Goal: Task Accomplishment & Management: Use online tool/utility

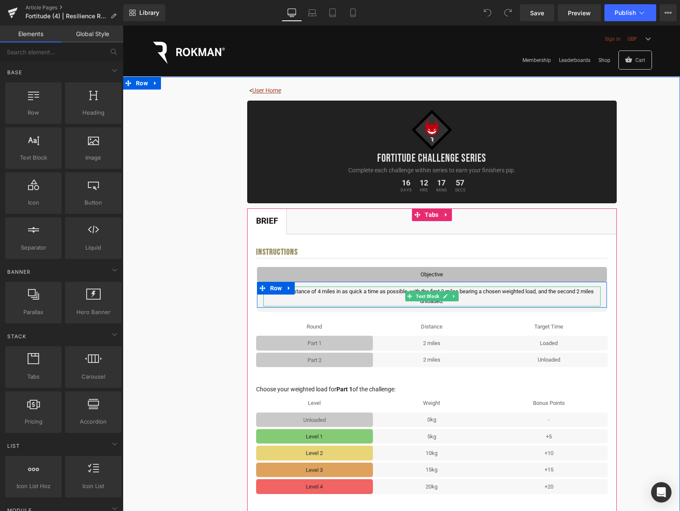
click at [477, 298] on p "Cover a distance of 4 miles in as quick a time as possible, with the first 2 mi…" at bounding box center [431, 297] width 337 height 20
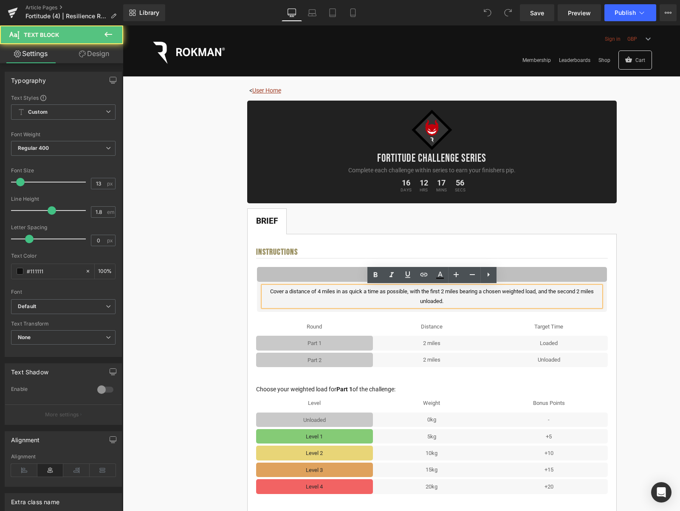
click at [457, 301] on p "Cover a distance of 4 miles in as quick a time as possible, with the first 2 mi…" at bounding box center [431, 297] width 337 height 20
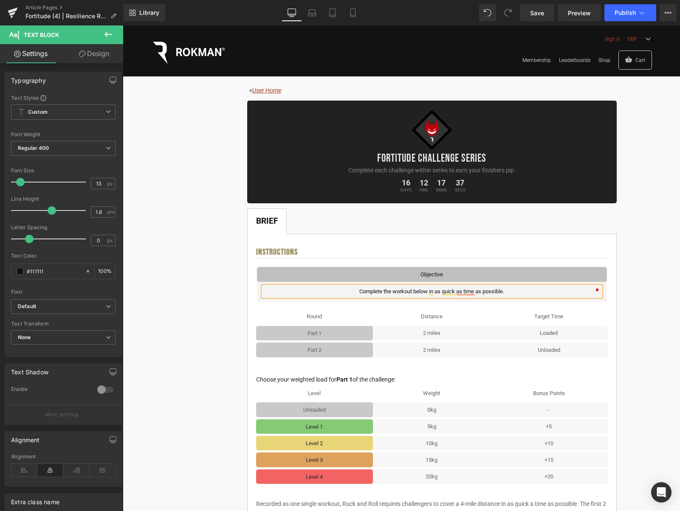
click at [358, 292] on p "Complete the workout below in as quick as time as possible." at bounding box center [431, 292] width 337 height 10
click at [494, 293] on p "Choosing either the full or the half version, complete the workout below in as …" at bounding box center [431, 292] width 337 height 10
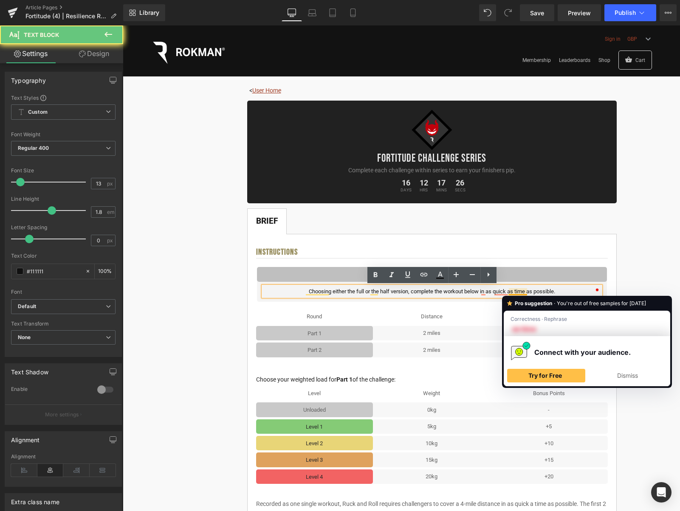
click at [513, 293] on p "Choosing either the full or the half version, complete the workout below in as …" at bounding box center [431, 292] width 337 height 10
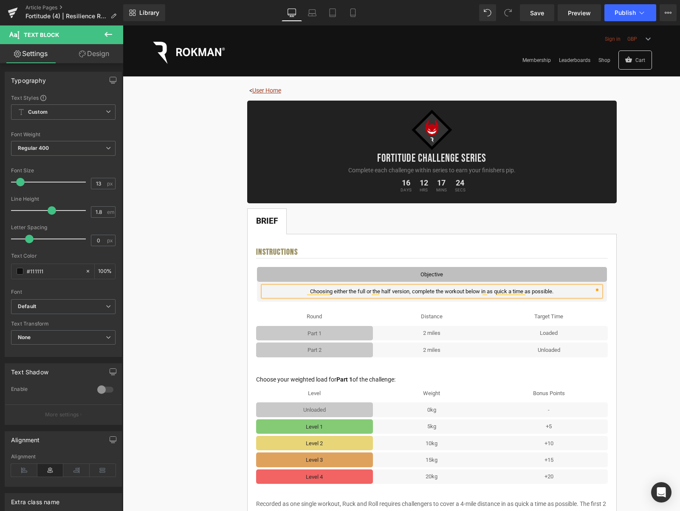
click at [574, 293] on p "Choosing either the full or the half version, complete the workout below in as …" at bounding box center [431, 292] width 337 height 10
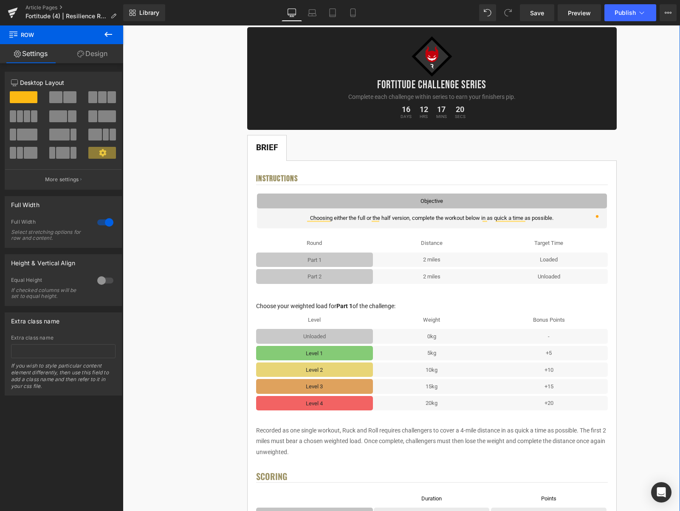
scroll to position [83, 0]
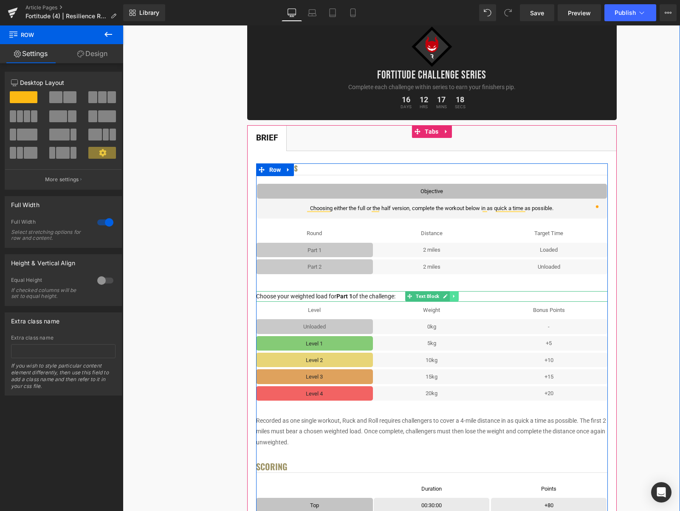
click at [456, 297] on icon at bounding box center [453, 296] width 5 height 5
click at [461, 298] on icon at bounding box center [458, 296] width 5 height 5
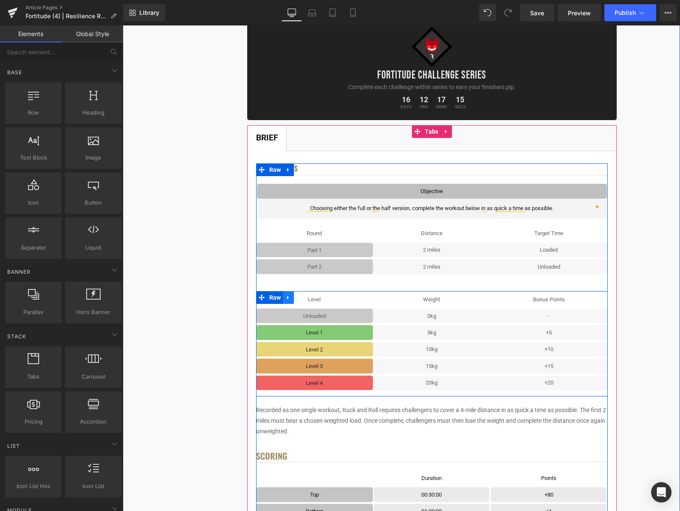
click at [291, 296] on icon at bounding box center [288, 297] width 6 height 6
click at [308, 298] on link at bounding box center [310, 297] width 11 height 13
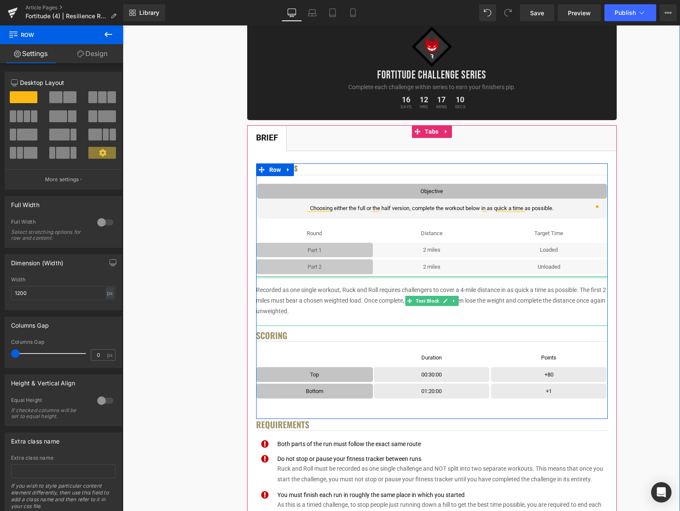
drag, startPoint x: 511, startPoint y: 288, endPoint x: 513, endPoint y: 277, distance: 11.3
click at [513, 277] on div "Instructions Heading Objective Text Block Row Choosing either the full or the h…" at bounding box center [432, 292] width 352 height 256
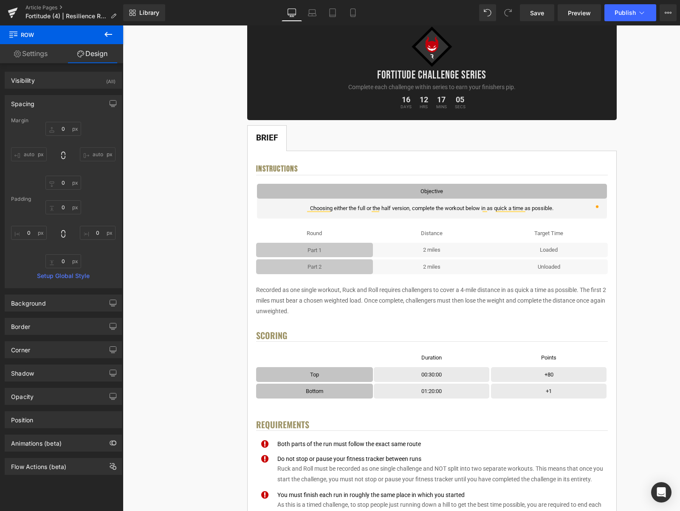
click at [506, 295] on p "Recorded as one single workout, Ruck and Roll requires challengers to cover a 4…" at bounding box center [432, 301] width 352 height 32
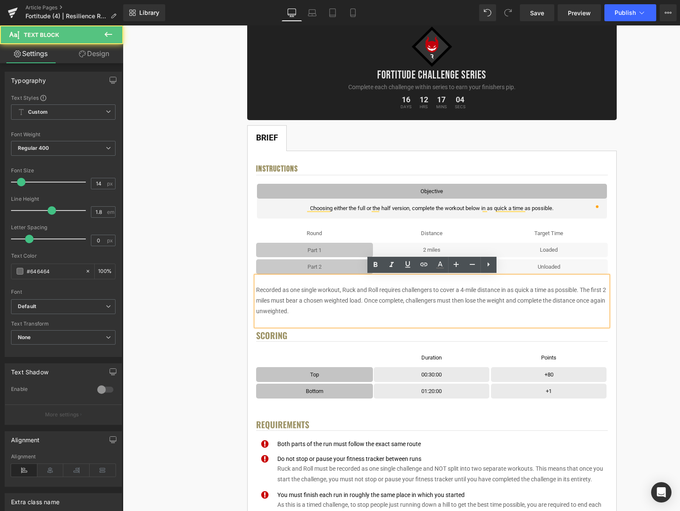
click at [526, 300] on p "Recorded as one single workout, Ruck and Roll requires challengers to cover a 4…" at bounding box center [432, 301] width 352 height 32
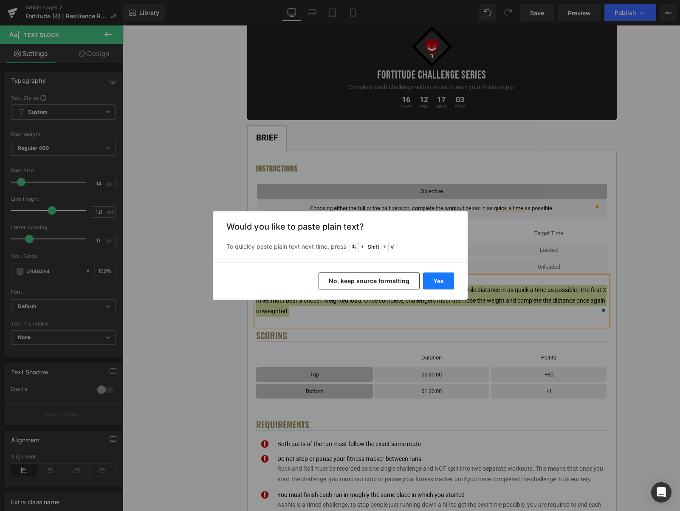
click at [431, 281] on button "Yes" at bounding box center [438, 281] width 31 height 17
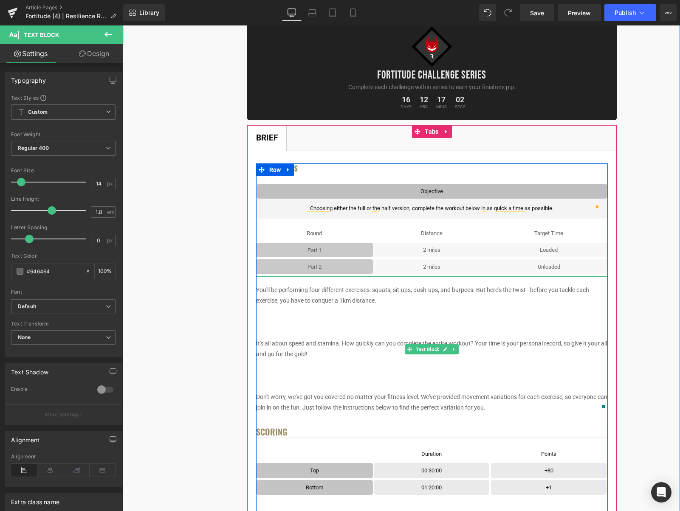
click at [443, 326] on p "To enrich screen reader interactions, please activate Accessibility in Grammarl…" at bounding box center [432, 322] width 352 height 11
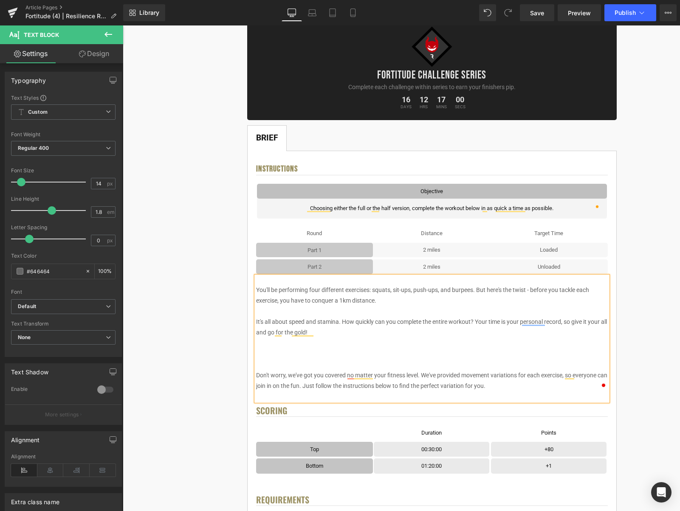
click at [350, 361] on p "To enrich screen reader interactions, please activate Accessibility in Grammarl…" at bounding box center [432, 365] width 352 height 11
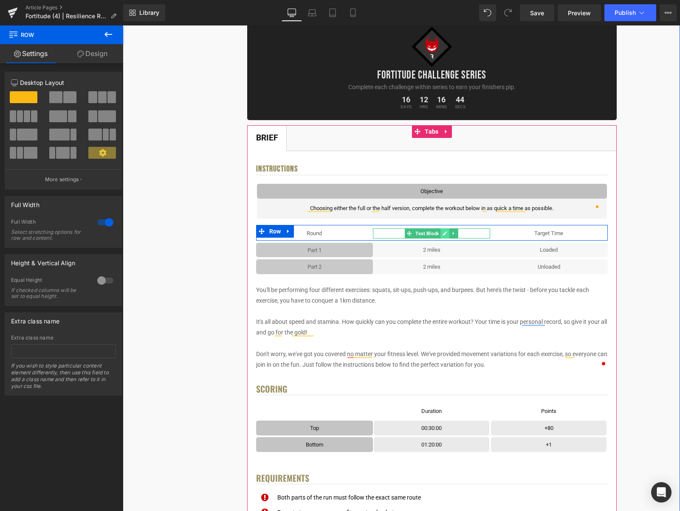
click at [444, 232] on icon at bounding box center [445, 233] width 5 height 5
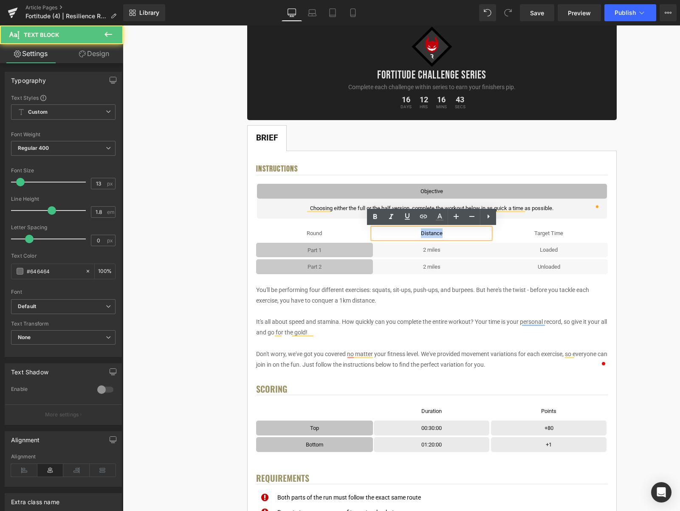
drag, startPoint x: 451, startPoint y: 234, endPoint x: 416, endPoint y: 232, distance: 35.3
click at [416, 232] on p "Distance" at bounding box center [431, 234] width 117 height 10
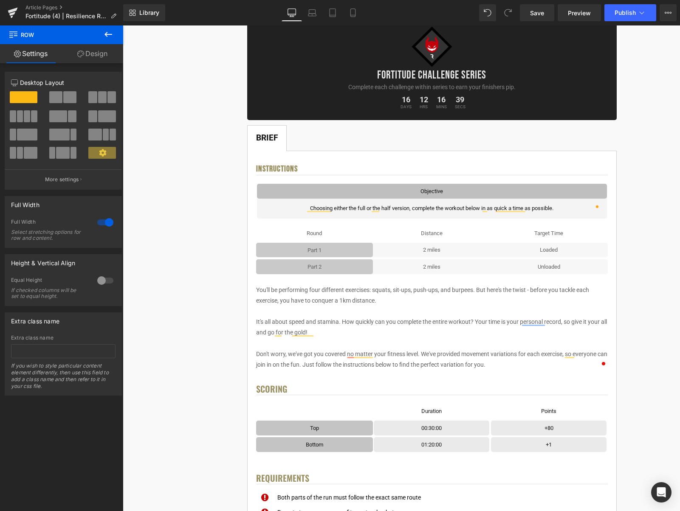
click at [110, 40] on button at bounding box center [108, 34] width 30 height 19
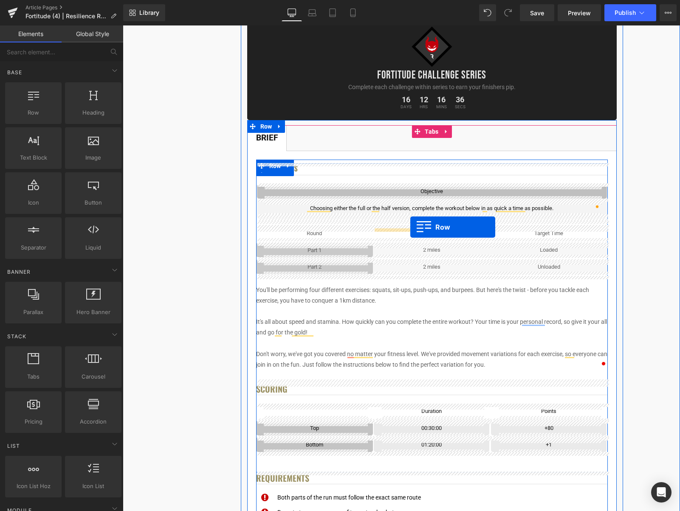
drag, startPoint x: 158, startPoint y: 141, endPoint x: 410, endPoint y: 227, distance: 266.5
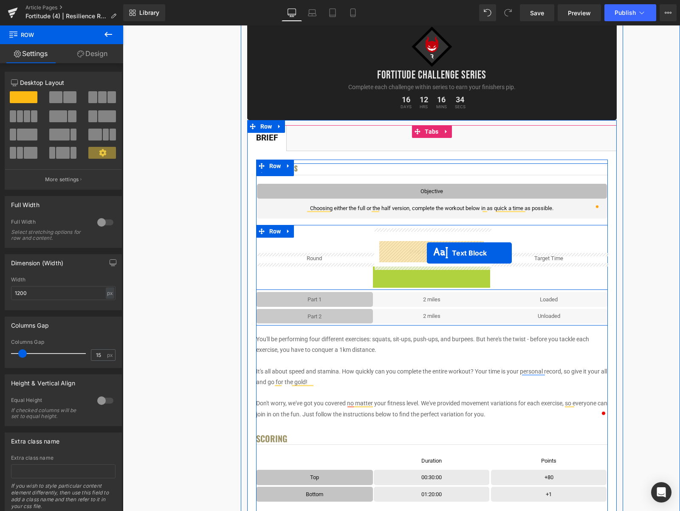
drag, startPoint x: 426, startPoint y: 272, endPoint x: 427, endPoint y: 253, distance: 19.1
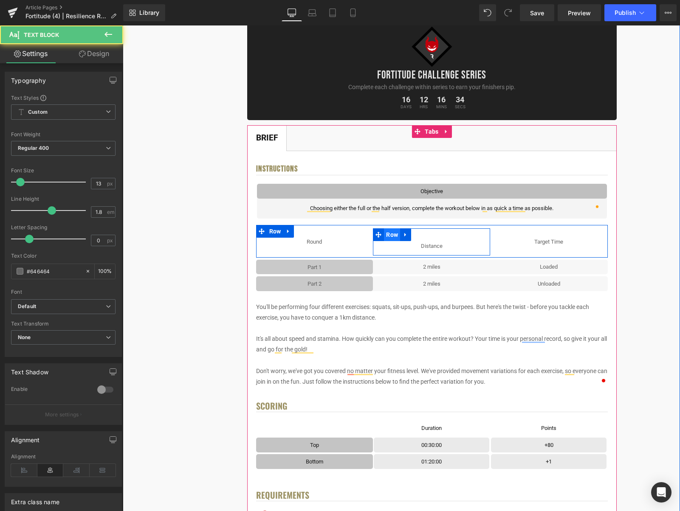
click at [393, 235] on span "Row" at bounding box center [392, 235] width 16 height 13
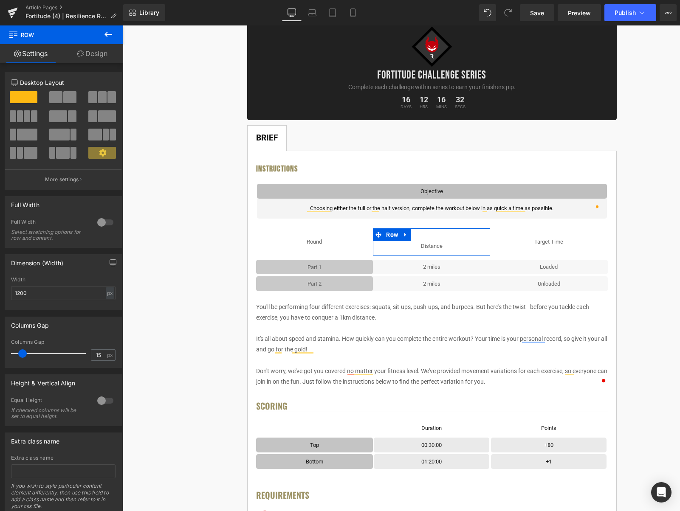
click at [96, 46] on link "Design" at bounding box center [93, 53] width 62 height 19
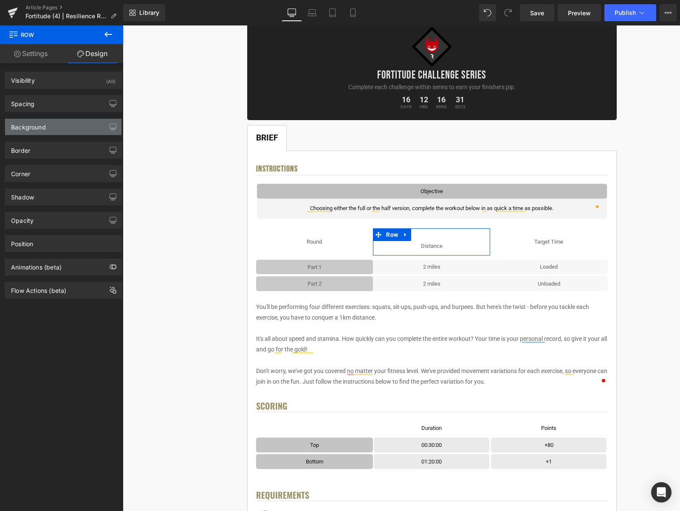
click at [42, 131] on div "Background" at bounding box center [63, 127] width 116 height 16
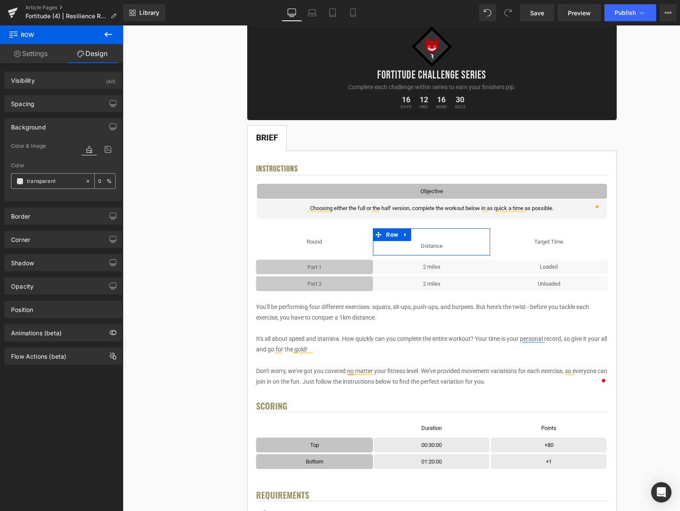
click at [22, 182] on span at bounding box center [20, 181] width 7 height 7
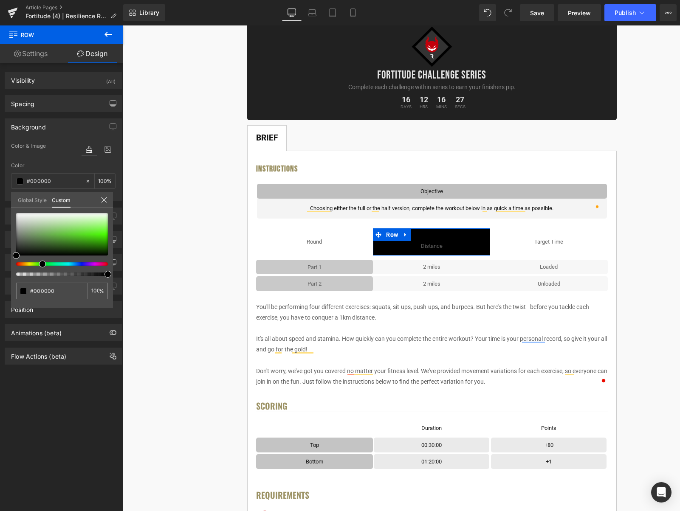
click at [39, 264] on div at bounding box center [59, 263] width 92 height 3
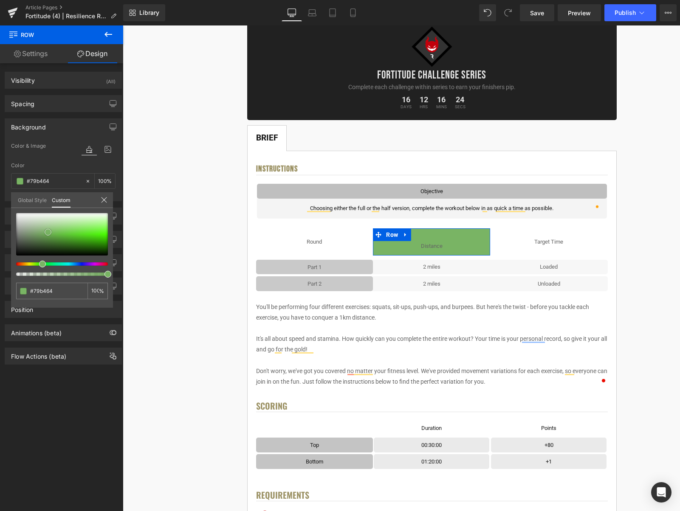
drag, startPoint x: 59, startPoint y: 234, endPoint x: 48, endPoint y: 232, distance: 10.8
click at [48, 232] on div at bounding box center [62, 234] width 92 height 42
click at [85, 53] on link "Design" at bounding box center [93, 53] width 62 height 19
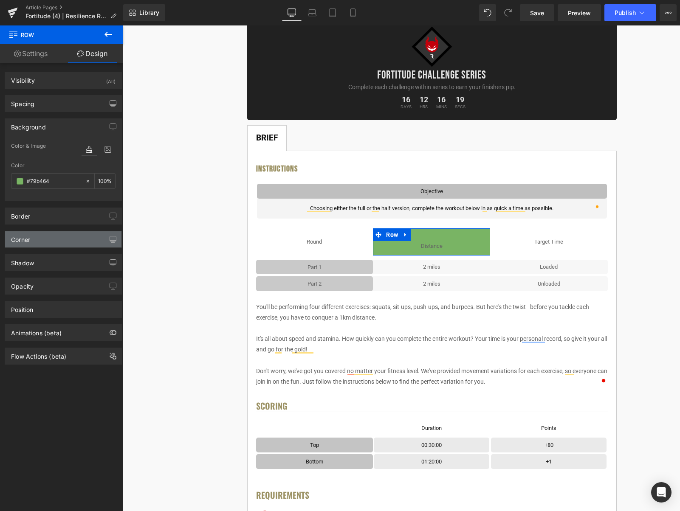
click at [39, 245] on div "Corner" at bounding box center [63, 239] width 116 height 16
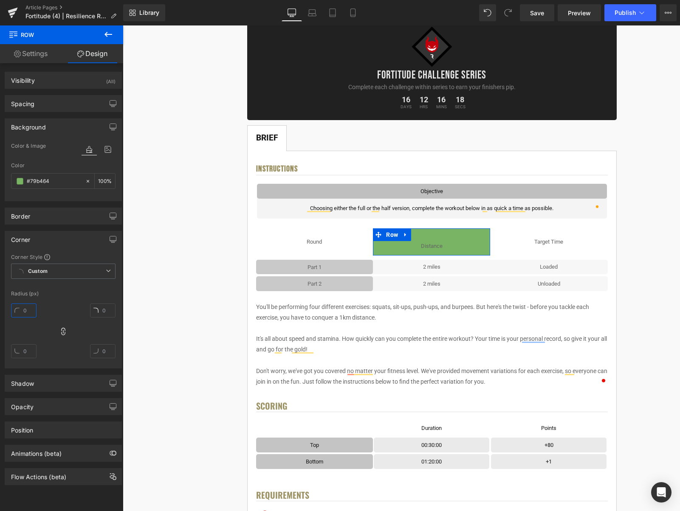
click at [27, 310] on input "text" at bounding box center [23, 311] width 25 height 14
type input "5"
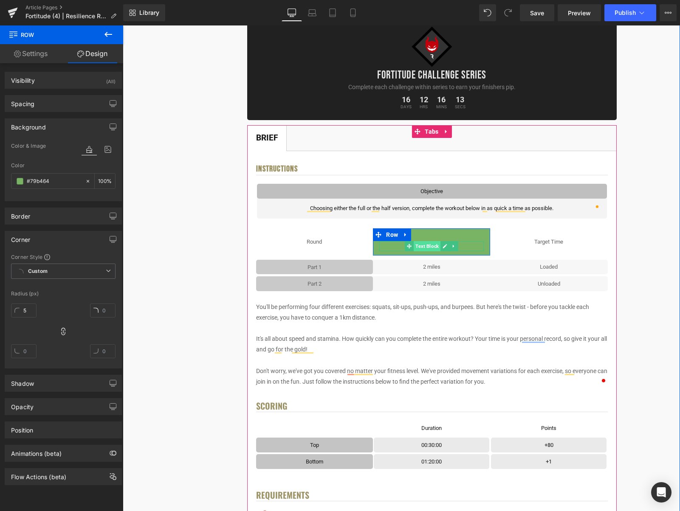
click at [432, 247] on span "Text Block" at bounding box center [427, 246] width 27 height 10
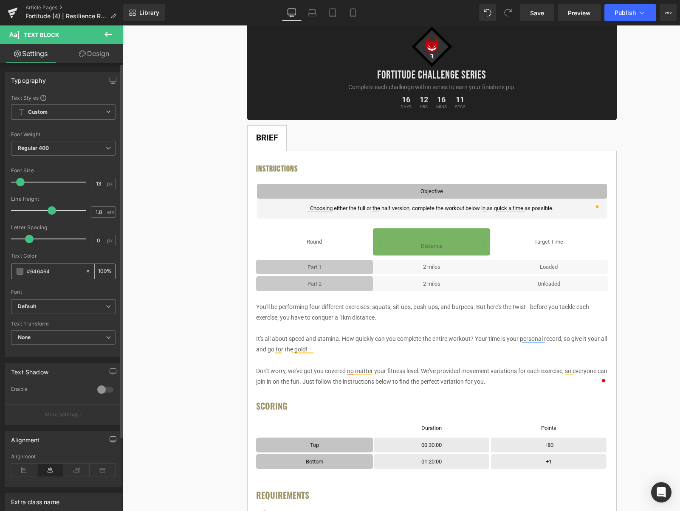
click at [20, 273] on span at bounding box center [20, 271] width 7 height 7
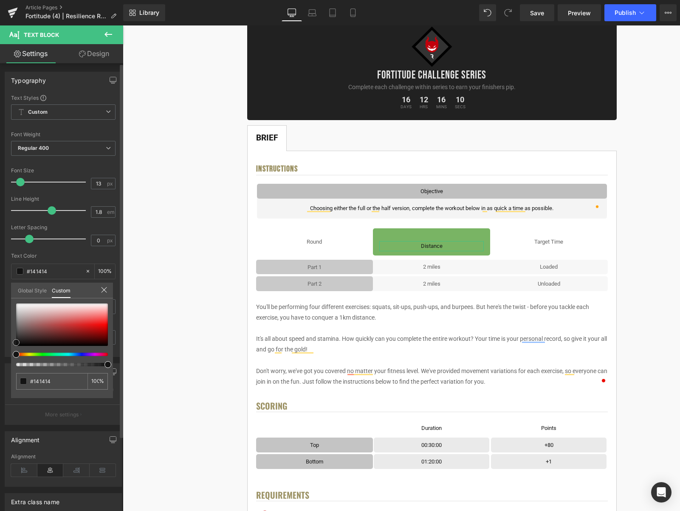
drag, startPoint x: 25, startPoint y: 336, endPoint x: 16, endPoint y: 342, distance: 11.1
click at [16, 343] on div at bounding box center [62, 325] width 92 height 42
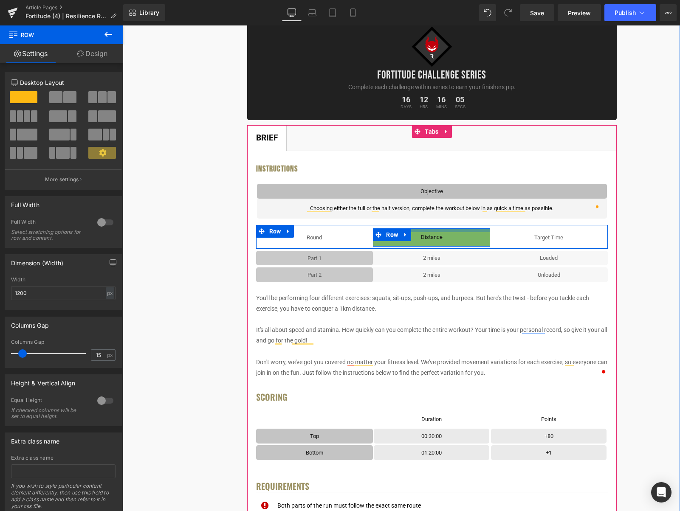
drag, startPoint x: 447, startPoint y: 240, endPoint x: 446, endPoint y: 231, distance: 9.0
click at [446, 231] on div at bounding box center [431, 231] width 117 height 4
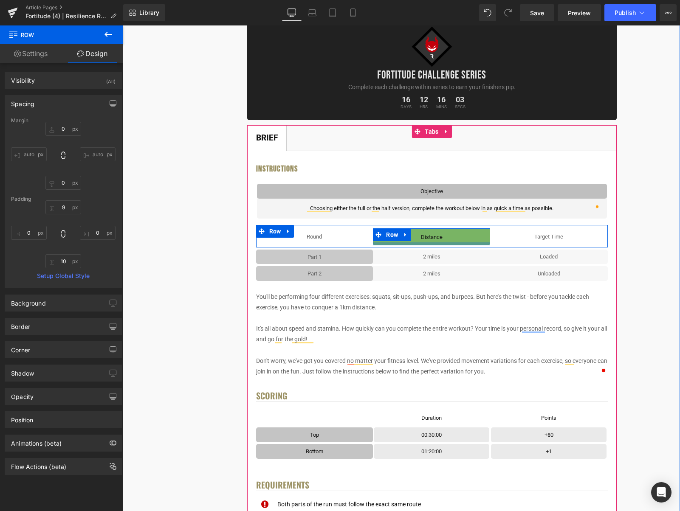
click at [453, 243] on div at bounding box center [431, 244] width 117 height 3
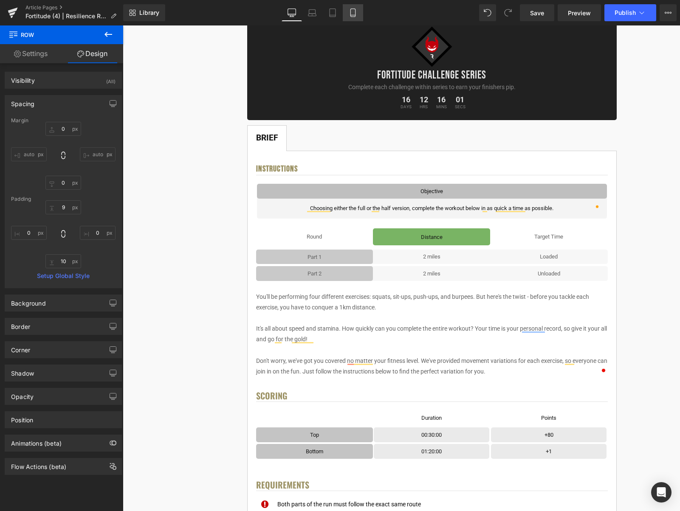
click at [354, 11] on icon at bounding box center [353, 12] width 8 height 8
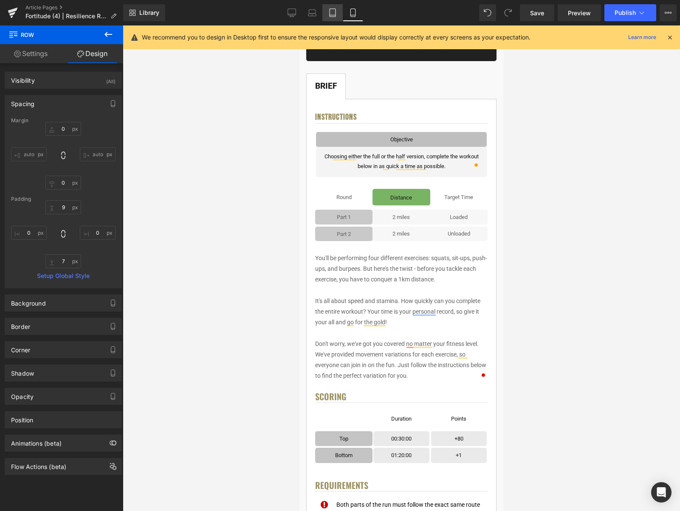
click at [323, 14] on link "Tablet" at bounding box center [332, 12] width 20 height 17
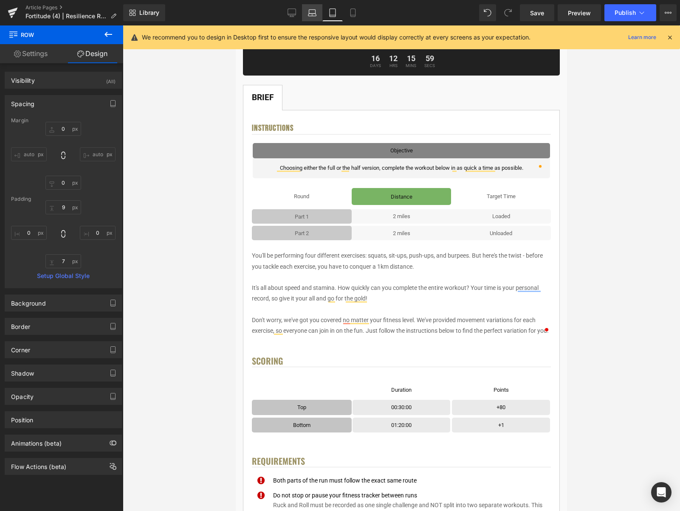
click at [317, 14] on link "Laptop" at bounding box center [312, 12] width 20 height 17
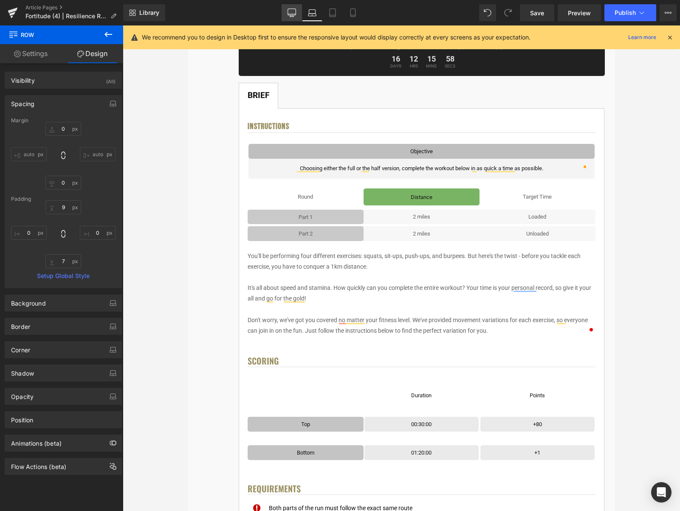
click at [293, 14] on icon at bounding box center [292, 14] width 8 height 0
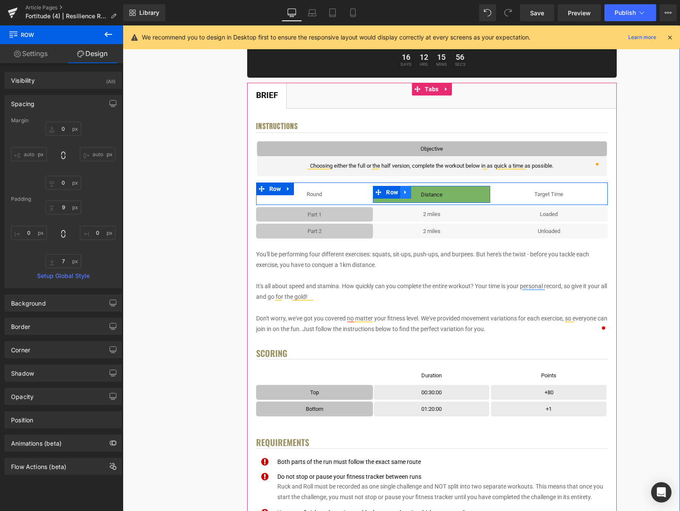
click at [411, 190] on link at bounding box center [405, 192] width 11 height 13
click at [415, 192] on icon at bounding box center [417, 192] width 6 height 6
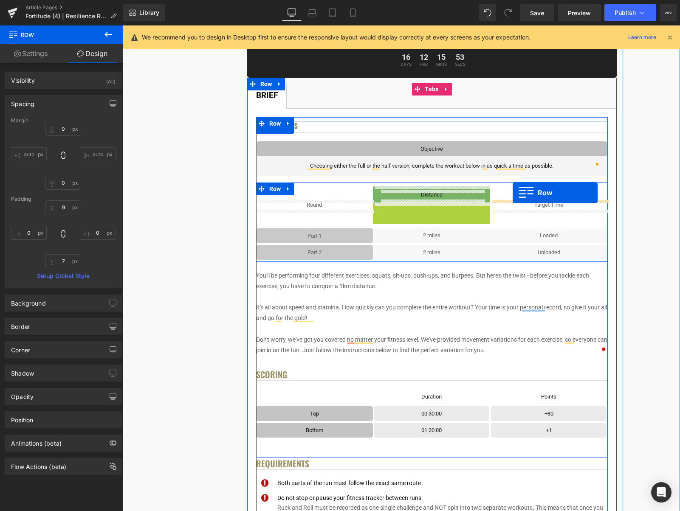
drag, startPoint x: 397, startPoint y: 209, endPoint x: 513, endPoint y: 193, distance: 116.6
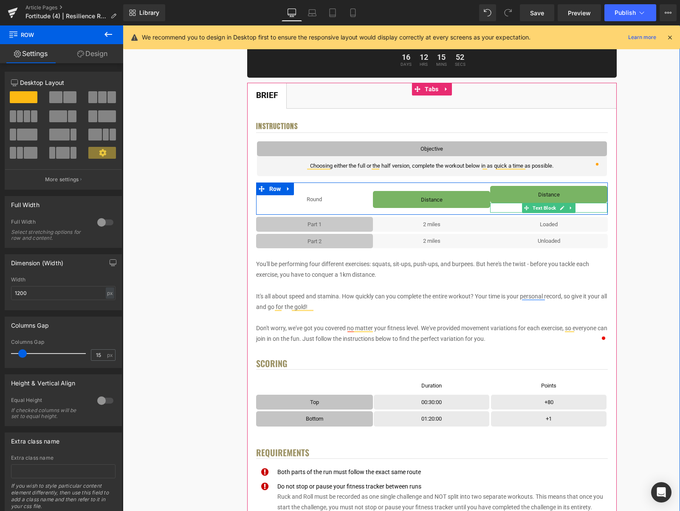
click at [570, 208] on icon at bounding box center [570, 207] width 1 height 3
click at [577, 210] on icon at bounding box center [575, 208] width 5 height 5
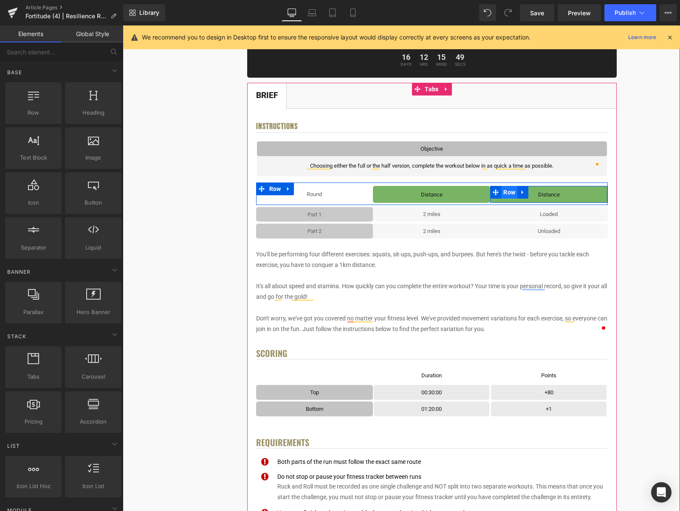
click at [507, 189] on span "Row" at bounding box center [509, 192] width 16 height 13
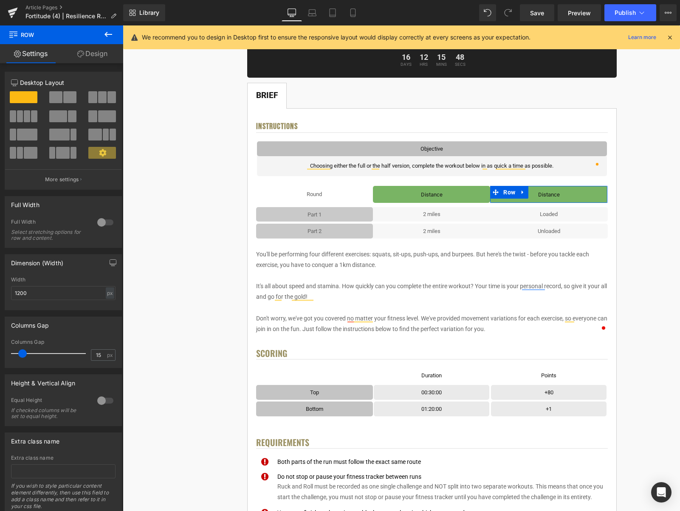
click at [94, 57] on link "Design" at bounding box center [93, 53] width 62 height 19
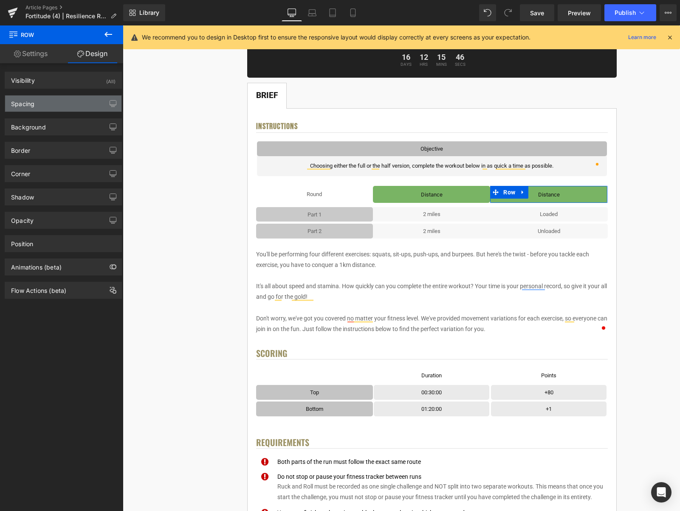
click at [48, 102] on div "Spacing" at bounding box center [63, 104] width 116 height 16
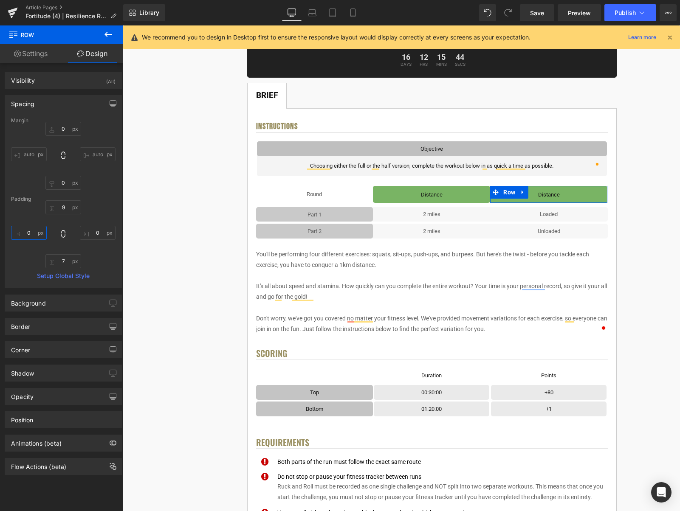
click at [25, 230] on input "0" at bounding box center [29, 233] width 36 height 14
type input "5"
type input "0"
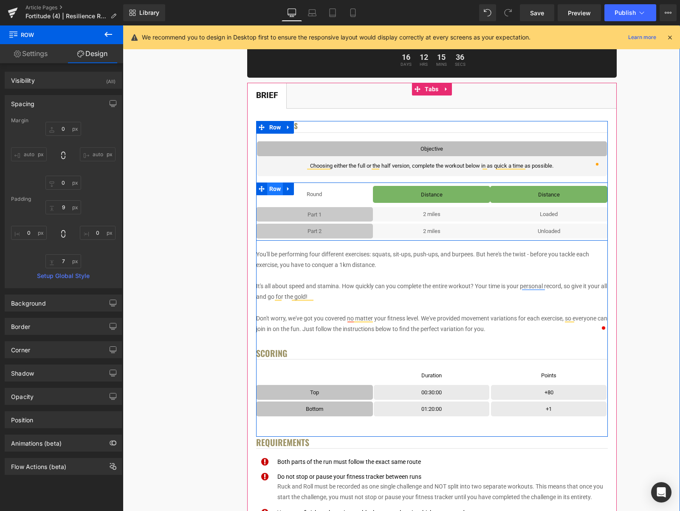
click at [273, 188] on span "Row" at bounding box center [275, 189] width 16 height 13
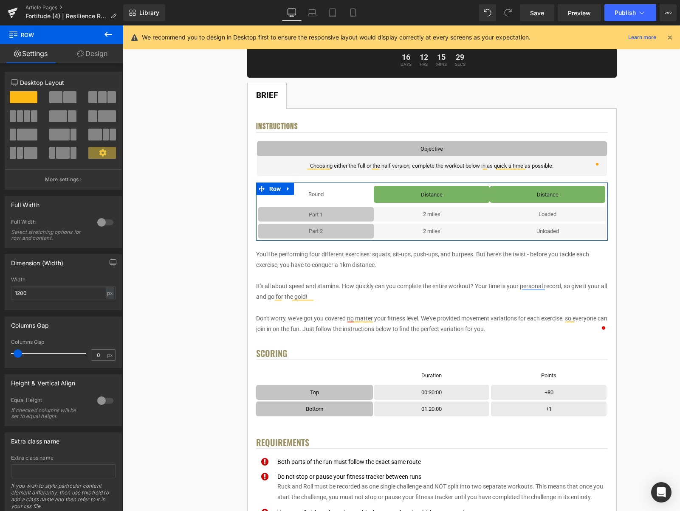
click at [17, 355] on span at bounding box center [18, 354] width 8 height 8
drag, startPoint x: 17, startPoint y: 355, endPoint x: 13, endPoint y: 355, distance: 4.7
click at [13, 355] on span at bounding box center [15, 354] width 8 height 8
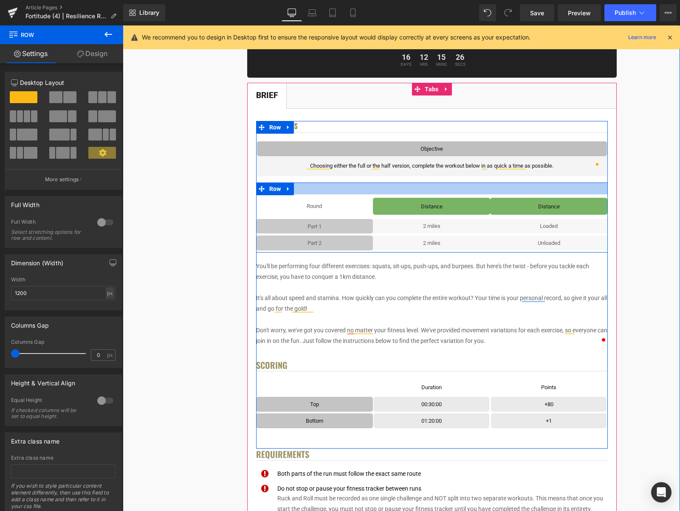
drag, startPoint x: 322, startPoint y: 183, endPoint x: 324, endPoint y: 195, distance: 12.0
click at [324, 195] on div "Round Text Block Distance Text Block Row Distance Text Block Row Row Part 1 Tex…" at bounding box center [432, 218] width 352 height 70
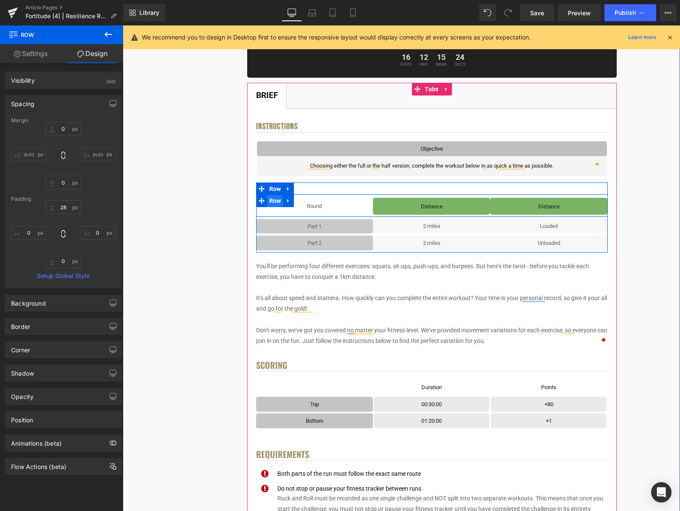
click at [276, 203] on span "Row" at bounding box center [275, 201] width 16 height 13
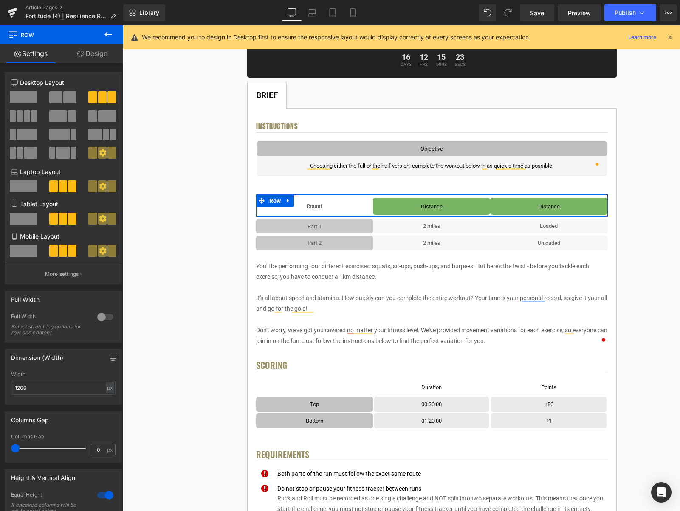
drag, startPoint x: 102, startPoint y: 56, endPoint x: 93, endPoint y: 68, distance: 14.5
click at [102, 56] on link "Design" at bounding box center [93, 53] width 62 height 19
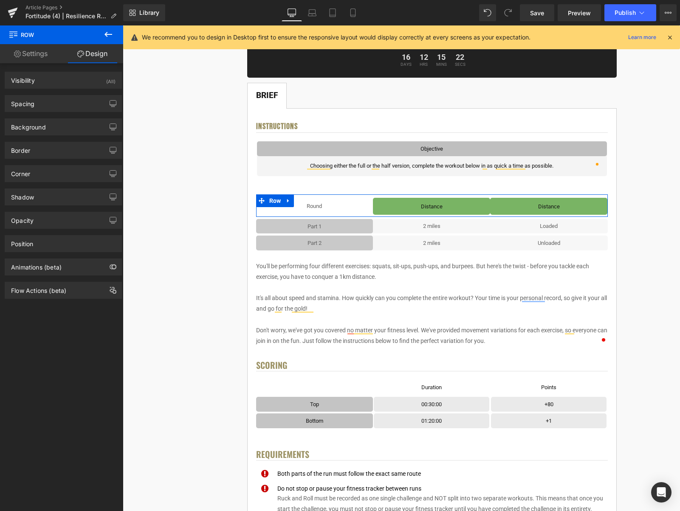
click at [42, 60] on link "Settings" at bounding box center [31, 53] width 62 height 19
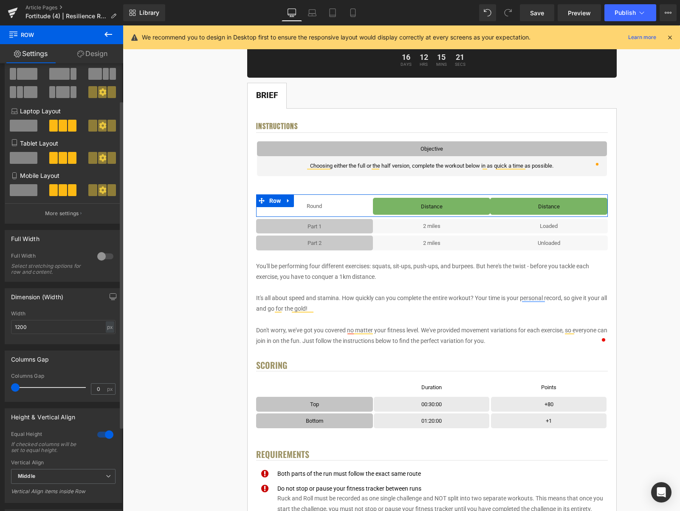
scroll to position [71, 0]
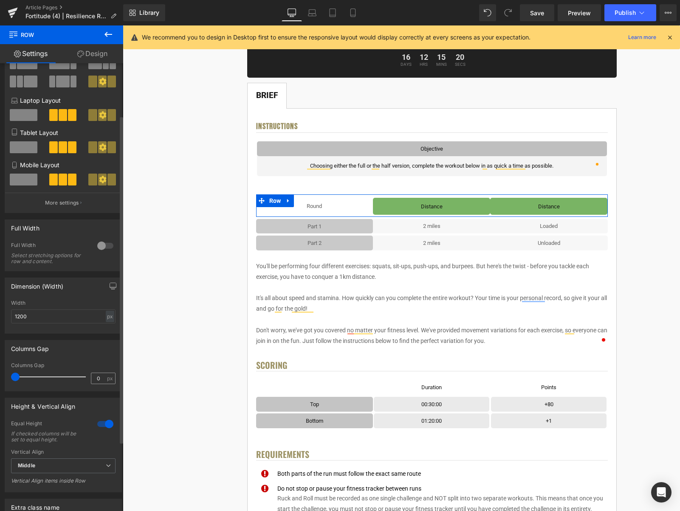
click at [107, 376] on span "px" at bounding box center [110, 379] width 7 height 6
click at [101, 378] on input "0" at bounding box center [98, 378] width 15 height 11
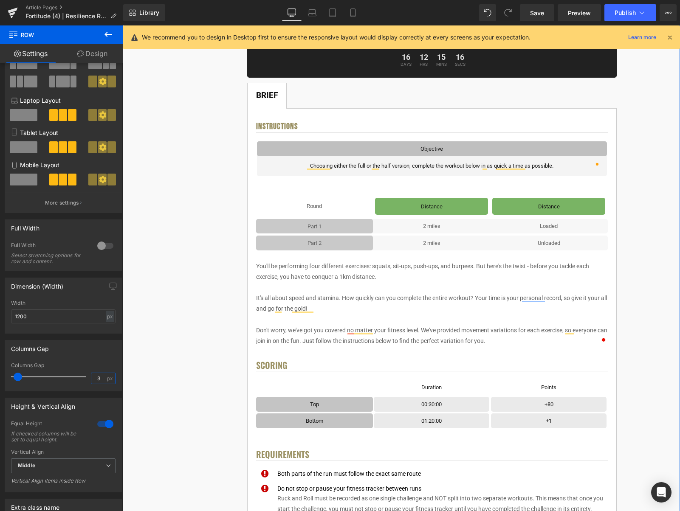
type input "2"
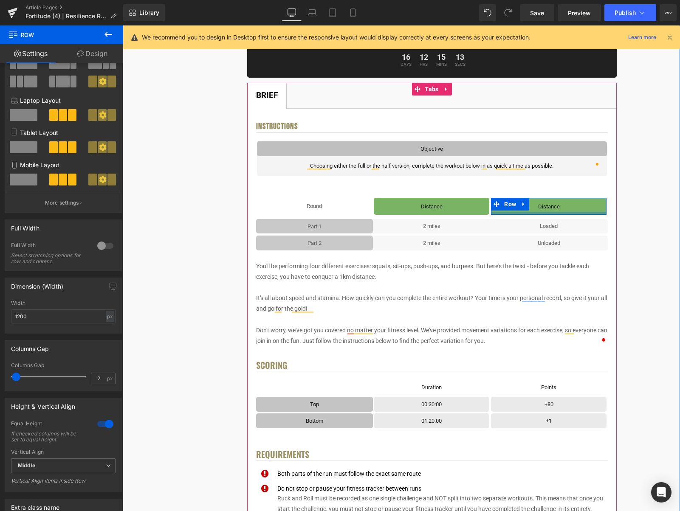
click at [588, 212] on div at bounding box center [549, 213] width 116 height 3
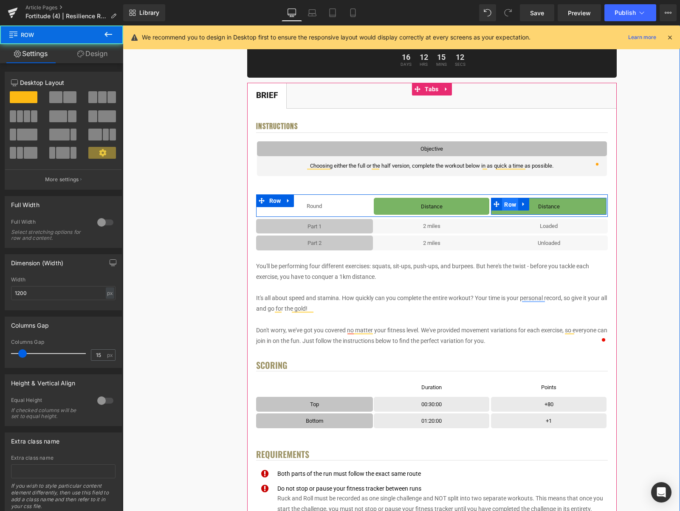
click at [514, 204] on span "Row" at bounding box center [510, 204] width 16 height 13
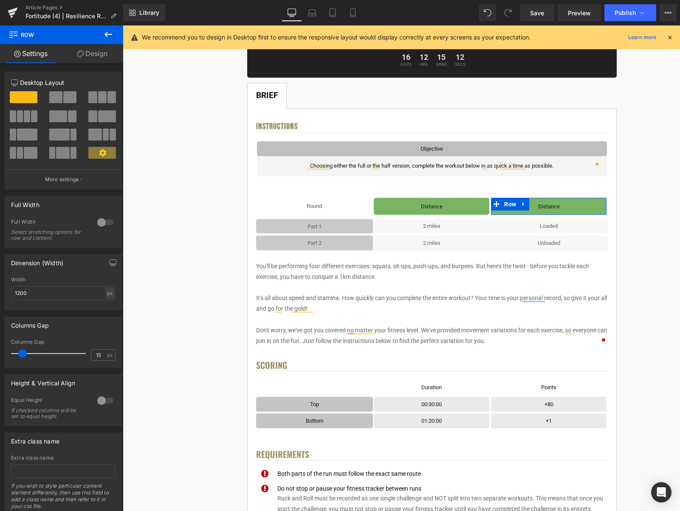
click at [98, 54] on link "Design" at bounding box center [93, 53] width 62 height 19
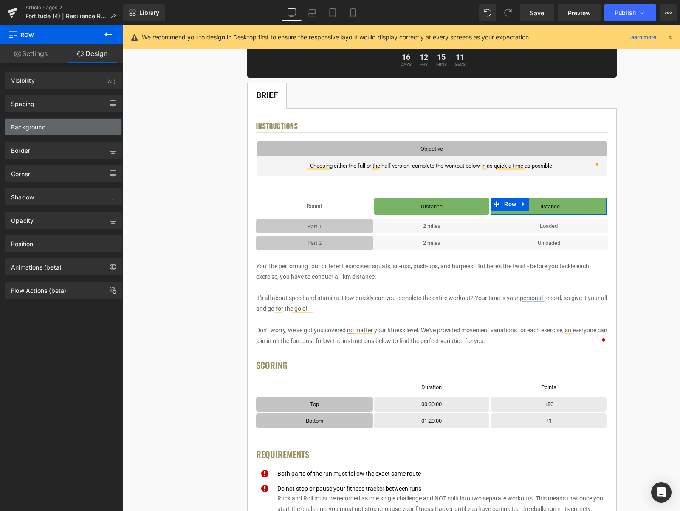
click at [64, 127] on div "Background" at bounding box center [63, 127] width 116 height 16
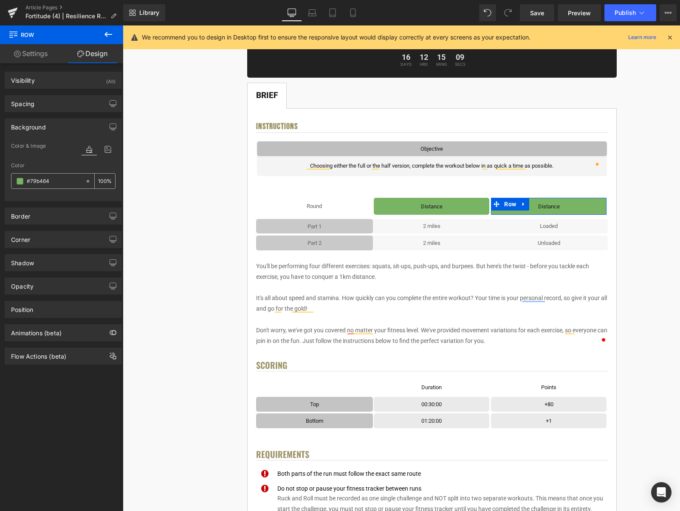
click at [18, 182] on span at bounding box center [20, 181] width 7 height 7
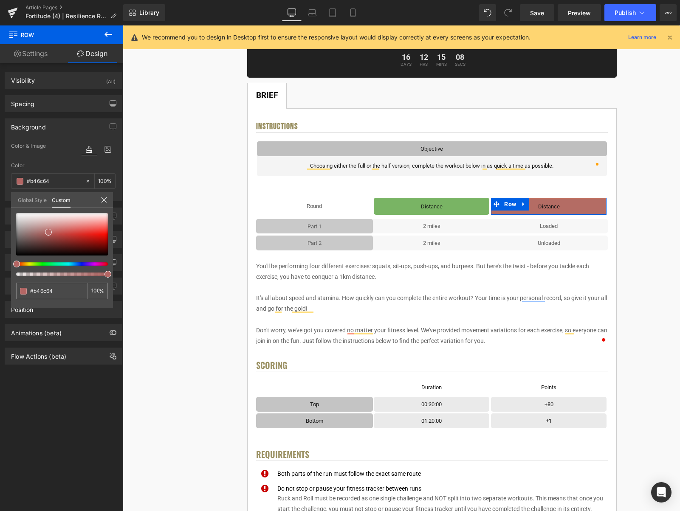
drag, startPoint x: 40, startPoint y: 264, endPoint x: 11, endPoint y: 262, distance: 29.0
click at [11, 262] on div "#79b464 100 %" at bounding box center [62, 260] width 102 height 95
drag, startPoint x: 49, startPoint y: 233, endPoint x: 60, endPoint y: 233, distance: 11.5
click at [60, 233] on span at bounding box center [59, 232] width 7 height 7
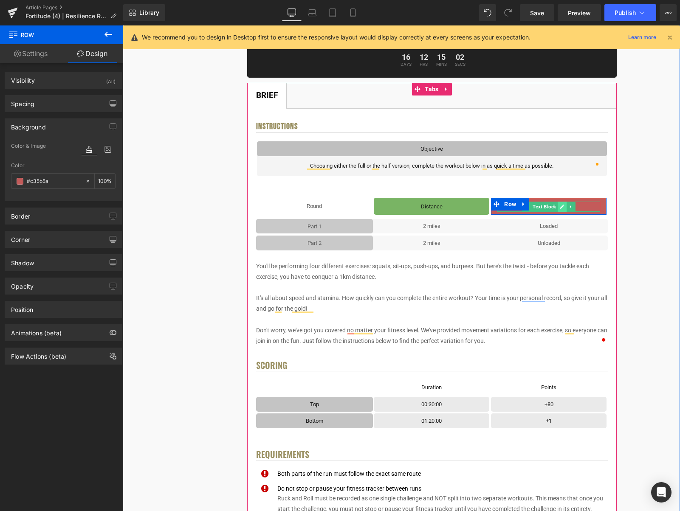
click at [560, 207] on icon at bounding box center [562, 206] width 5 height 5
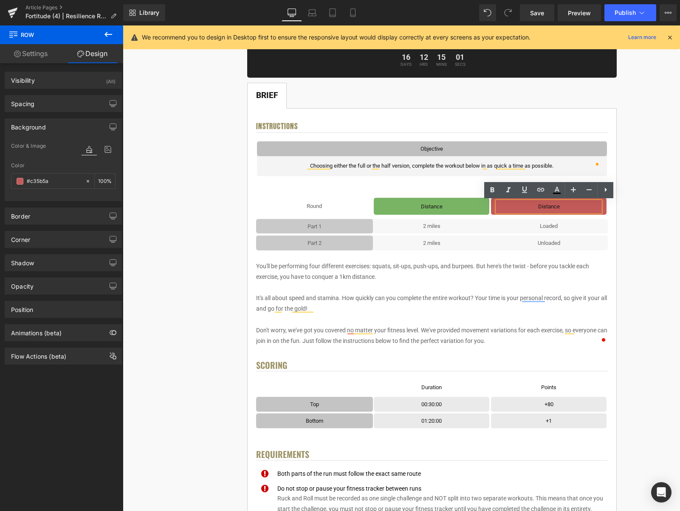
click at [562, 207] on p "Distance" at bounding box center [548, 207] width 103 height 10
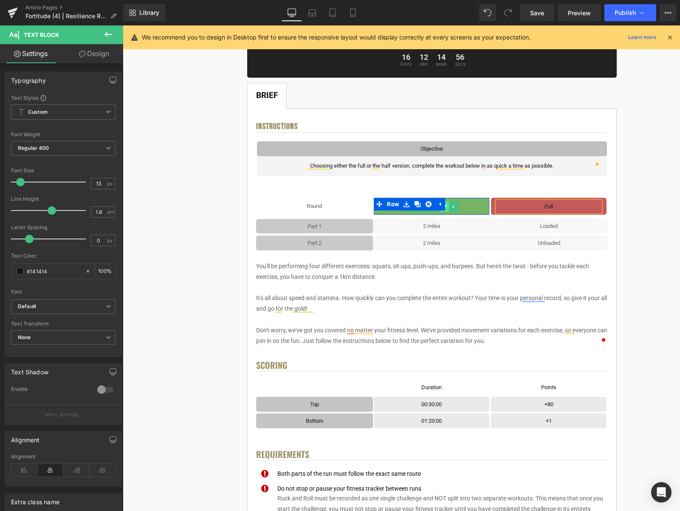
click at [448, 208] on link at bounding box center [445, 207] width 9 height 10
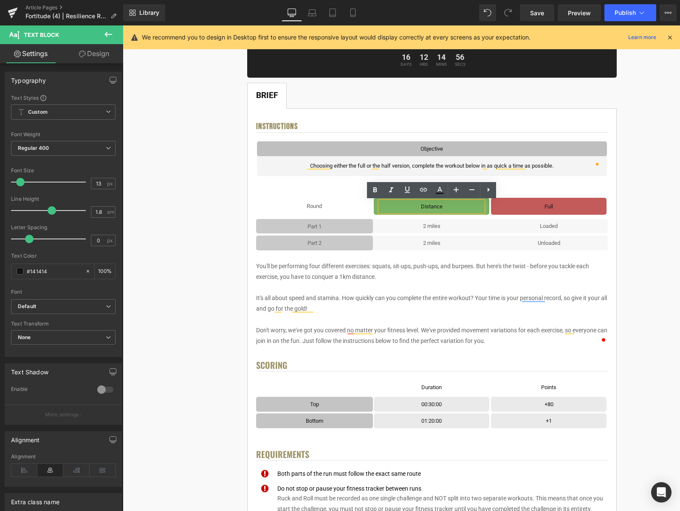
click at [448, 207] on p "Distance" at bounding box center [431, 207] width 103 height 10
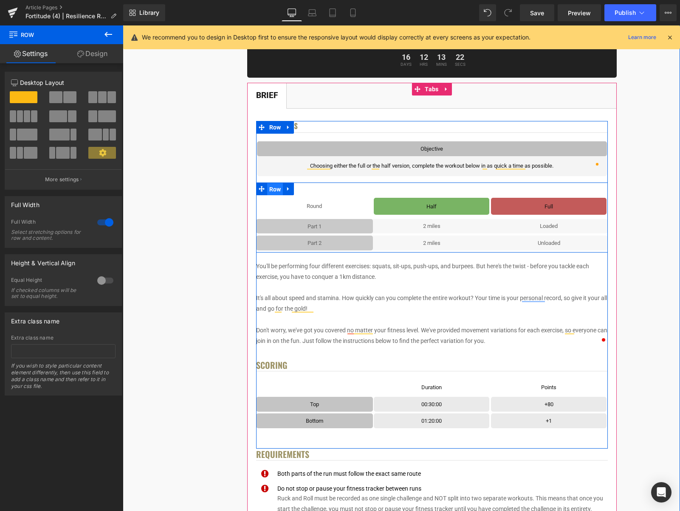
click at [276, 193] on span "Row" at bounding box center [275, 189] width 16 height 13
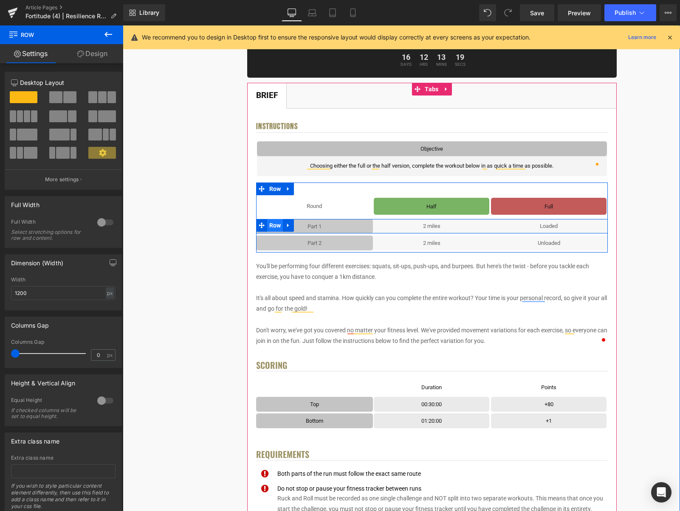
click at [276, 223] on span "Row" at bounding box center [275, 225] width 16 height 13
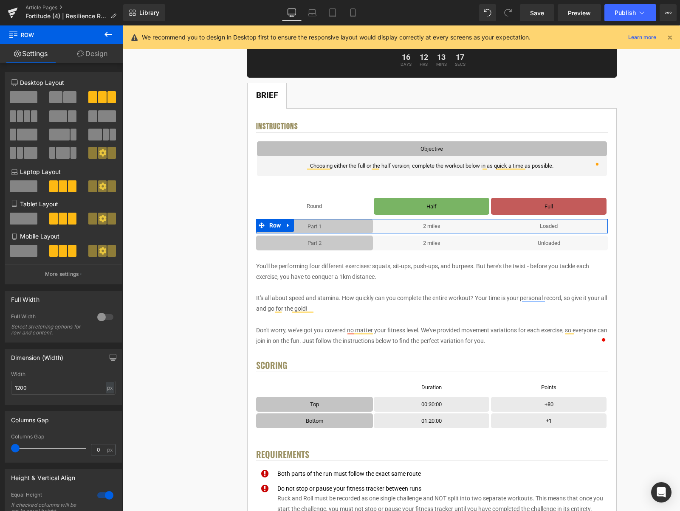
click at [22, 114] on span at bounding box center [20, 116] width 6 height 12
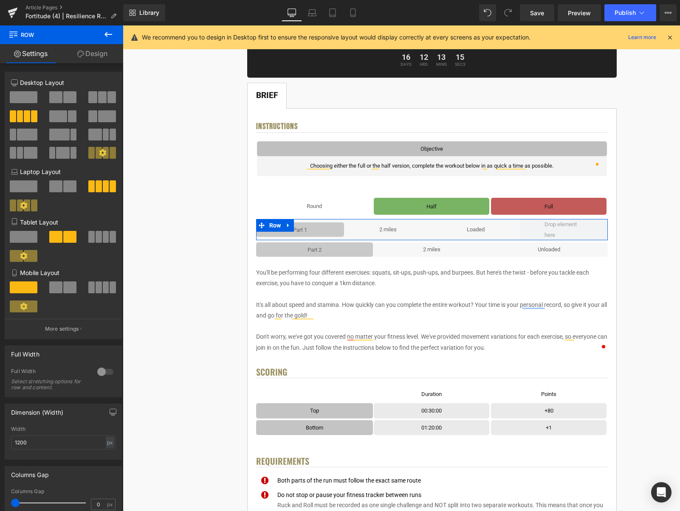
drag, startPoint x: 102, startPoint y: 236, endPoint x: 102, endPoint y: 245, distance: 9.0
click at [103, 236] on span at bounding box center [106, 237] width 6 height 12
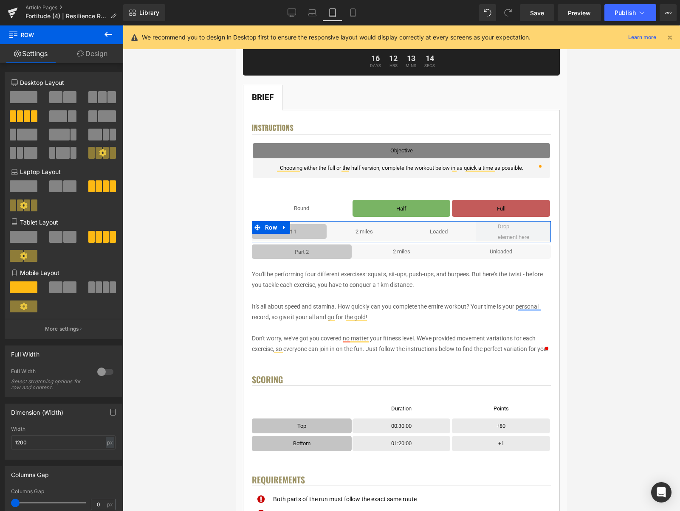
click at [103, 288] on span at bounding box center [106, 288] width 6 height 12
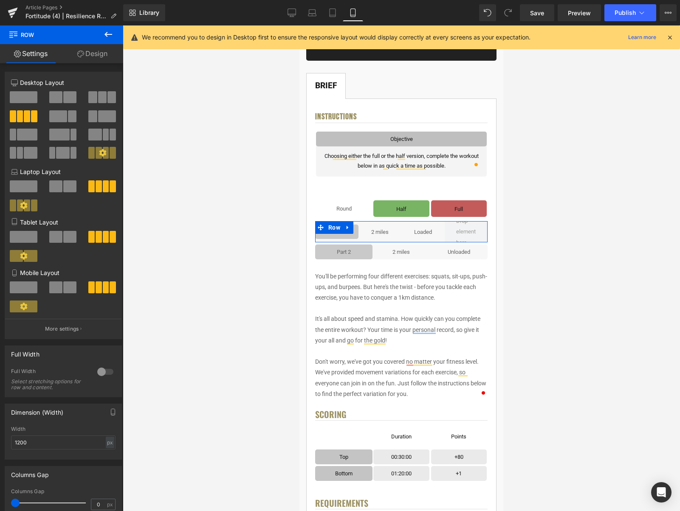
scroll to position [142, 0]
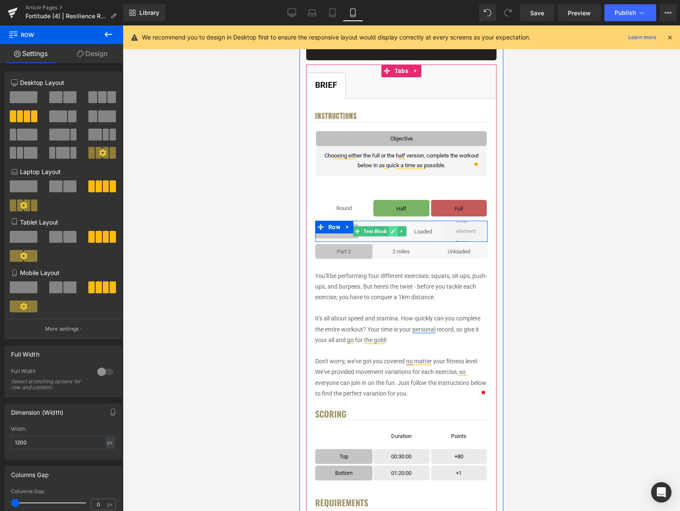
click at [392, 231] on icon at bounding box center [393, 231] width 5 height 5
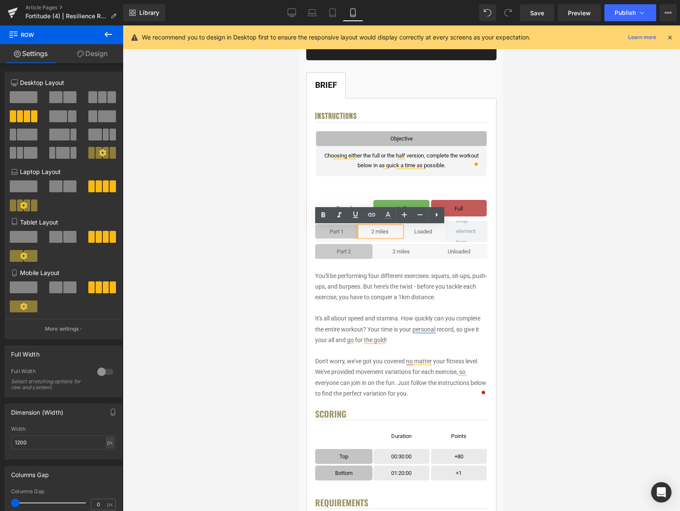
click at [392, 231] on p "2 miles" at bounding box center [379, 232] width 43 height 10
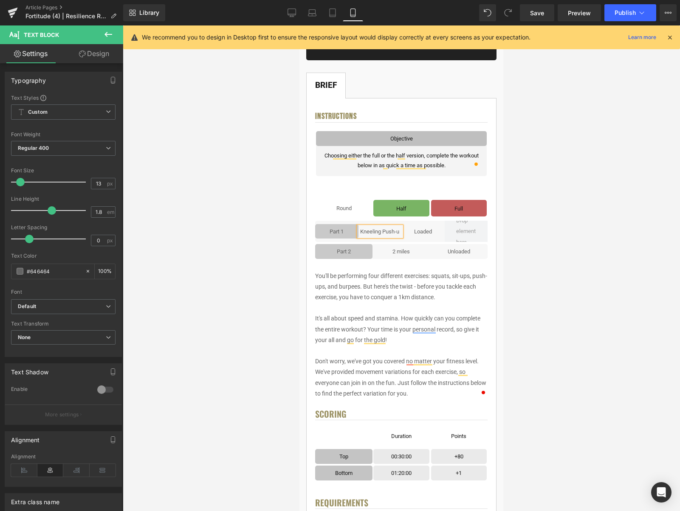
scroll to position [137, 0]
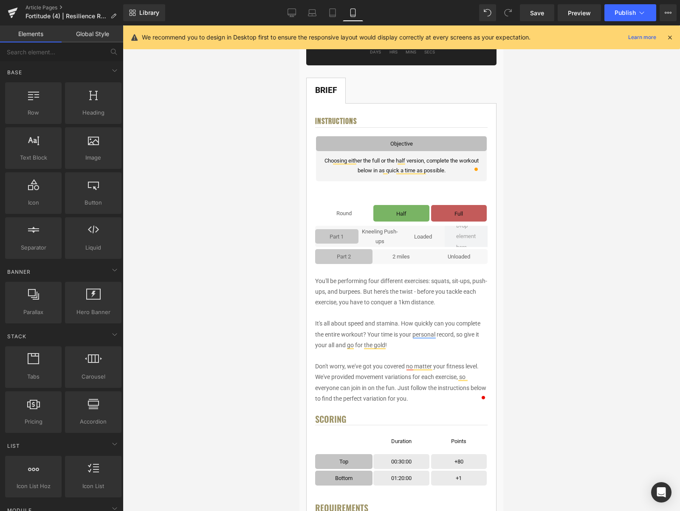
click at [543, 249] on div at bounding box center [401, 268] width 557 height 486
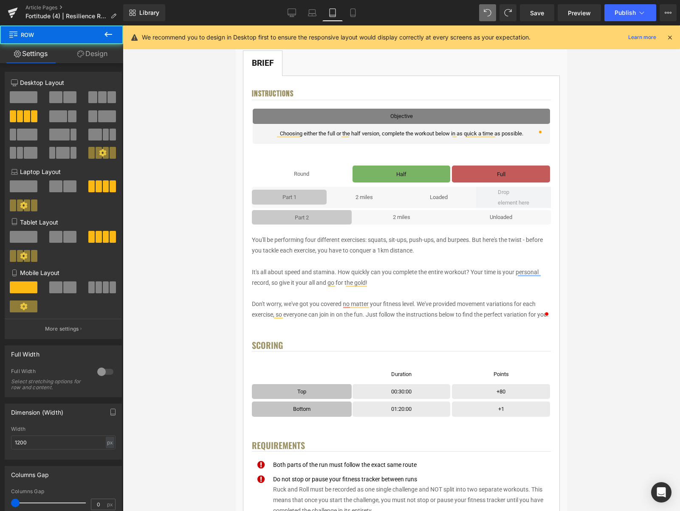
scroll to position [155, 0]
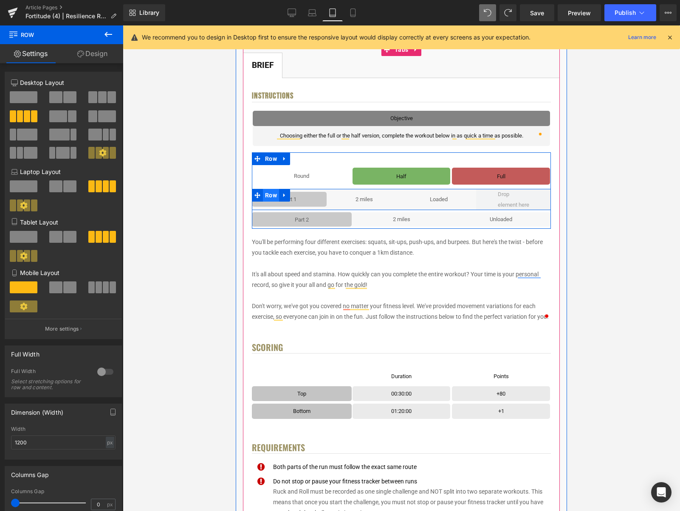
click at [276, 196] on span "Row" at bounding box center [271, 195] width 16 height 13
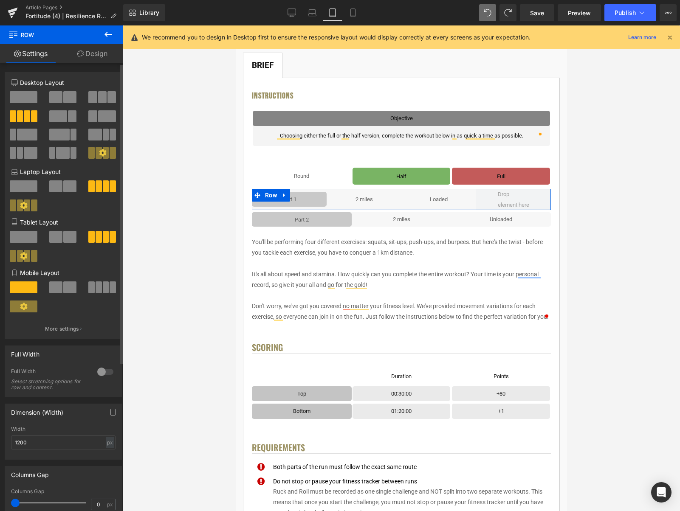
click at [104, 95] on button at bounding box center [102, 97] width 28 height 12
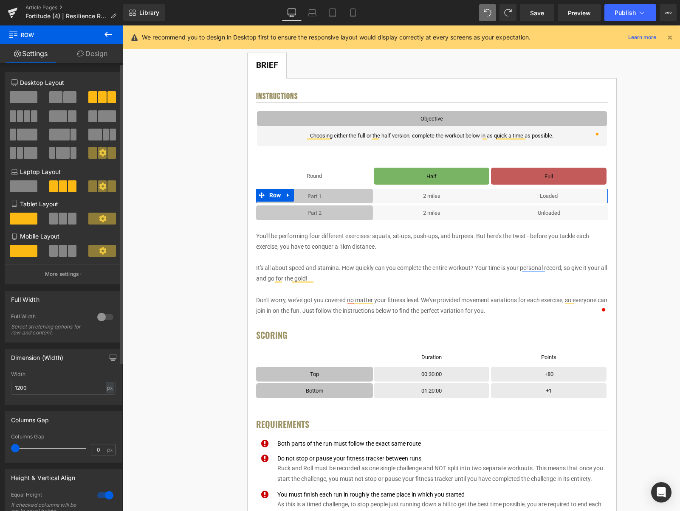
click at [56, 213] on span at bounding box center [53, 219] width 8 height 12
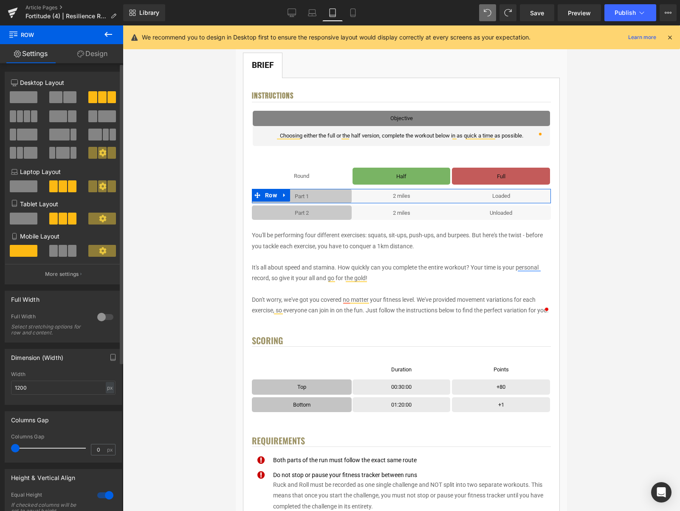
click at [70, 252] on span at bounding box center [72, 251] width 8 height 12
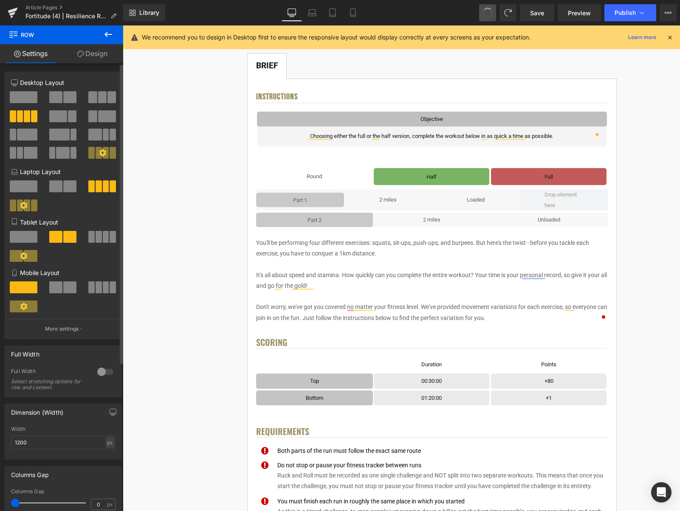
scroll to position [155, 0]
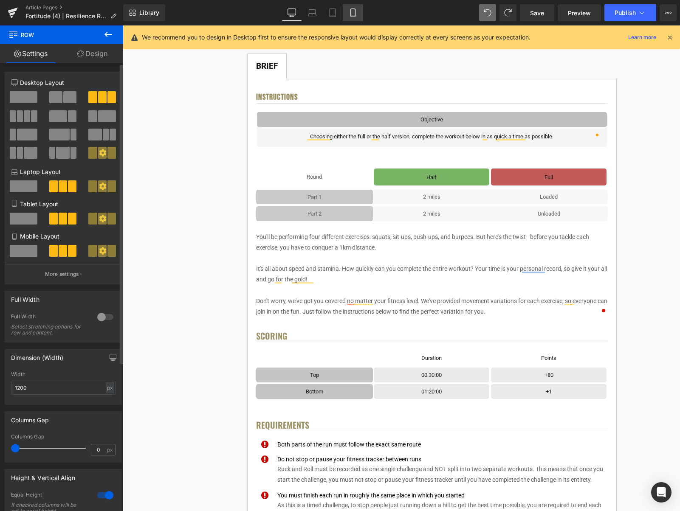
click at [355, 14] on icon at bounding box center [353, 12] width 8 height 8
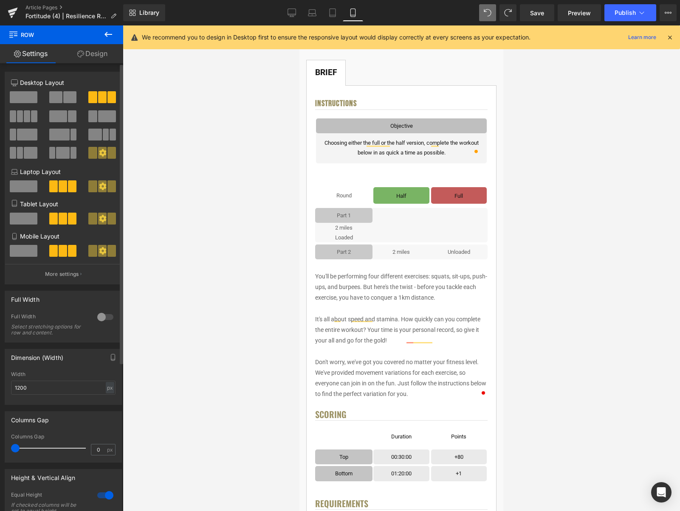
scroll to position [170, 0]
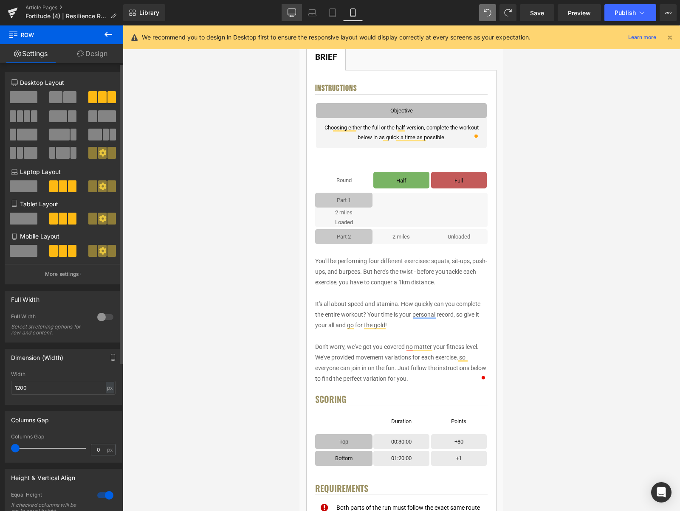
click at [284, 12] on link "Desktop" at bounding box center [292, 12] width 20 height 17
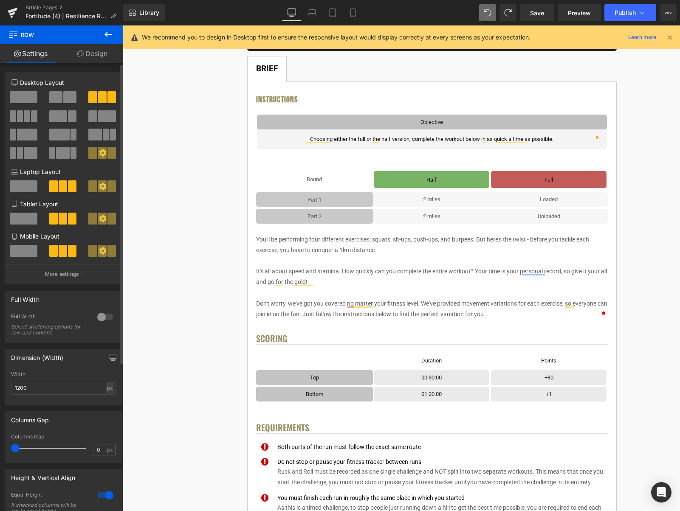
scroll to position [152, 0]
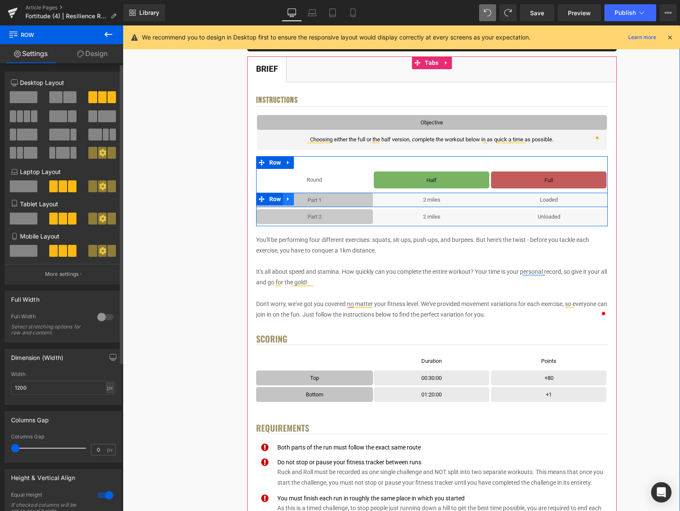
click at [286, 198] on icon at bounding box center [288, 199] width 6 height 6
click at [309, 200] on icon at bounding box center [311, 199] width 6 height 6
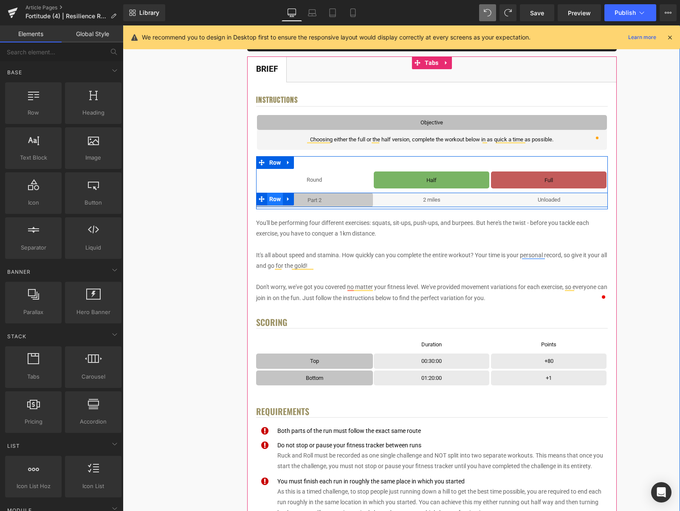
click at [279, 197] on span "Row" at bounding box center [275, 199] width 16 height 13
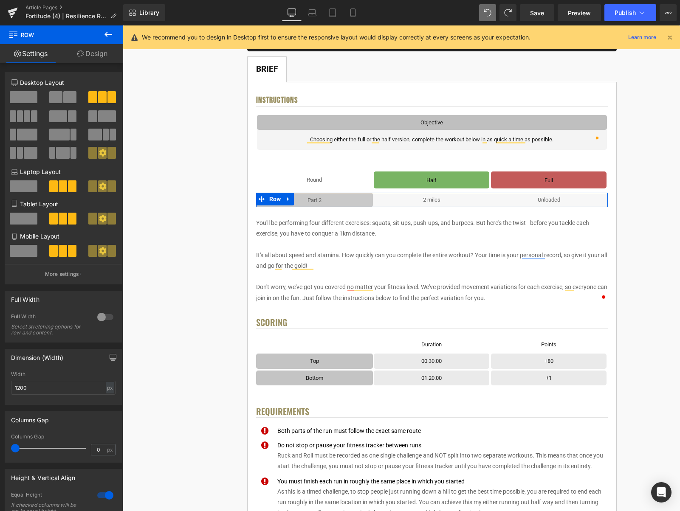
click at [61, 116] on span at bounding box center [58, 116] width 18 height 12
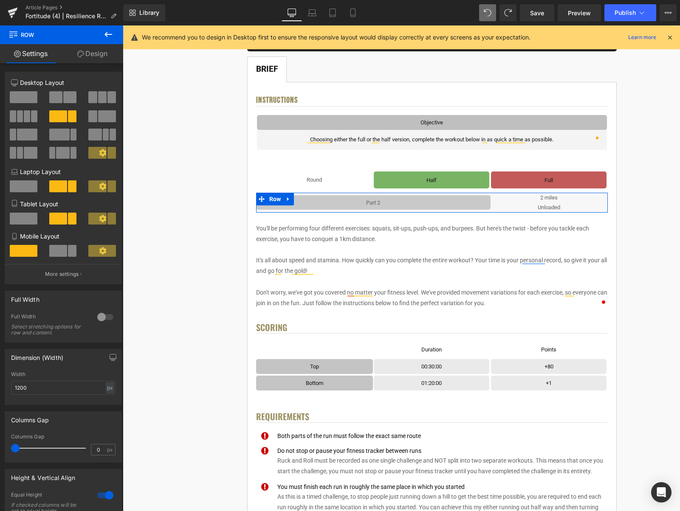
click at [68, 247] on span at bounding box center [72, 251] width 8 height 12
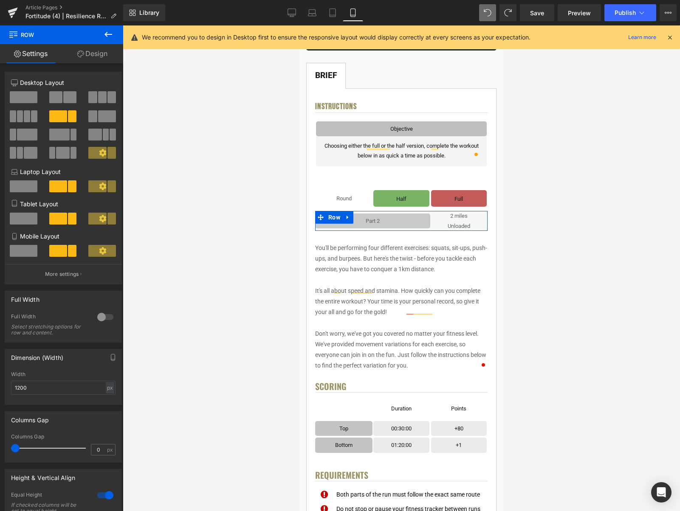
scroll to position [167, 0]
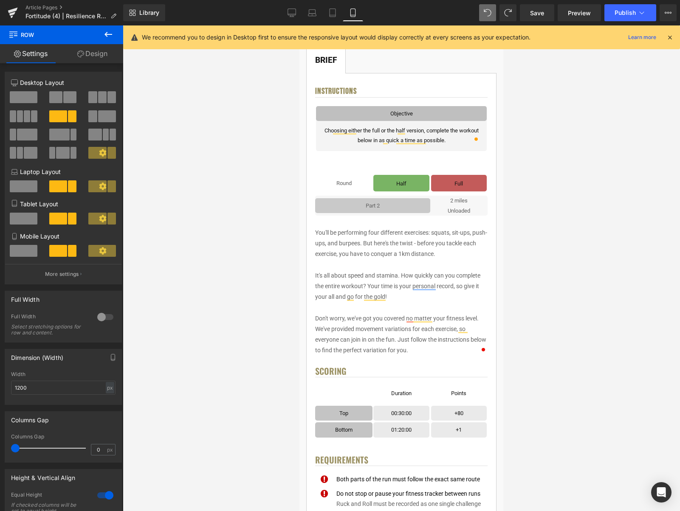
click at [113, 36] on button at bounding box center [108, 34] width 30 height 19
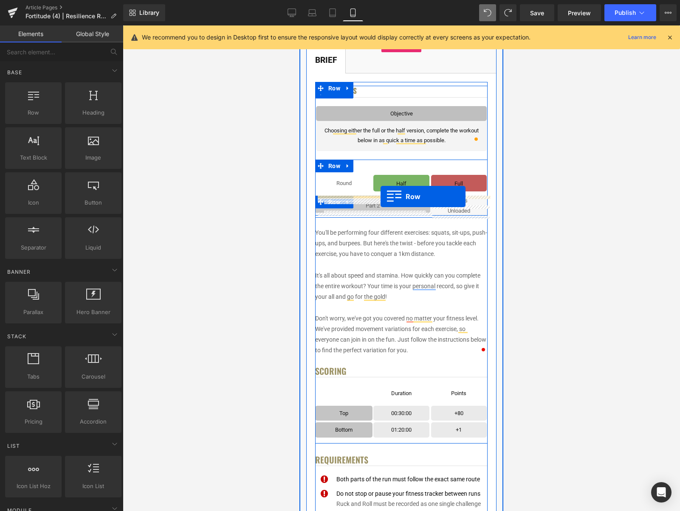
drag, startPoint x: 492, startPoint y: 200, endPoint x: 381, endPoint y: 197, distance: 111.8
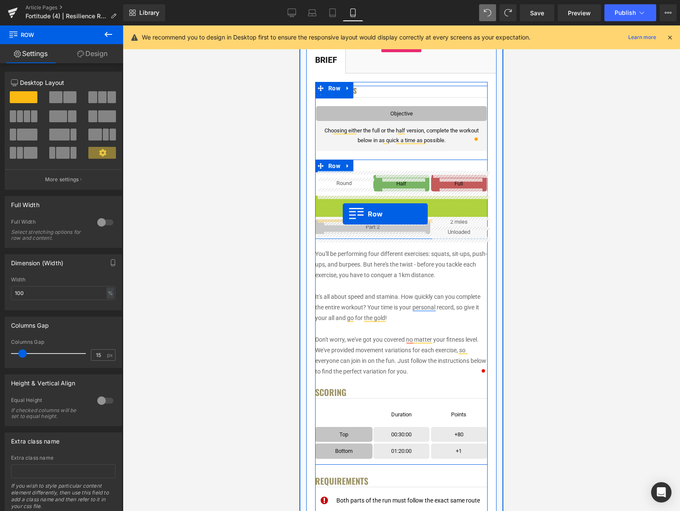
drag, startPoint x: 338, startPoint y: 203, endPoint x: 343, endPoint y: 214, distance: 12.4
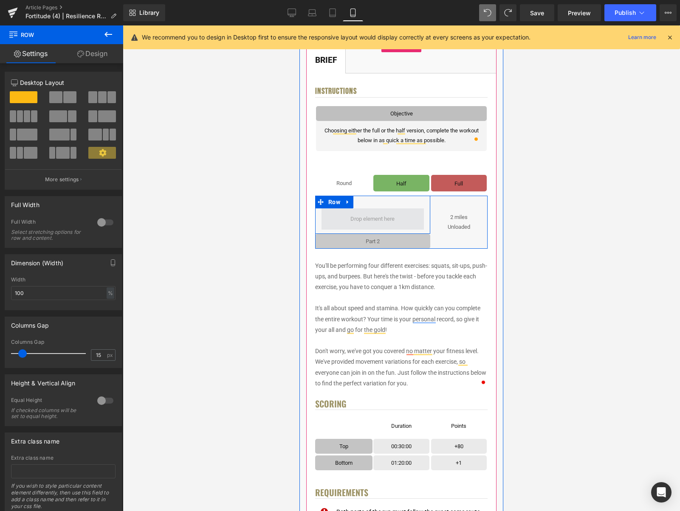
click at [374, 209] on span at bounding box center [373, 219] width 102 height 21
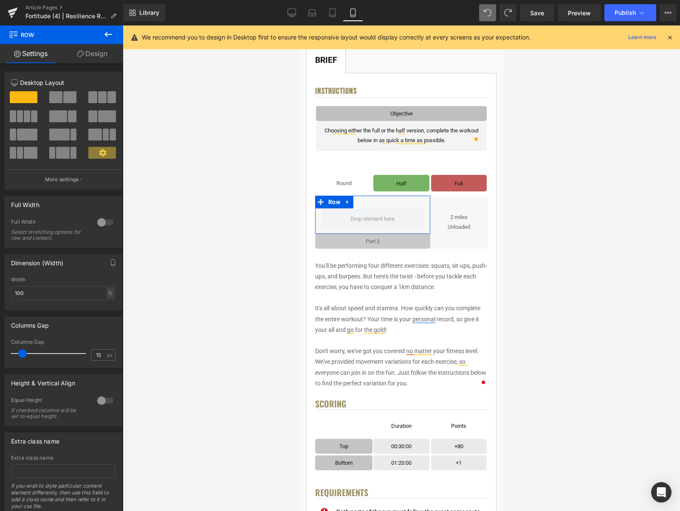
click at [68, 100] on span at bounding box center [69, 97] width 13 height 12
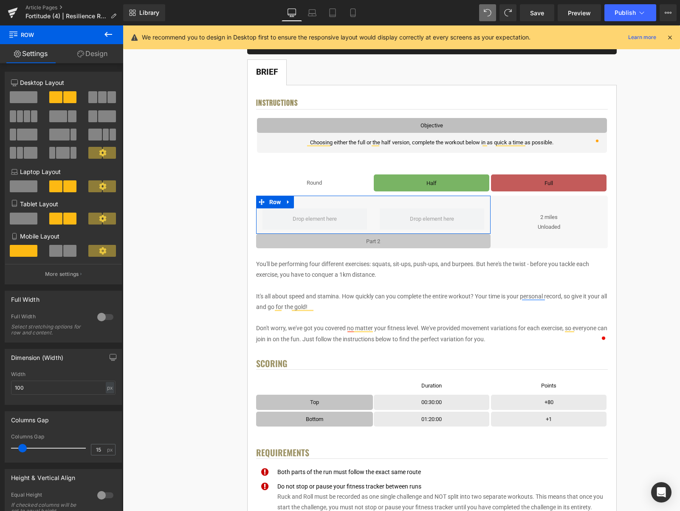
click at [67, 254] on span at bounding box center [69, 251] width 13 height 12
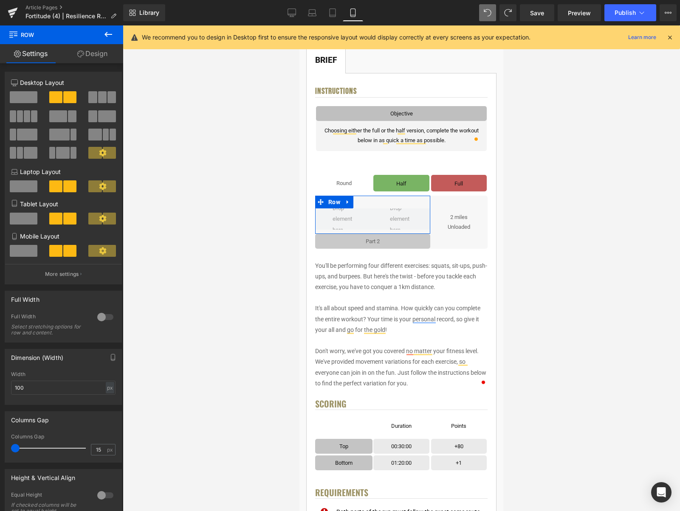
drag, startPoint x: 22, startPoint y: 449, endPoint x: 14, endPoint y: 448, distance: 8.5
click at [14, 448] on span at bounding box center [15, 448] width 8 height 8
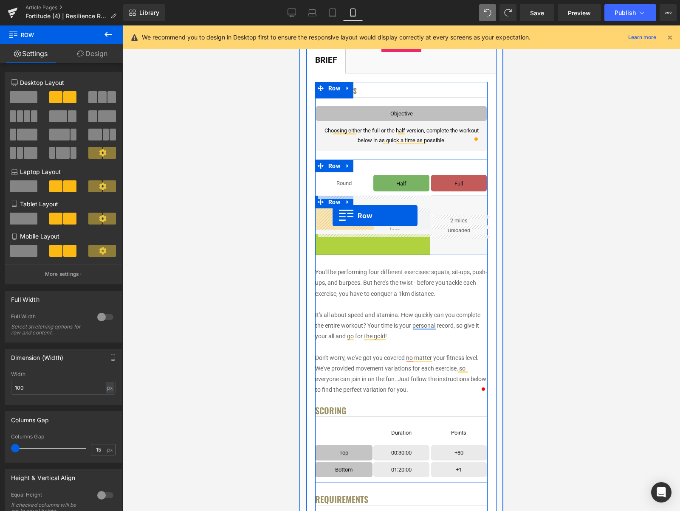
drag, startPoint x: 335, startPoint y: 242, endPoint x: 333, endPoint y: 216, distance: 26.0
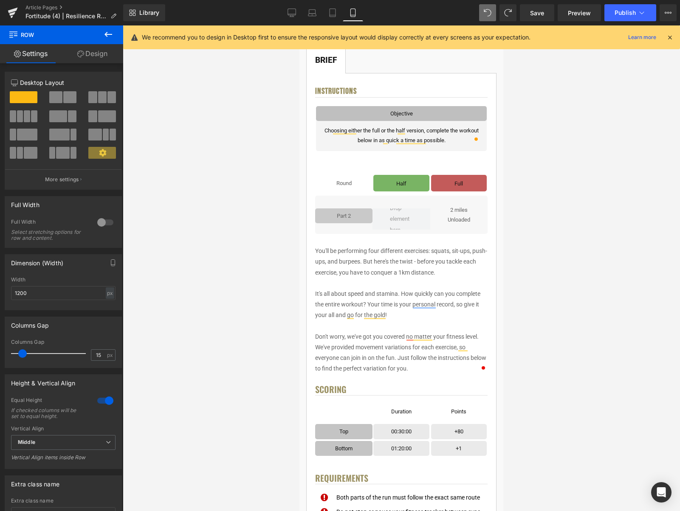
click at [112, 28] on button at bounding box center [108, 34] width 30 height 19
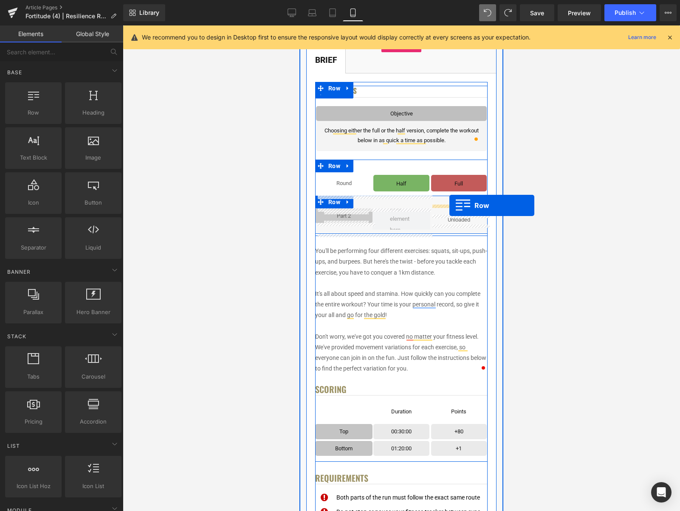
drag, startPoint x: 329, startPoint y: 134, endPoint x: 449, endPoint y: 206, distance: 139.8
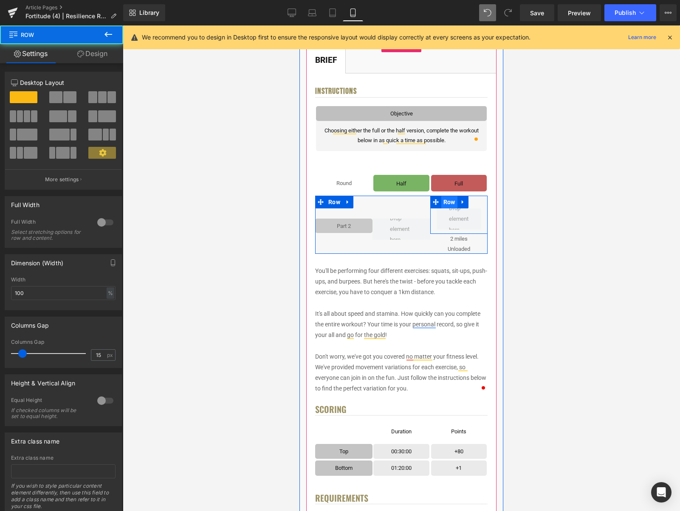
click at [446, 206] on span "Row" at bounding box center [449, 202] width 16 height 13
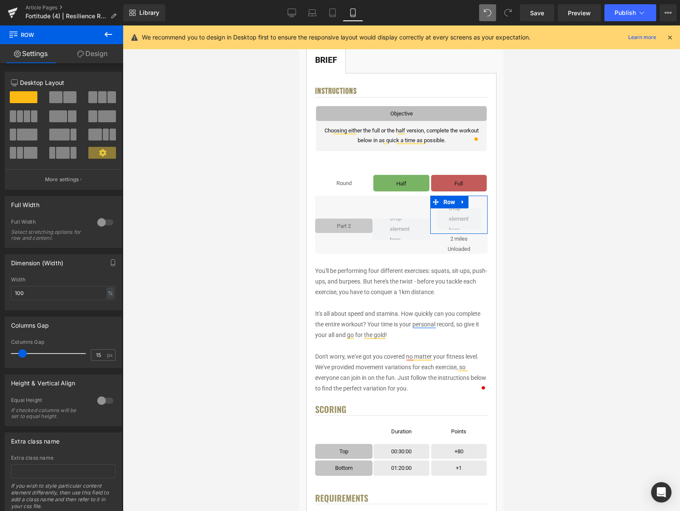
click at [63, 99] on span at bounding box center [69, 97] width 13 height 12
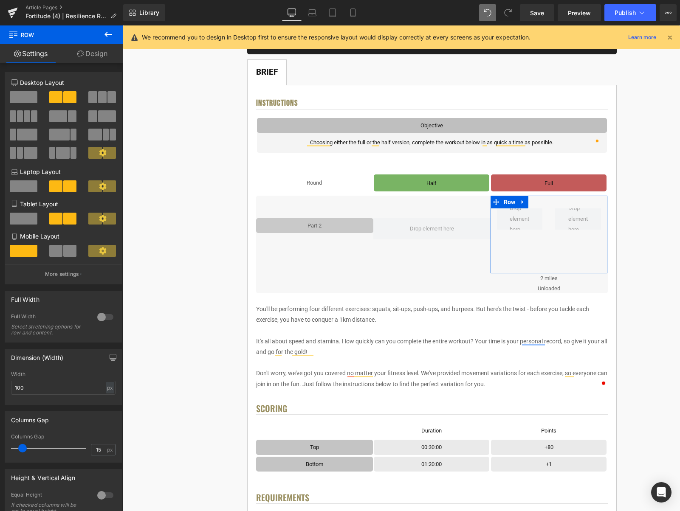
click at [68, 255] on span at bounding box center [69, 251] width 13 height 12
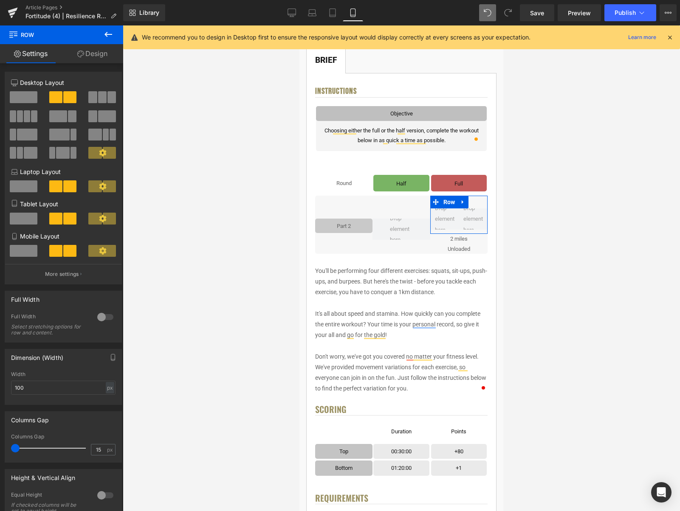
drag, startPoint x: 23, startPoint y: 450, endPoint x: 8, endPoint y: 447, distance: 14.7
click at [8, 447] on div "15px Columns Gap 15 px" at bounding box center [63, 448] width 116 height 28
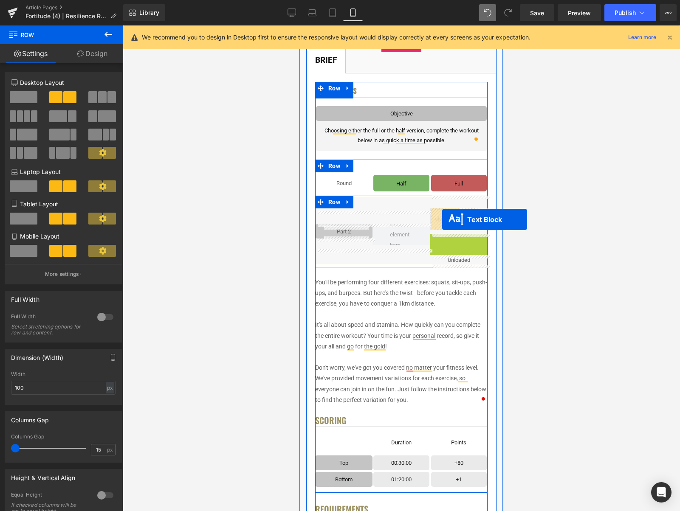
drag, startPoint x: 458, startPoint y: 240, endPoint x: 442, endPoint y: 220, distance: 25.7
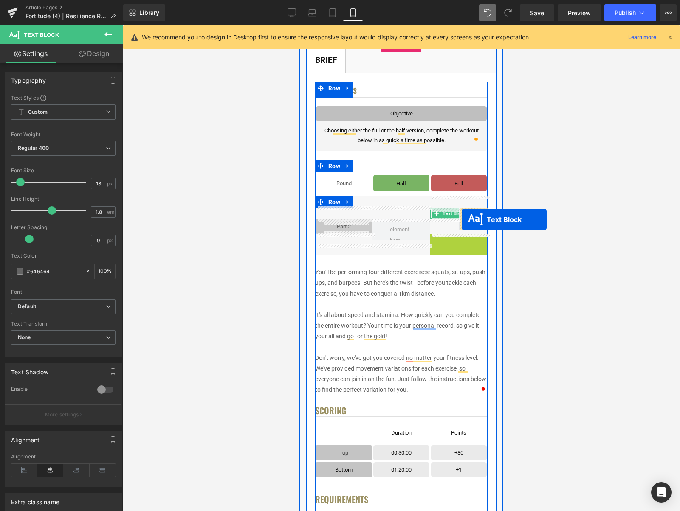
drag, startPoint x: 456, startPoint y: 237, endPoint x: 462, endPoint y: 220, distance: 18.4
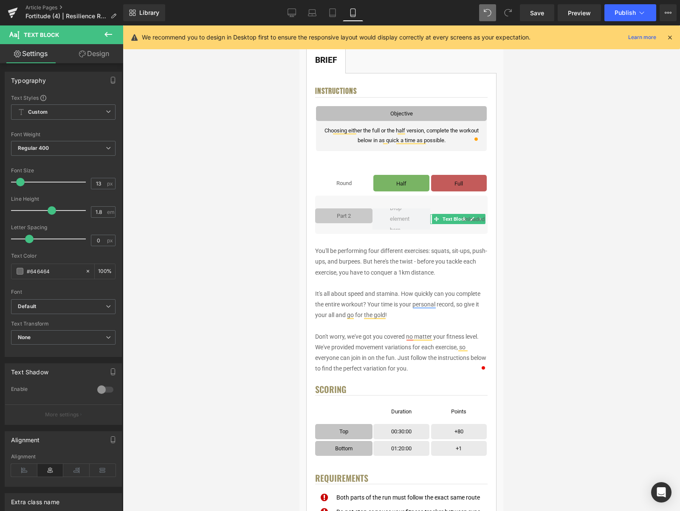
click at [547, 212] on div at bounding box center [401, 268] width 557 height 486
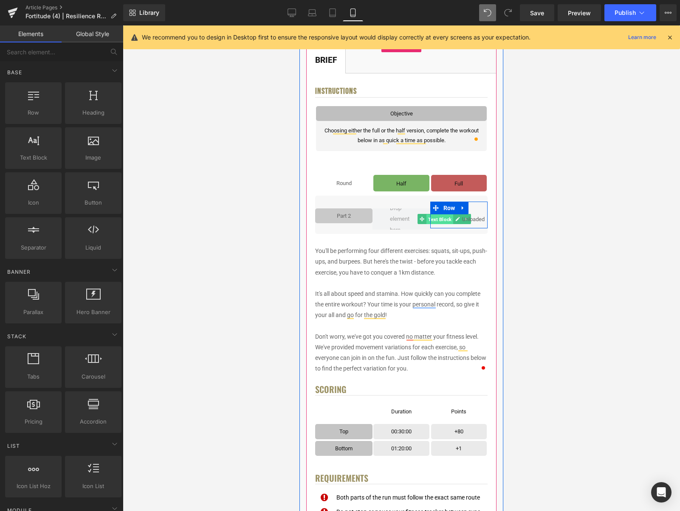
click at [446, 220] on span "Text Block" at bounding box center [439, 219] width 27 height 10
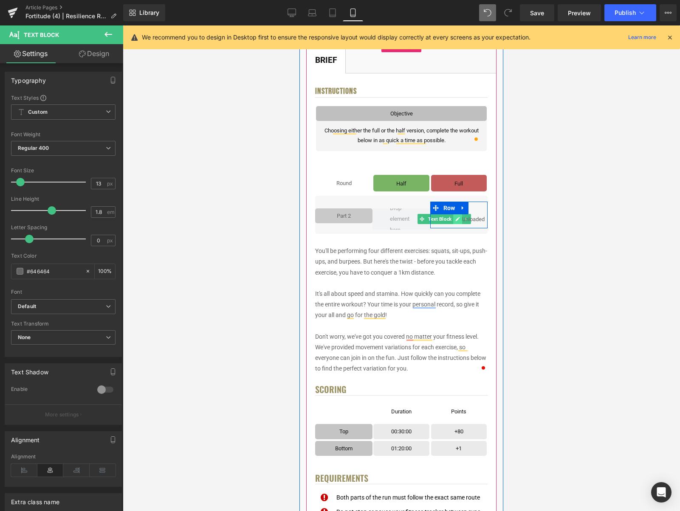
click at [454, 220] on link at bounding box center [458, 219] width 9 height 10
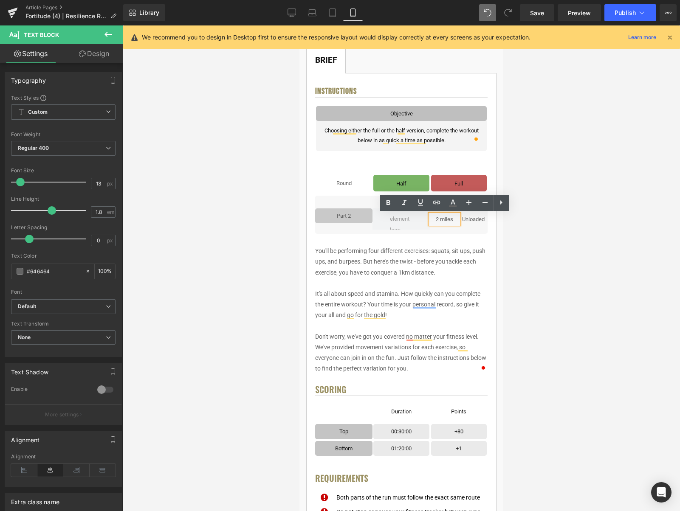
click at [453, 220] on p "2 miles" at bounding box center [444, 219] width 29 height 10
click at [561, 201] on div at bounding box center [401, 268] width 557 height 486
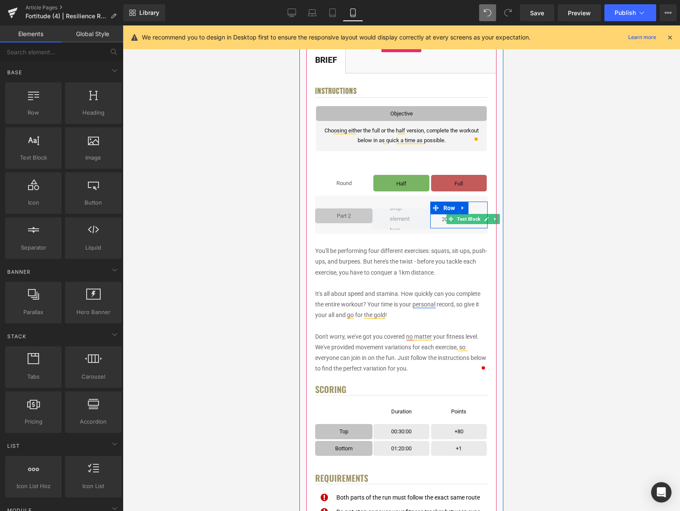
click at [484, 221] on link at bounding box center [486, 219] width 9 height 10
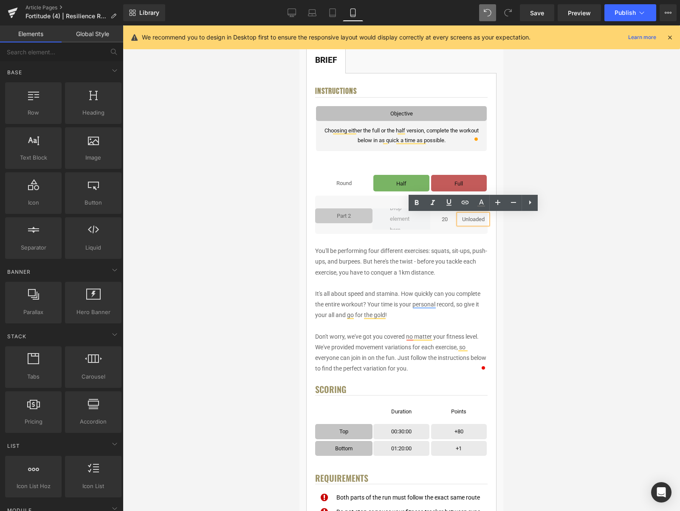
click at [481, 220] on p "Unloaded" at bounding box center [473, 219] width 29 height 10
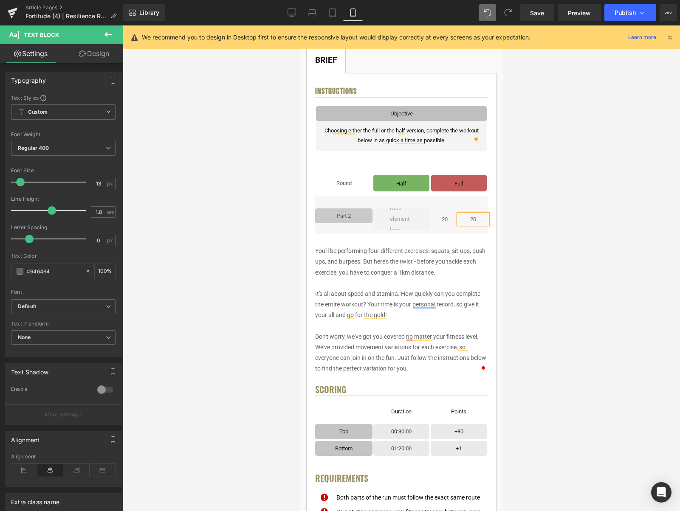
click at [525, 203] on div at bounding box center [401, 268] width 557 height 486
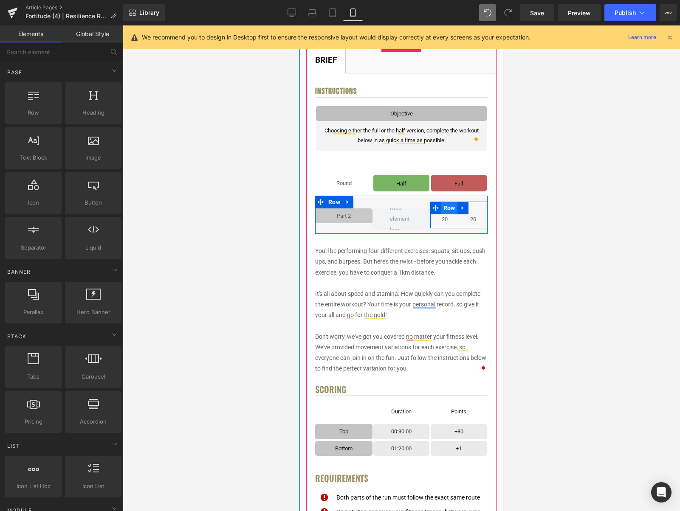
click at [452, 211] on span "Row" at bounding box center [449, 208] width 16 height 13
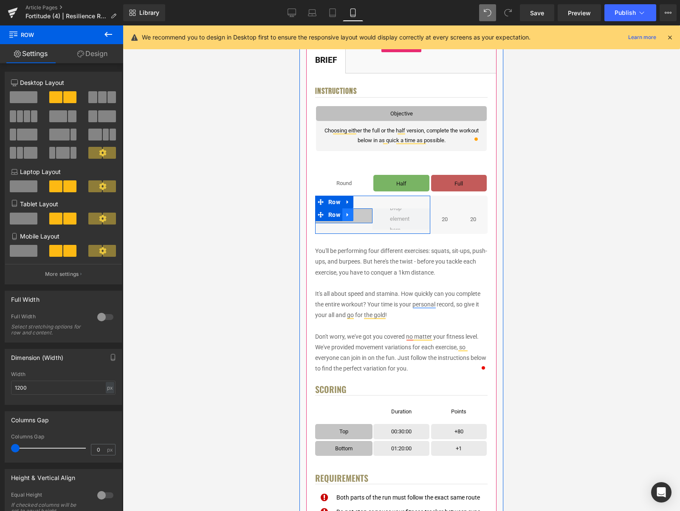
click at [350, 215] on icon at bounding box center [348, 215] width 6 height 6
click at [355, 217] on link at bounding box center [358, 215] width 11 height 13
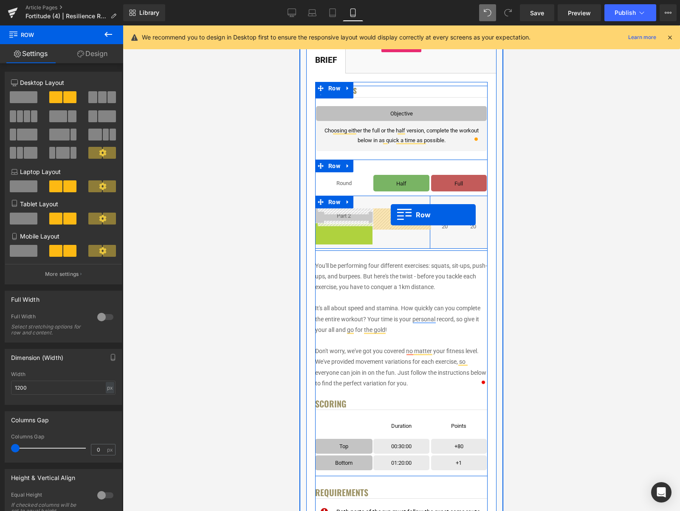
drag, startPoint x: 339, startPoint y: 229, endPoint x: 391, endPoint y: 215, distance: 54.0
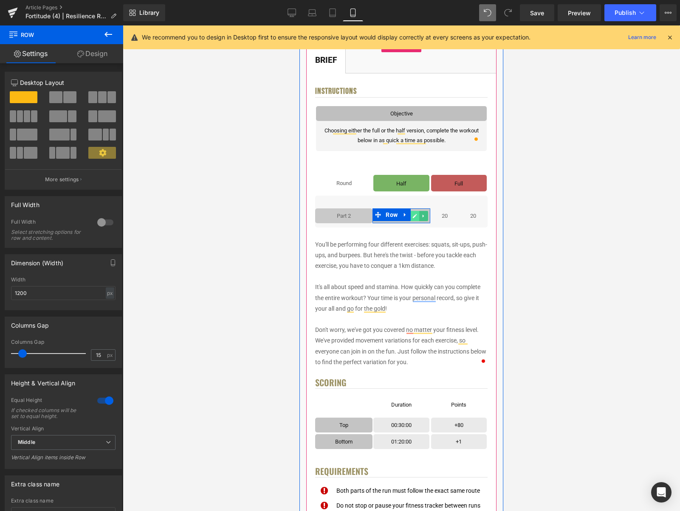
click at [417, 216] on icon at bounding box center [414, 216] width 5 height 5
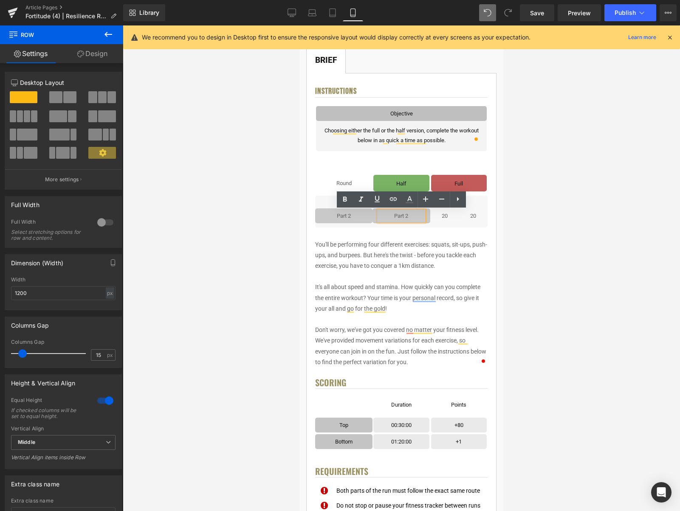
click at [417, 216] on p "Part 2" at bounding box center [401, 216] width 45 height 10
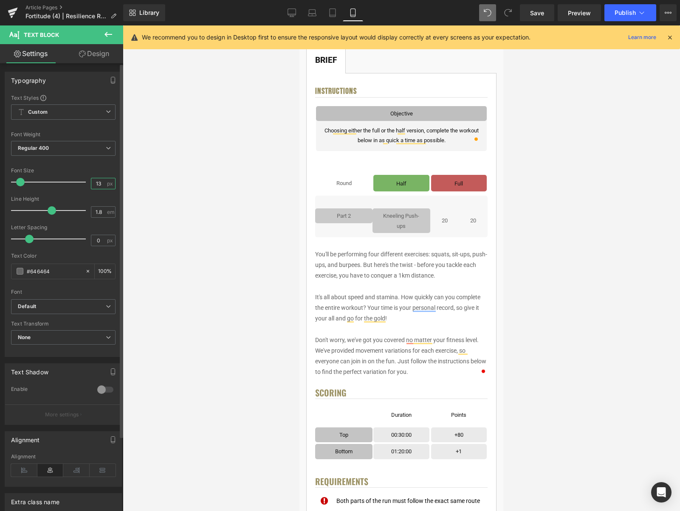
click at [100, 187] on input "13" at bounding box center [98, 183] width 15 height 11
type input "12"
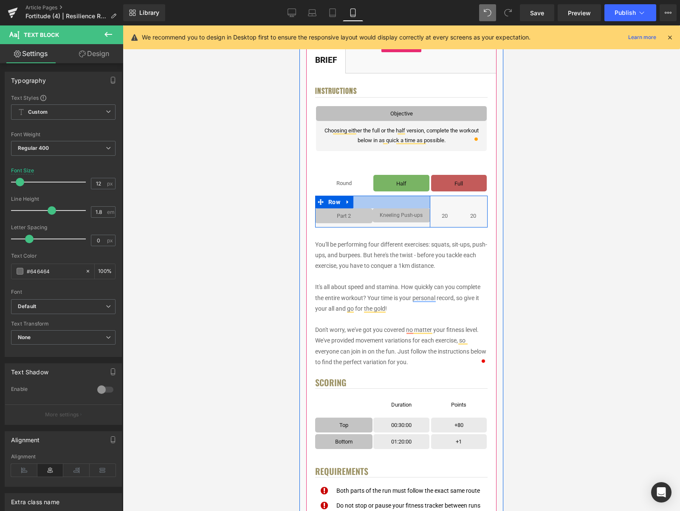
click at [418, 203] on div at bounding box center [372, 202] width 115 height 13
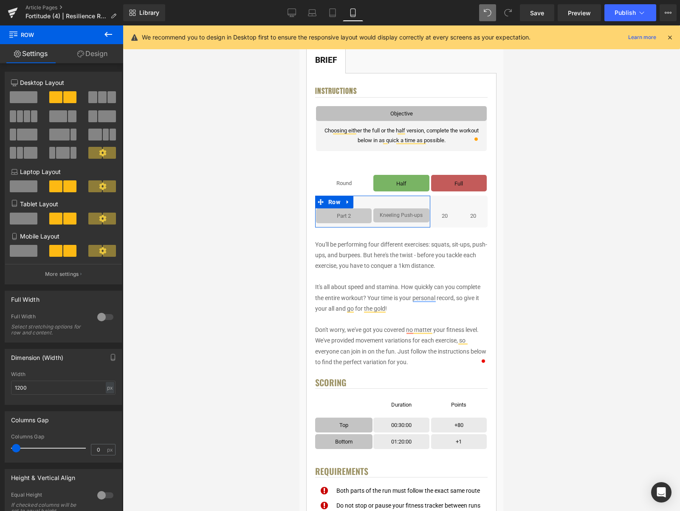
click at [14, 450] on span at bounding box center [16, 448] width 8 height 8
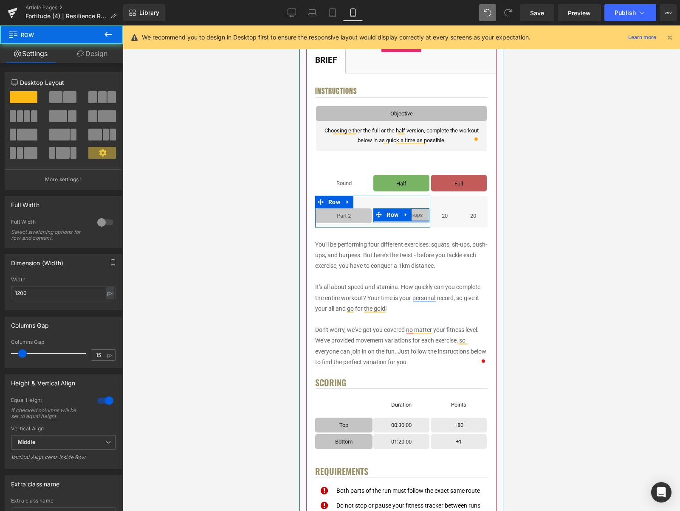
click at [416, 220] on div at bounding box center [401, 221] width 56 height 2
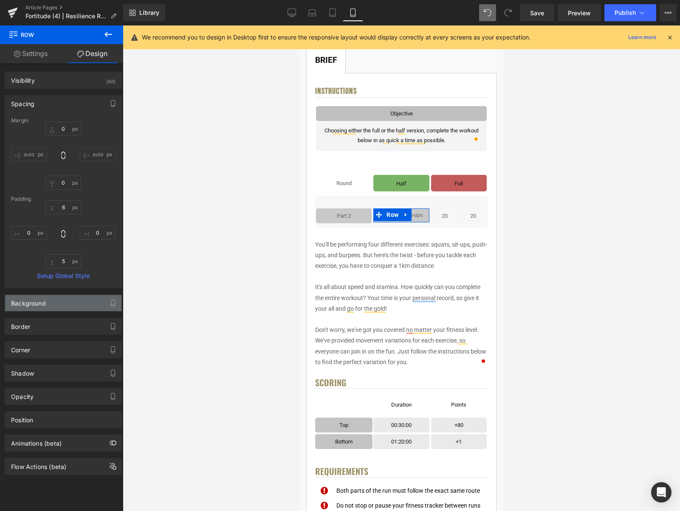
click at [37, 307] on div "Background" at bounding box center [63, 303] width 116 height 16
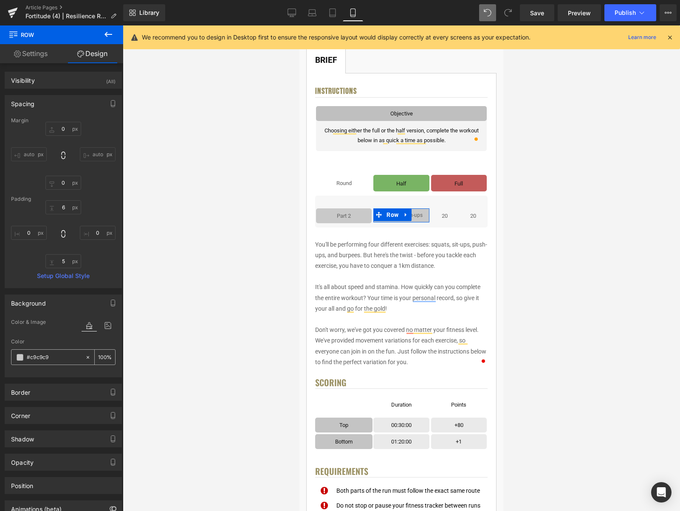
click at [20, 358] on span at bounding box center [20, 357] width 7 height 7
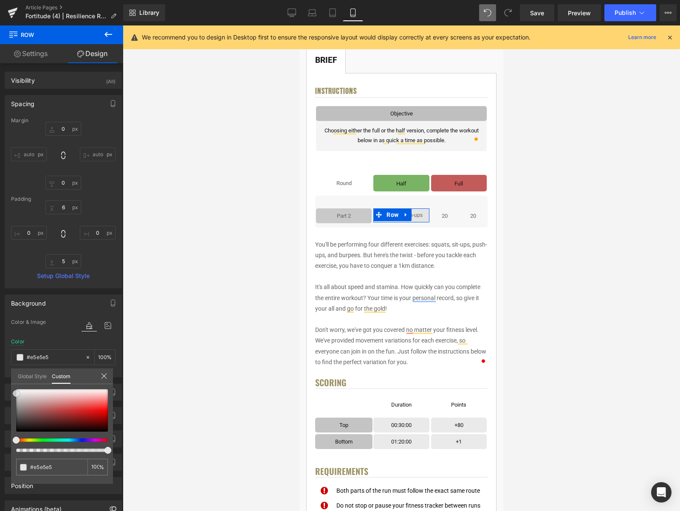
drag, startPoint x: 15, startPoint y: 399, endPoint x: 14, endPoint y: 394, distance: 4.7
click at [14, 394] on span at bounding box center [16, 393] width 7 height 7
click at [13, 393] on span at bounding box center [16, 392] width 7 height 7
click at [297, 13] on link "Desktop" at bounding box center [292, 12] width 20 height 17
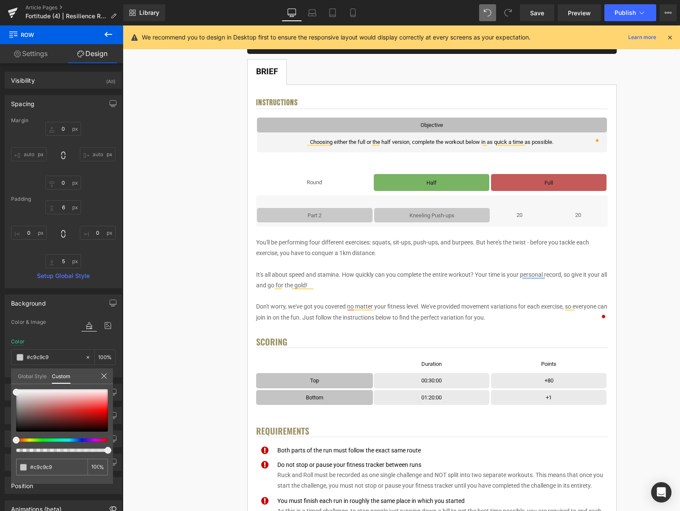
scroll to position [149, 0]
click at [347, 2] on div "Library Desktop Desktop Laptop Tablet Mobile Save Preview Publish Scheduled Vie…" at bounding box center [401, 12] width 557 height 25
click at [348, 6] on link "Mobile" at bounding box center [353, 12] width 20 height 17
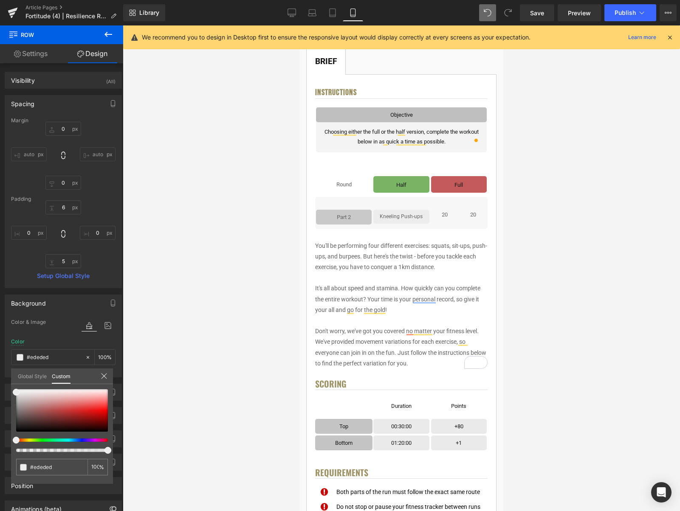
scroll to position [167, 0]
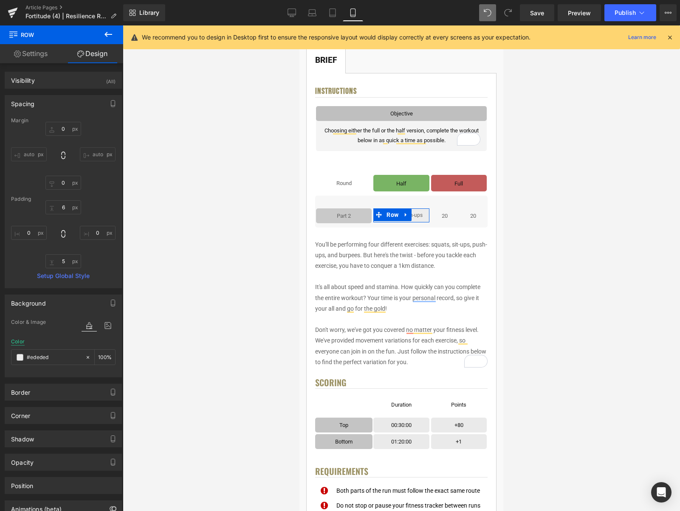
click at [22, 341] on div "Color" at bounding box center [18, 342] width 14 height 6
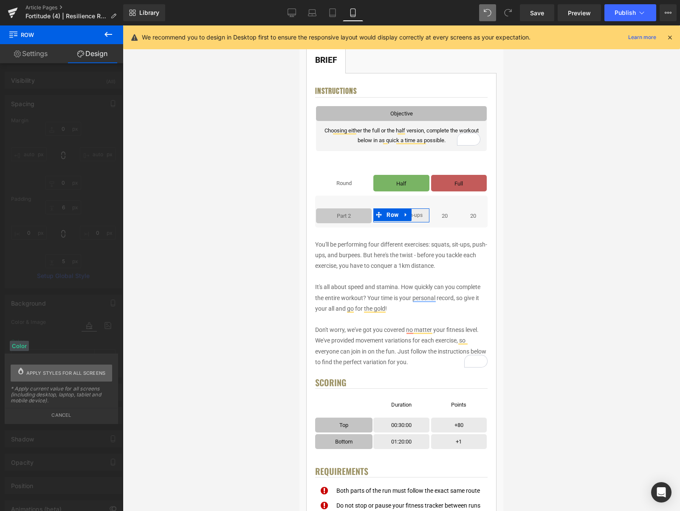
click at [56, 377] on span "Apply styles for all screens" at bounding box center [65, 373] width 79 height 17
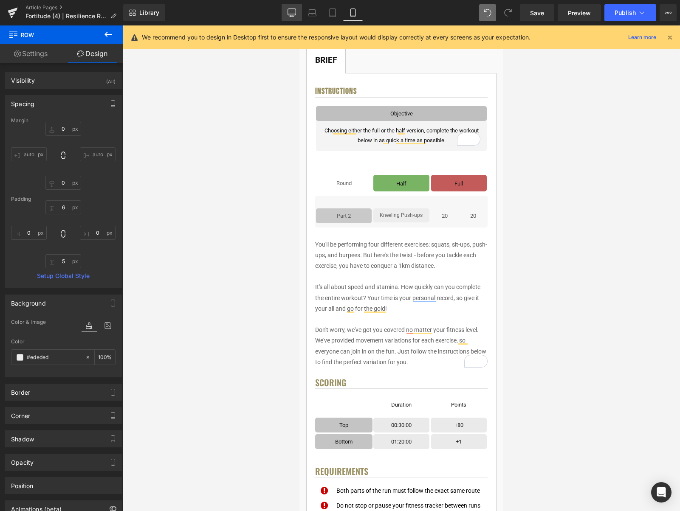
click at [292, 11] on icon at bounding box center [292, 12] width 8 height 8
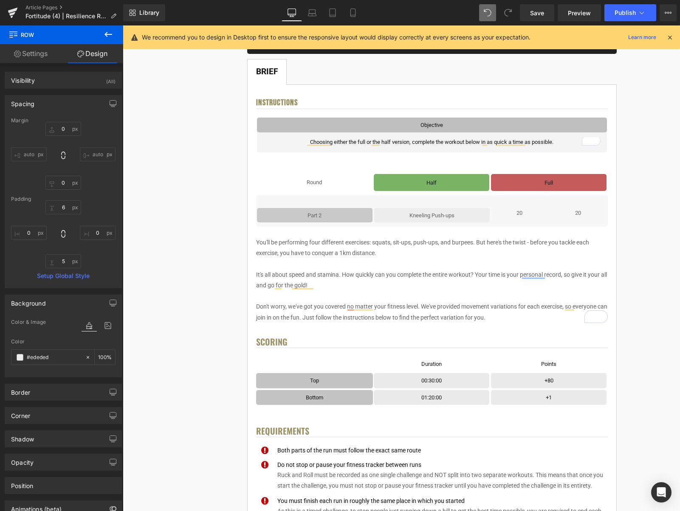
scroll to position [149, 0]
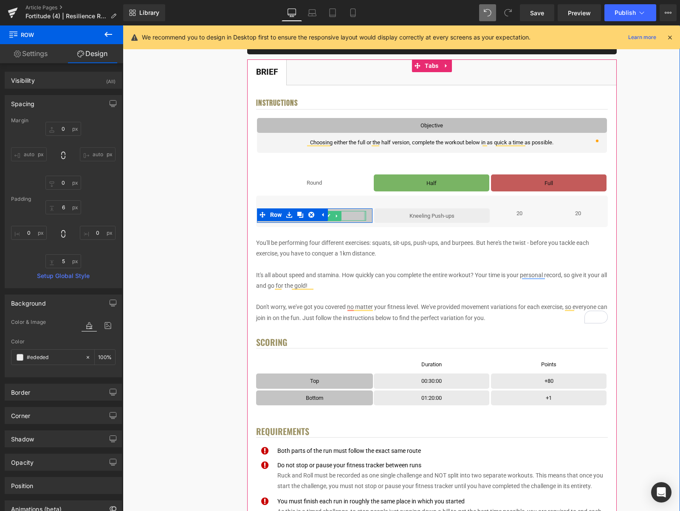
click at [367, 216] on div "Part 2 Text Block" at bounding box center [315, 216] width 116 height 10
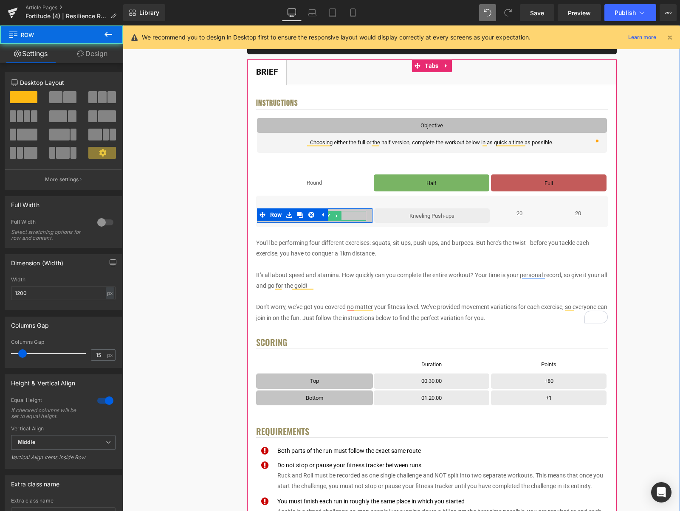
click at [357, 217] on p "Part 2" at bounding box center [314, 216] width 103 height 10
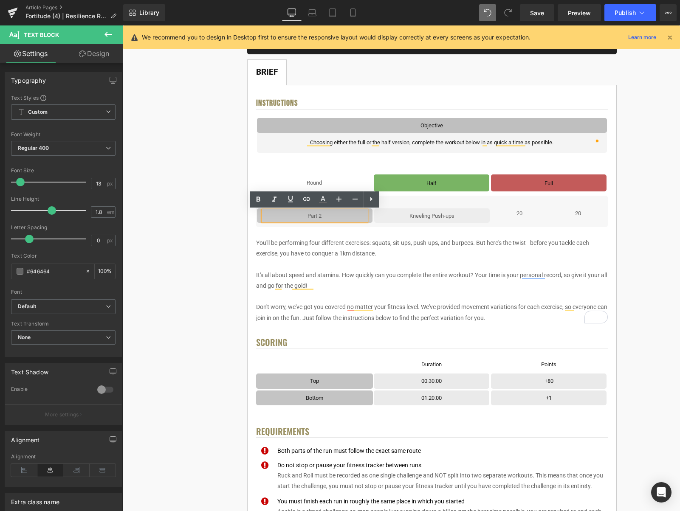
click at [355, 217] on p "Part 2" at bounding box center [314, 216] width 103 height 10
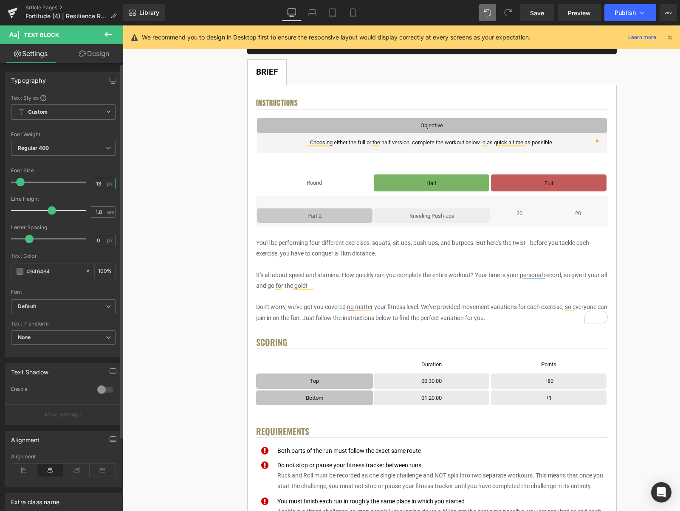
click at [98, 185] on input "13" at bounding box center [98, 183] width 15 height 11
type input "12"
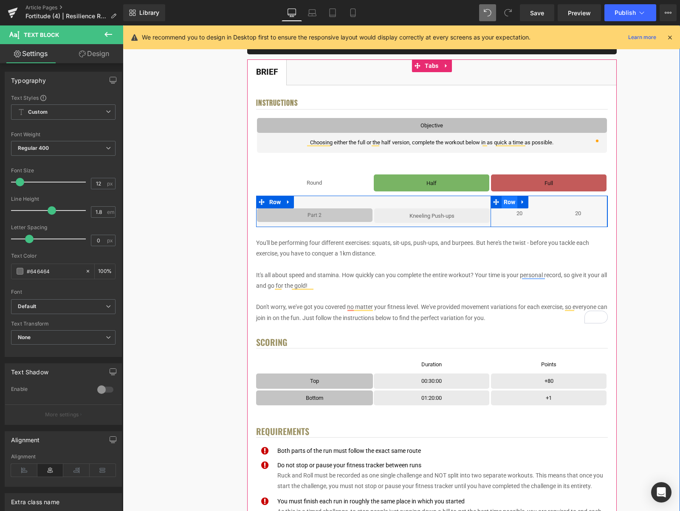
click at [515, 207] on span "Row" at bounding box center [510, 202] width 16 height 13
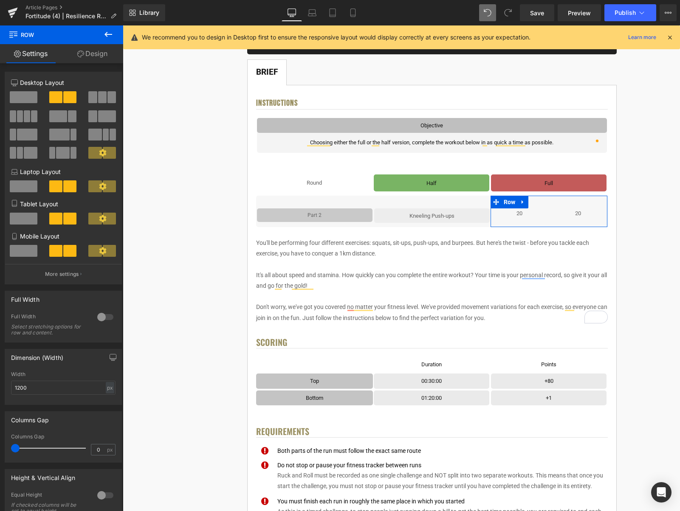
click at [92, 57] on link "Design" at bounding box center [93, 53] width 62 height 19
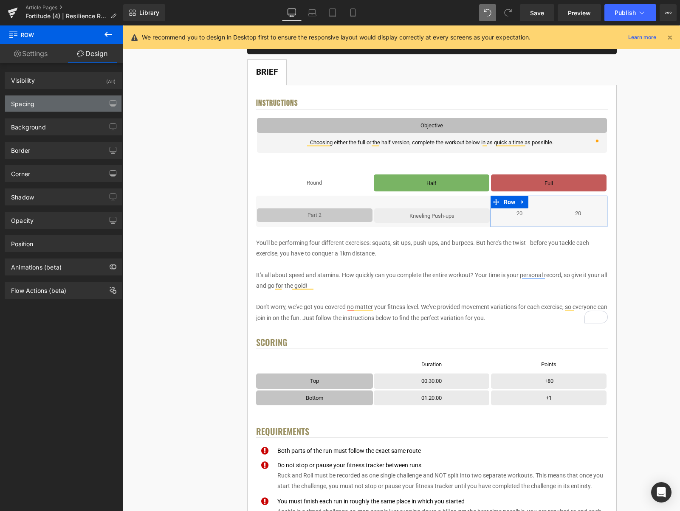
click at [48, 107] on div "Spacing" at bounding box center [63, 104] width 116 height 16
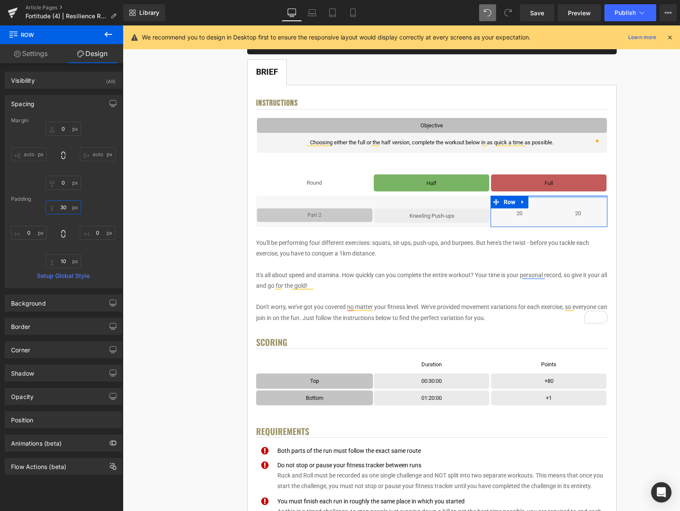
click at [61, 206] on input "30" at bounding box center [63, 207] width 36 height 14
type input "0"
click at [61, 260] on input "10" at bounding box center [63, 261] width 36 height 14
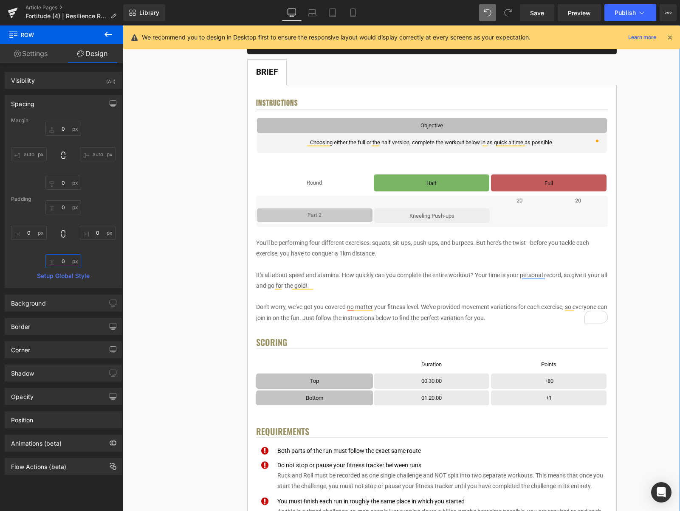
type input "0"
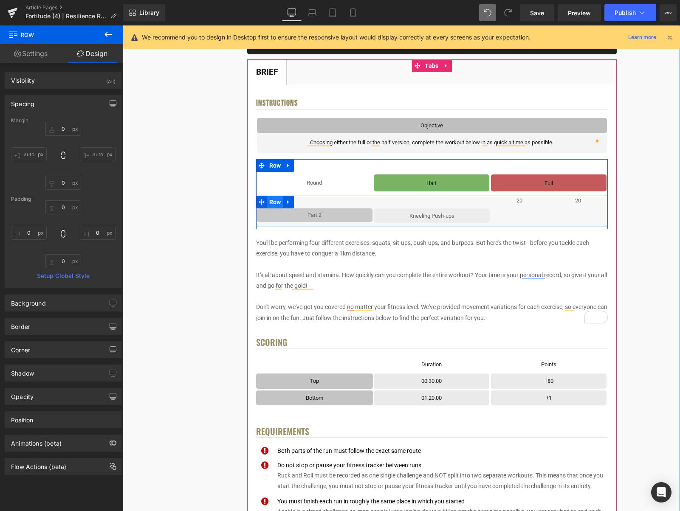
click at [272, 203] on span "Row" at bounding box center [275, 202] width 16 height 13
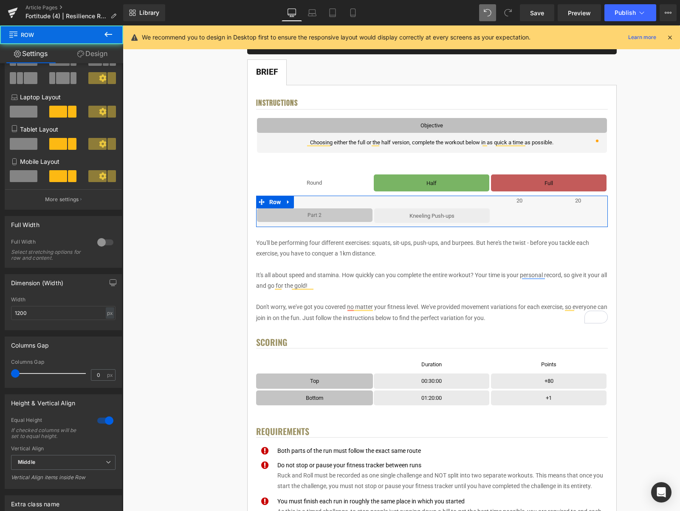
scroll to position [166, 0]
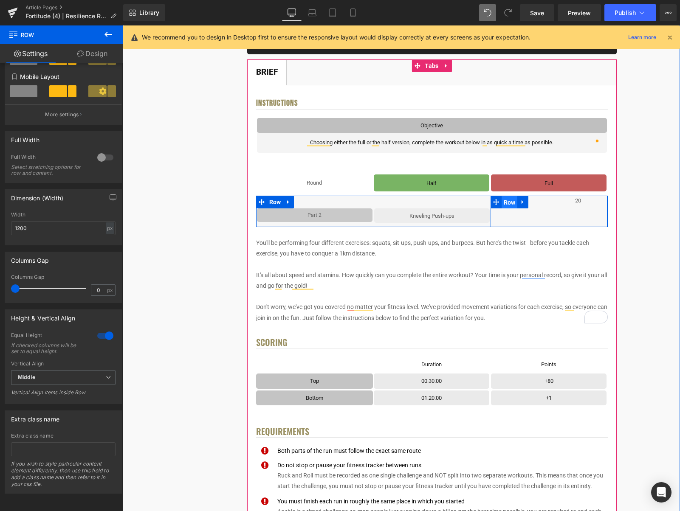
click at [509, 204] on span "Row" at bounding box center [510, 202] width 16 height 13
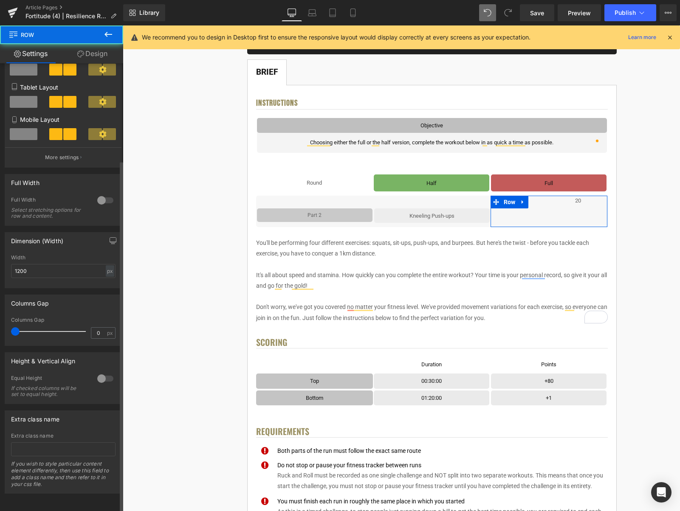
scroll to position [124, 0]
click at [104, 373] on div at bounding box center [105, 379] width 20 height 14
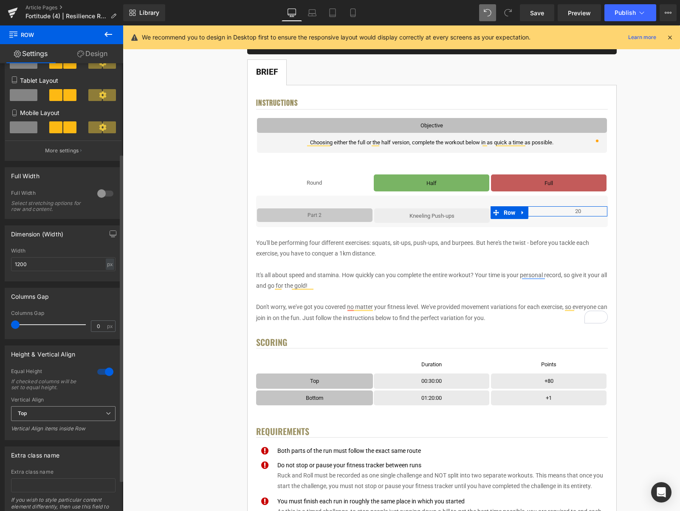
click at [94, 409] on span "Top" at bounding box center [63, 413] width 104 height 15
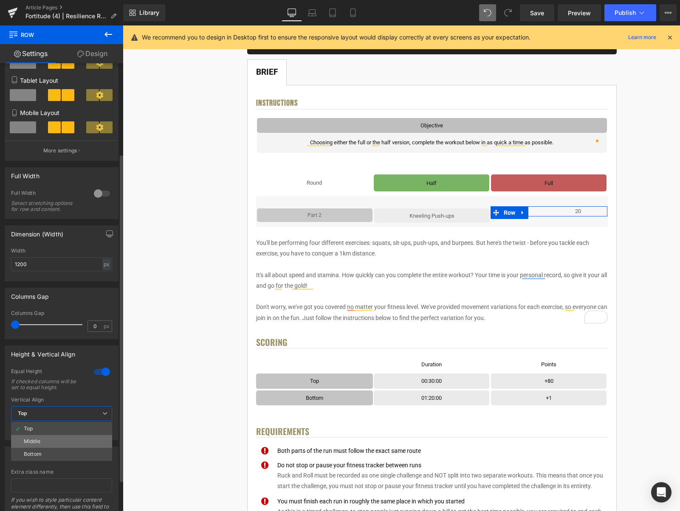
click at [51, 442] on li "Middle" at bounding box center [61, 441] width 101 height 13
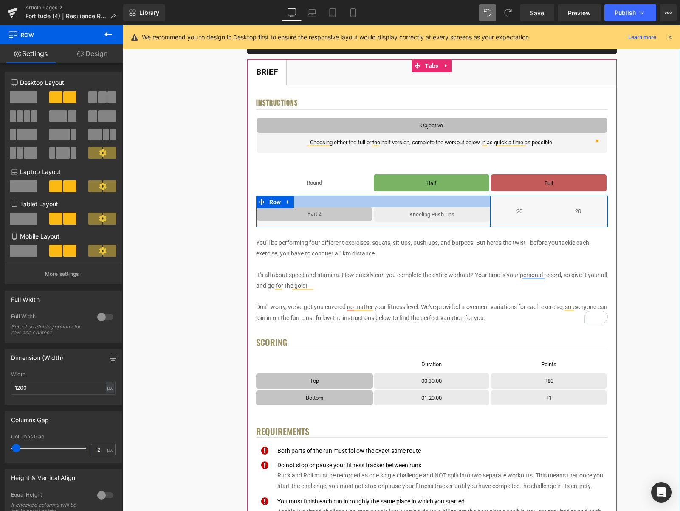
click at [476, 203] on div at bounding box center [373, 201] width 234 height 11
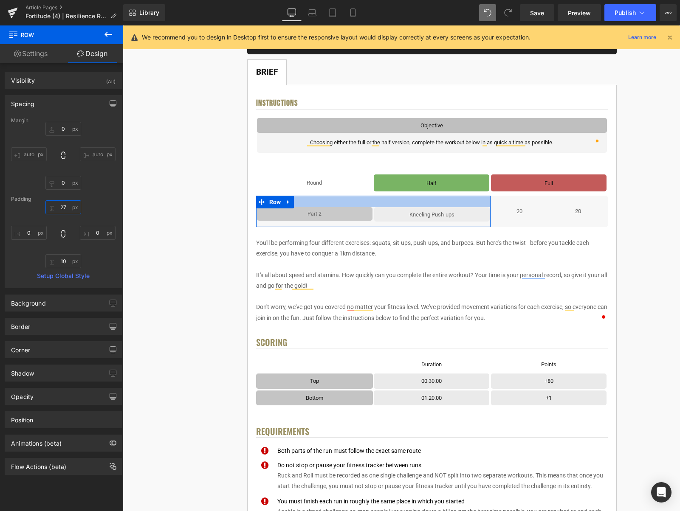
click at [66, 211] on input "27" at bounding box center [63, 207] width 36 height 14
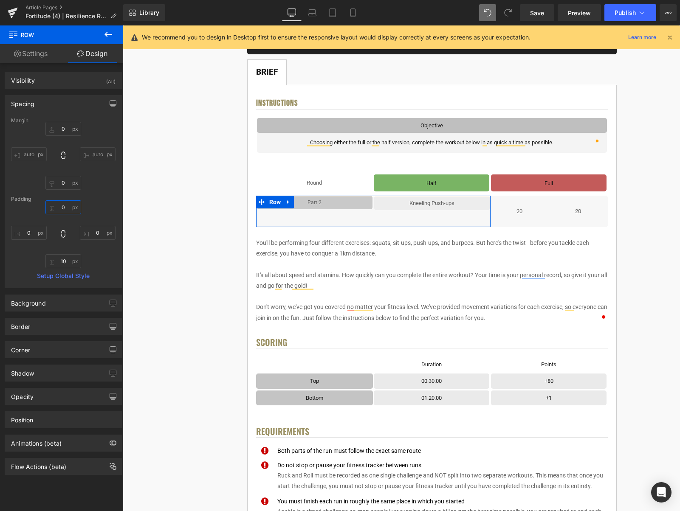
type input "0"
click at [64, 257] on input "10" at bounding box center [63, 261] width 36 height 14
type input "0"
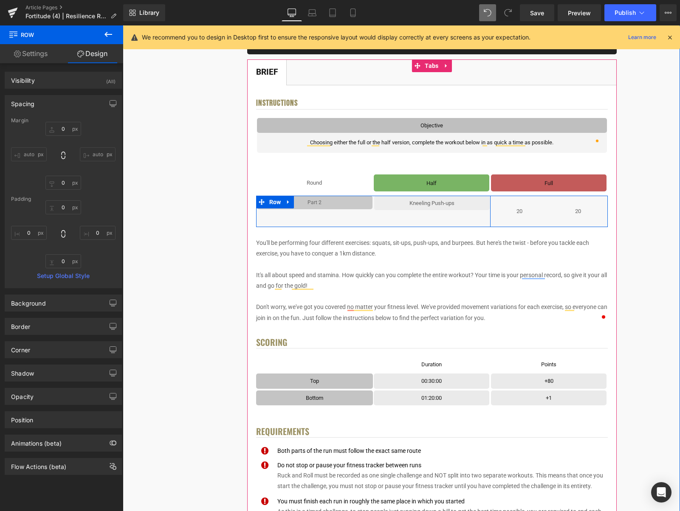
click at [458, 223] on div "Part 2 Text Block Row Kneeling Push-ups Text Block Row Row" at bounding box center [373, 211] width 234 height 31
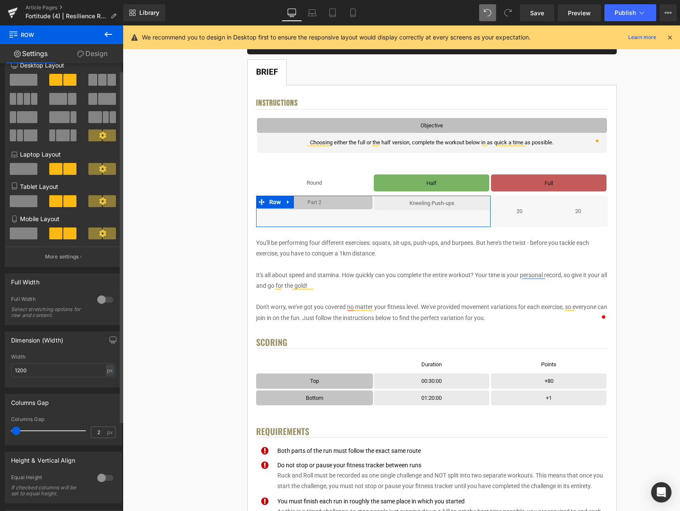
scroll to position [67, 0]
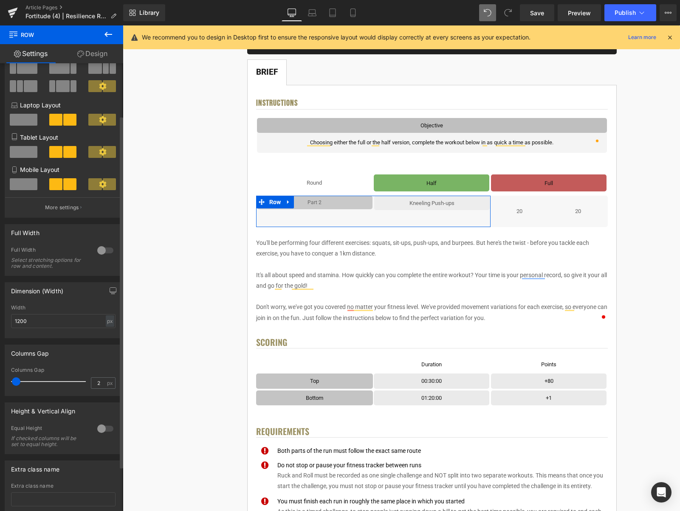
click at [105, 431] on div at bounding box center [105, 429] width 20 height 14
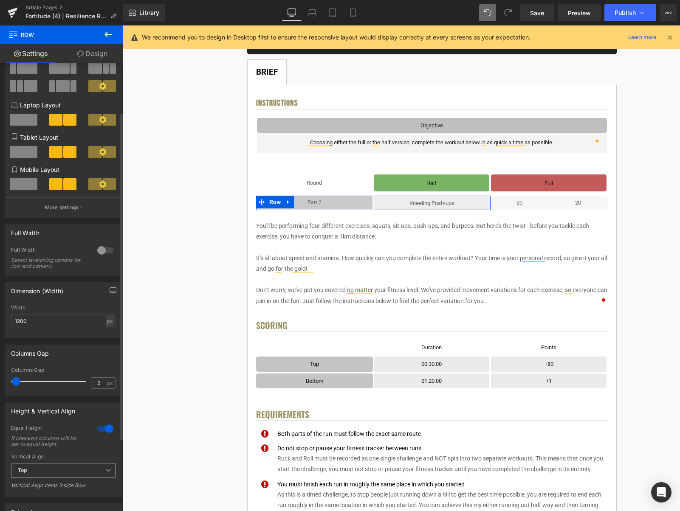
click at [77, 470] on span "Top" at bounding box center [63, 470] width 104 height 15
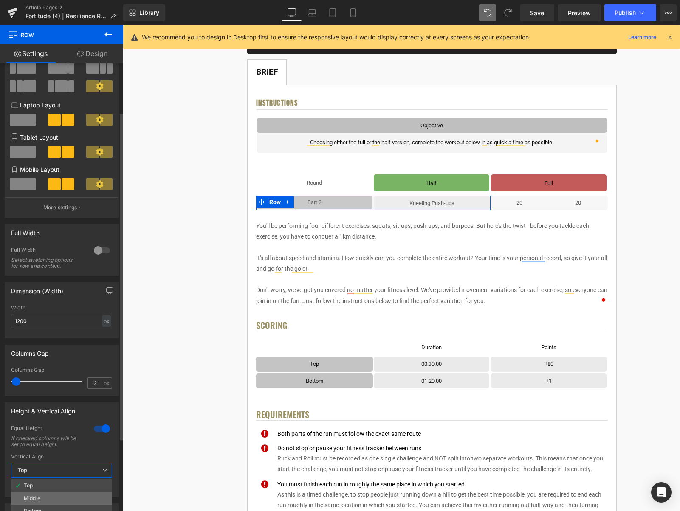
click at [60, 496] on li "Middle" at bounding box center [61, 498] width 101 height 13
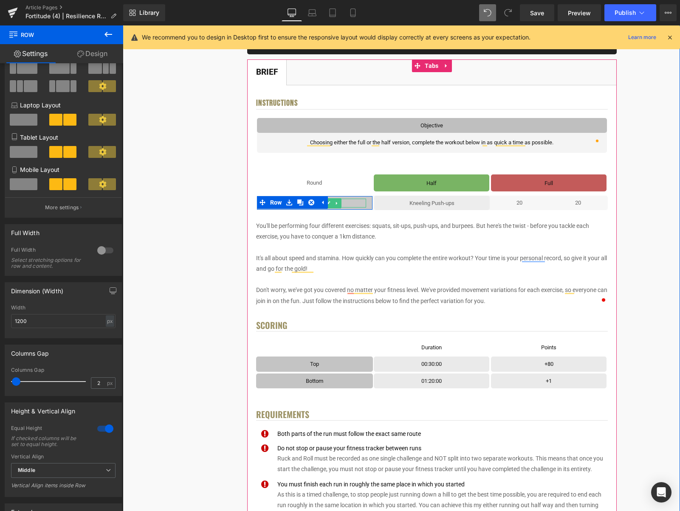
click at [362, 203] on p "Part 2" at bounding box center [314, 203] width 103 height 9
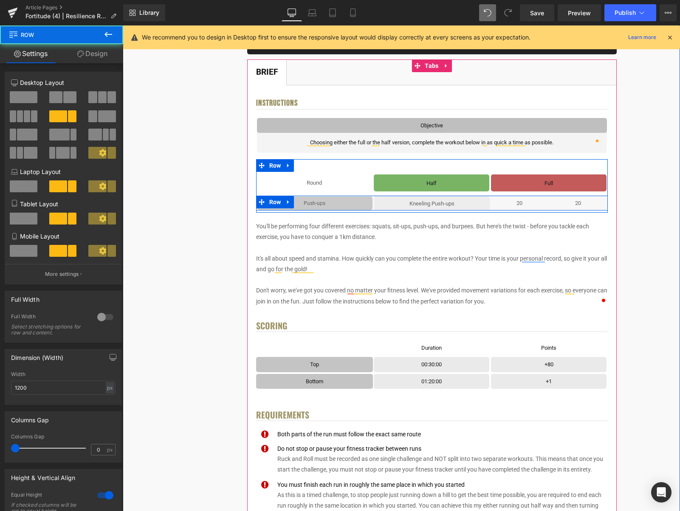
click at [372, 197] on div "Push-ups Text Block Row Kneeling Push-ups Text Block Row Row 20 Text Block 20 T…" at bounding box center [432, 203] width 352 height 15
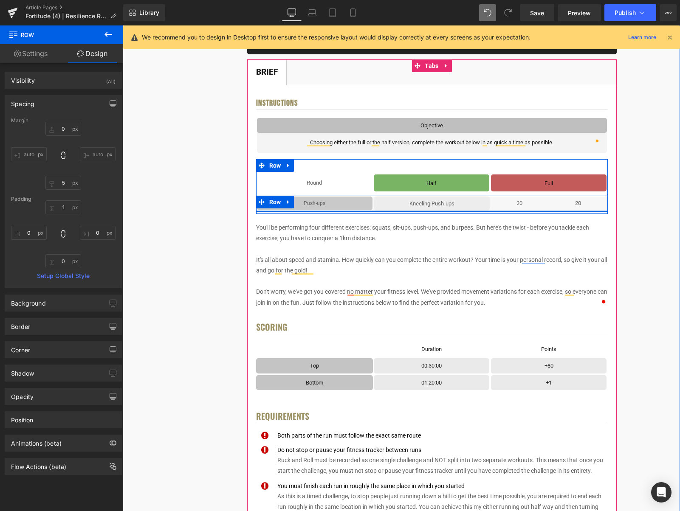
click at [372, 211] on div at bounding box center [432, 211] width 352 height 1
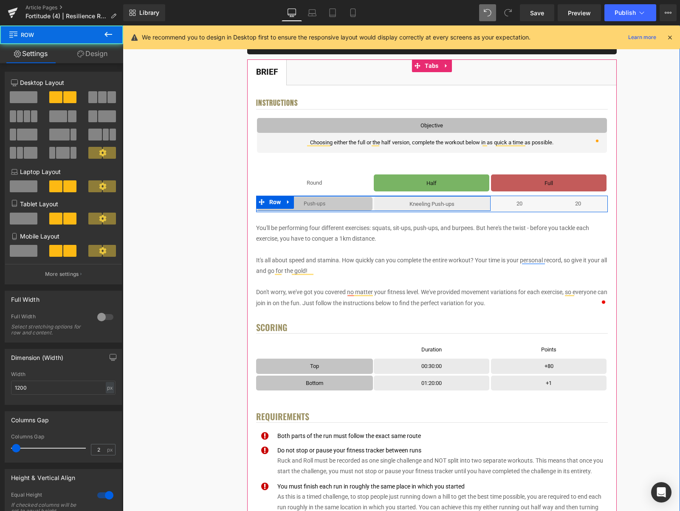
click at [372, 197] on div "Push-ups Text Block Row Kneeling Push-ups Text Block Row Row" at bounding box center [373, 203] width 234 height 15
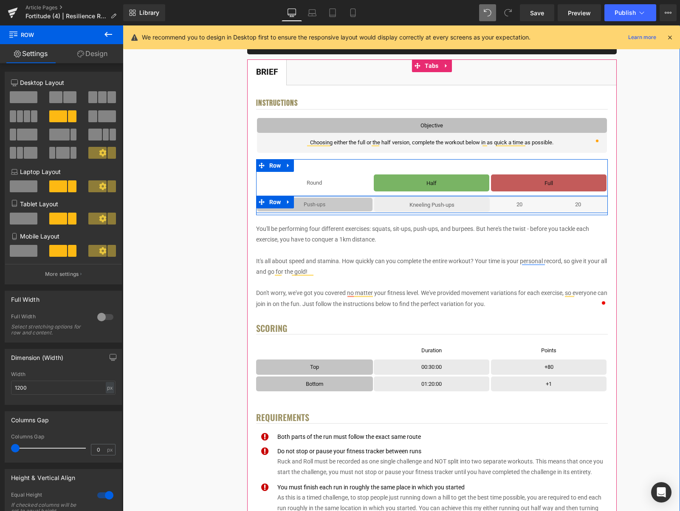
click at [374, 197] on div at bounding box center [432, 196] width 352 height 1
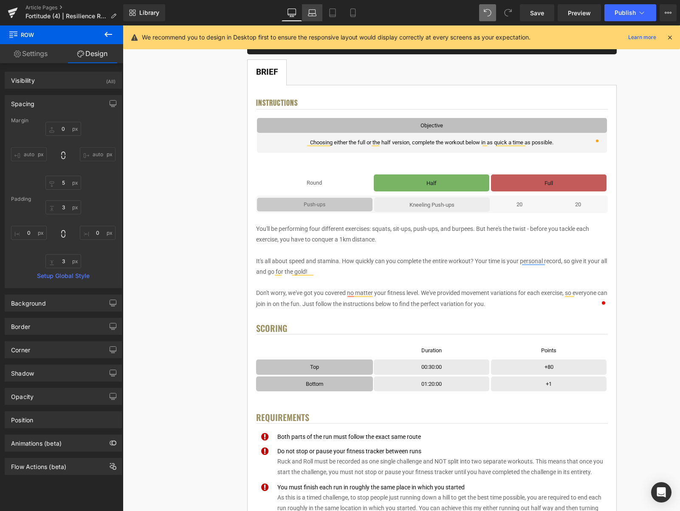
click at [309, 12] on icon at bounding box center [312, 12] width 8 height 8
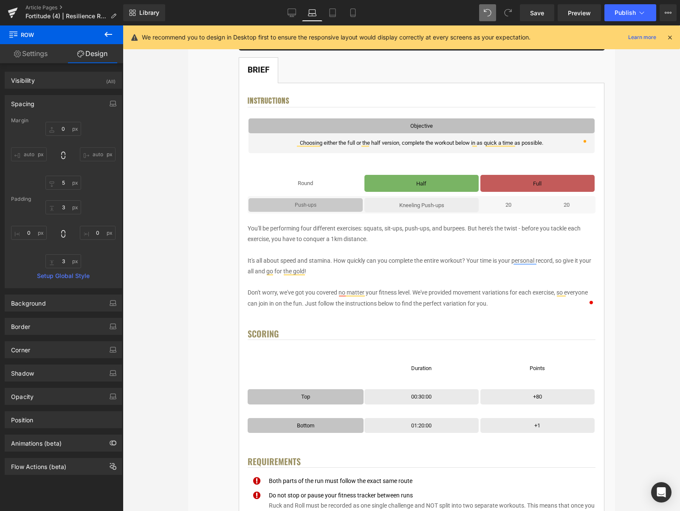
scroll to position [158, 0]
click at [340, 17] on link "Tablet" at bounding box center [332, 12] width 20 height 17
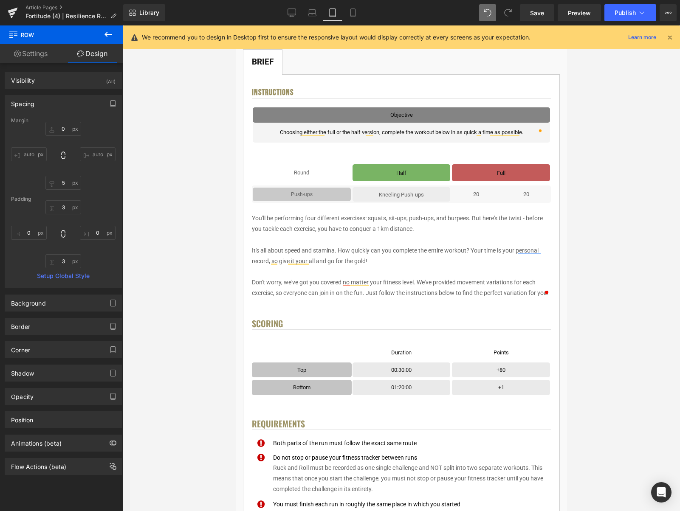
scroll to position [148, 0]
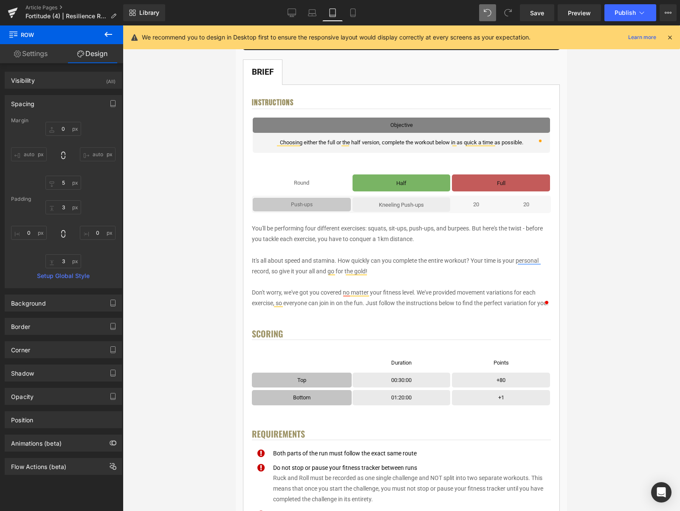
click at [360, 21] on div "Library Tablet Desktop Laptop Tablet Mobile Save Preview Publish Scheduled View…" at bounding box center [401, 12] width 557 height 25
click at [353, 17] on link "Mobile" at bounding box center [353, 12] width 20 height 17
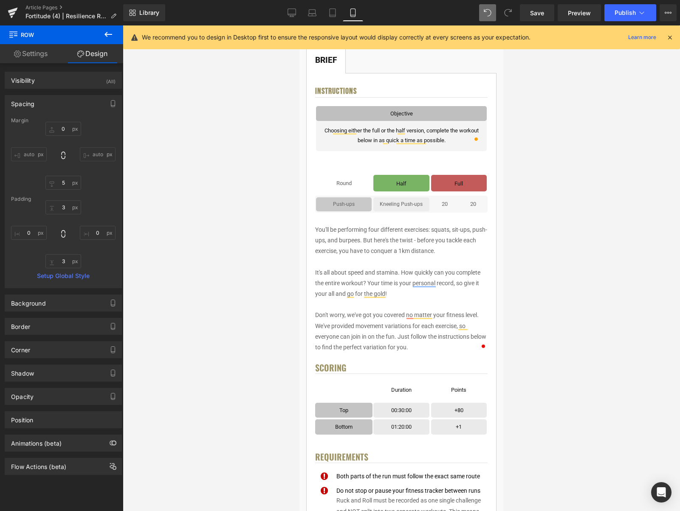
scroll to position [168, 0]
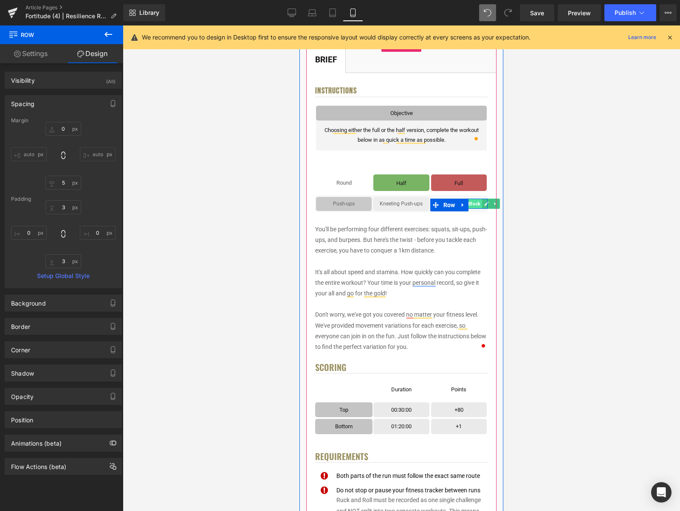
click at [476, 203] on span "Text Block" at bounding box center [468, 204] width 27 height 10
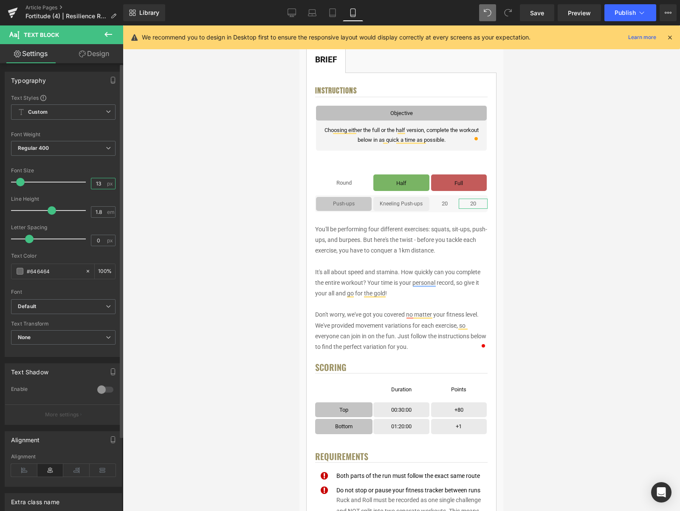
click at [99, 182] on input "13" at bounding box center [98, 183] width 15 height 11
type input "12"
click at [513, 223] on div at bounding box center [401, 268] width 557 height 486
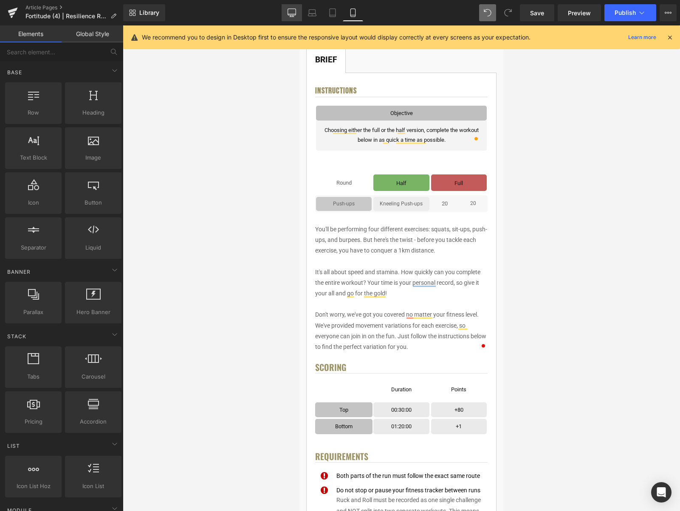
click at [291, 12] on icon at bounding box center [292, 12] width 8 height 8
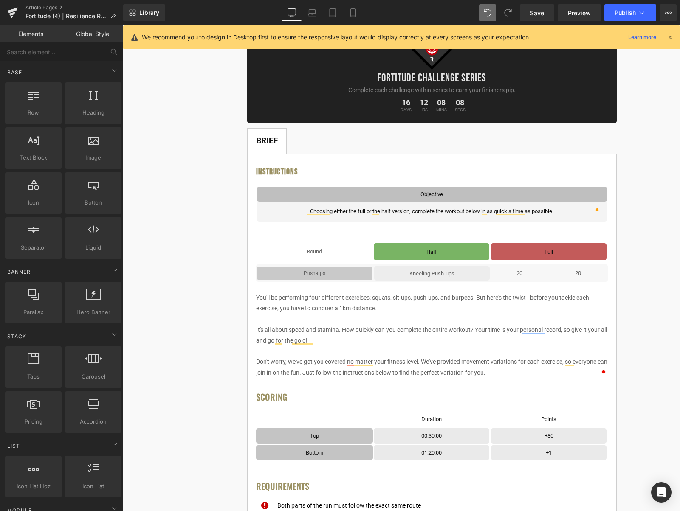
scroll to position [87, 0]
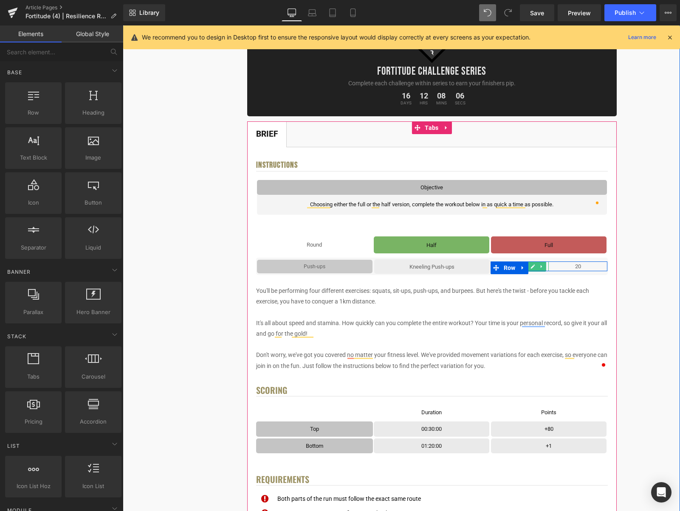
click at [535, 267] on icon at bounding box center [532, 266] width 5 height 5
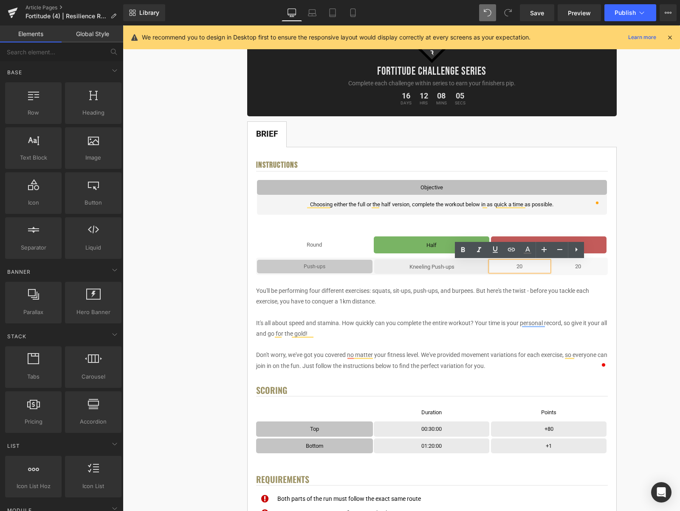
click at [530, 265] on p "20" at bounding box center [520, 267] width 59 height 10
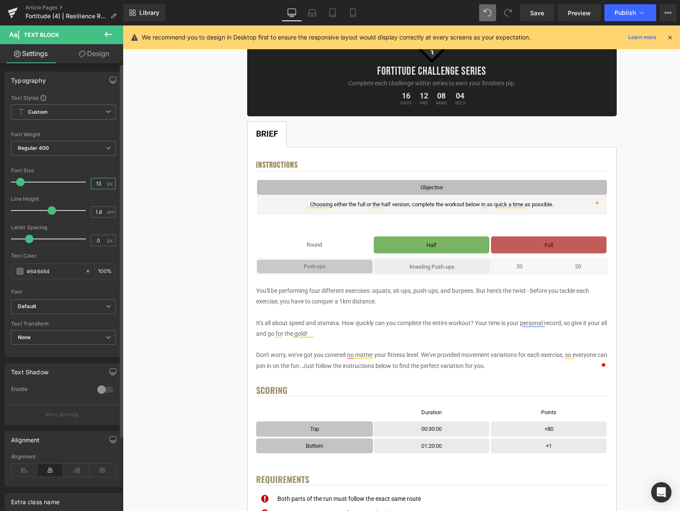
click at [101, 184] on input "13" at bounding box center [98, 183] width 15 height 11
type input "12"
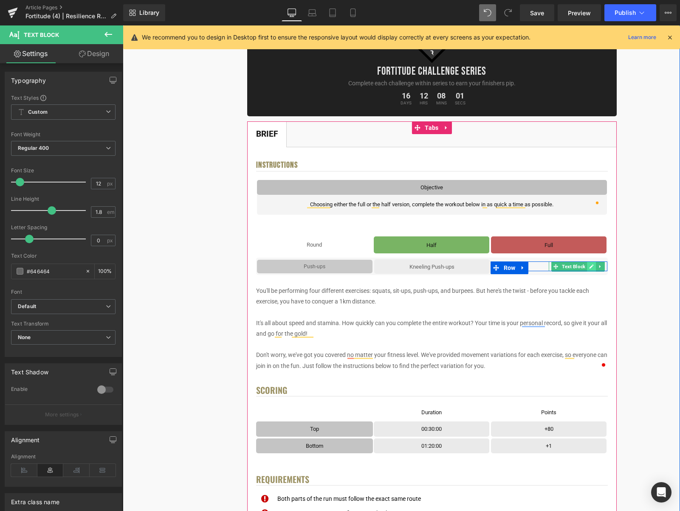
click at [592, 266] on icon at bounding box center [592, 267] width 4 height 4
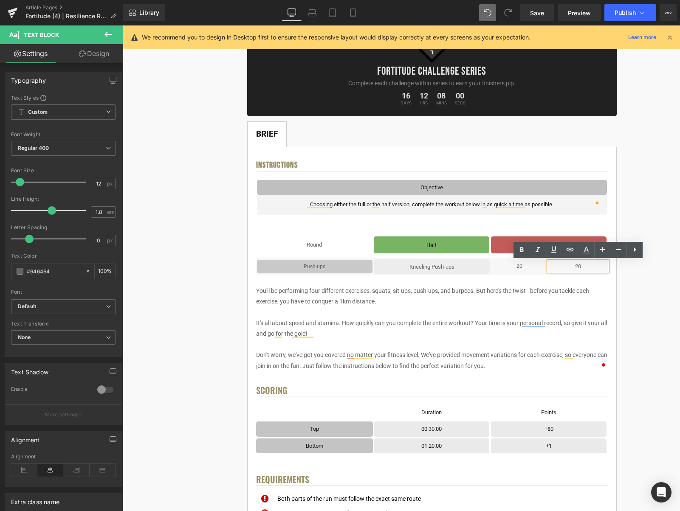
click at [592, 266] on p "20" at bounding box center [578, 267] width 59 height 10
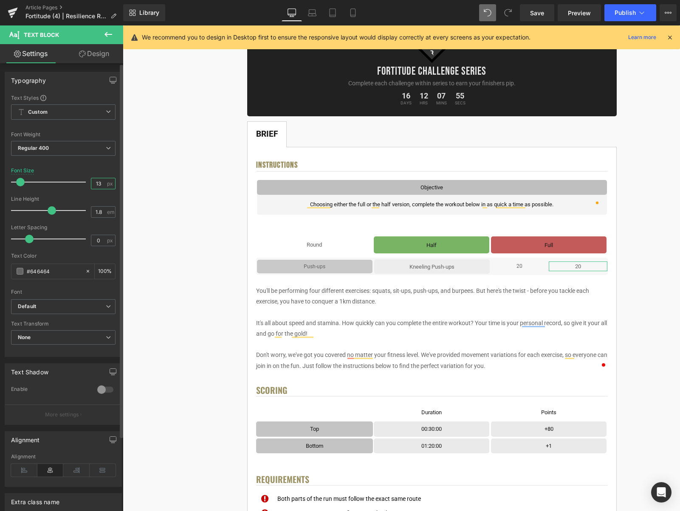
click at [97, 182] on input "13" at bounding box center [98, 183] width 15 height 11
type input "12"
click at [23, 170] on div "Font Size" at bounding box center [22, 171] width 23 height 6
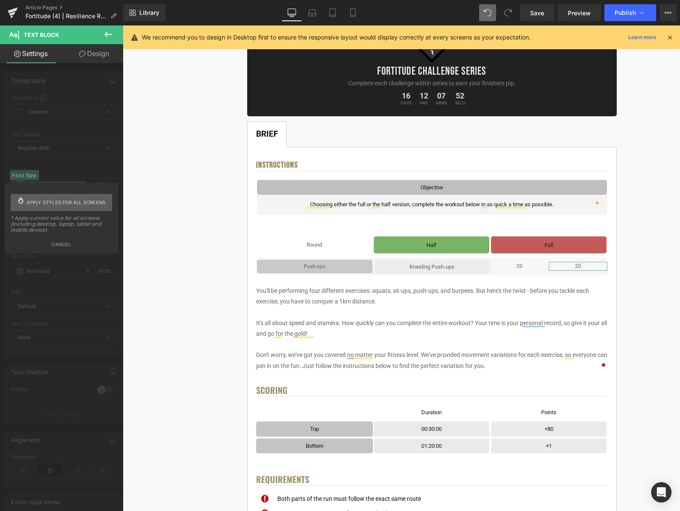
click at [61, 207] on span "Apply styles for all screens" at bounding box center [65, 202] width 79 height 17
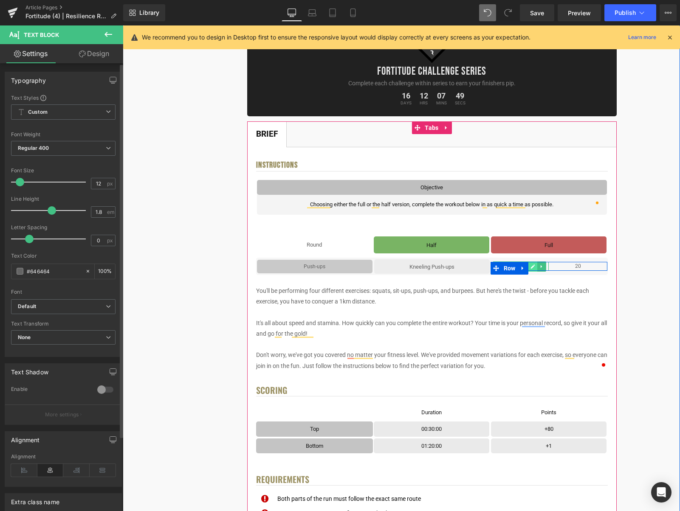
click at [532, 266] on icon at bounding box center [532, 266] width 5 height 5
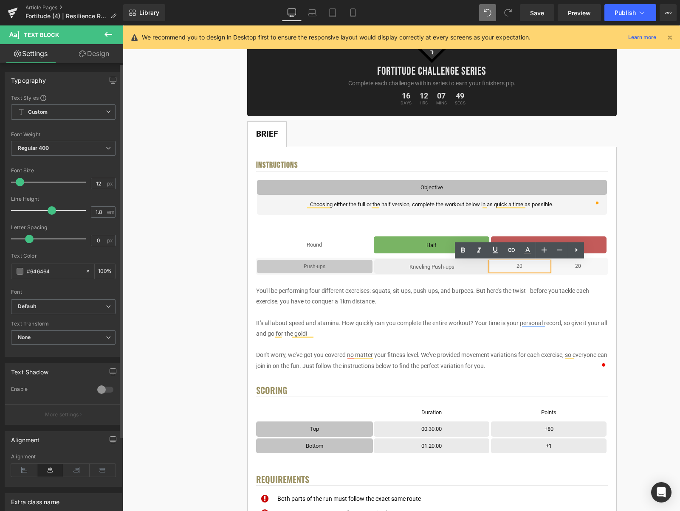
click at [534, 266] on p "20" at bounding box center [520, 266] width 59 height 9
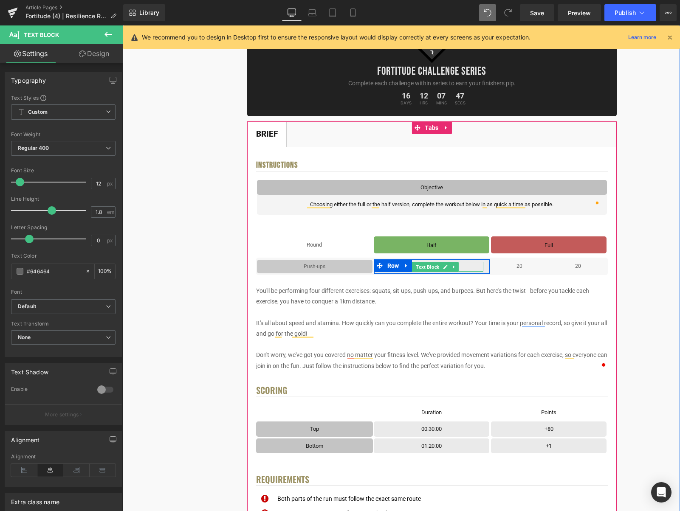
click at [471, 268] on p "Kneeling Push-ups" at bounding box center [432, 267] width 103 height 10
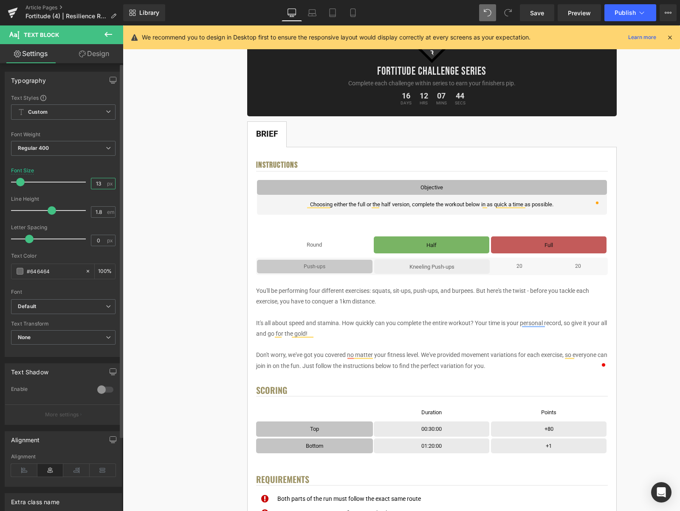
click at [99, 185] on input "13" at bounding box center [98, 183] width 15 height 11
type input "12"
click at [25, 170] on div "Font Size" at bounding box center [22, 171] width 23 height 6
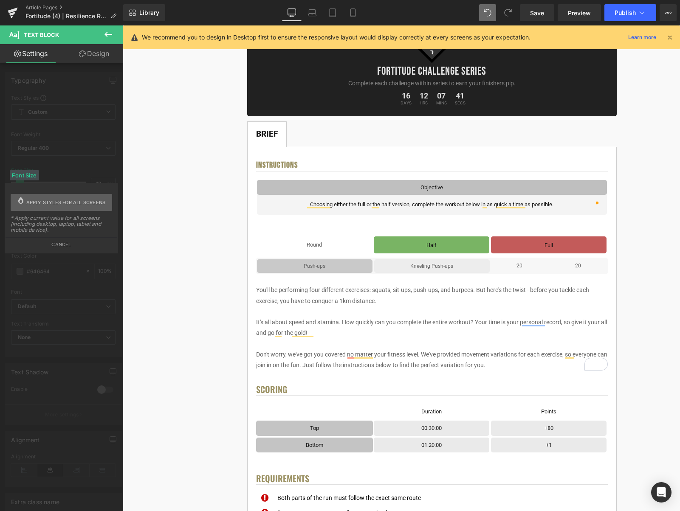
click at [71, 203] on span "Apply styles for all screens" at bounding box center [65, 202] width 79 height 17
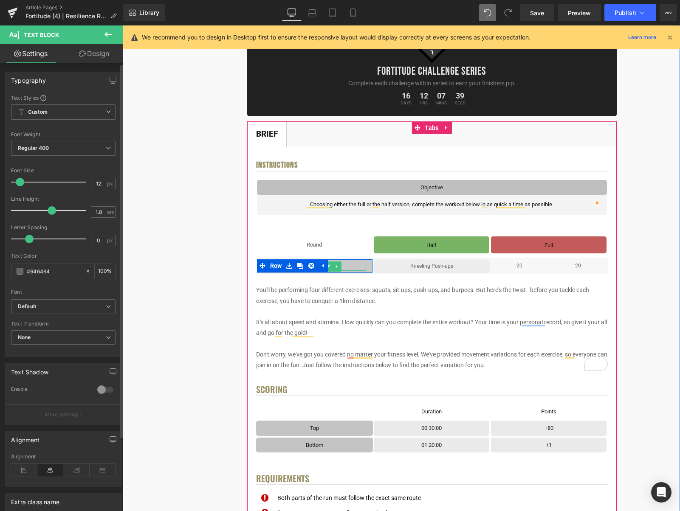
click at [344, 268] on p "Push-ups" at bounding box center [314, 266] width 103 height 9
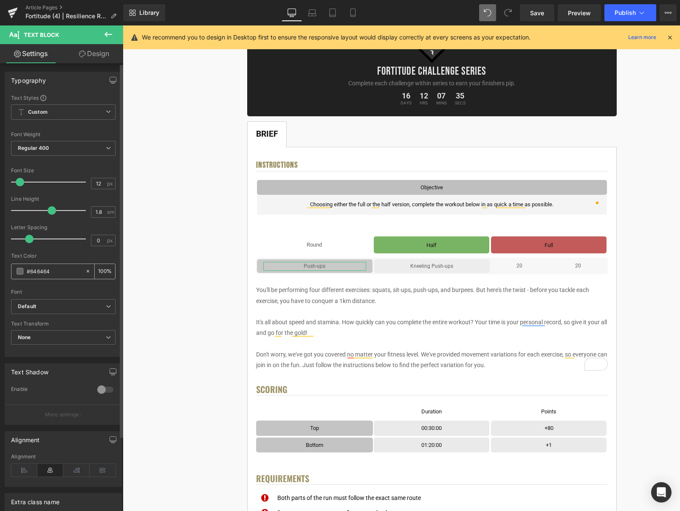
click at [17, 274] on span at bounding box center [20, 271] width 7 height 7
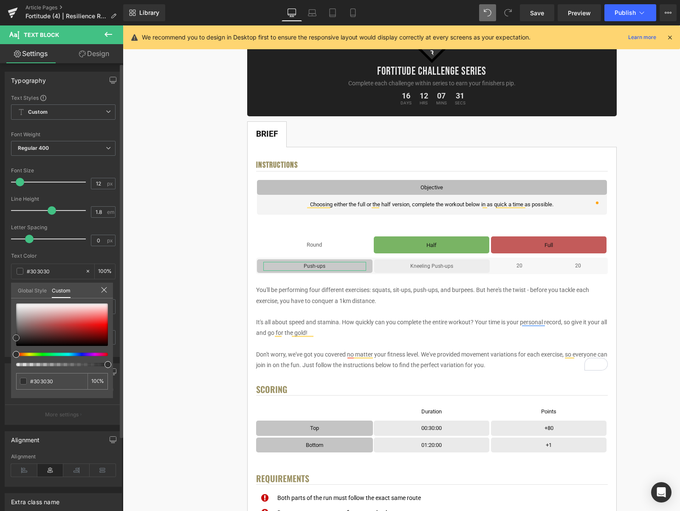
drag, startPoint x: 18, startPoint y: 331, endPoint x: 17, endPoint y: 340, distance: 8.5
click at [17, 340] on span at bounding box center [16, 338] width 7 height 7
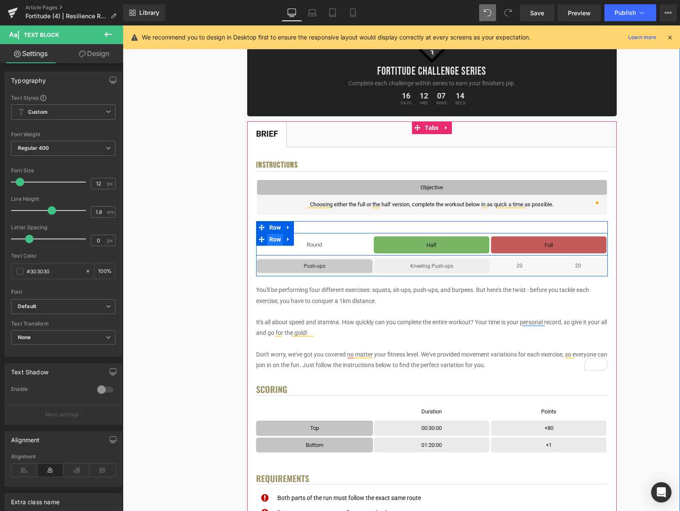
click at [277, 239] on span "Row" at bounding box center [275, 239] width 16 height 13
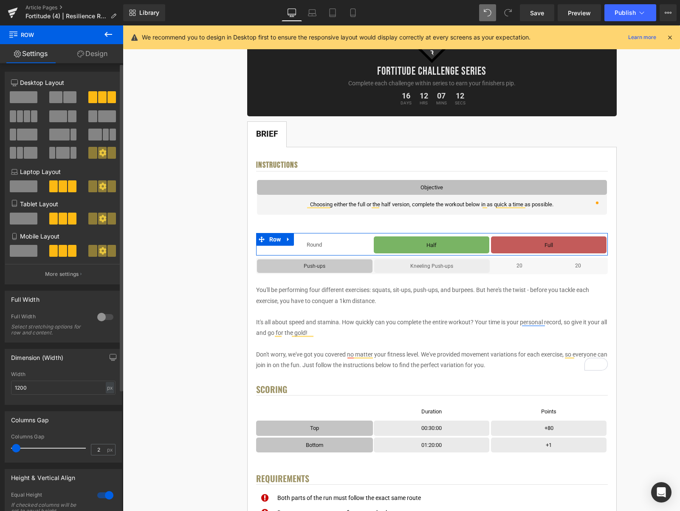
click at [58, 115] on span at bounding box center [58, 116] width 18 height 12
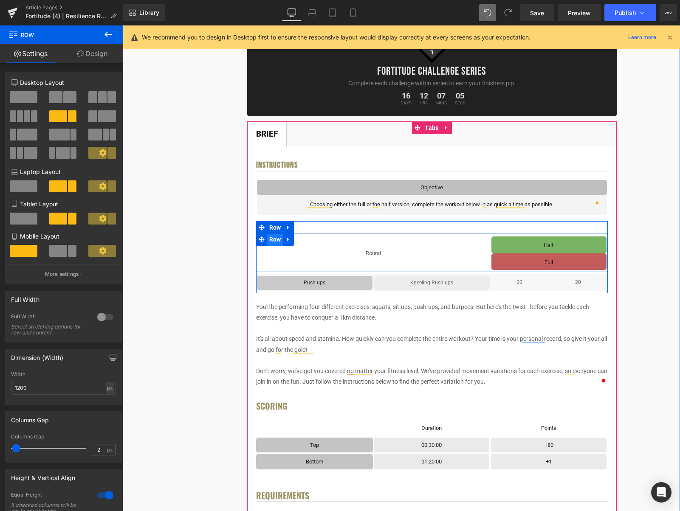
click at [279, 237] on span "Row" at bounding box center [275, 239] width 16 height 13
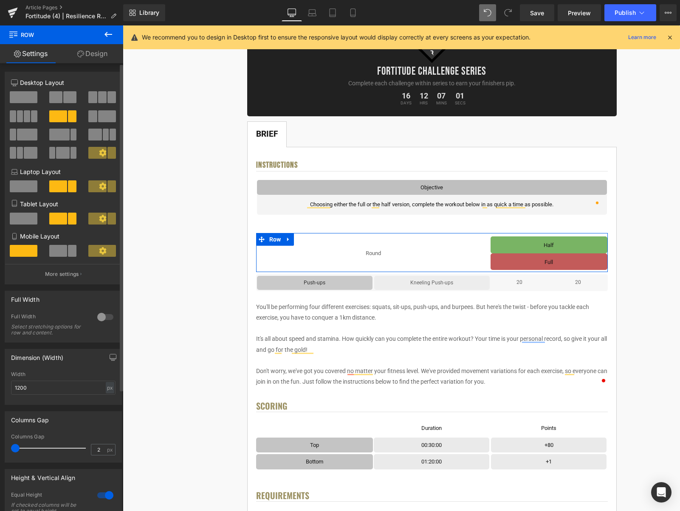
click at [14, 447] on span at bounding box center [15, 448] width 8 height 8
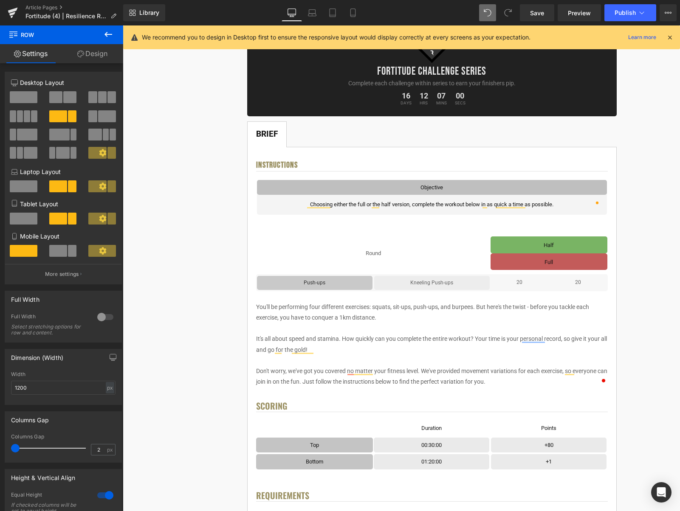
click at [104, 34] on icon at bounding box center [108, 34] width 10 height 10
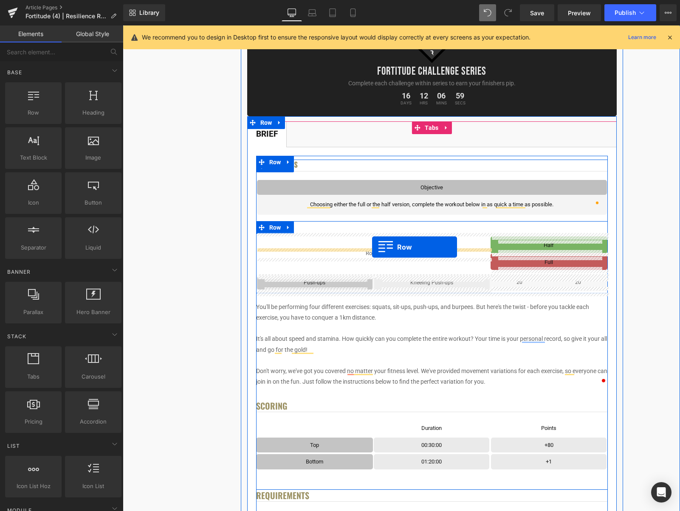
drag, startPoint x: 203, startPoint y: 196, endPoint x: 372, endPoint y: 247, distance: 177.0
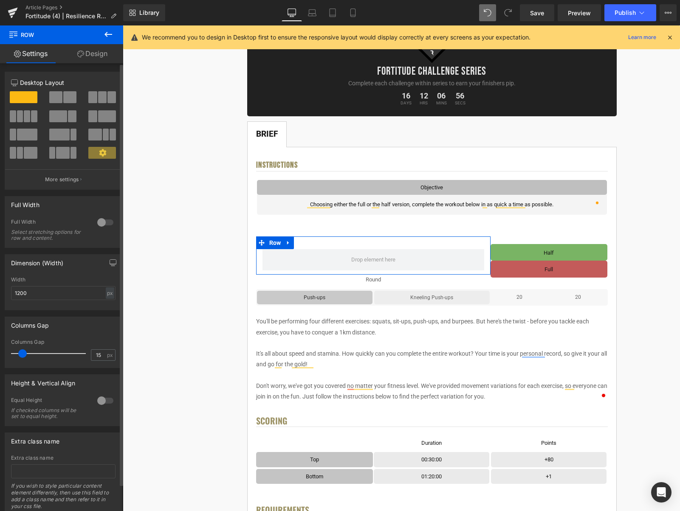
click at [58, 97] on span at bounding box center [55, 97] width 13 height 12
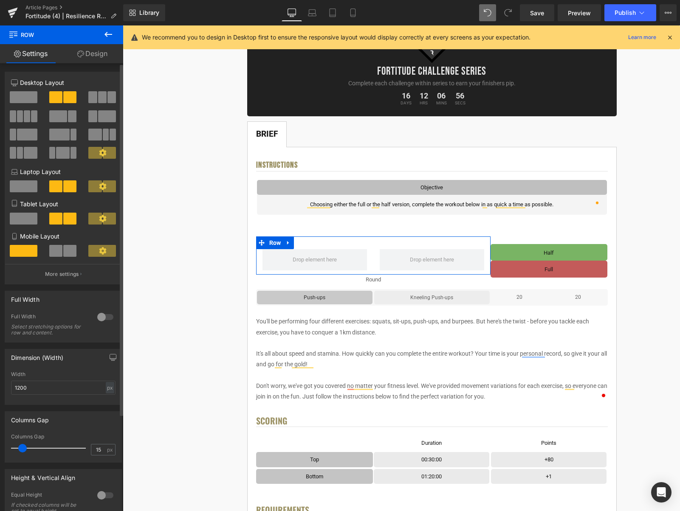
click at [71, 248] on span at bounding box center [69, 251] width 13 height 12
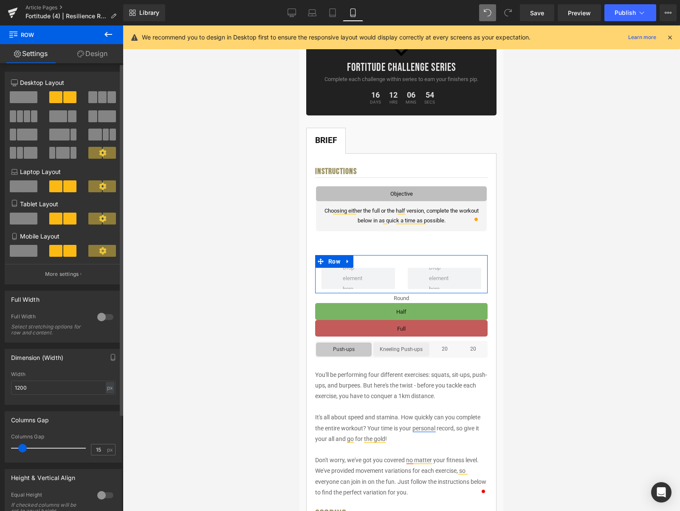
scroll to position [102, 0]
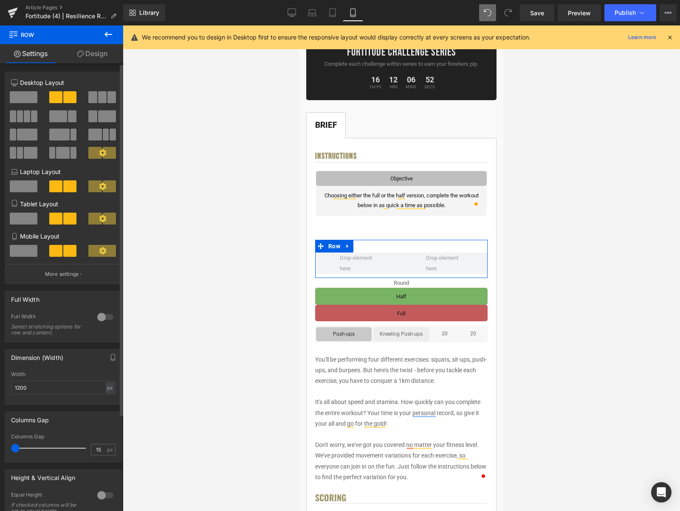
drag, startPoint x: 24, startPoint y: 447, endPoint x: 14, endPoint y: 448, distance: 9.8
click at [14, 448] on span at bounding box center [15, 448] width 8 height 8
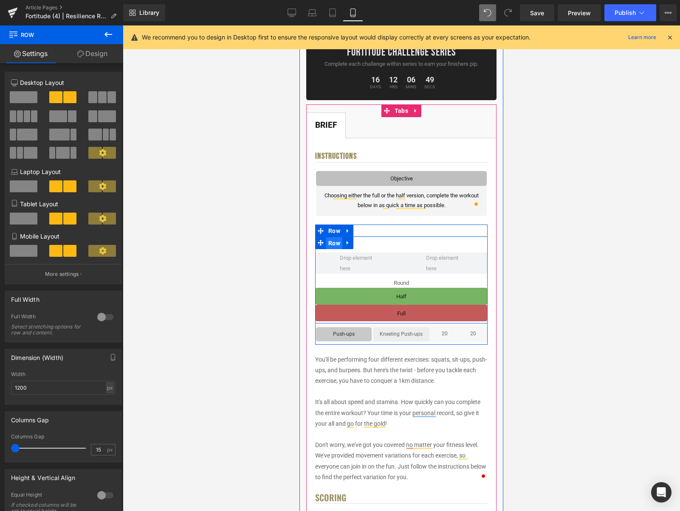
click at [341, 245] on span "Row" at bounding box center [334, 243] width 16 height 13
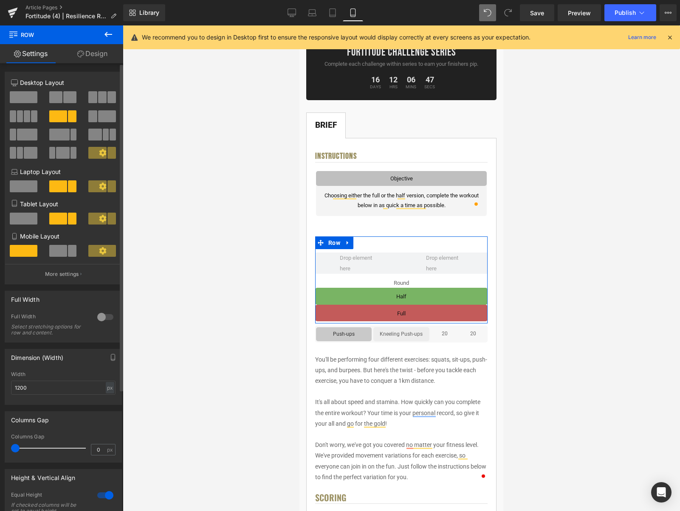
click at [61, 246] on span at bounding box center [58, 251] width 18 height 12
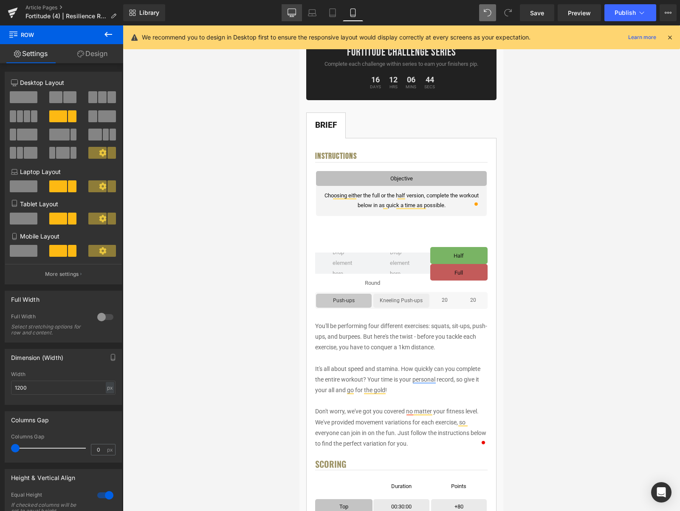
click at [301, 11] on link "Desktop" at bounding box center [292, 12] width 20 height 17
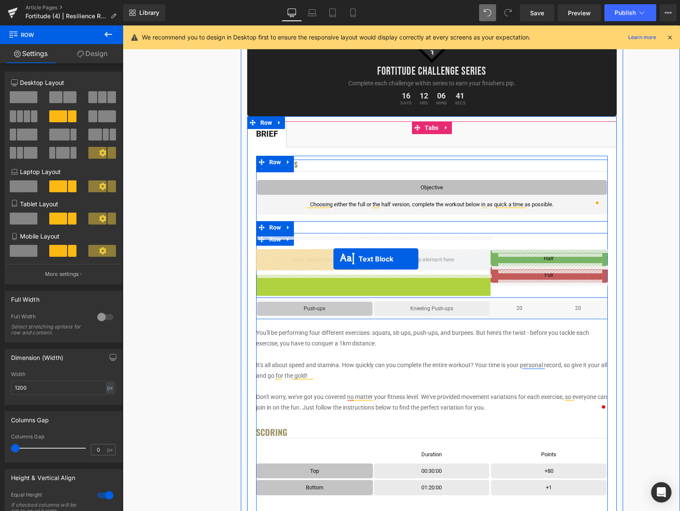
drag, startPoint x: 373, startPoint y: 282, endPoint x: 333, endPoint y: 259, distance: 46.0
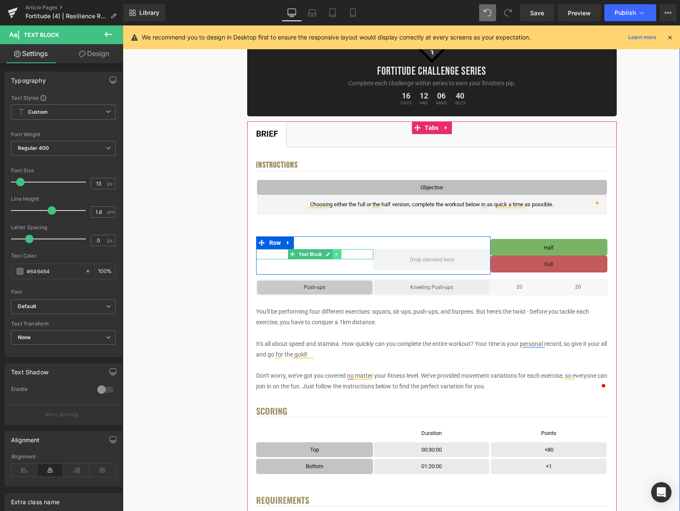
click at [339, 254] on icon at bounding box center [336, 254] width 5 height 5
click at [336, 254] on link at bounding box center [332, 254] width 9 height 10
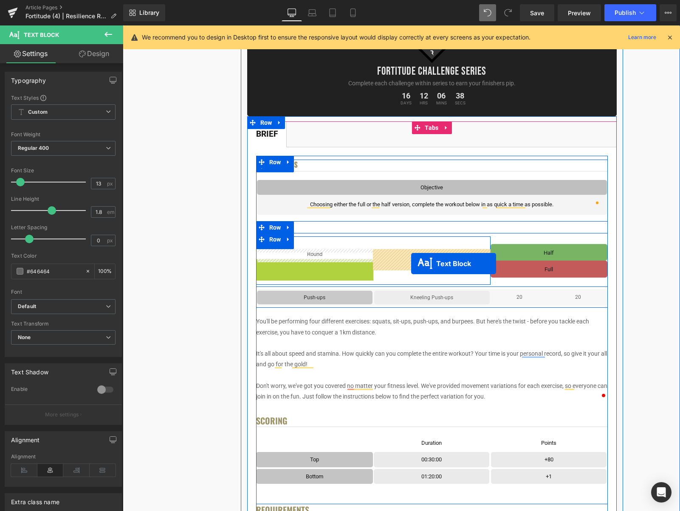
drag, startPoint x: 315, startPoint y: 265, endPoint x: 411, endPoint y: 264, distance: 96.0
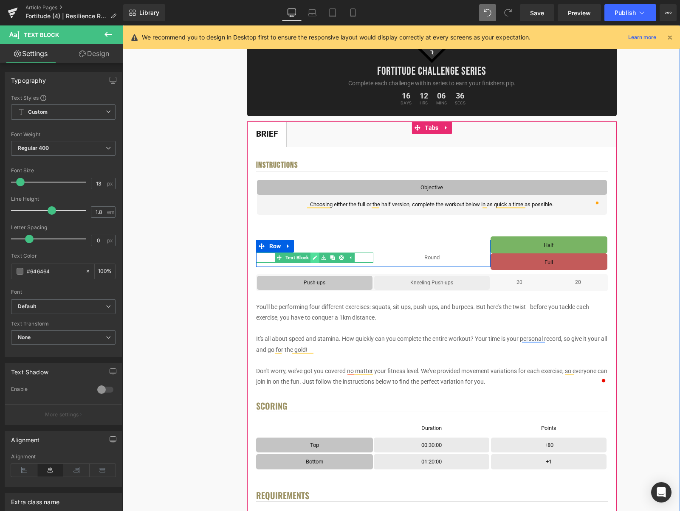
click at [315, 258] on icon at bounding box center [315, 258] width 4 height 4
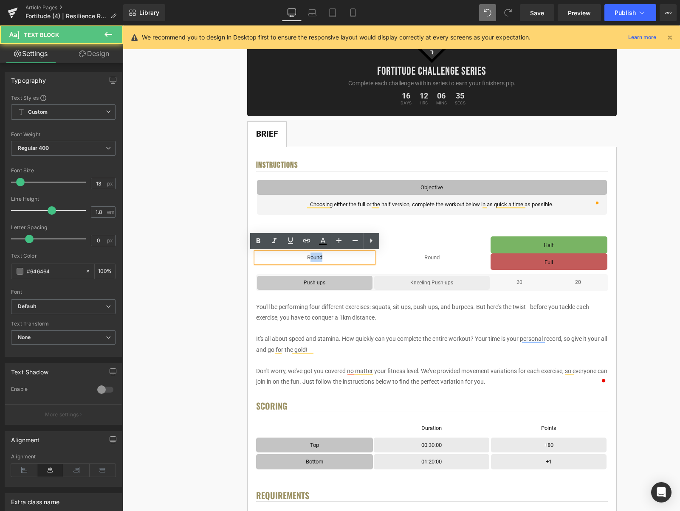
drag, startPoint x: 342, startPoint y: 258, endPoint x: 308, endPoint y: 259, distance: 34.0
click at [308, 259] on p "Round" at bounding box center [314, 258] width 117 height 10
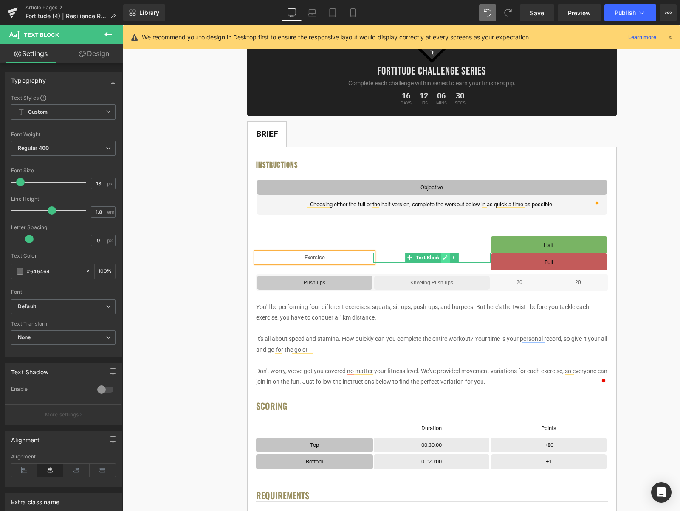
click at [443, 259] on icon at bounding box center [445, 257] width 5 height 5
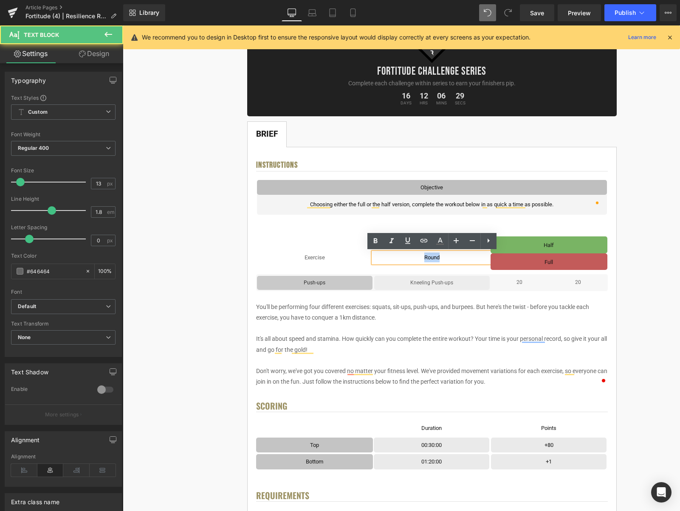
drag, startPoint x: 436, startPoint y: 258, endPoint x: 423, endPoint y: 258, distance: 13.6
click at [423, 258] on p "Round" at bounding box center [431, 258] width 117 height 10
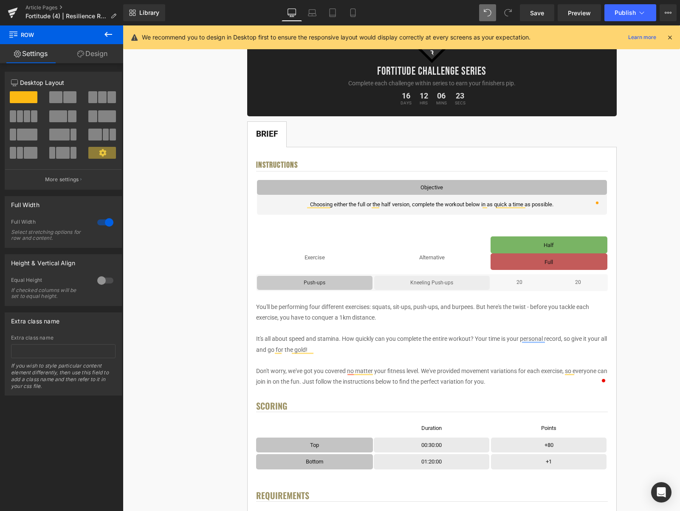
click at [101, 33] on button at bounding box center [108, 34] width 30 height 19
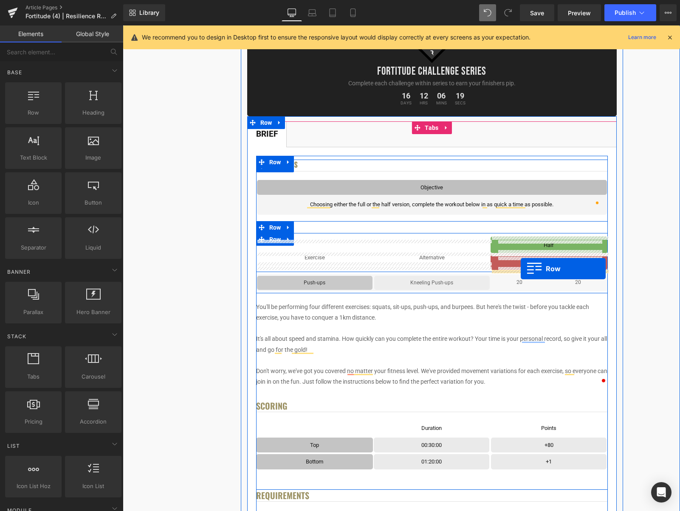
drag, startPoint x: 163, startPoint y: 137, endPoint x: 521, endPoint y: 269, distance: 381.2
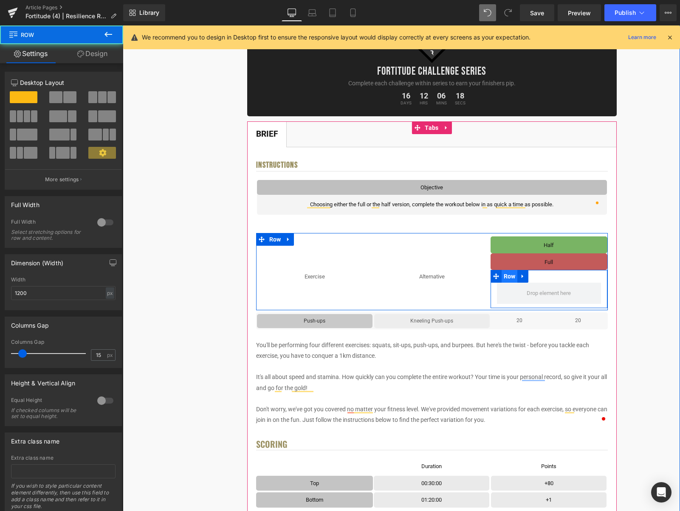
click at [508, 279] on span "Row" at bounding box center [510, 276] width 16 height 13
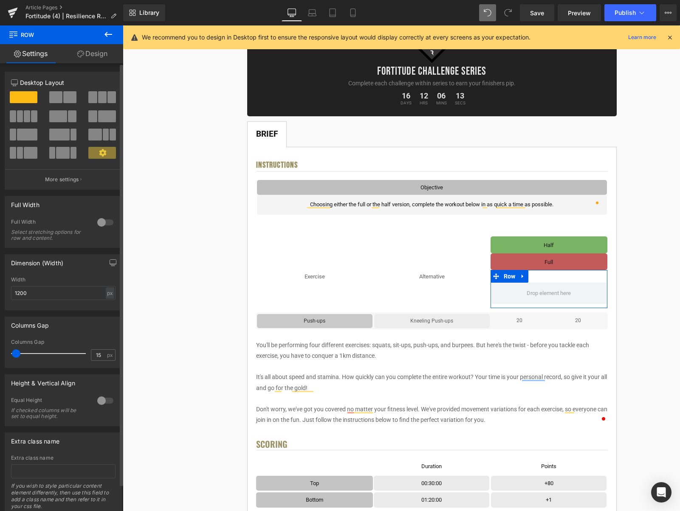
drag, startPoint x: 23, startPoint y: 352, endPoint x: 17, endPoint y: 357, distance: 7.8
click at [17, 357] on span at bounding box center [16, 354] width 8 height 8
click at [65, 94] on span at bounding box center [69, 97] width 13 height 12
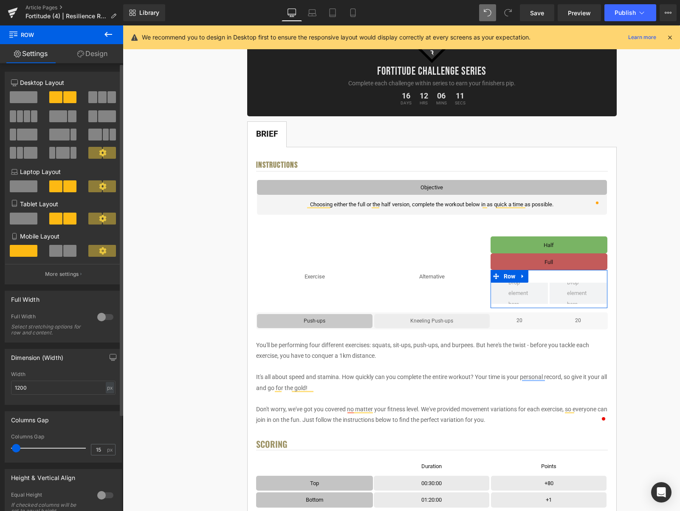
click at [65, 245] on span at bounding box center [69, 251] width 13 height 12
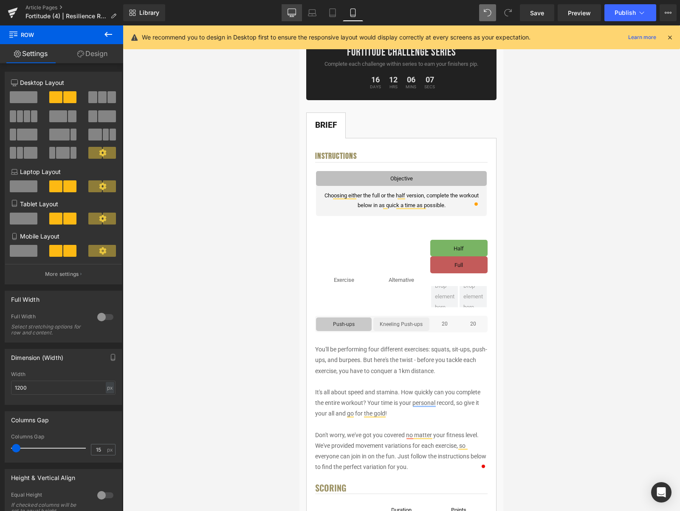
click at [289, 11] on icon at bounding box center [292, 12] width 8 height 8
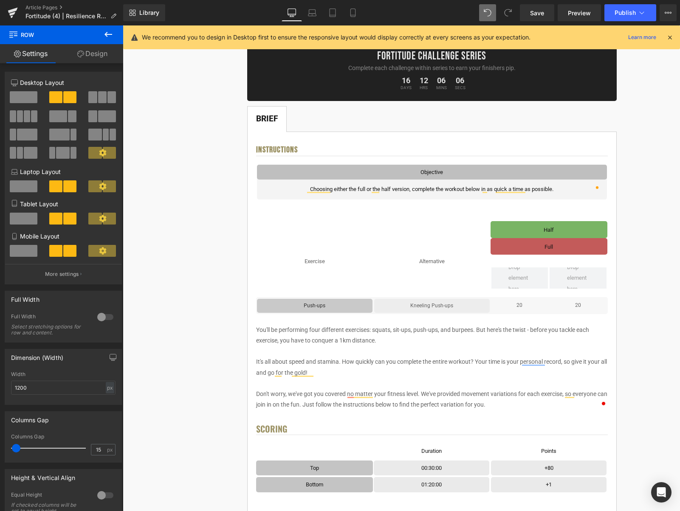
scroll to position [87, 0]
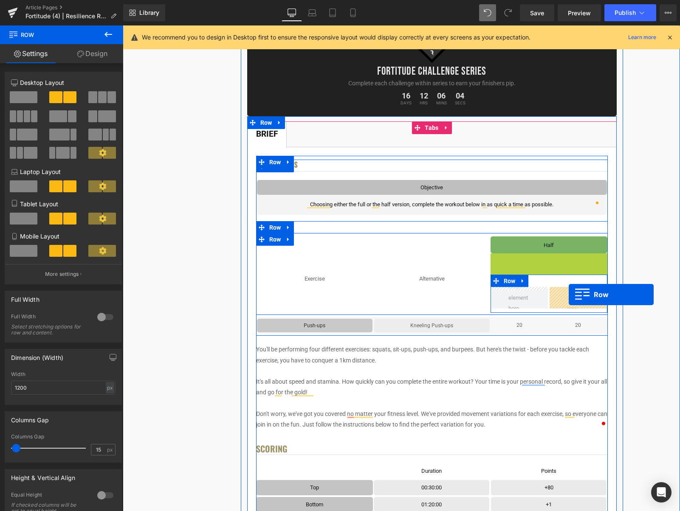
drag, startPoint x: 508, startPoint y: 261, endPoint x: 569, endPoint y: 295, distance: 69.4
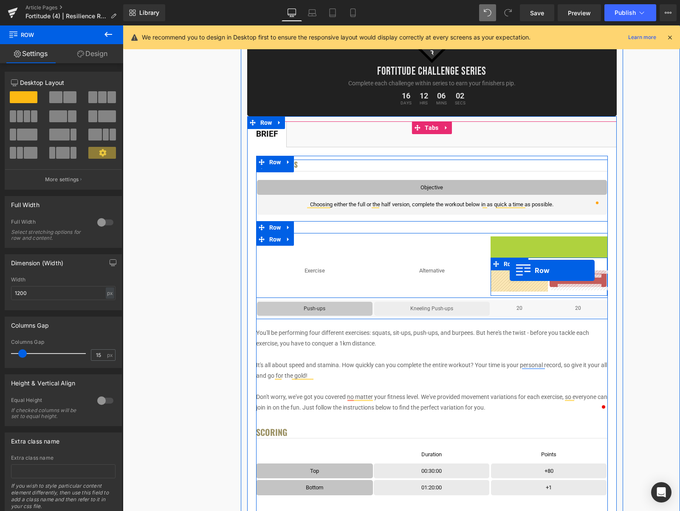
drag, startPoint x: 508, startPoint y: 243, endPoint x: 510, endPoint y: 271, distance: 28.1
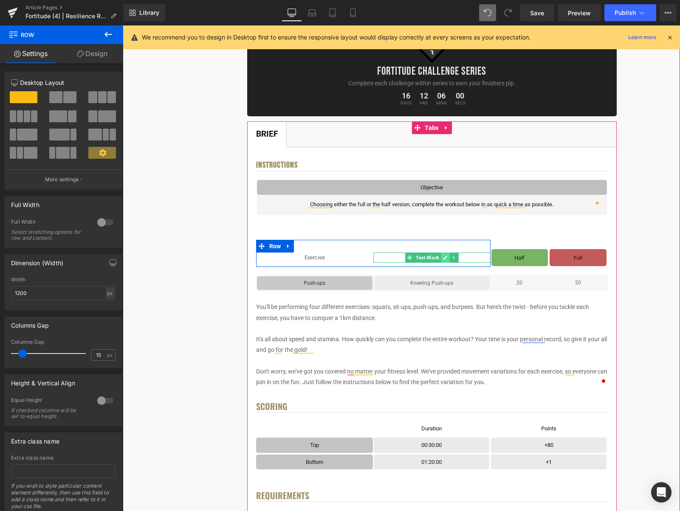
click at [447, 258] on icon at bounding box center [445, 257] width 5 height 5
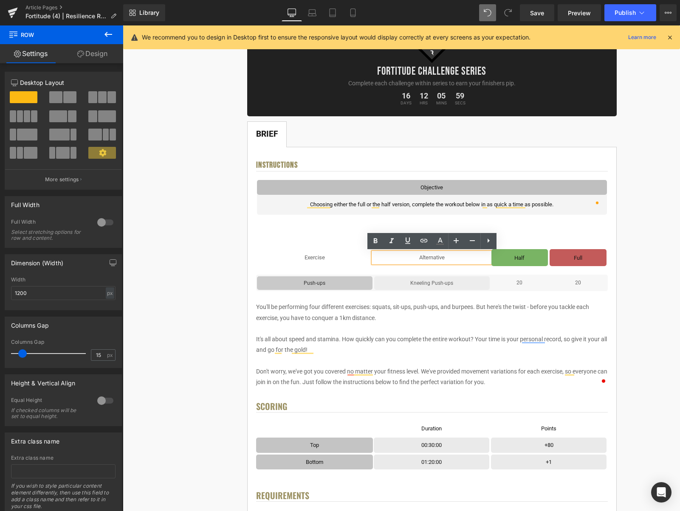
click at [448, 258] on p "Alternative" at bounding box center [431, 258] width 117 height 10
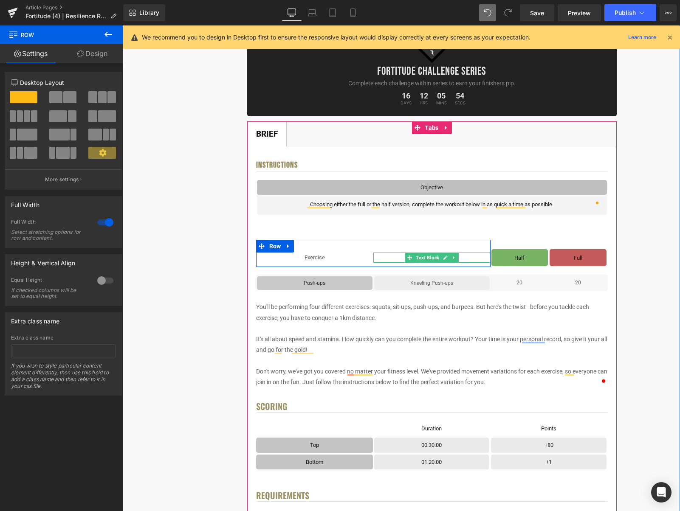
click at [471, 257] on p "Alternative Movemet" at bounding box center [431, 258] width 117 height 10
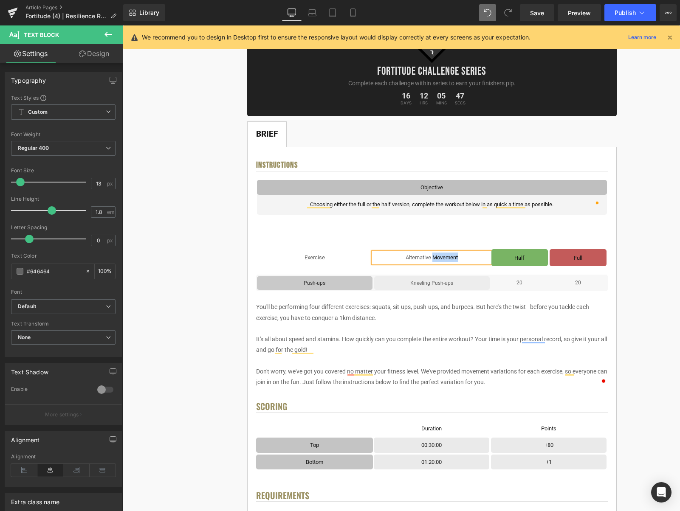
drag, startPoint x: 462, startPoint y: 258, endPoint x: 433, endPoint y: 259, distance: 29.3
click at [433, 259] on p "Alternative Movement" at bounding box center [431, 258] width 117 height 10
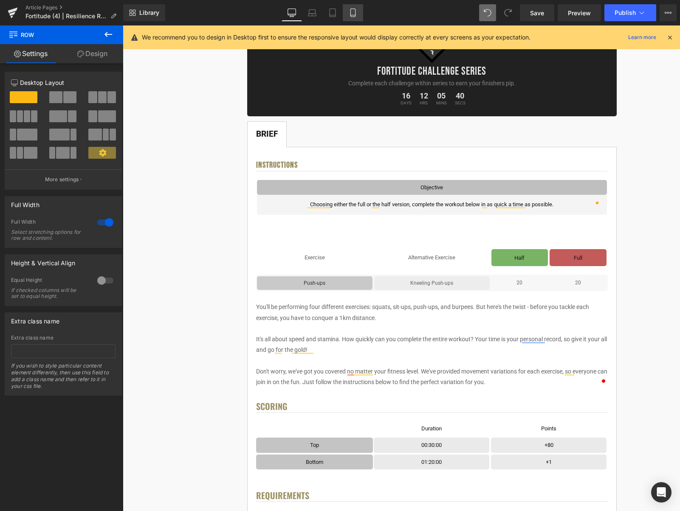
click at [350, 17] on link "Mobile" at bounding box center [353, 12] width 20 height 17
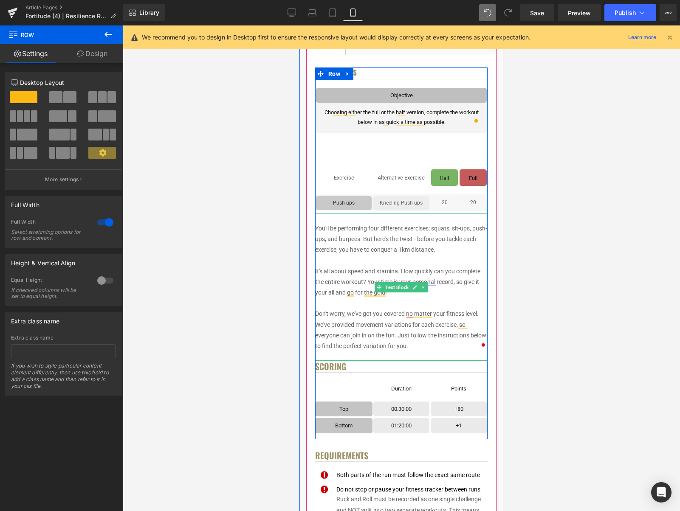
scroll to position [183, 0]
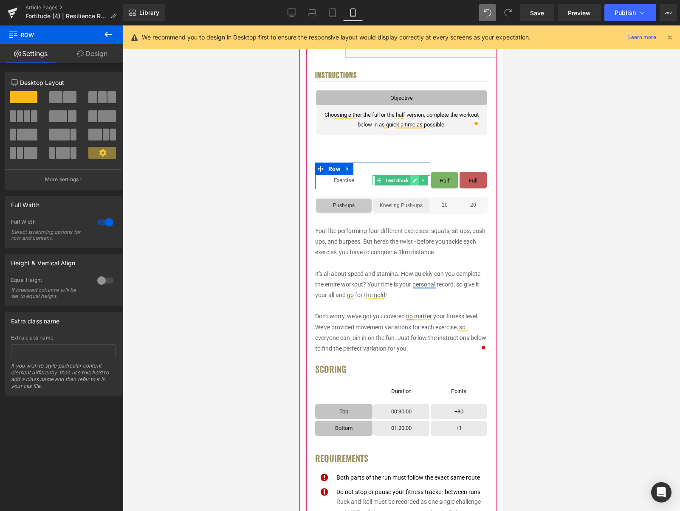
click at [419, 182] on link at bounding box center [414, 180] width 9 height 10
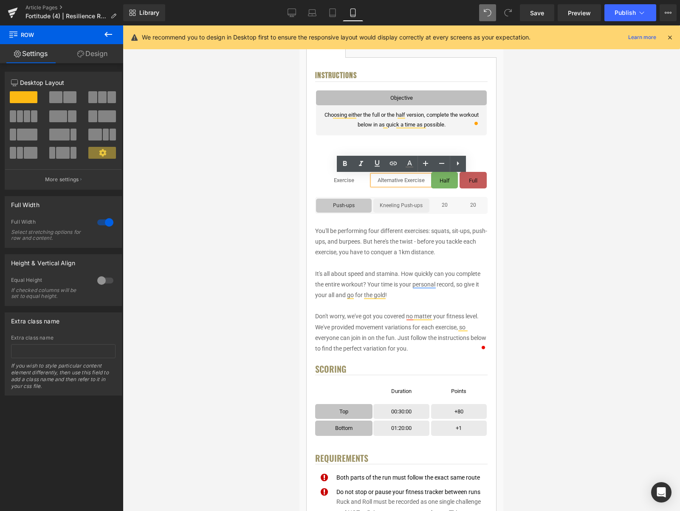
click at [418, 182] on p "Alternative Exercise" at bounding box center [400, 180] width 57 height 10
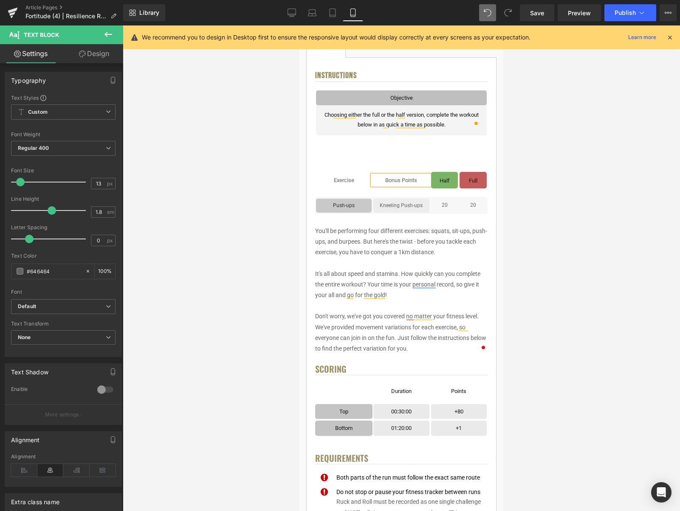
click at [589, 178] on div at bounding box center [401, 268] width 557 height 486
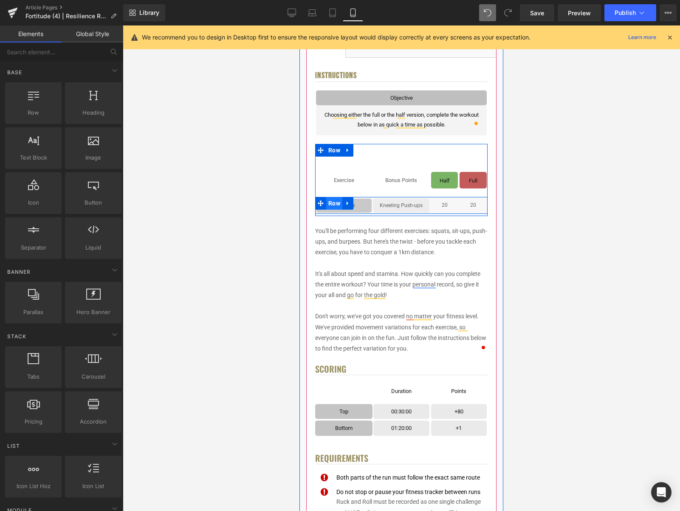
click at [333, 205] on span "Row" at bounding box center [334, 203] width 16 height 13
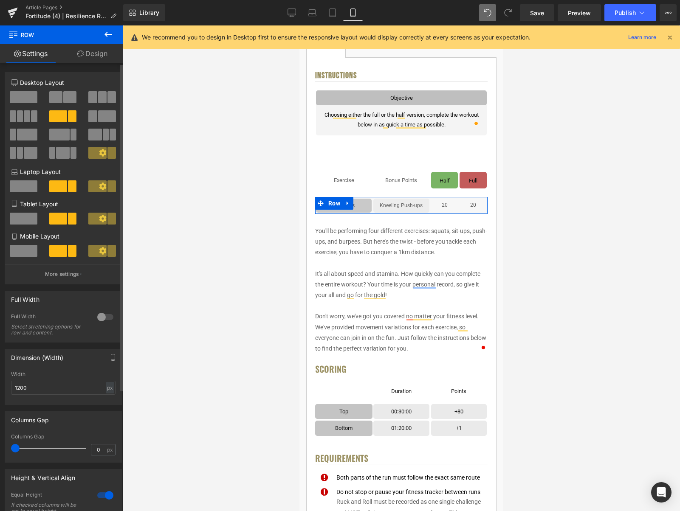
click at [71, 100] on span at bounding box center [69, 97] width 13 height 12
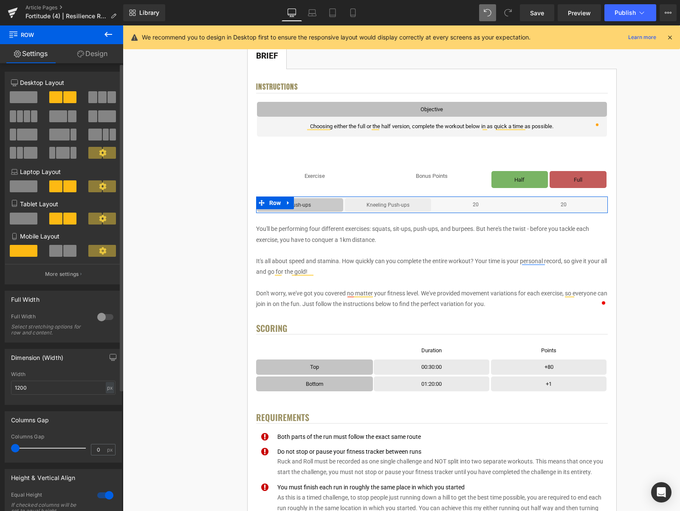
scroll to position [165, 0]
click at [60, 247] on span at bounding box center [55, 251] width 13 height 12
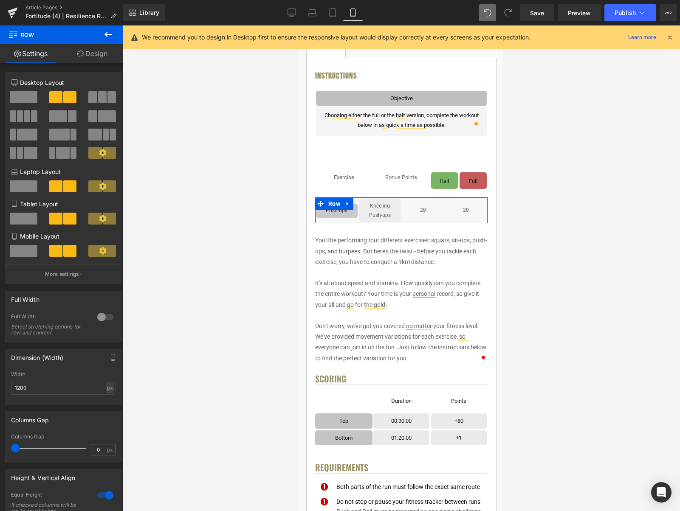
scroll to position [183, 0]
click at [57, 115] on span at bounding box center [58, 116] width 18 height 12
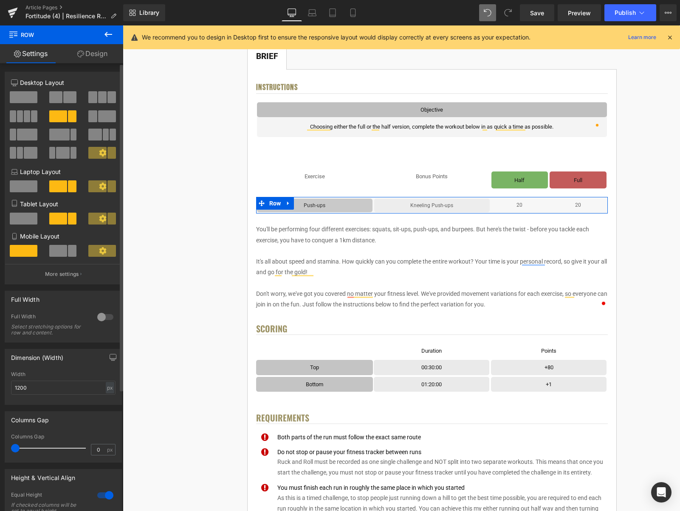
click at [54, 252] on span at bounding box center [58, 251] width 18 height 12
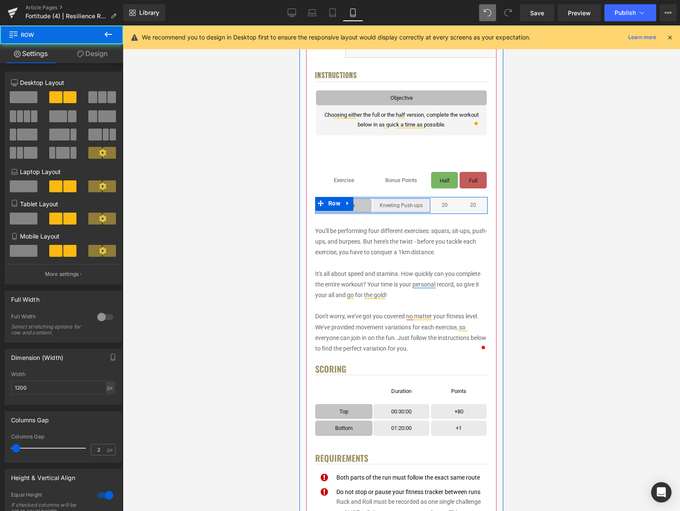
click at [372, 199] on div "Push-ups Text Block Row" at bounding box center [343, 206] width 57 height 14
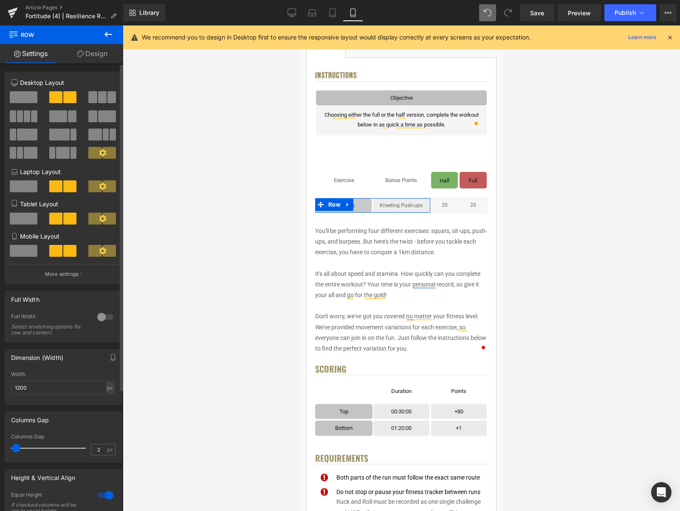
click at [59, 118] on span at bounding box center [58, 116] width 18 height 12
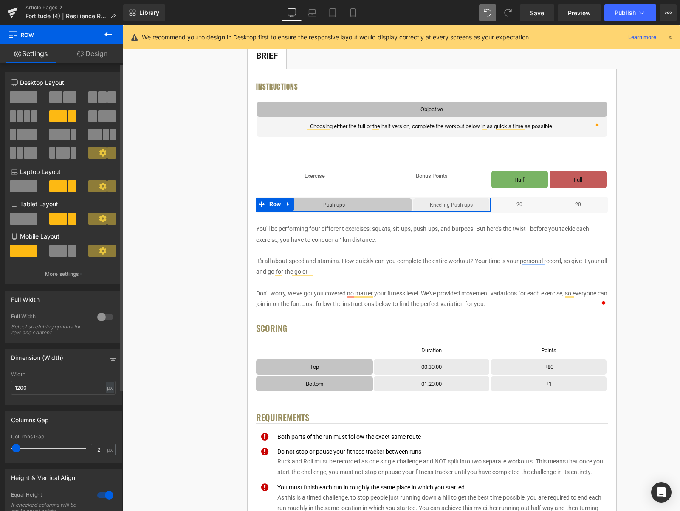
scroll to position [165, 0]
click at [65, 250] on button at bounding box center [63, 251] width 28 height 12
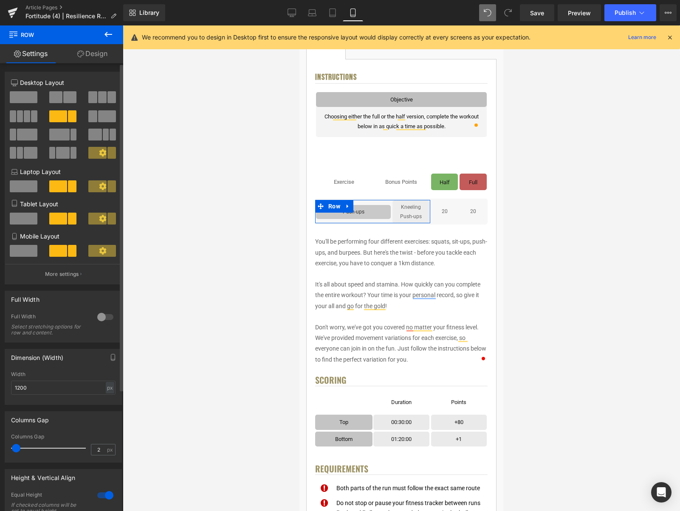
scroll to position [183, 0]
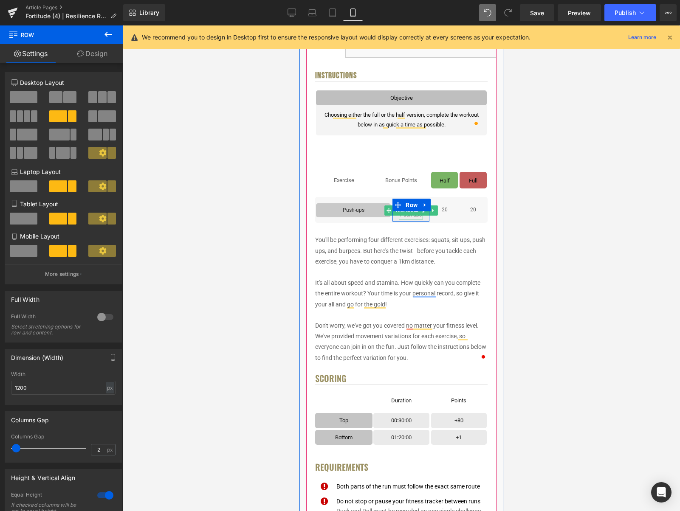
click at [423, 213] on link at bounding box center [424, 211] width 9 height 10
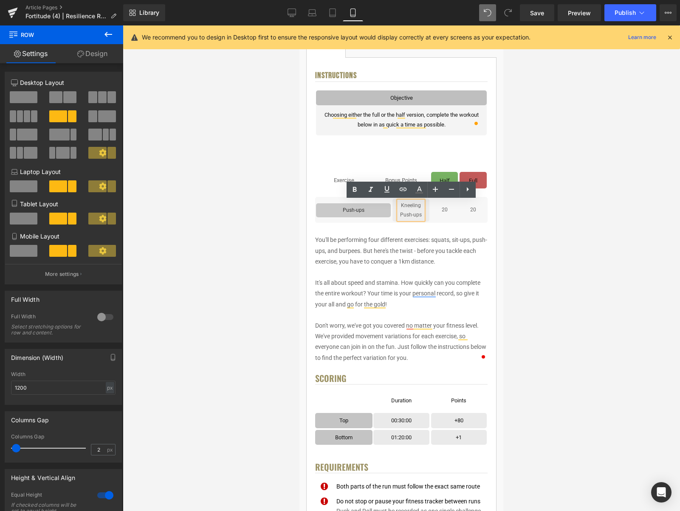
click at [423, 214] on div "Kneeling Push-ups" at bounding box center [411, 210] width 24 height 18
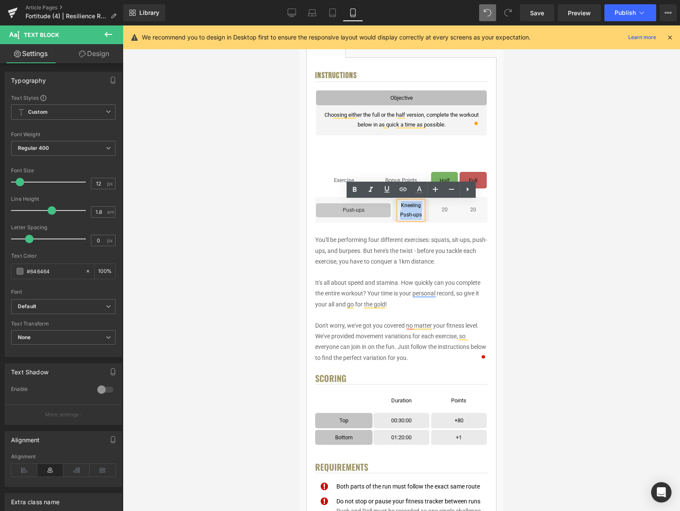
drag, startPoint x: 415, startPoint y: 212, endPoint x: 402, endPoint y: 204, distance: 15.4
click at [402, 204] on div "Kneeling Push-ups Text Block Row" at bounding box center [410, 210] width 37 height 23
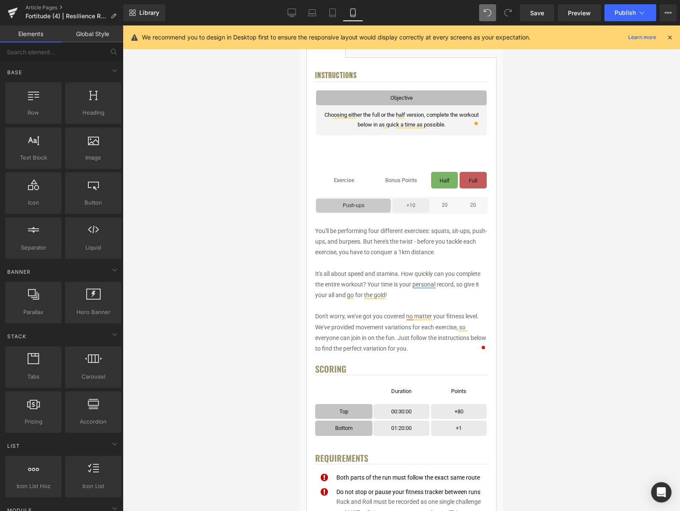
click at [553, 169] on div at bounding box center [401, 268] width 557 height 486
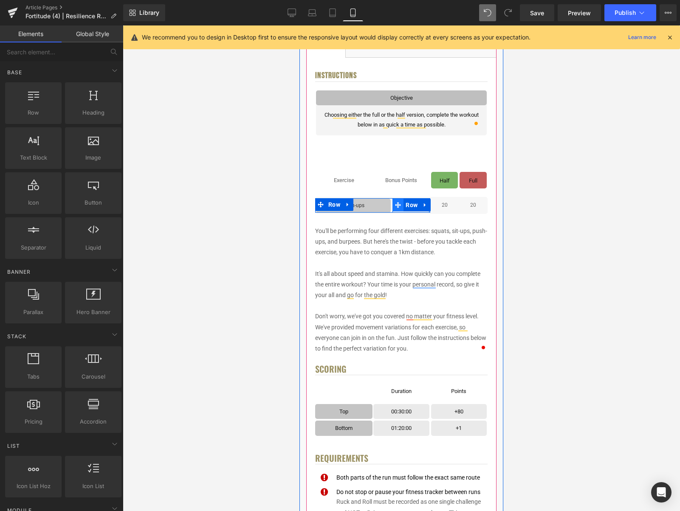
click at [395, 207] on icon at bounding box center [398, 205] width 6 height 6
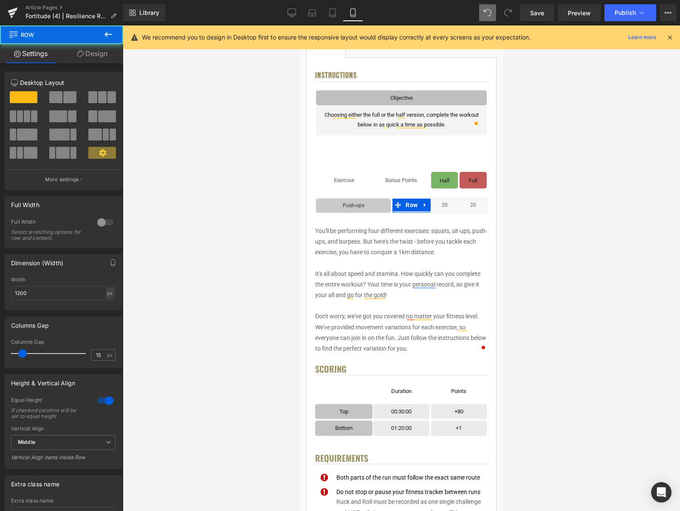
click at [90, 58] on link "Design" at bounding box center [93, 53] width 62 height 19
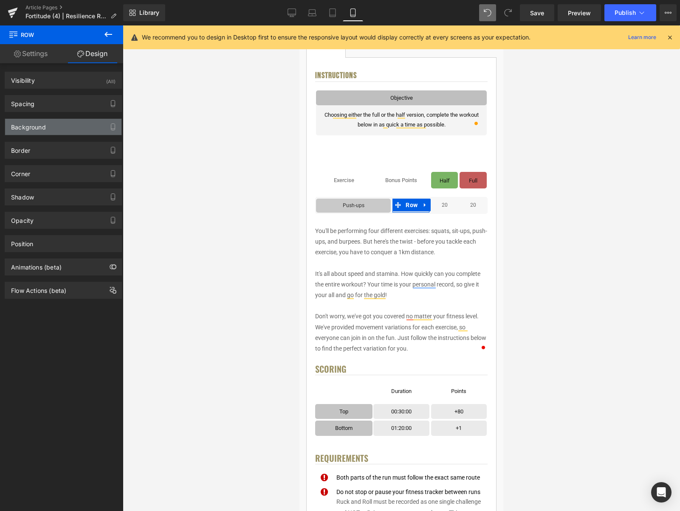
click at [47, 132] on div "Background" at bounding box center [63, 127] width 116 height 16
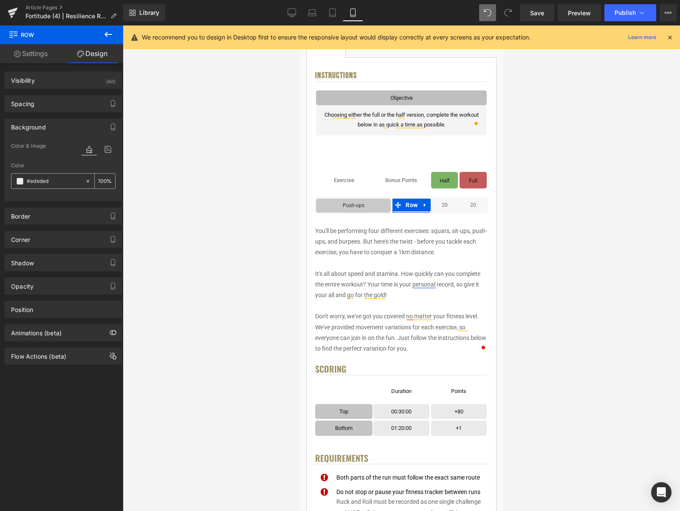
click at [71, 182] on input "text" at bounding box center [54, 181] width 54 height 9
type input "#ededed"
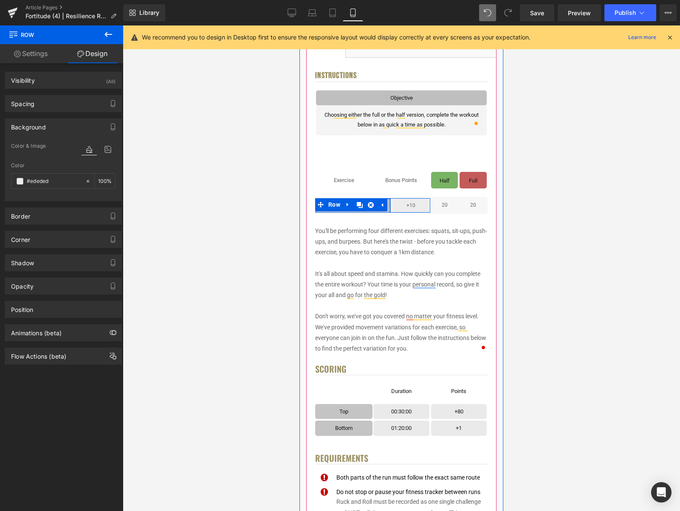
click at [389, 205] on div at bounding box center [390, 206] width 2 height 14
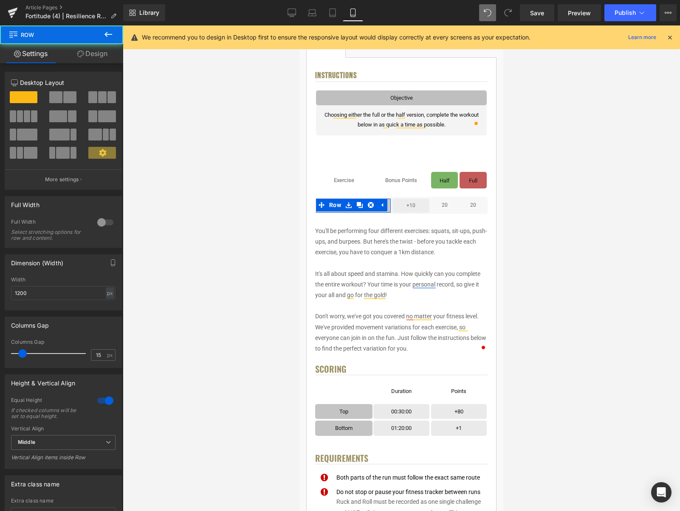
click at [86, 55] on link "Design" at bounding box center [93, 53] width 62 height 19
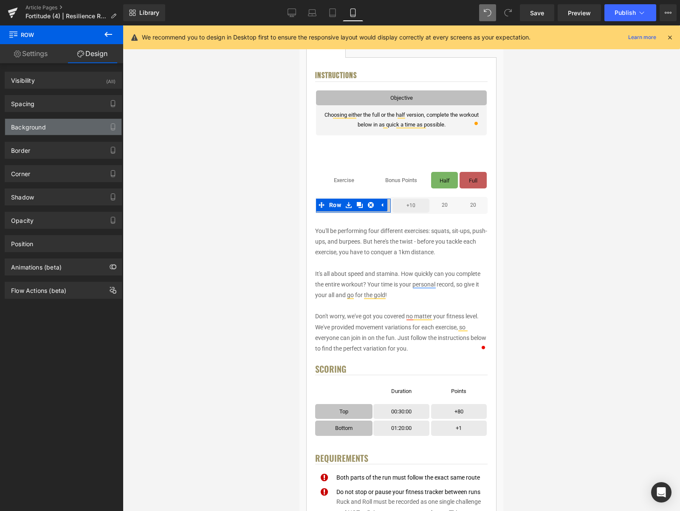
click at [51, 126] on div "Background" at bounding box center [63, 127] width 116 height 16
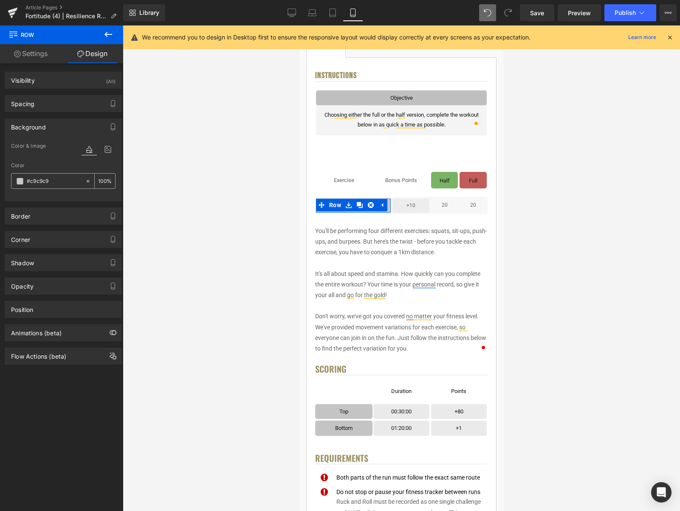
click at [61, 182] on input "#c9c9c9" at bounding box center [54, 181] width 54 height 9
paste input "ededed"
type input "#ededed"
click at [14, 167] on div "Color" at bounding box center [18, 166] width 14 height 6
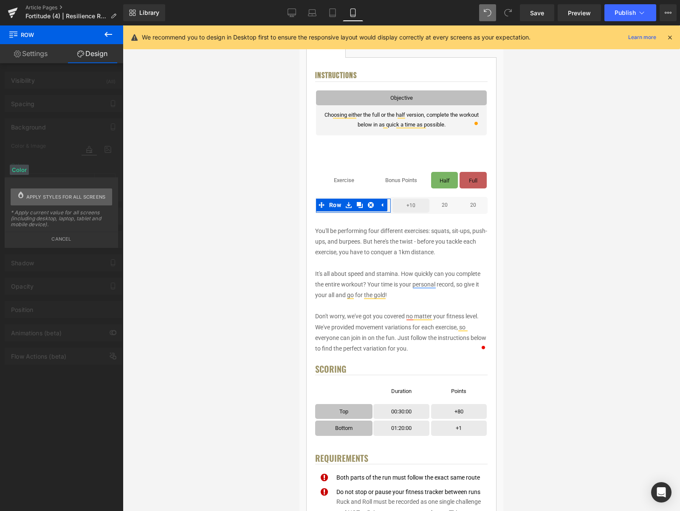
click at [53, 195] on span "Apply styles for all screens" at bounding box center [65, 197] width 79 height 17
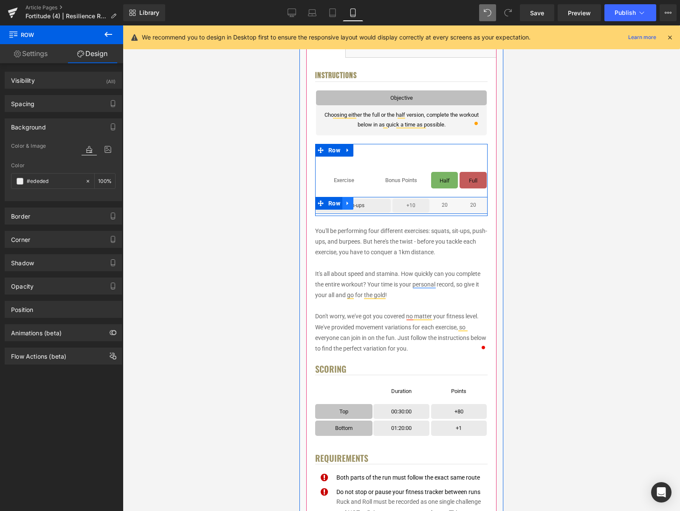
click at [348, 203] on icon at bounding box center [348, 204] width 2 height 4
click at [361, 206] on icon at bounding box center [359, 203] width 6 height 6
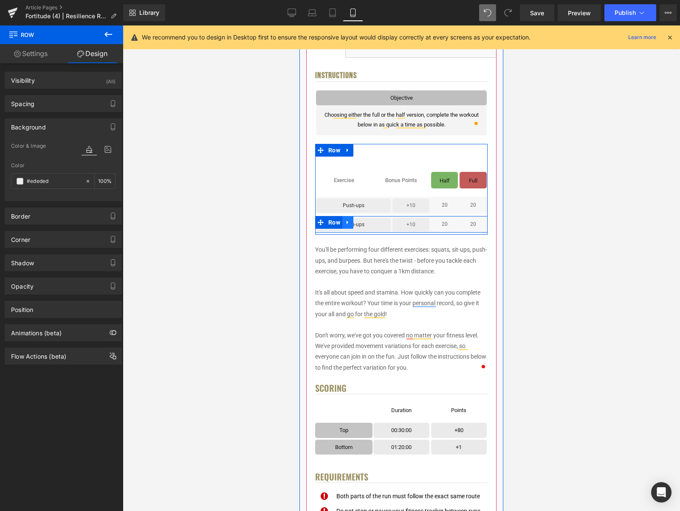
click at [350, 221] on icon at bounding box center [348, 222] width 6 height 6
click at [374, 222] on link at bounding box center [369, 222] width 11 height 13
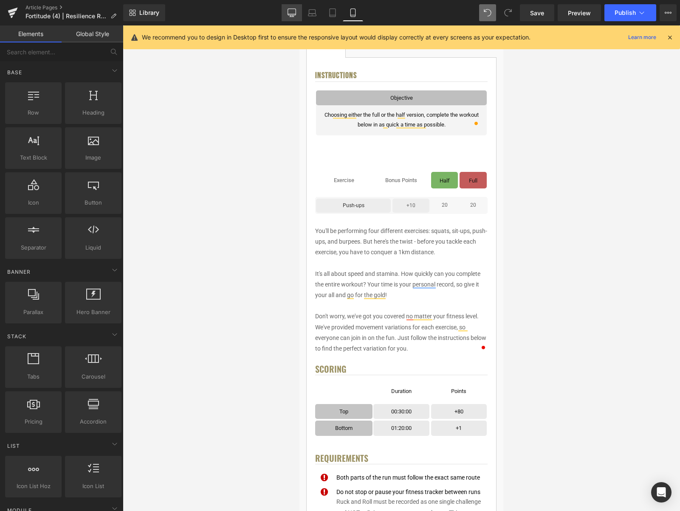
click at [297, 16] on link "Desktop" at bounding box center [292, 12] width 20 height 17
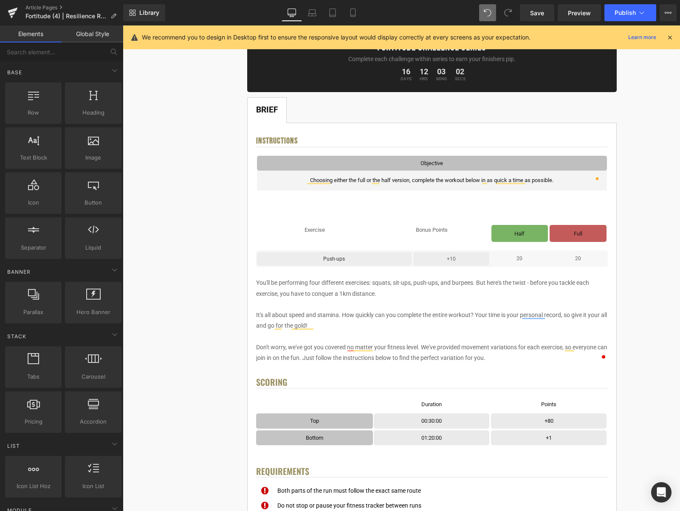
scroll to position [128, 0]
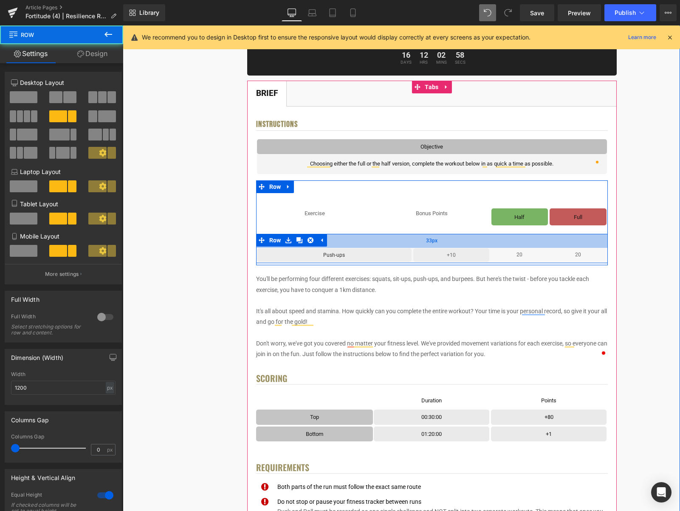
drag, startPoint x: 394, startPoint y: 234, endPoint x: 383, endPoint y: 247, distance: 16.6
click at [383, 247] on div "33px" at bounding box center [432, 241] width 352 height 14
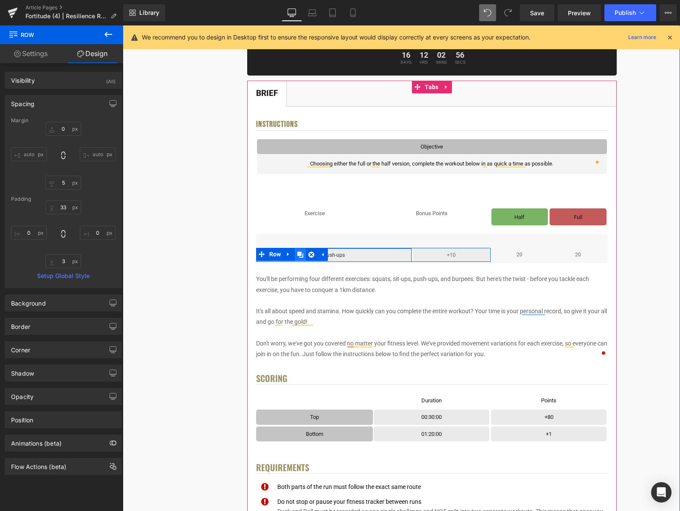
click at [303, 254] on icon at bounding box center [300, 255] width 6 height 6
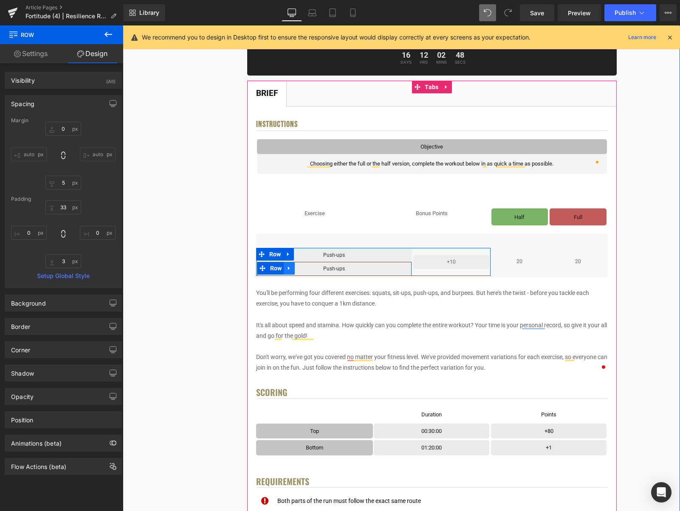
click at [292, 268] on icon at bounding box center [289, 268] width 6 height 6
click at [313, 268] on icon at bounding box center [311, 268] width 6 height 6
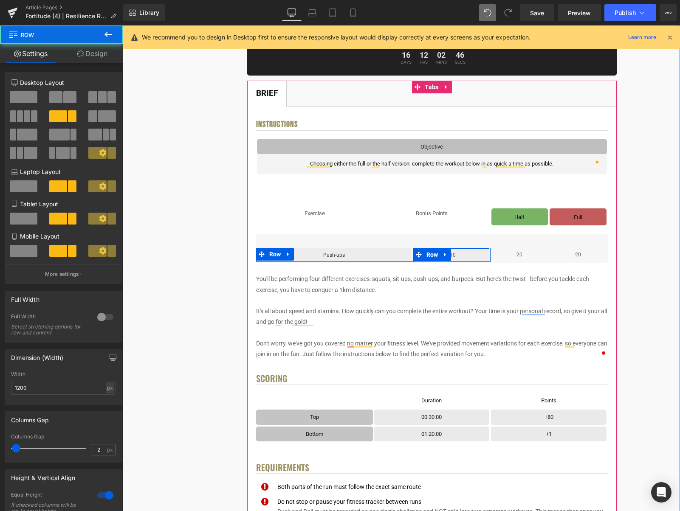
click at [414, 248] on div "+10 Text Block Row" at bounding box center [451, 255] width 78 height 14
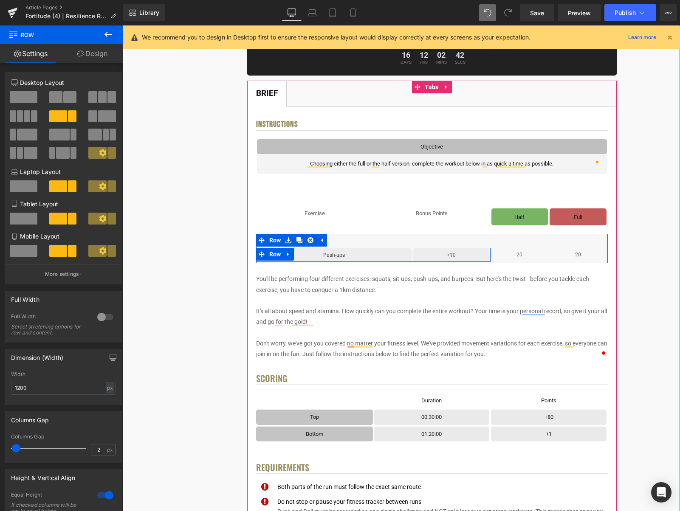
click at [412, 248] on div "+10 Text Block Row" at bounding box center [451, 255] width 78 height 14
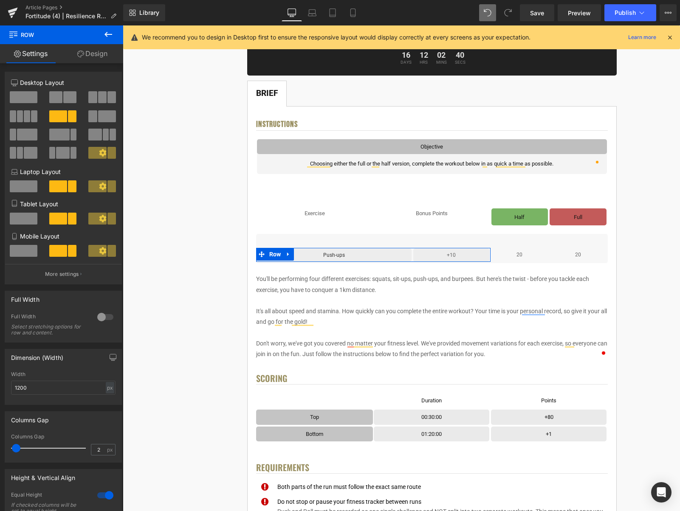
click at [90, 55] on link "Design" at bounding box center [93, 53] width 62 height 19
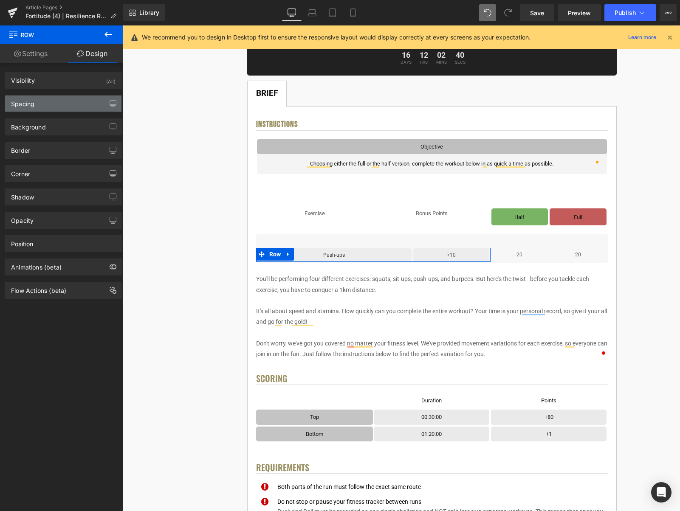
click at [56, 99] on div "Spacing" at bounding box center [63, 104] width 116 height 16
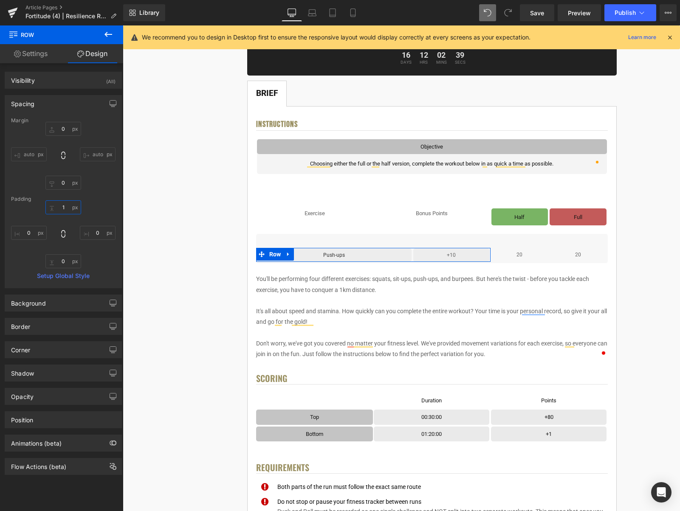
click at [61, 209] on input "text" at bounding box center [63, 207] width 36 height 14
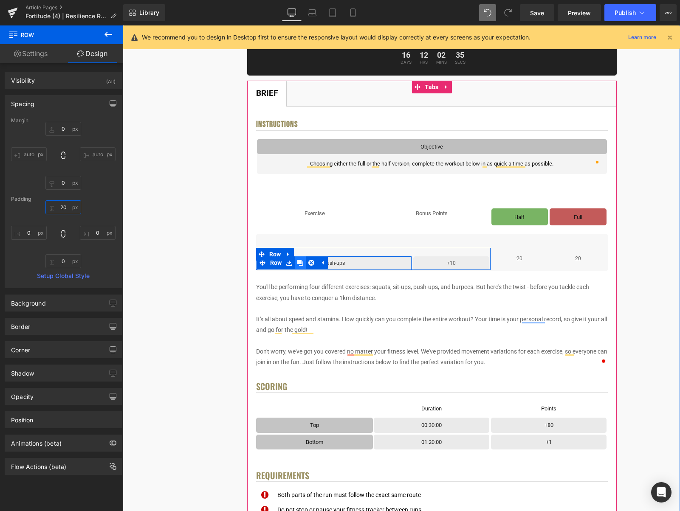
type input "20"
click at [301, 263] on icon at bounding box center [300, 263] width 6 height 6
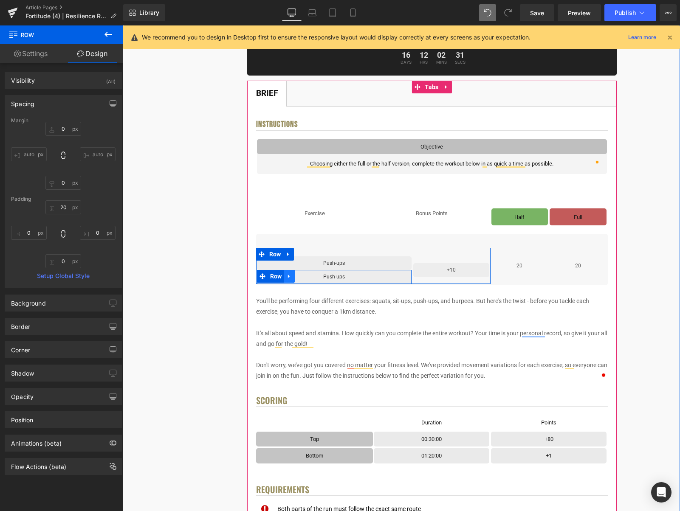
click at [292, 277] on icon at bounding box center [289, 277] width 6 height 6
click at [312, 275] on icon at bounding box center [311, 277] width 6 height 6
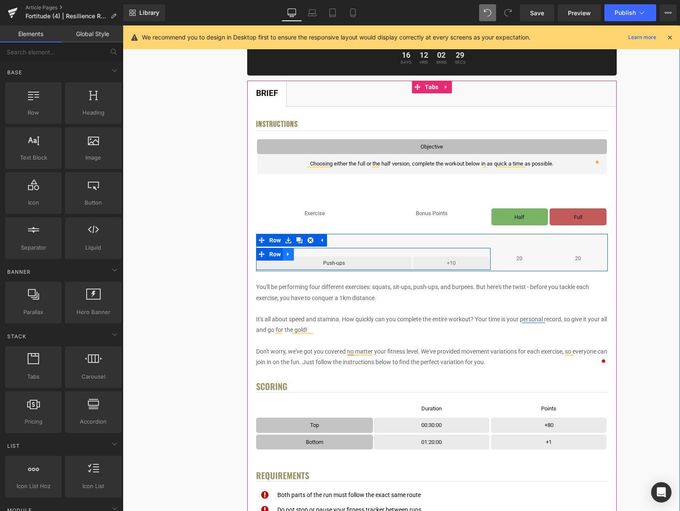
click at [290, 253] on icon at bounding box center [288, 254] width 6 height 6
click at [305, 256] on link at bounding box center [299, 254] width 11 height 13
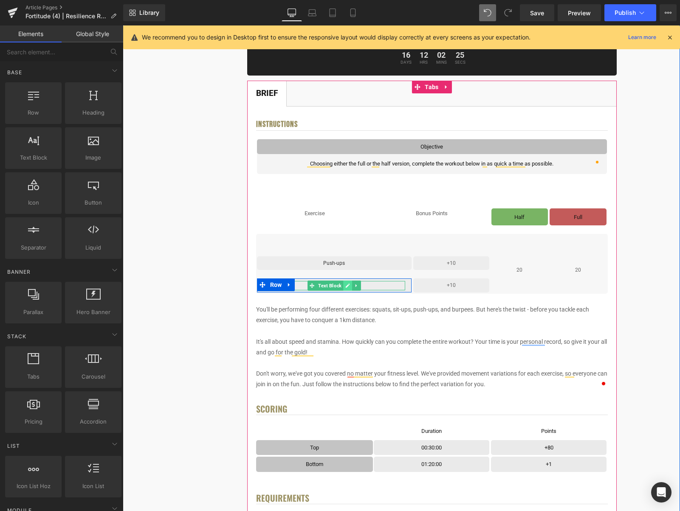
click at [351, 286] on link at bounding box center [347, 286] width 9 height 10
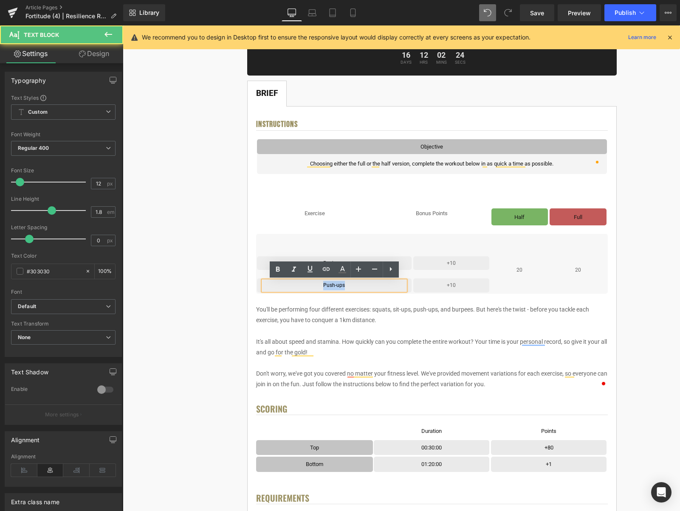
drag, startPoint x: 347, startPoint y: 286, endPoint x: 322, endPoint y: 285, distance: 24.6
click at [322, 285] on p "Push-ups" at bounding box center [334, 285] width 142 height 9
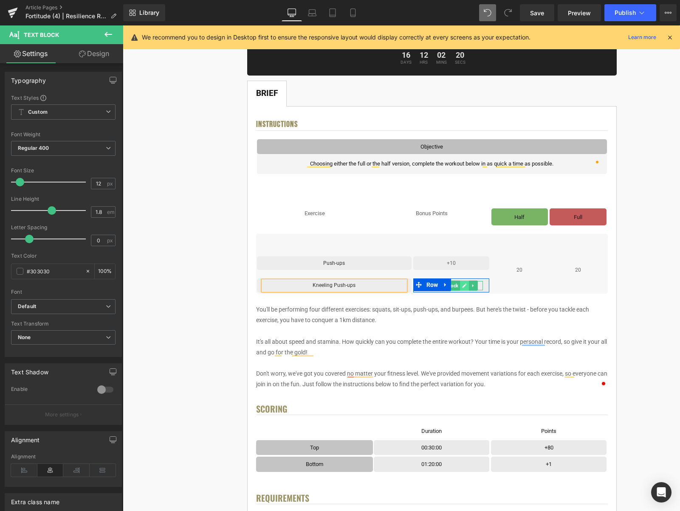
click at [468, 284] on link at bounding box center [464, 286] width 9 height 10
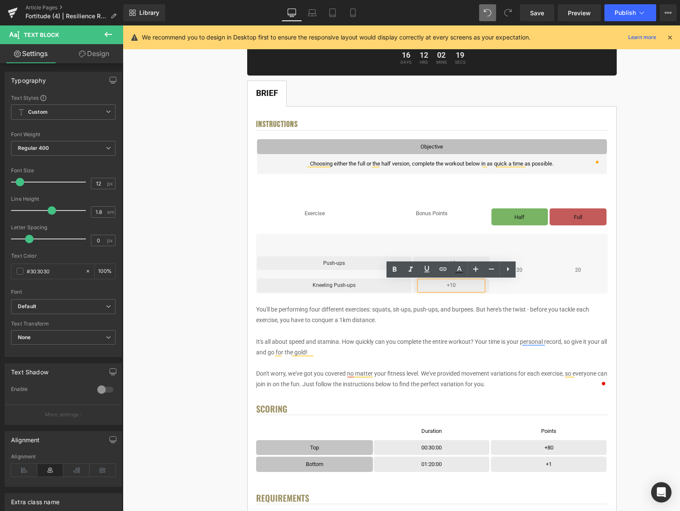
click at [466, 284] on p "+10" at bounding box center [452, 285] width 64 height 9
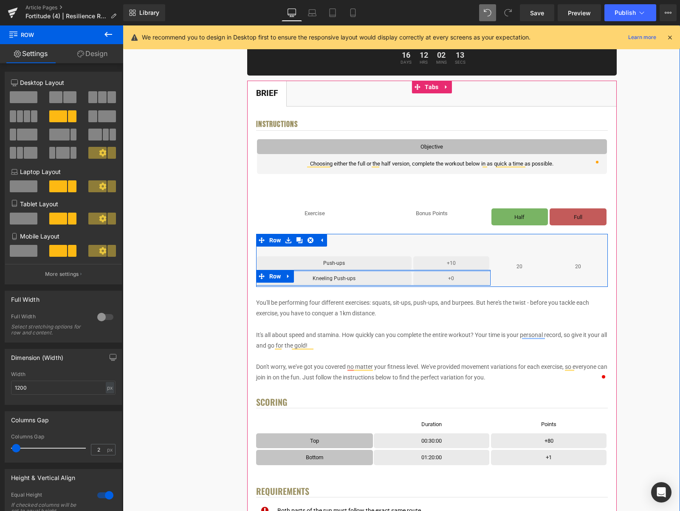
drag, startPoint x: 446, startPoint y: 275, endPoint x: 444, endPoint y: 268, distance: 6.9
click at [444, 268] on div "Push-ups Text Block Row +10 Text Block Row Row Kneeling Push-ups Text Block Row…" at bounding box center [373, 267] width 234 height 38
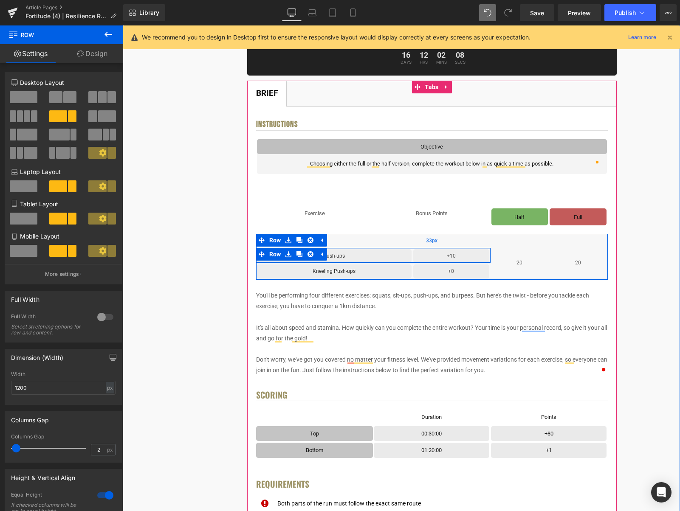
drag, startPoint x: 450, startPoint y: 253, endPoint x: 450, endPoint y: 246, distance: 7.2
click at [450, 246] on div "Push-ups Text Block Row +10 Text Block Row Row Kneeling Push-ups Text Block Row…" at bounding box center [432, 257] width 352 height 46
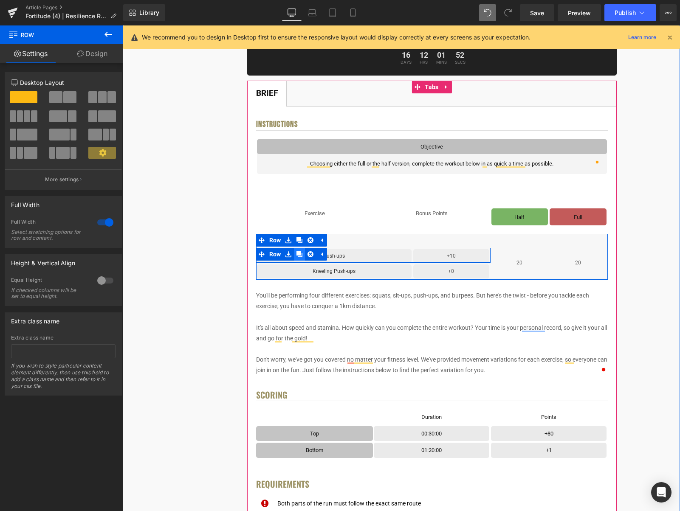
click at [298, 252] on icon at bounding box center [299, 254] width 6 height 6
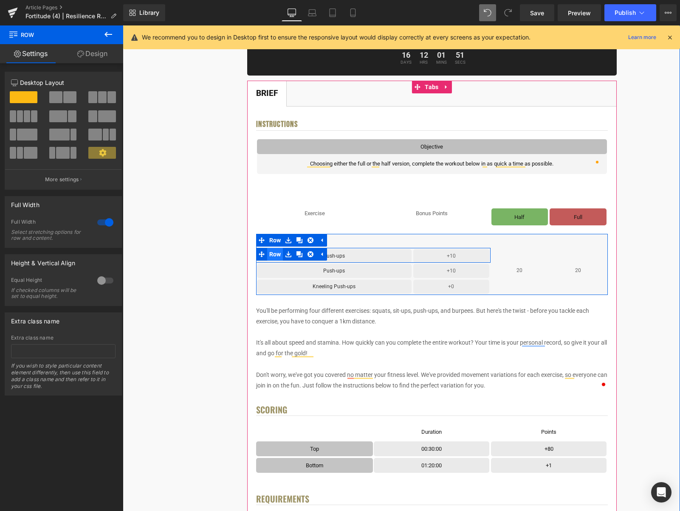
click at [279, 256] on span "Row" at bounding box center [275, 254] width 16 height 13
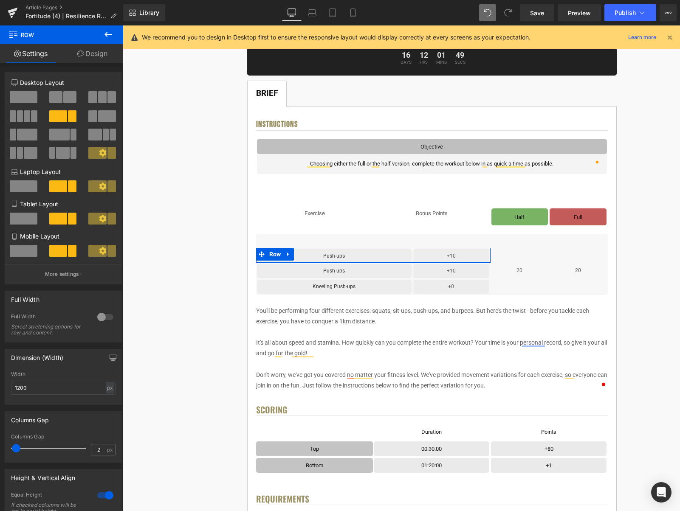
click at [73, 92] on span at bounding box center [69, 97] width 13 height 12
click at [26, 101] on span at bounding box center [24, 97] width 28 height 12
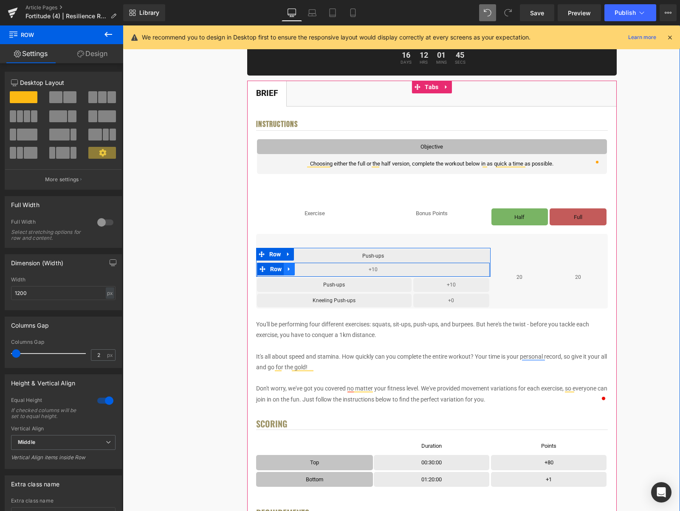
click at [294, 268] on link at bounding box center [289, 269] width 11 height 13
click at [315, 270] on link at bounding box center [311, 269] width 11 height 13
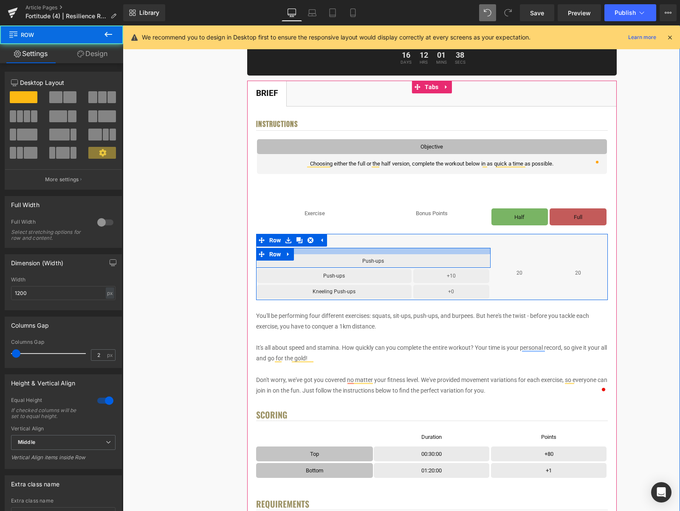
drag, startPoint x: 362, startPoint y: 248, endPoint x: 361, endPoint y: 254, distance: 5.3
click at [361, 254] on div at bounding box center [373, 251] width 234 height 6
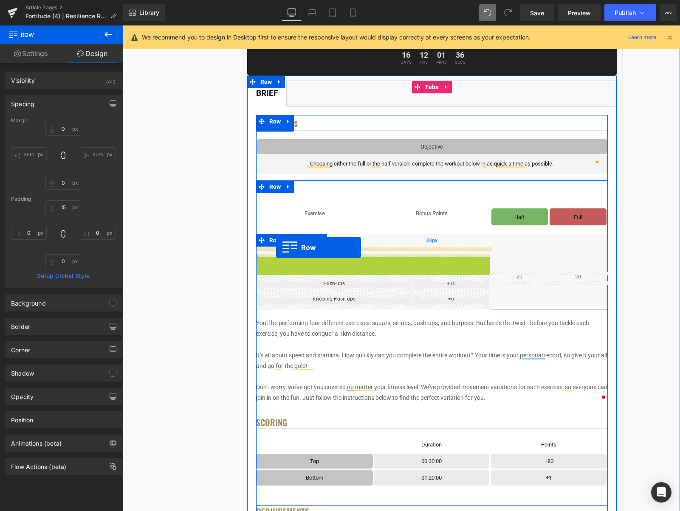
drag, startPoint x: 271, startPoint y: 263, endPoint x: 276, endPoint y: 247, distance: 16.8
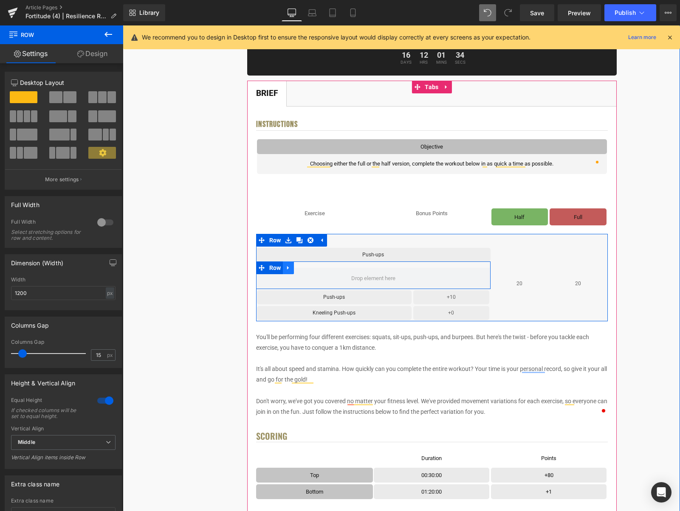
click at [293, 269] on link at bounding box center [288, 268] width 11 height 13
click at [309, 269] on icon at bounding box center [311, 268] width 6 height 6
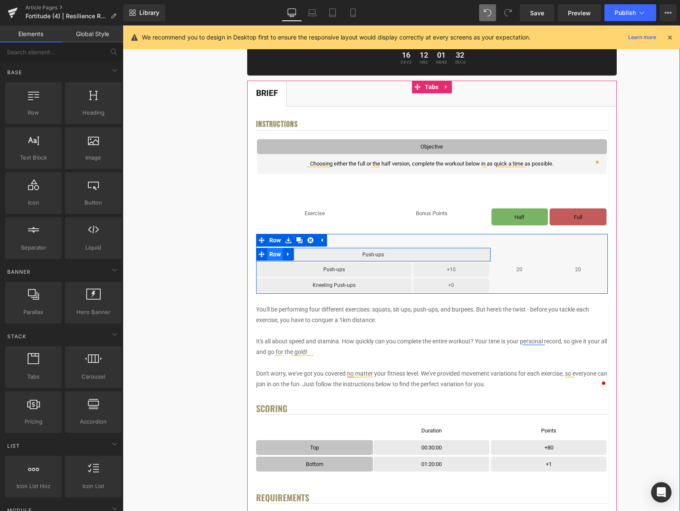
click at [280, 256] on span "Row" at bounding box center [275, 254] width 16 height 13
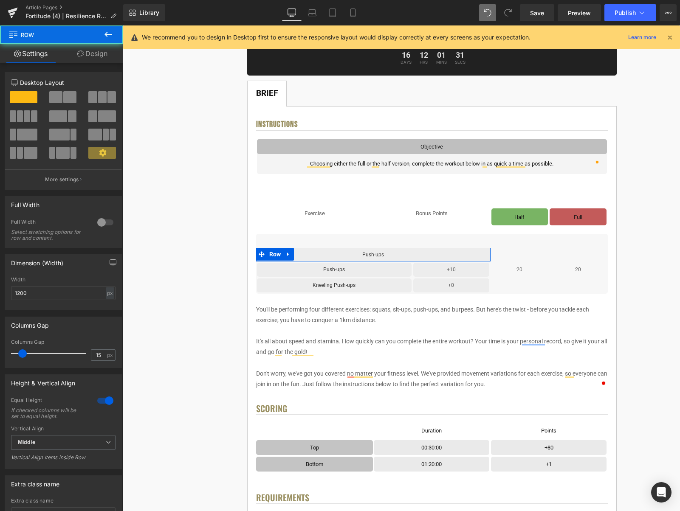
click at [92, 52] on link "Design" at bounding box center [93, 53] width 62 height 19
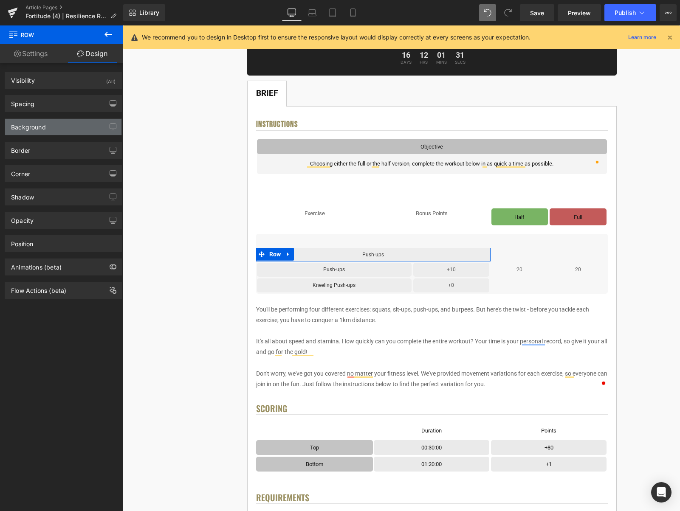
click at [40, 125] on div "Background" at bounding box center [28, 125] width 35 height 12
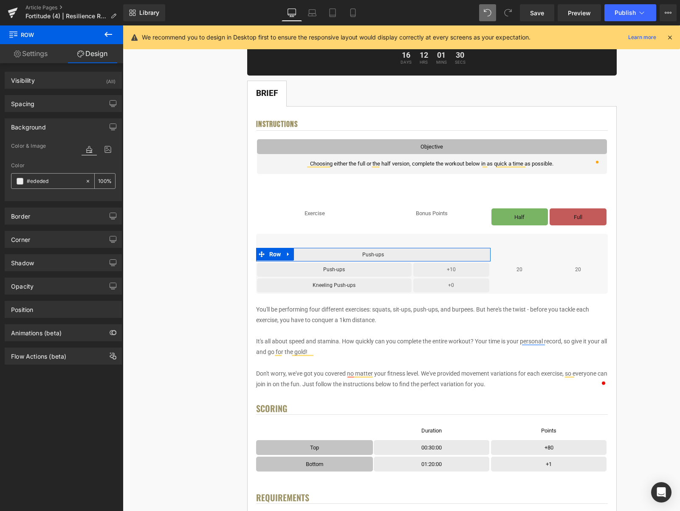
click at [19, 182] on span at bounding box center [20, 181] width 7 height 7
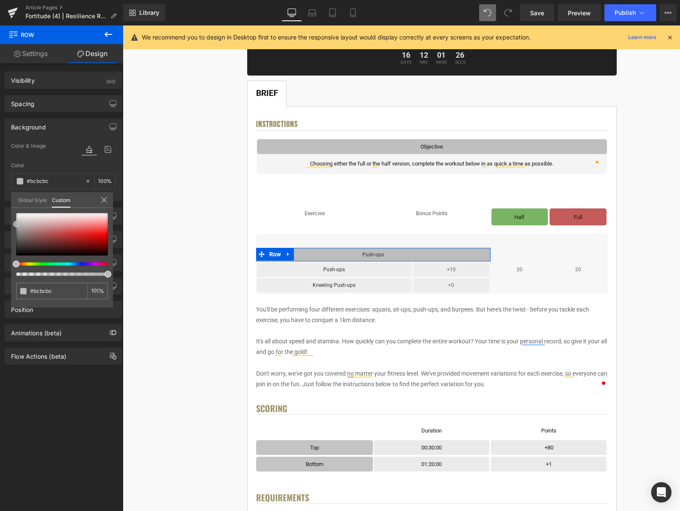
drag, startPoint x: 15, startPoint y: 217, endPoint x: 16, endPoint y: 224, distance: 7.2
click at [16, 224] on span at bounding box center [16, 224] width 7 height 7
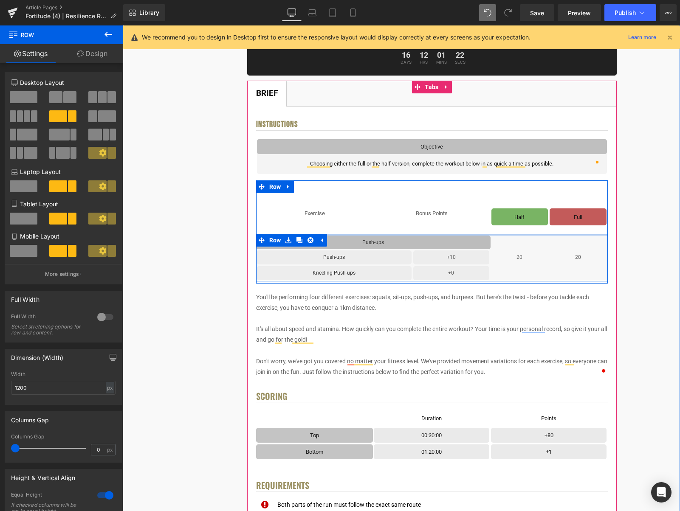
drag, startPoint x: 475, startPoint y: 246, endPoint x: 475, endPoint y: 234, distance: 12.3
click at [475, 234] on div at bounding box center [432, 235] width 352 height 2
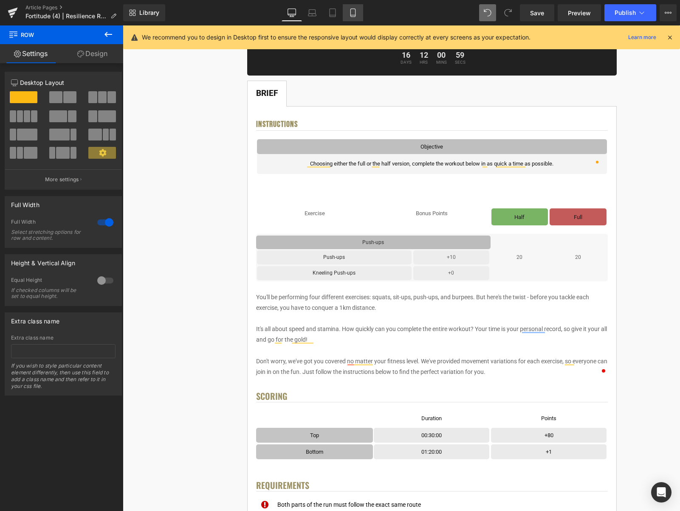
click at [355, 10] on icon at bounding box center [353, 12] width 8 height 8
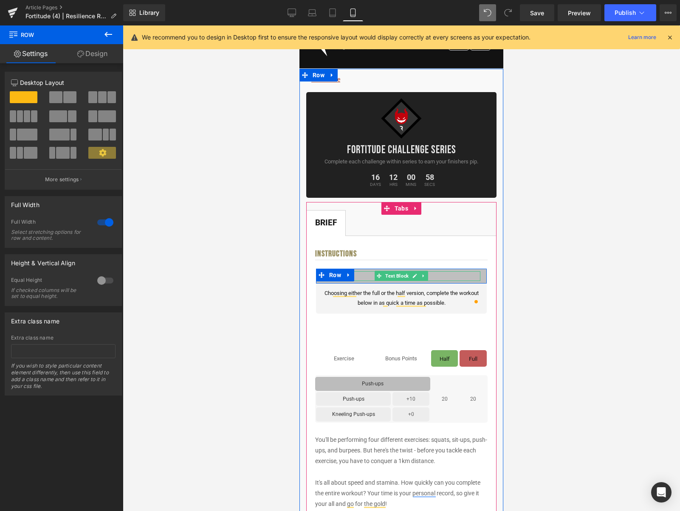
scroll to position [176, 0]
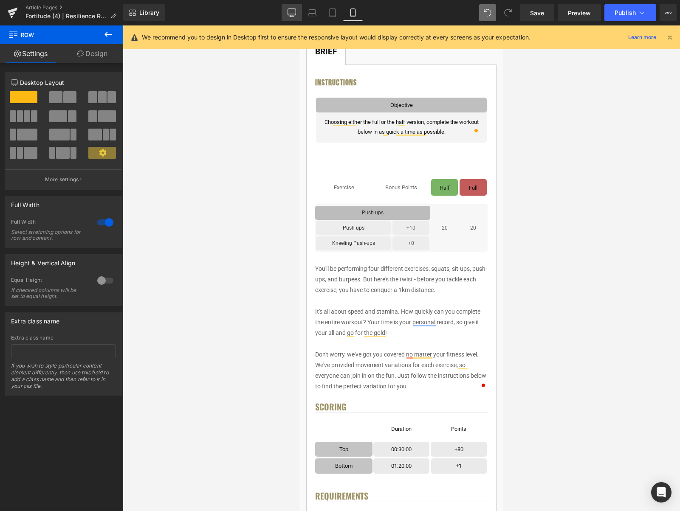
click at [288, 10] on icon at bounding box center [292, 12] width 8 height 8
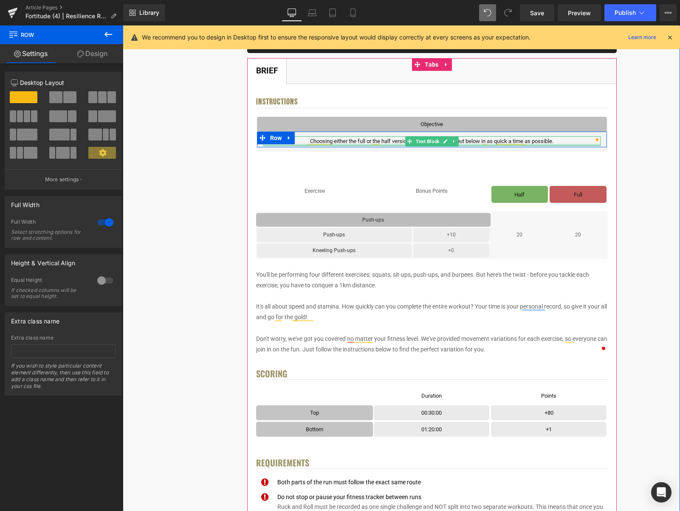
scroll to position [157, 0]
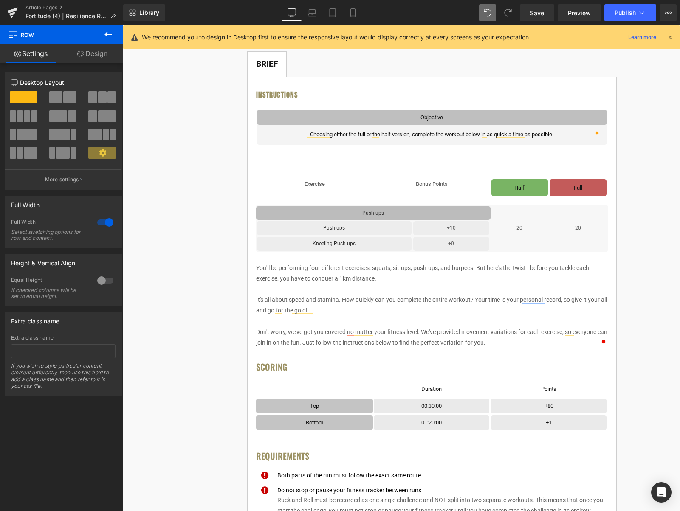
click at [107, 36] on icon at bounding box center [108, 34] width 8 height 5
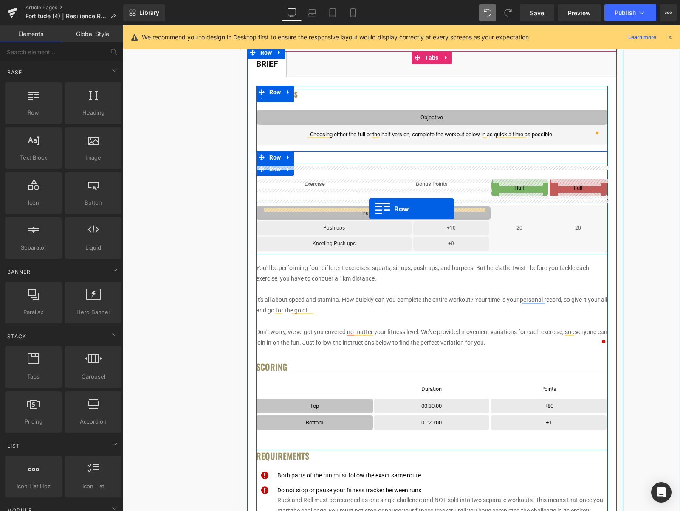
drag, startPoint x: 156, startPoint y: 144, endPoint x: 369, endPoint y: 209, distance: 223.0
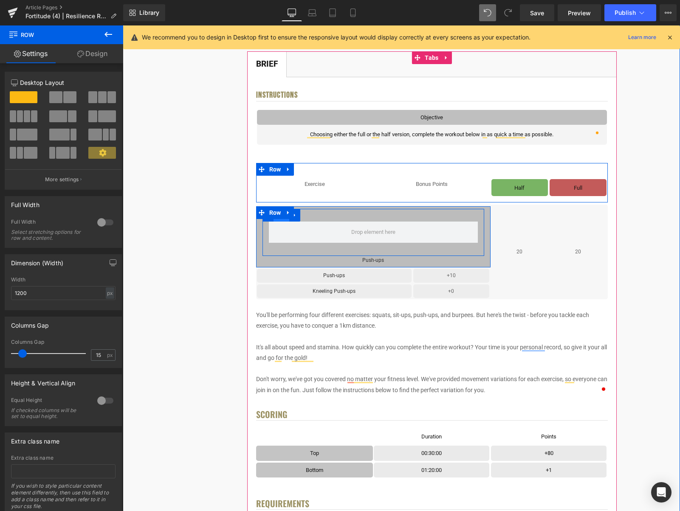
click at [280, 220] on span "Row" at bounding box center [282, 215] width 16 height 13
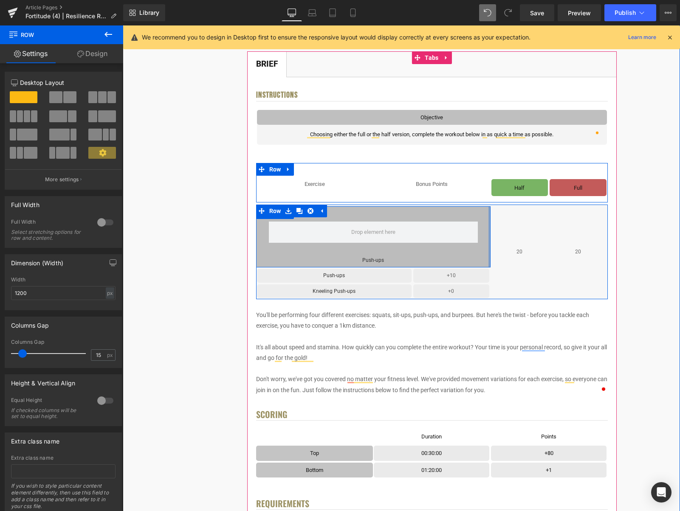
click at [489, 226] on div at bounding box center [489, 236] width 2 height 61
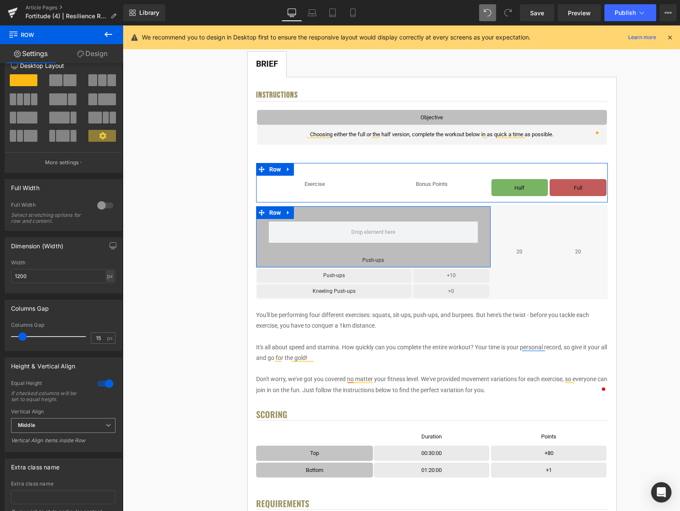
scroll to position [17, 0]
drag, startPoint x: 24, startPoint y: 338, endPoint x: 11, endPoint y: 336, distance: 13.8
click at [11, 336] on span at bounding box center [15, 336] width 8 height 8
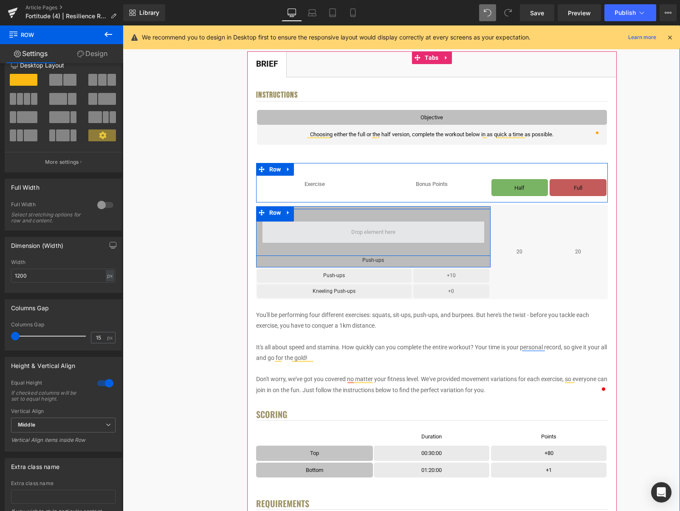
click at [297, 223] on span at bounding box center [373, 232] width 222 height 21
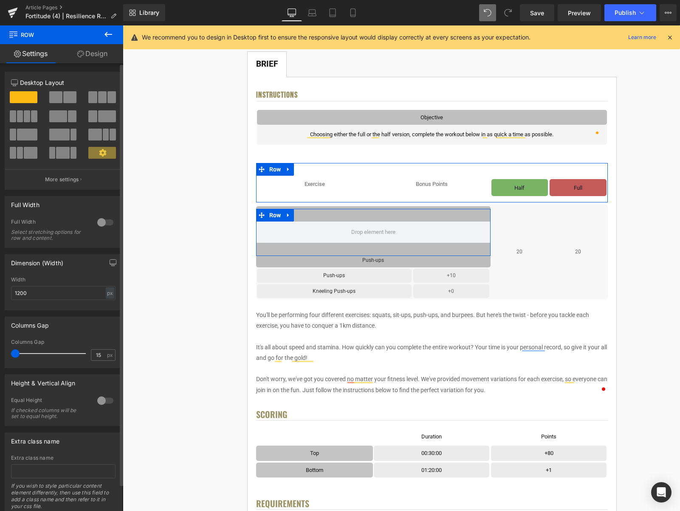
drag, startPoint x: 20, startPoint y: 354, endPoint x: 8, endPoint y: 355, distance: 12.3
click at [8, 355] on div "15px Columns Gap 15 px" at bounding box center [63, 353] width 116 height 28
click at [71, 118] on span at bounding box center [72, 116] width 8 height 12
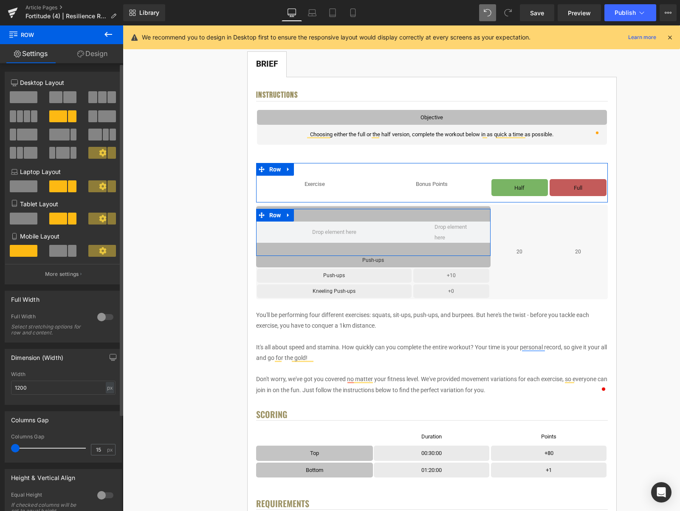
click at [62, 251] on span at bounding box center [58, 251] width 18 height 12
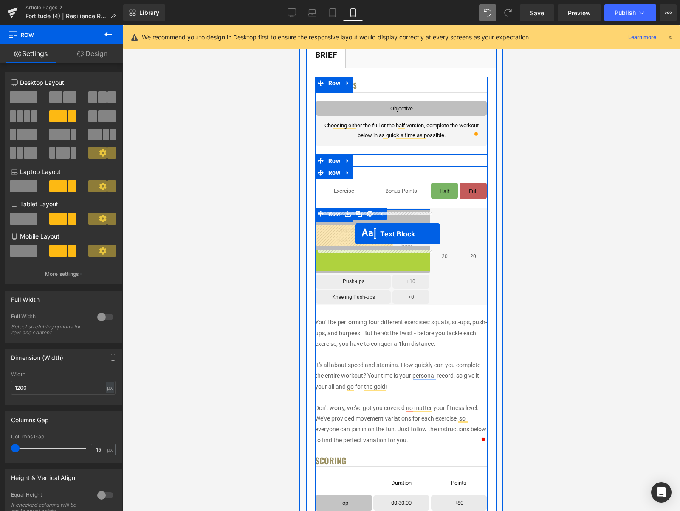
drag, startPoint x: 363, startPoint y: 254, endPoint x: 355, endPoint y: 234, distance: 21.9
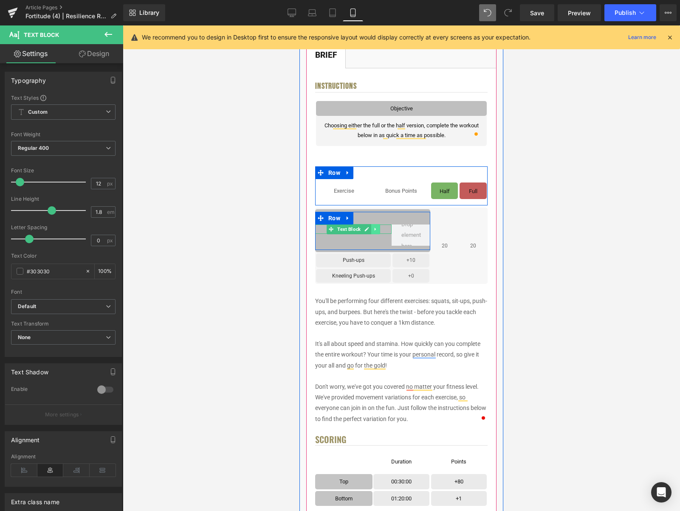
click at [378, 229] on icon at bounding box center [375, 229] width 5 height 5
click at [368, 231] on link at bounding box center [371, 229] width 9 height 10
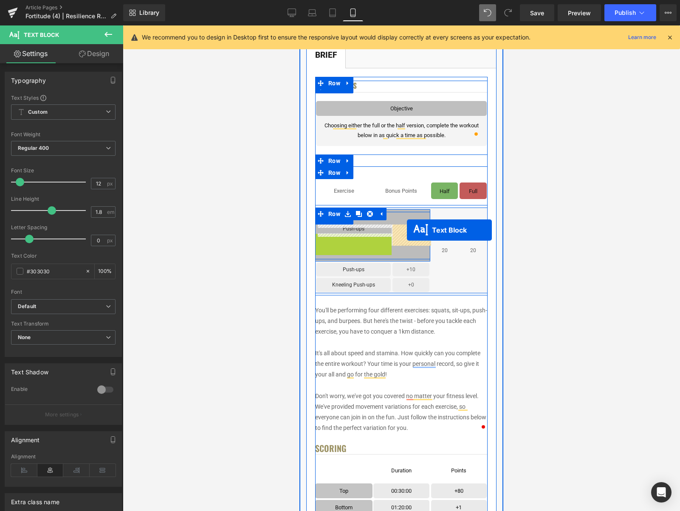
drag, startPoint x: 401, startPoint y: 232, endPoint x: 407, endPoint y: 230, distance: 6.7
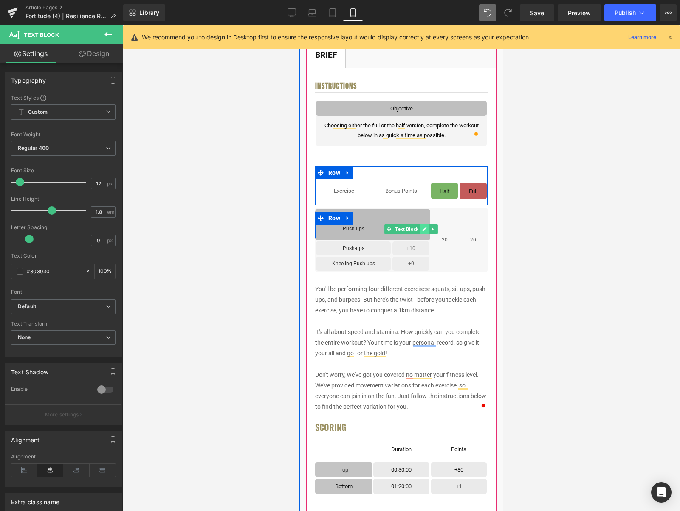
click at [423, 229] on icon at bounding box center [424, 229] width 5 height 5
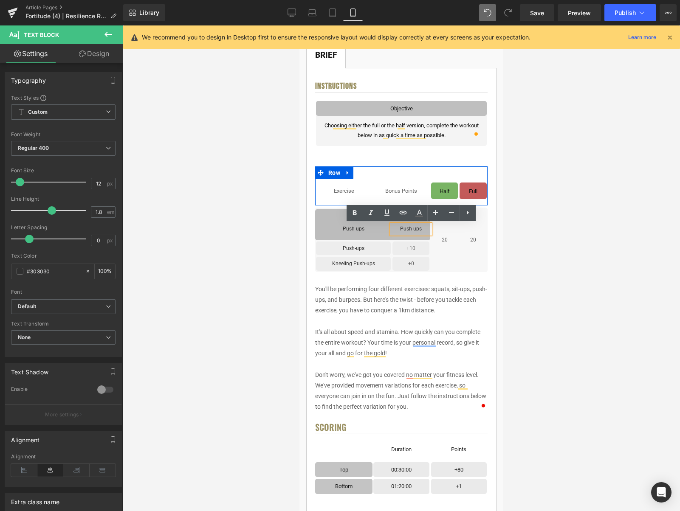
click at [423, 229] on p "Push-ups" at bounding box center [411, 229] width 38 height 9
click at [405, 219] on div "Push-ups Text Block Points Text Block Row" at bounding box center [372, 225] width 115 height 26
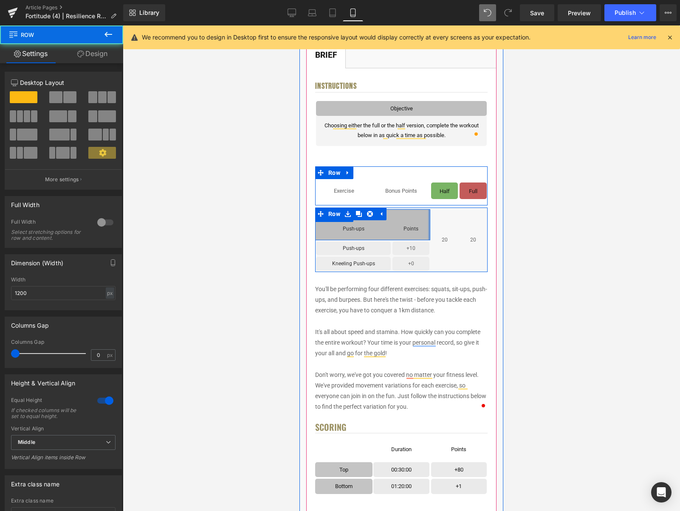
click at [429, 216] on div at bounding box center [429, 224] width 2 height 31
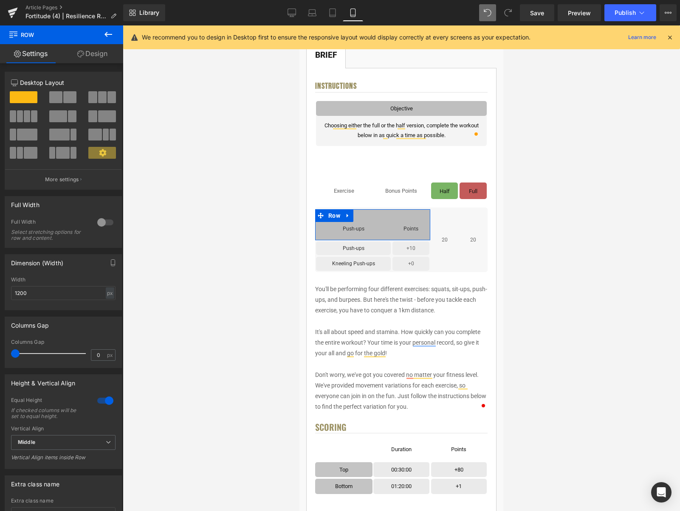
click at [84, 54] on link "Design" at bounding box center [93, 53] width 62 height 19
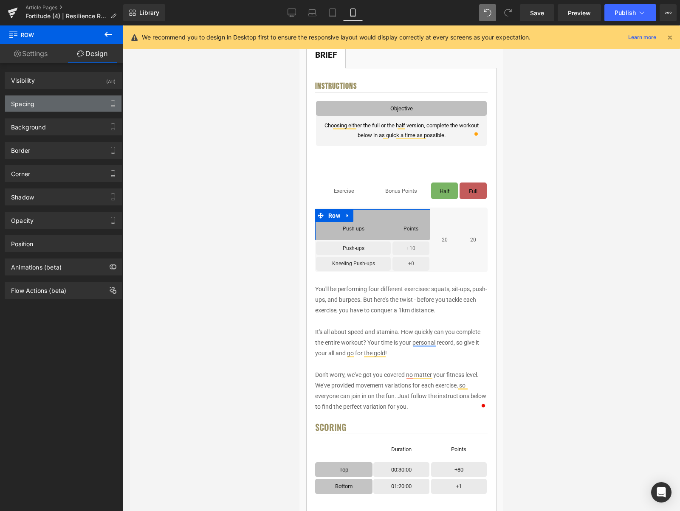
drag, startPoint x: 46, startPoint y: 102, endPoint x: 50, endPoint y: 110, distance: 9.5
click at [46, 102] on div "Spacing" at bounding box center [63, 104] width 116 height 16
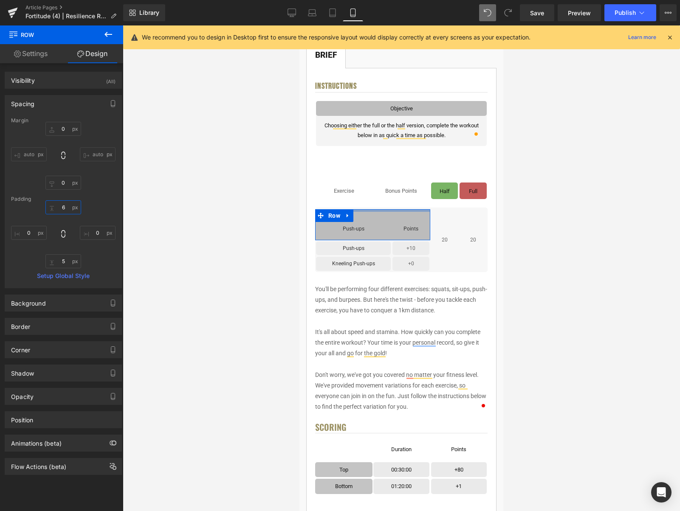
click at [62, 209] on input "6" at bounding box center [63, 207] width 36 height 14
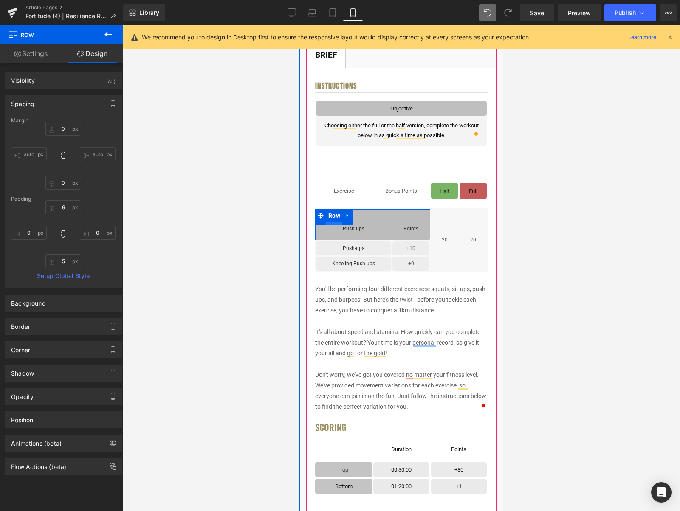
click at [338, 224] on span "Row" at bounding box center [334, 218] width 16 height 13
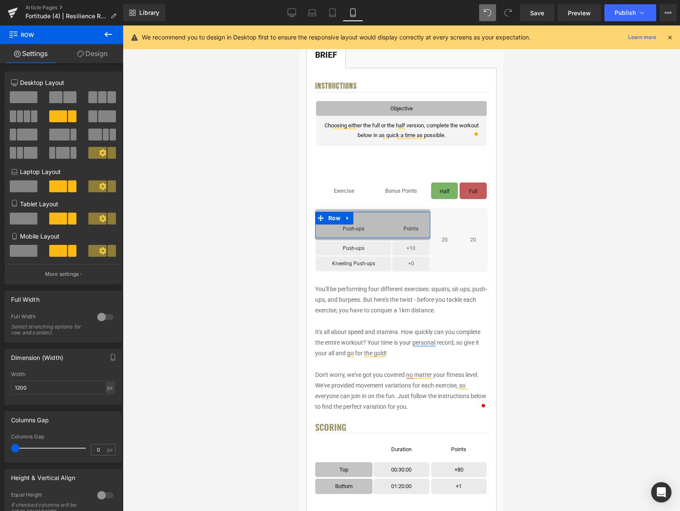
click at [93, 59] on link "Design" at bounding box center [93, 53] width 62 height 19
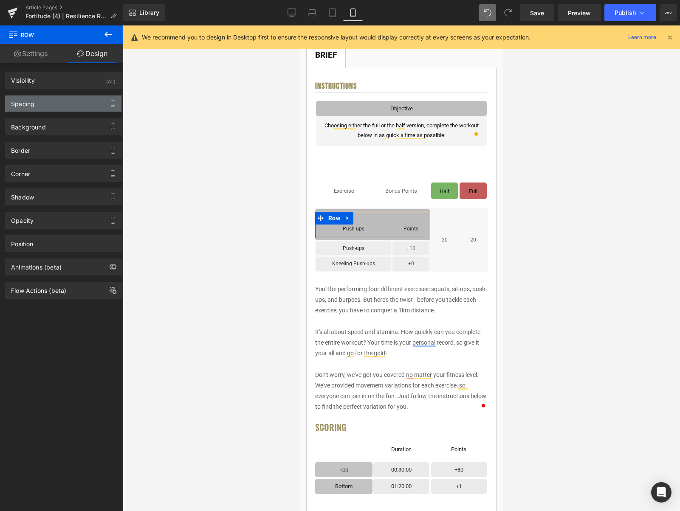
click at [51, 102] on div "Spacing" at bounding box center [63, 104] width 116 height 16
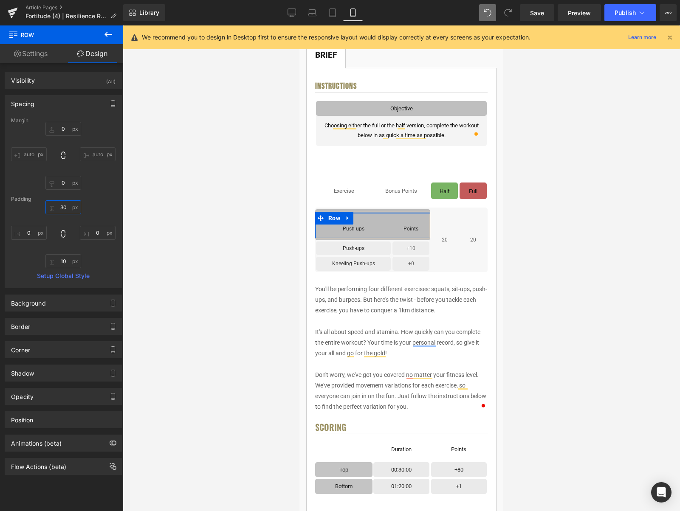
click at [62, 205] on input "30" at bounding box center [63, 207] width 36 height 14
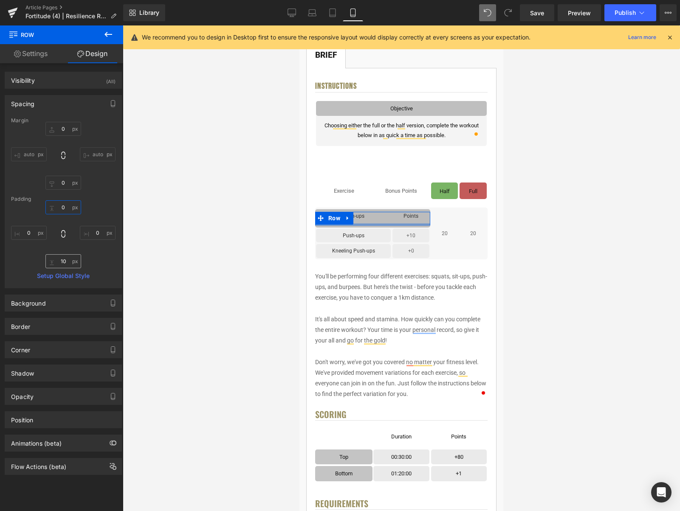
type input "0"
click at [60, 262] on input "10" at bounding box center [63, 261] width 36 height 14
type input "0"
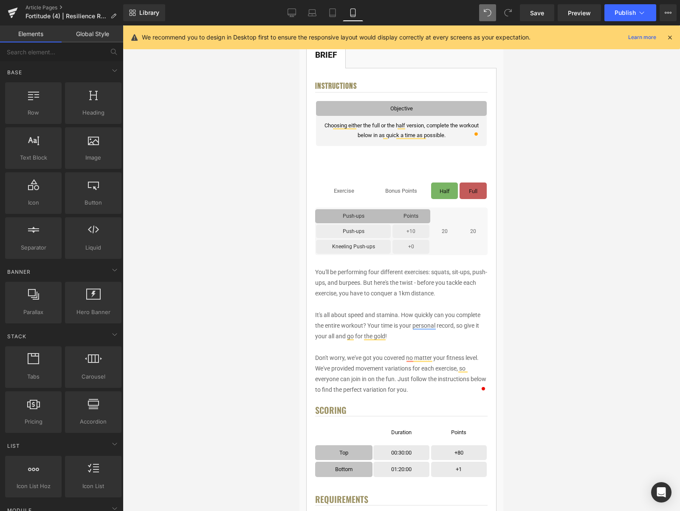
click at [580, 190] on div at bounding box center [401, 268] width 557 height 486
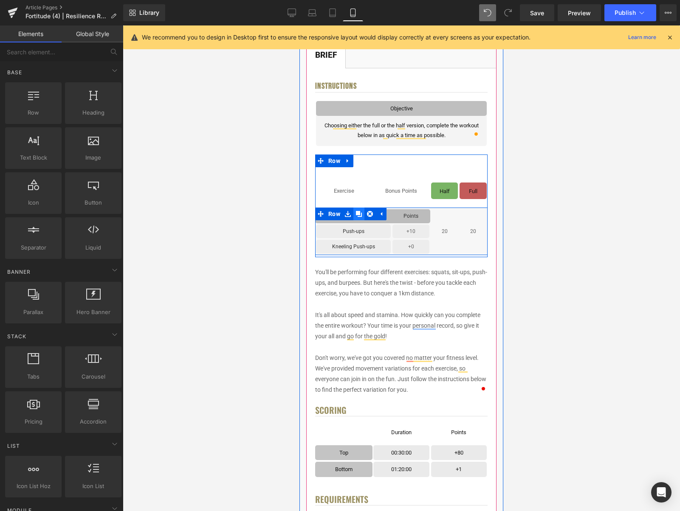
click at [361, 214] on icon at bounding box center [359, 214] width 6 height 6
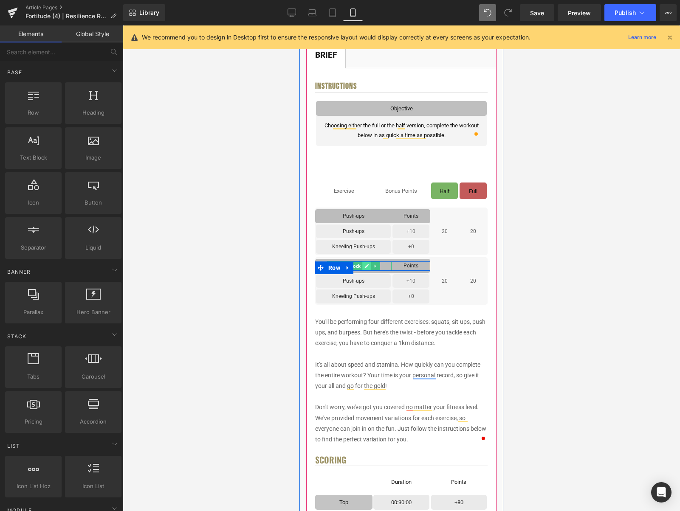
click at [365, 265] on icon at bounding box center [366, 266] width 5 height 5
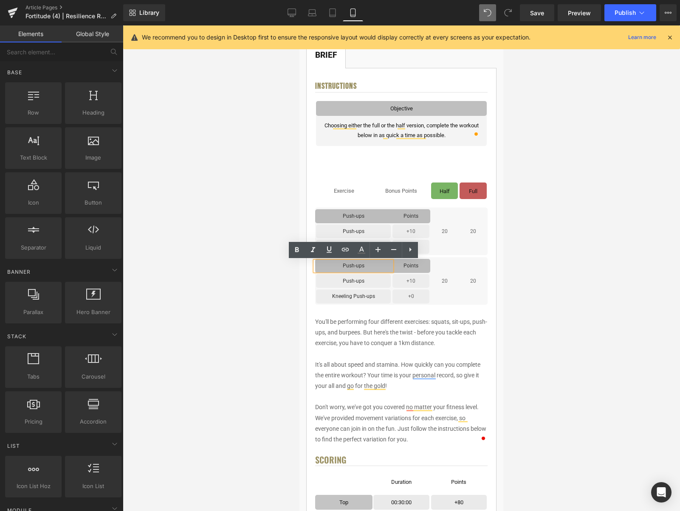
click at [367, 266] on p "Push-ups" at bounding box center [353, 266] width 76 height 9
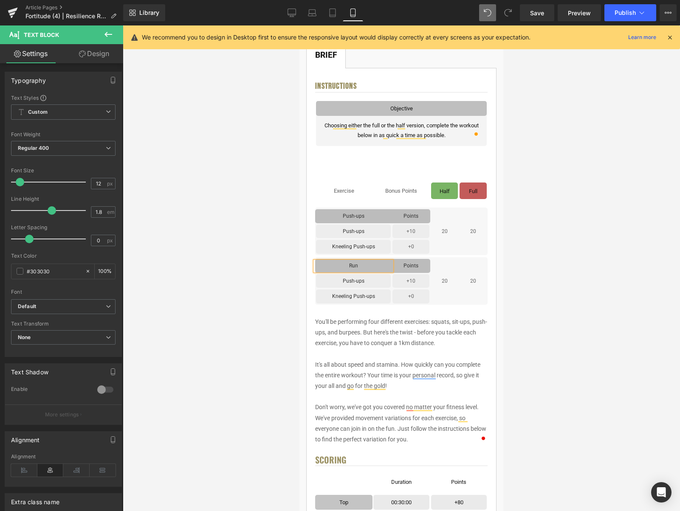
click at [521, 267] on div at bounding box center [401, 268] width 557 height 486
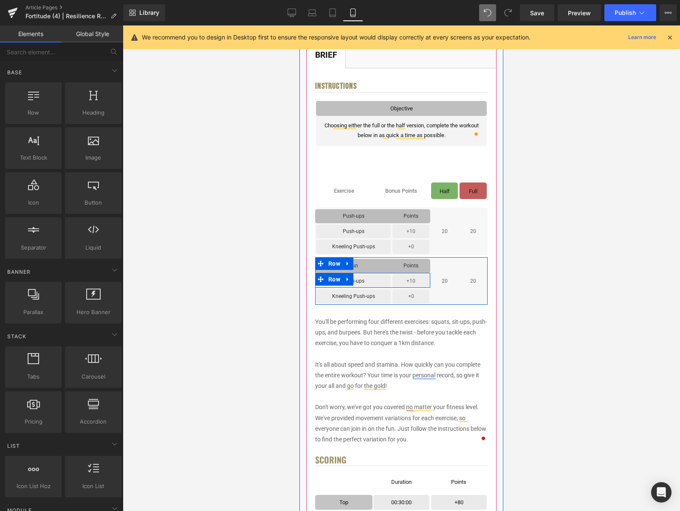
click at [353, 283] on link at bounding box center [347, 279] width 11 height 13
click at [371, 281] on icon at bounding box center [370, 279] width 6 height 6
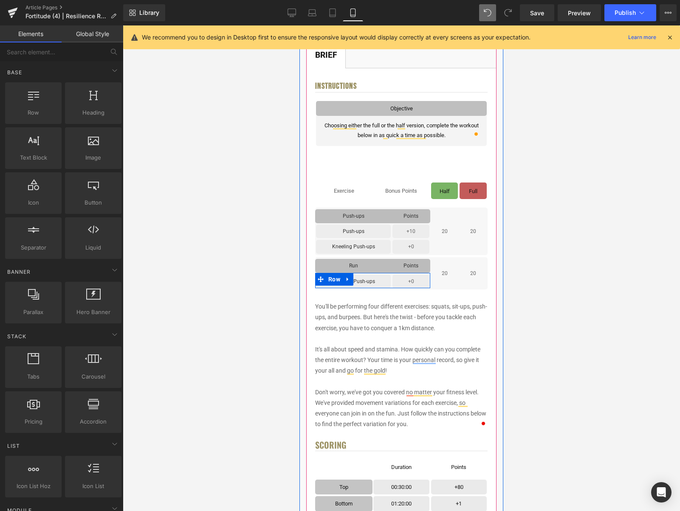
click at [350, 281] on icon at bounding box center [348, 279] width 6 height 6
click at [370, 281] on icon at bounding box center [370, 279] width 6 height 6
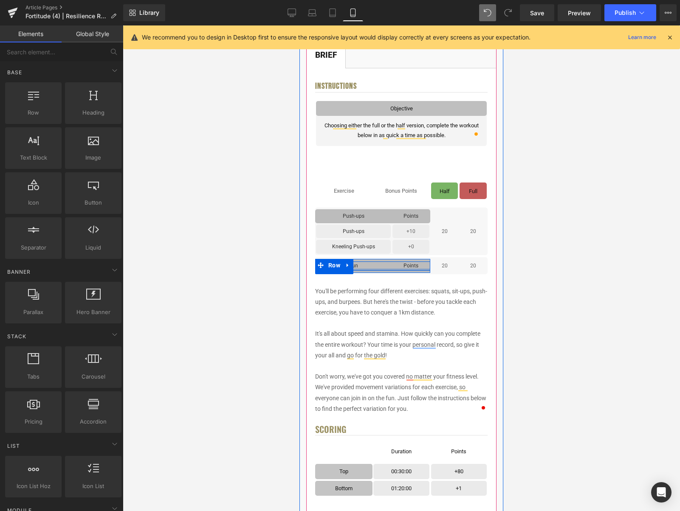
click at [386, 269] on div "Run Text Block Points Text Block Row" at bounding box center [372, 266] width 115 height 9
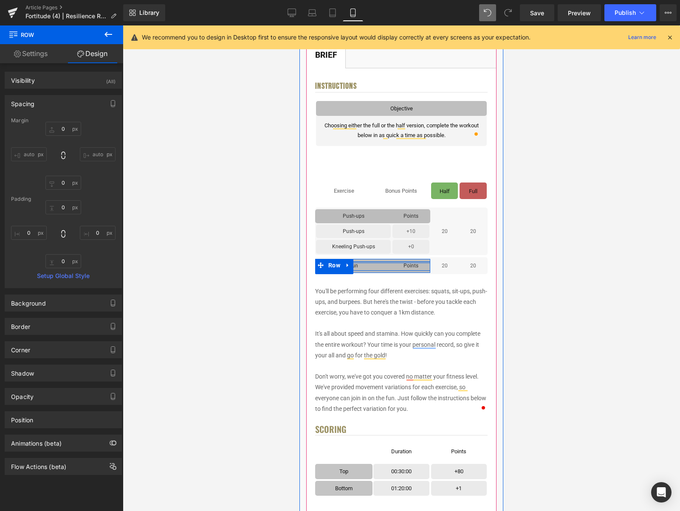
click at [388, 262] on div at bounding box center [372, 263] width 115 height 2
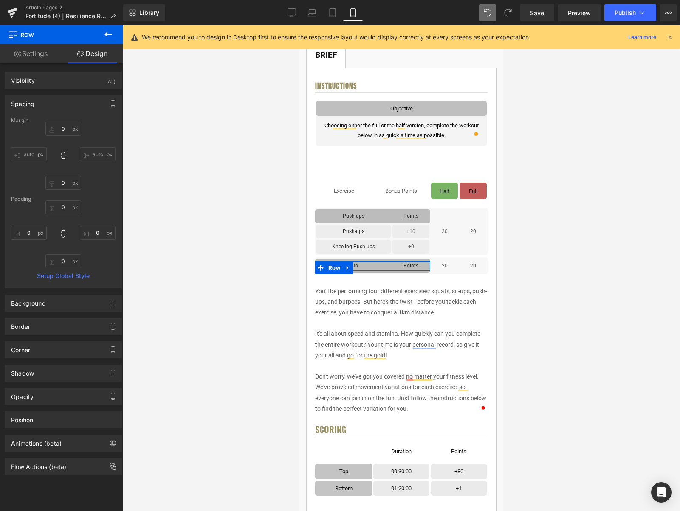
click at [37, 56] on link "Settings" at bounding box center [31, 53] width 62 height 19
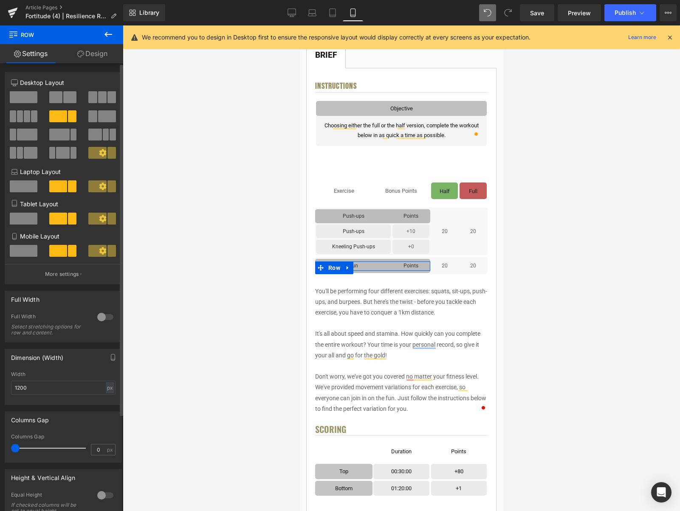
click at [26, 96] on span at bounding box center [24, 97] width 28 height 12
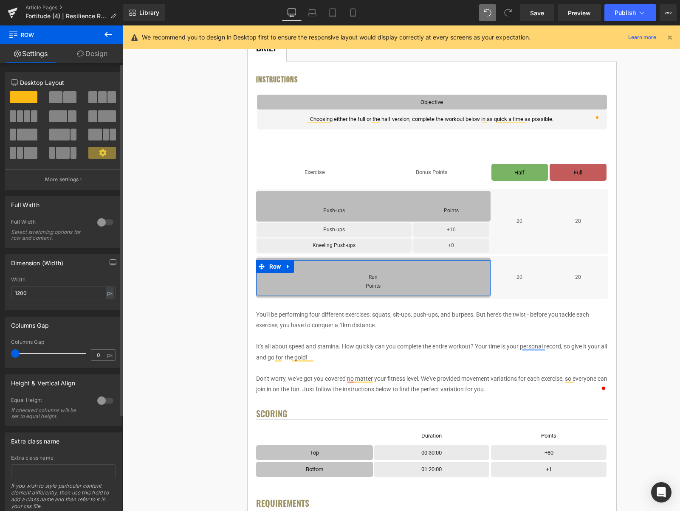
scroll to position [174, 0]
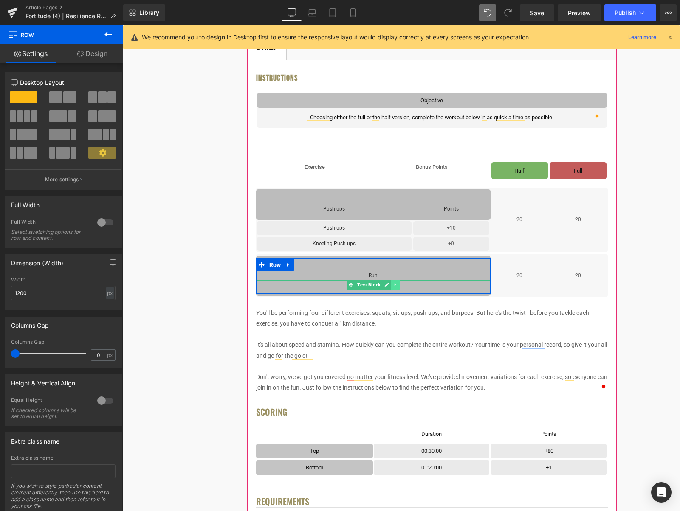
click at [393, 287] on link at bounding box center [395, 285] width 9 height 10
click at [398, 286] on icon at bounding box center [400, 284] width 5 height 5
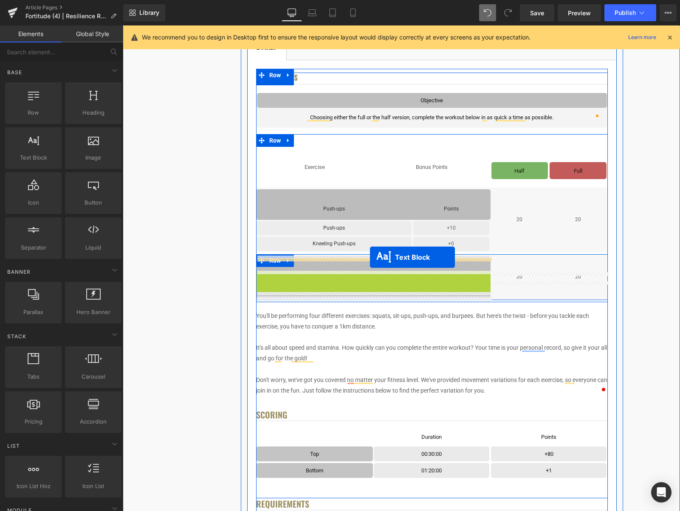
drag, startPoint x: 370, startPoint y: 277, endPoint x: 370, endPoint y: 257, distance: 19.5
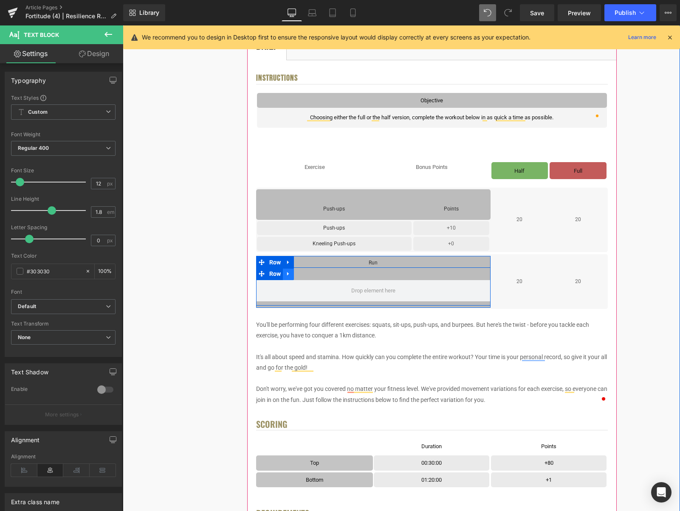
click at [288, 276] on icon at bounding box center [288, 274] width 6 height 6
click at [310, 275] on icon at bounding box center [311, 274] width 6 height 6
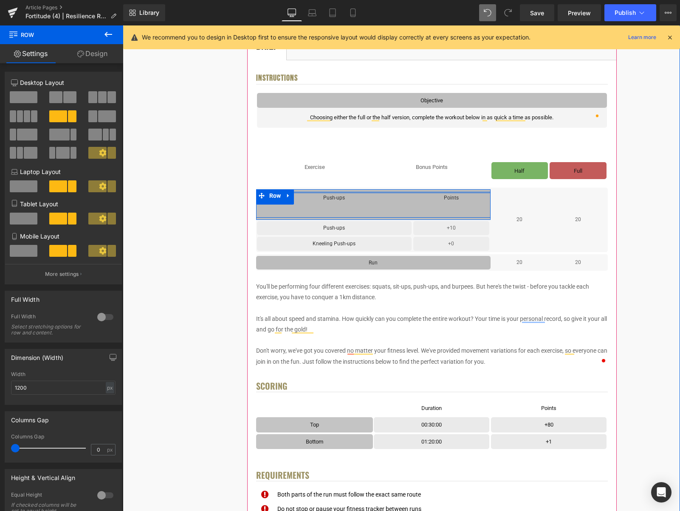
drag, startPoint x: 421, startPoint y: 199, endPoint x: 419, endPoint y: 190, distance: 9.1
click at [419, 190] on div "Push-ups Text Block Points Text Block Row Row" at bounding box center [373, 204] width 234 height 31
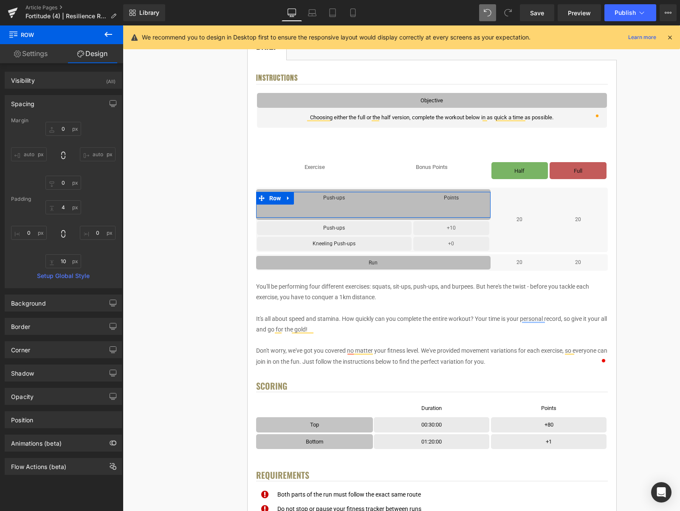
click at [23, 48] on link "Settings" at bounding box center [31, 53] width 62 height 19
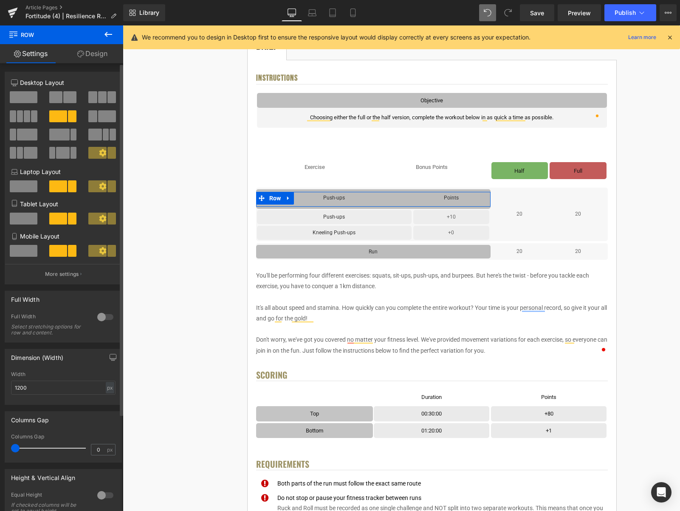
click at [99, 496] on div at bounding box center [105, 496] width 20 height 14
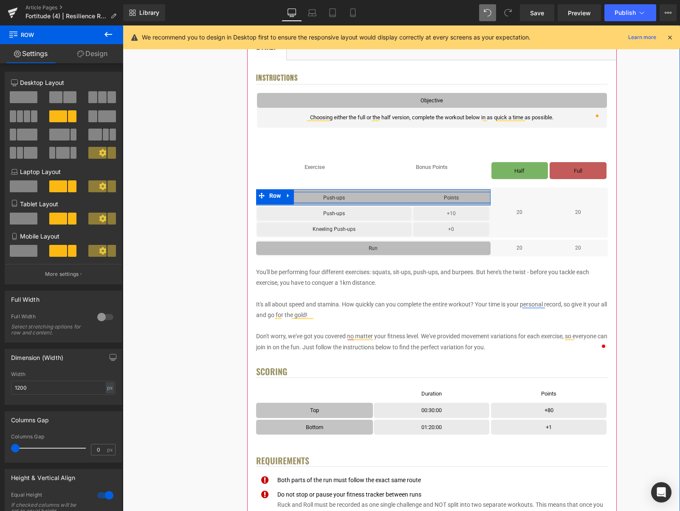
click at [375, 202] on div "Push-ups Text Block Points Text Block Row" at bounding box center [373, 198] width 234 height 12
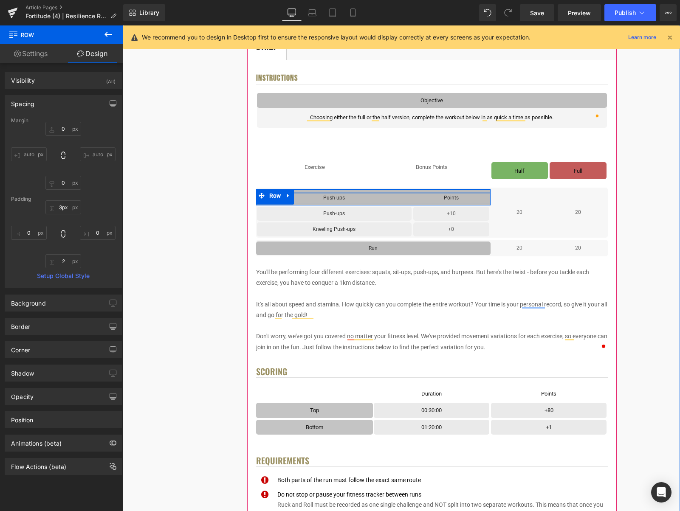
type input "2px"
click at [422, 192] on div "Push-ups Text Block Points Text Block Row Row" at bounding box center [373, 197] width 234 height 16
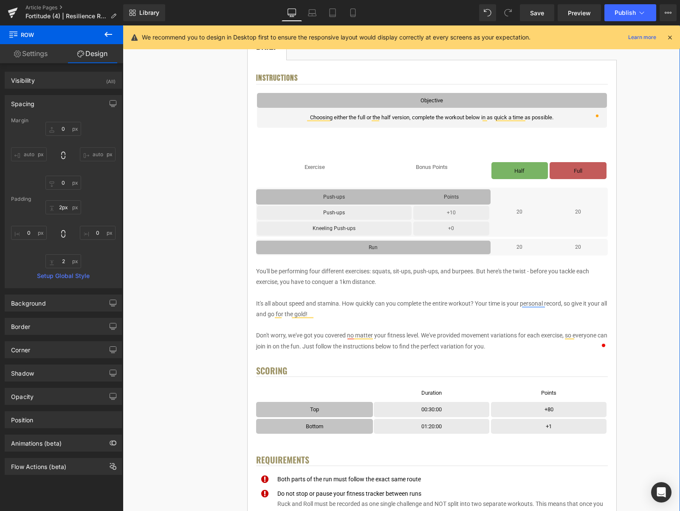
scroll to position [176, 0]
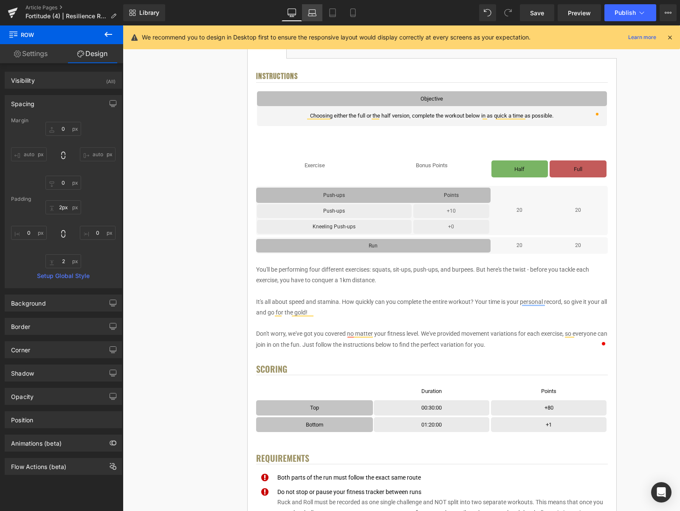
click at [316, 15] on icon at bounding box center [312, 15] width 8 height 3
type input "0"
type input "30"
type input "0"
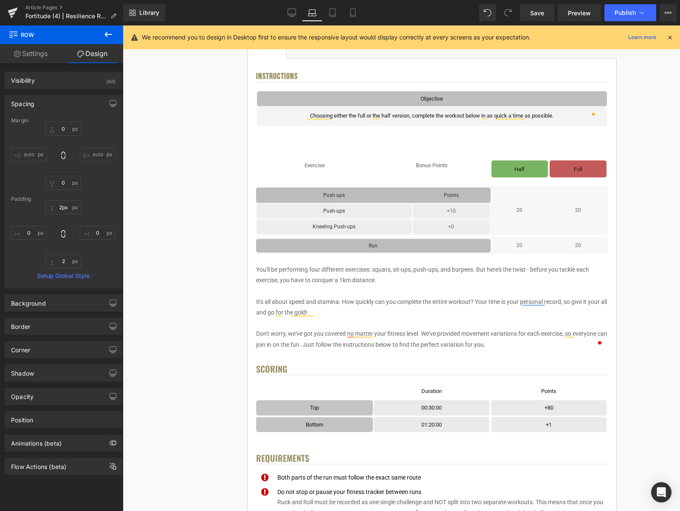
type input "10"
type input "0"
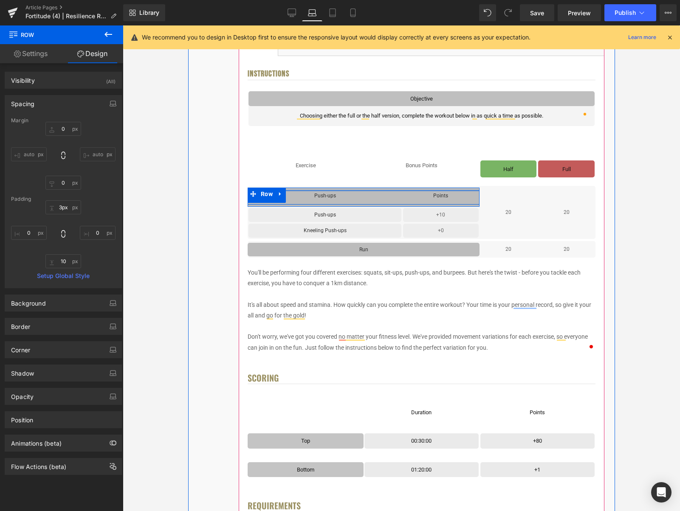
type input "2px"
drag, startPoint x: 404, startPoint y: 199, endPoint x: 400, endPoint y: 187, distance: 12.5
click at [400, 187] on div "Push-ups Text Block Points Text Block Row Row Push-ups Text Block Row +10 Text …" at bounding box center [421, 212] width 348 height 53
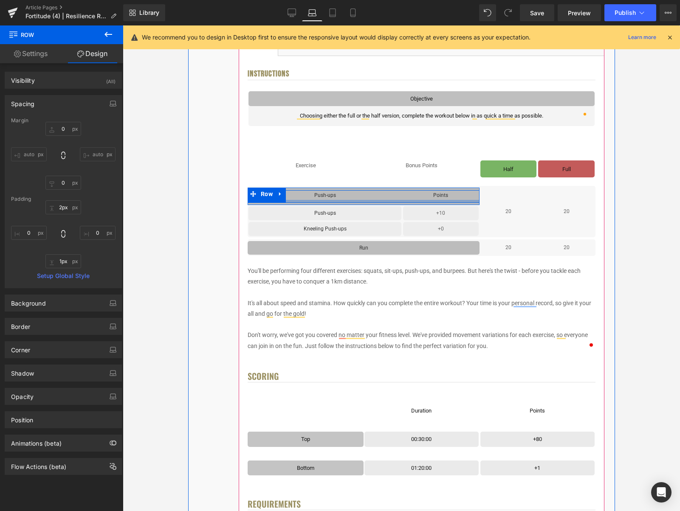
type input "0px"
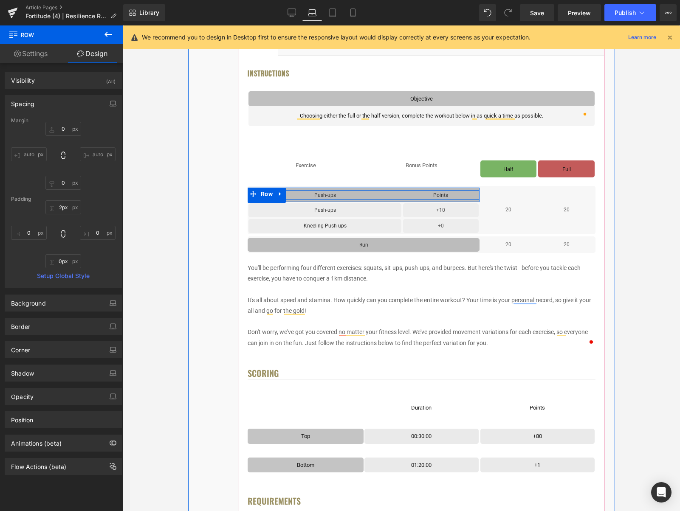
drag, startPoint x: 402, startPoint y: 203, endPoint x: 400, endPoint y: 198, distance: 4.6
click at [400, 198] on div "Push-ups Text Block Points Text Block Row" at bounding box center [363, 195] width 232 height 10
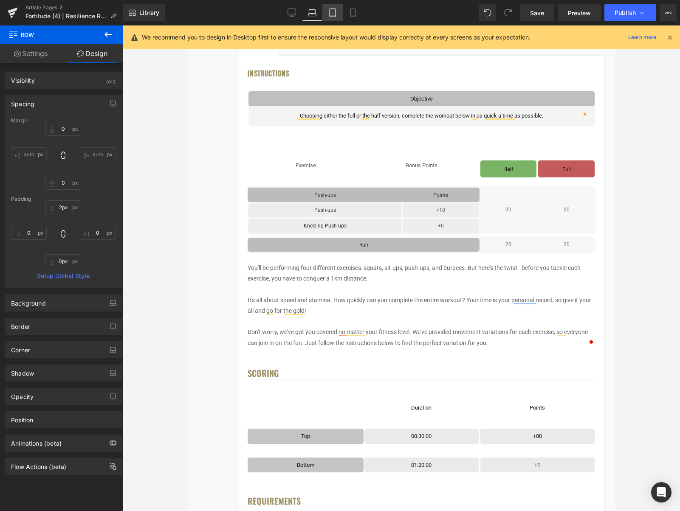
click at [336, 18] on link "Tablet" at bounding box center [332, 12] width 20 height 17
type input "0"
type input "30"
type input "0"
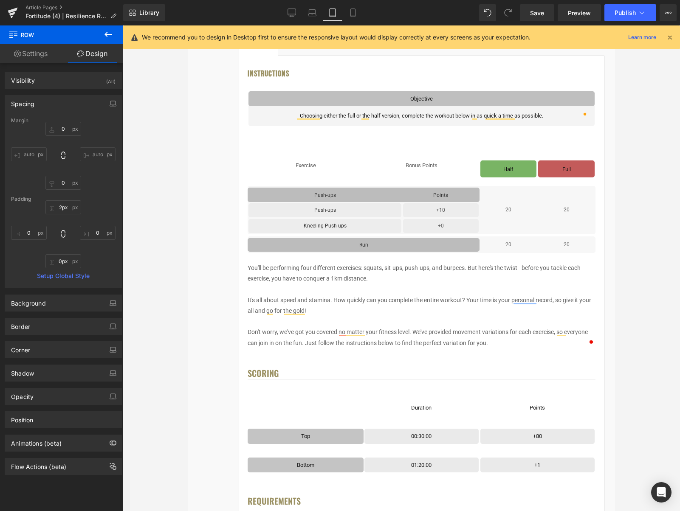
type input "10"
type input "0"
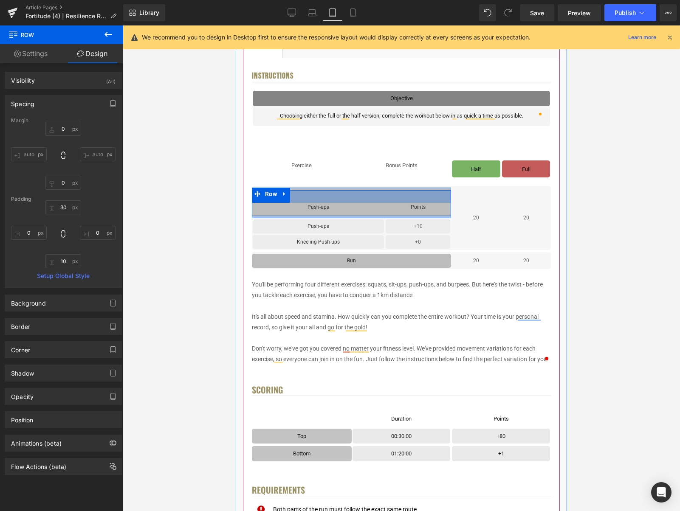
type input "0px"
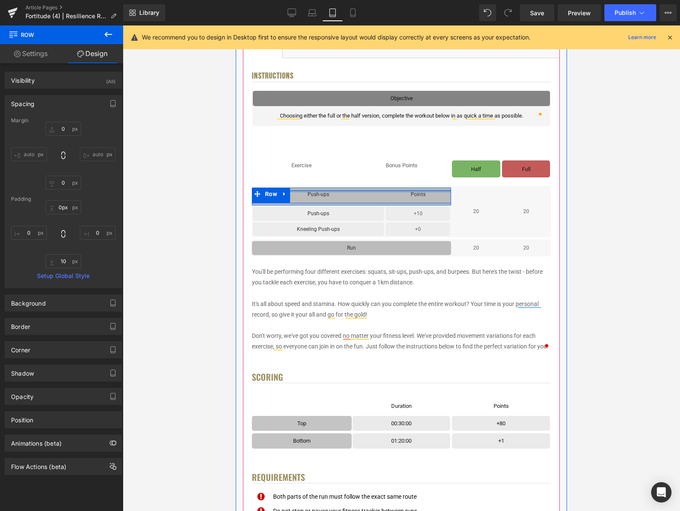
drag, startPoint x: 403, startPoint y: 199, endPoint x: 401, endPoint y: 186, distance: 13.5
click at [401, 186] on div "Push-ups Text Block Points Text Block Row Row Push-ups Text Block Row +10 Text …" at bounding box center [401, 212] width 299 height 52
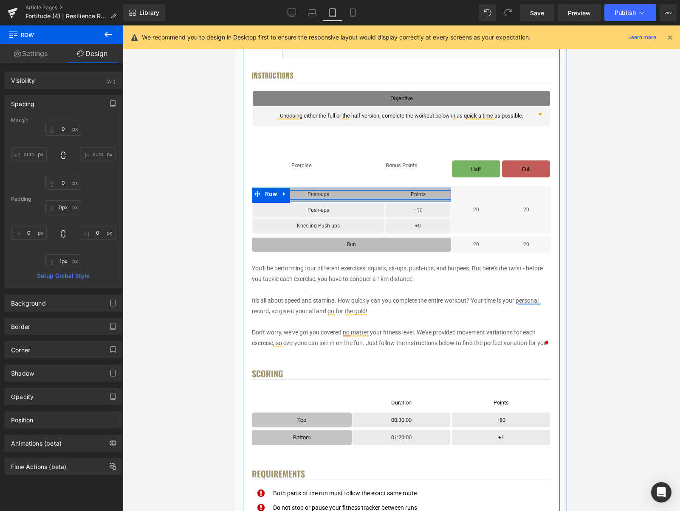
type input "0px"
drag, startPoint x: 400, startPoint y: 202, endPoint x: 399, endPoint y: 197, distance: 4.7
click at [399, 197] on div at bounding box center [351, 198] width 199 height 2
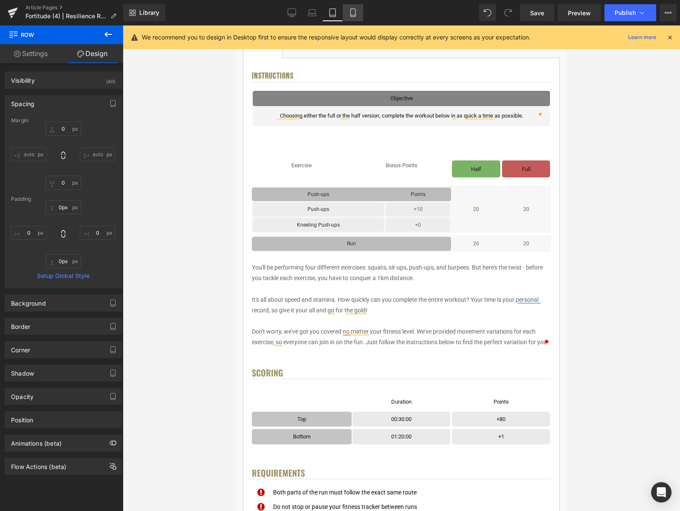
click at [354, 15] on icon at bounding box center [353, 12] width 8 height 8
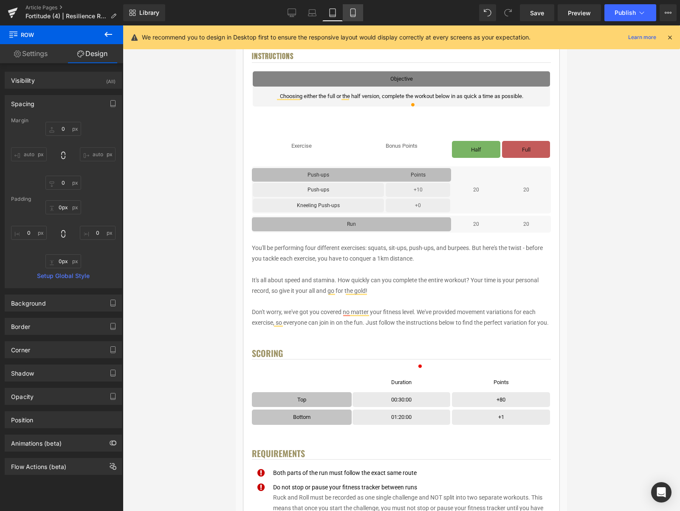
type input "0"
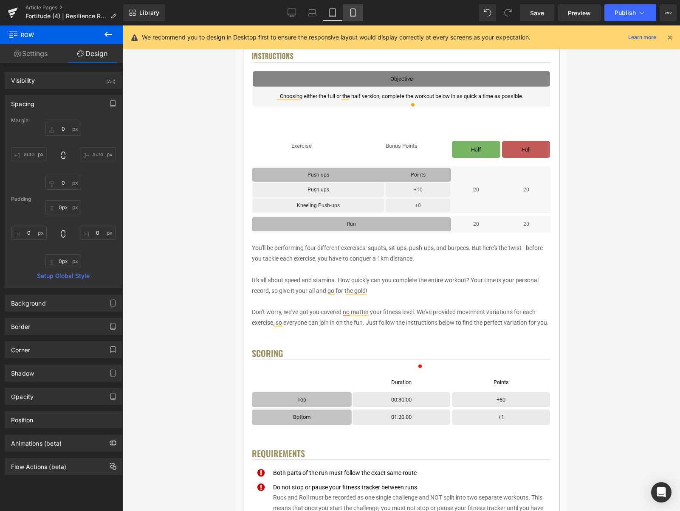
type input "0"
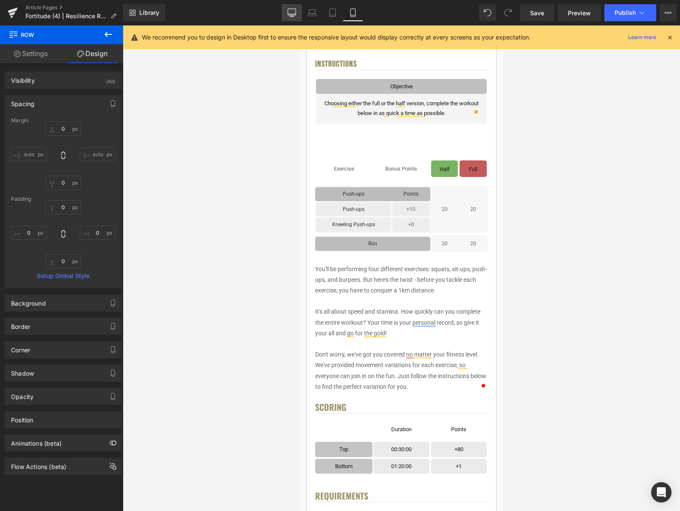
click at [289, 11] on icon at bounding box center [292, 12] width 8 height 8
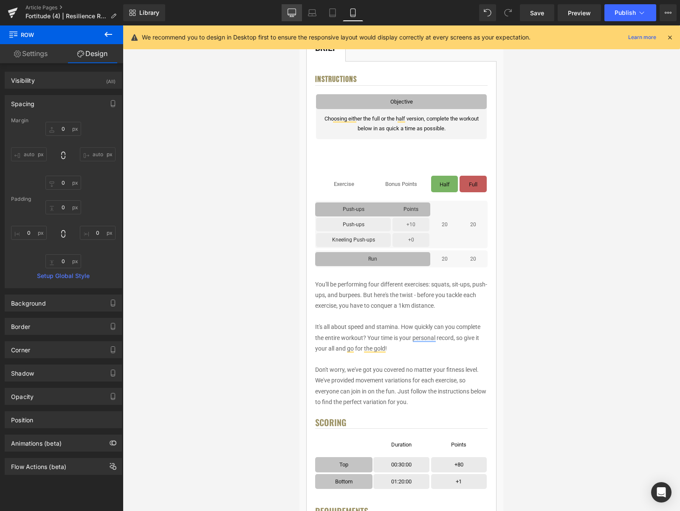
type input "0"
type input "2"
type input "0"
type input "2"
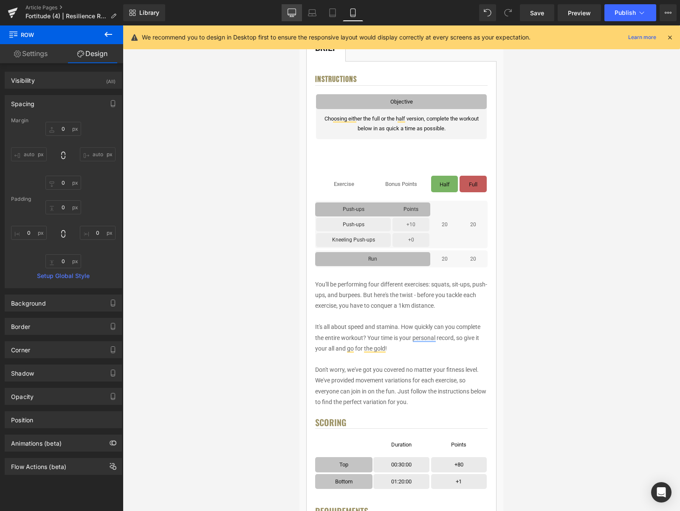
type input "0"
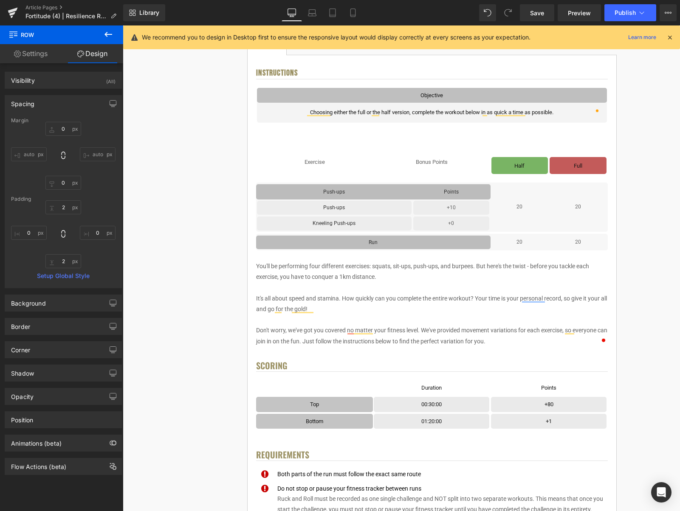
click at [110, 37] on icon at bounding box center [108, 34] width 10 height 10
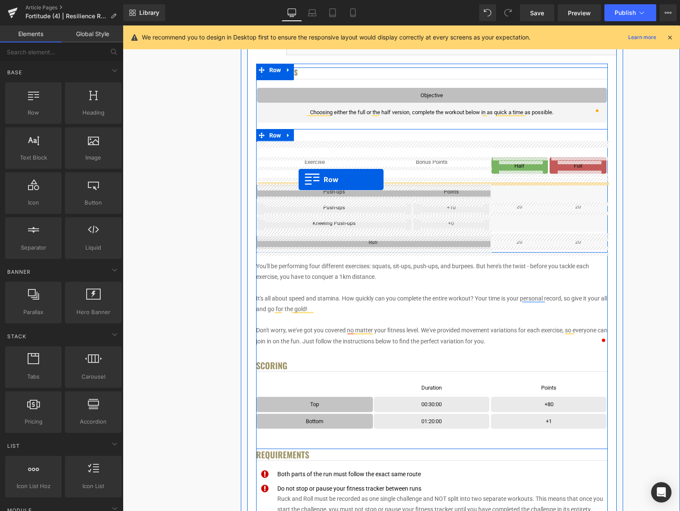
drag, startPoint x: 158, startPoint y: 130, endPoint x: 299, endPoint y: 180, distance: 148.7
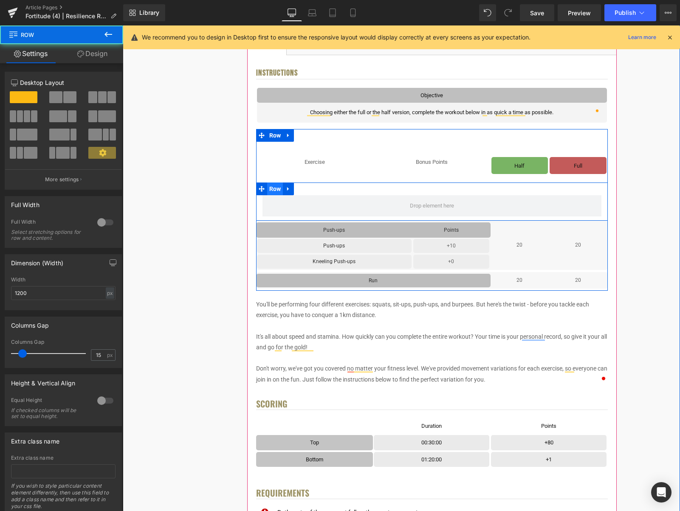
click at [274, 192] on span "Row" at bounding box center [275, 189] width 16 height 13
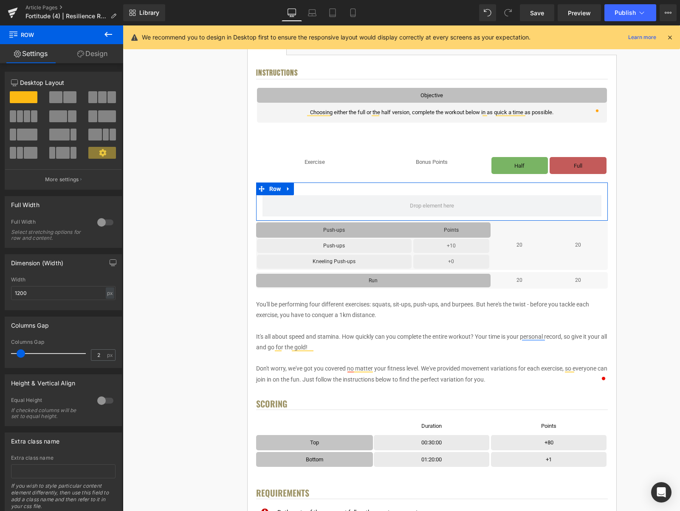
type input "0"
drag, startPoint x: 20, startPoint y: 351, endPoint x: 2, endPoint y: 352, distance: 18.7
click at [2, 352] on div "Columns Gap 0px Columns Gap 0 px" at bounding box center [63, 339] width 127 height 58
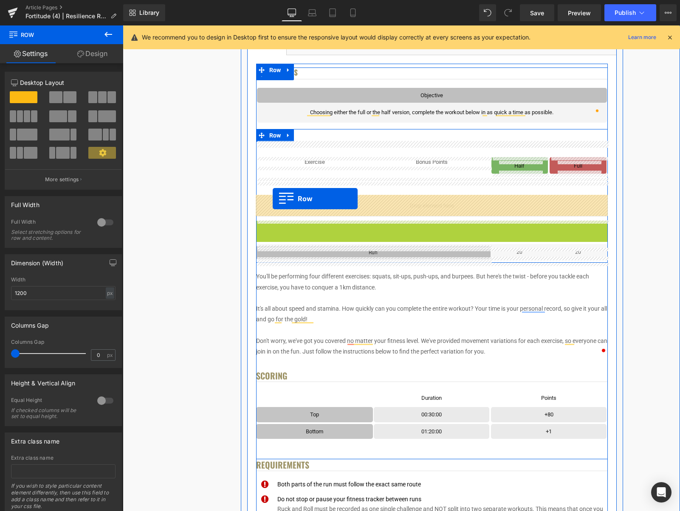
drag, startPoint x: 275, startPoint y: 224, endPoint x: 273, endPoint y: 199, distance: 25.6
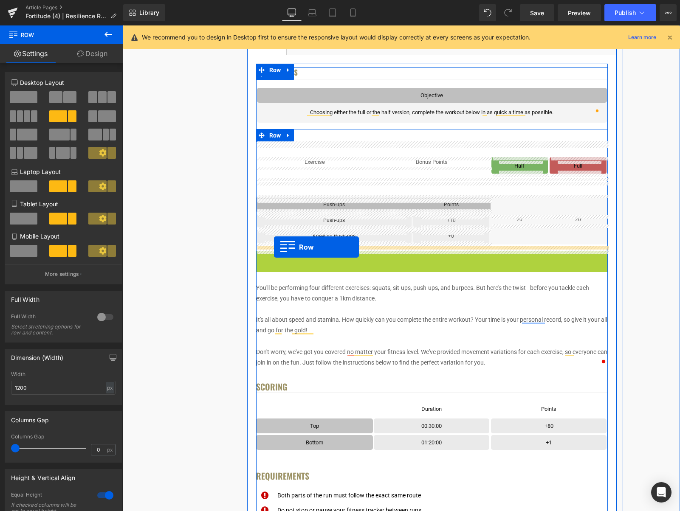
drag, startPoint x: 274, startPoint y: 259, endPoint x: 274, endPoint y: 247, distance: 11.5
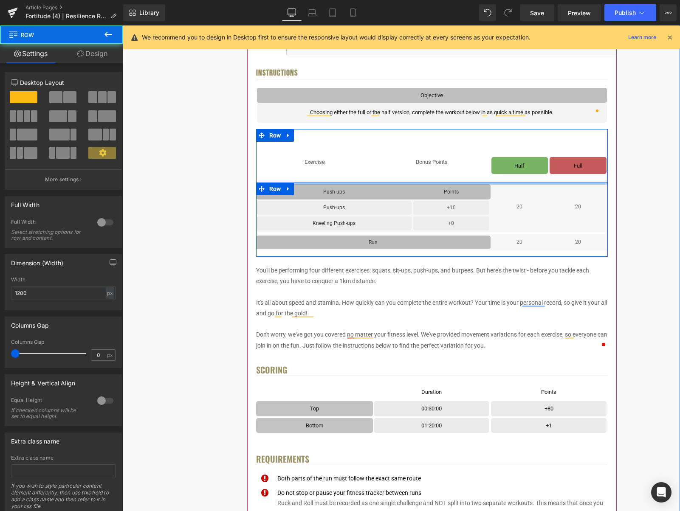
drag, startPoint x: 460, startPoint y: 182, endPoint x: 460, endPoint y: 177, distance: 5.5
click at [460, 177] on div "Exercise Text Block Bonus Points Text Block Row Half Text Block Row Full Text B…" at bounding box center [432, 199] width 352 height 116
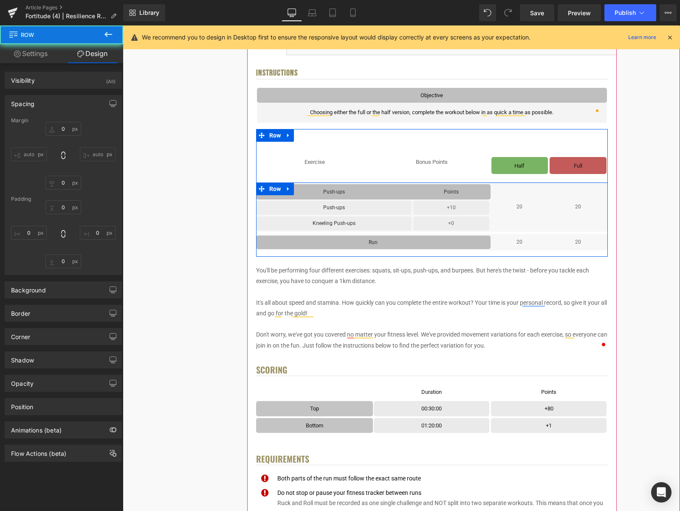
type input "0"
type input "10"
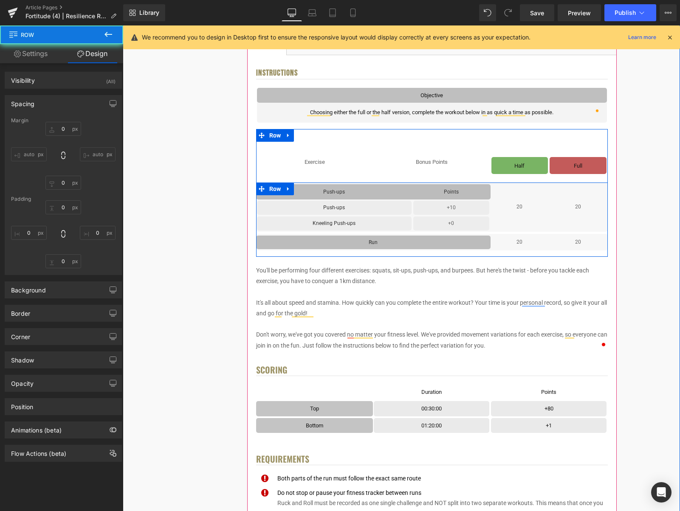
type input "0"
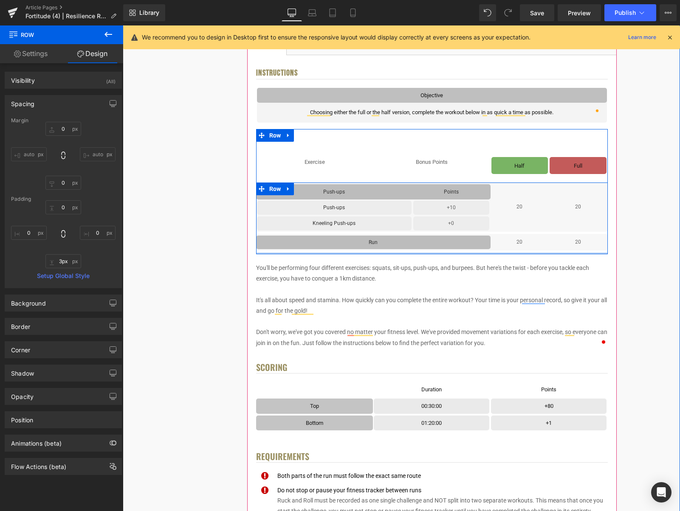
type input "2px"
click at [472, 250] on div "Push-ups Text Block Points Text Block Row Row Push-ups Text Block Row +10 Text …" at bounding box center [432, 218] width 352 height 71
click at [291, 188] on icon at bounding box center [288, 189] width 6 height 6
click at [302, 192] on icon at bounding box center [299, 189] width 6 height 6
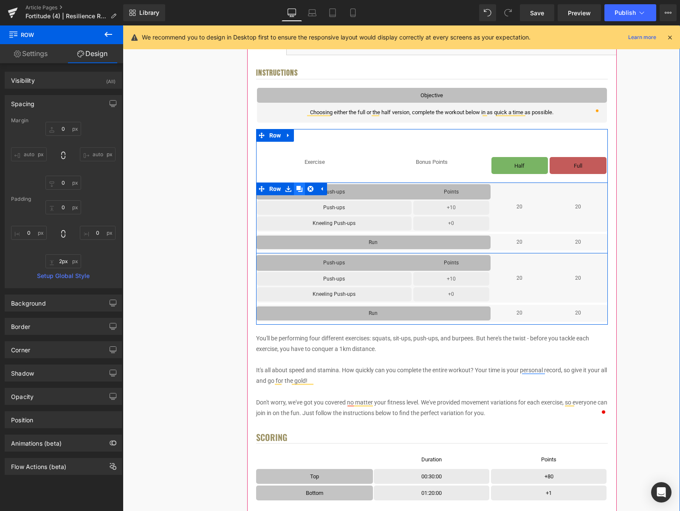
click at [302, 192] on icon at bounding box center [299, 189] width 6 height 6
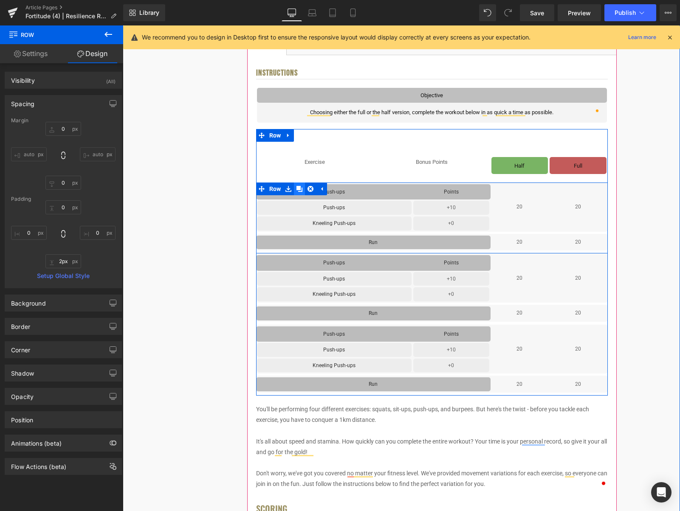
click at [302, 192] on icon at bounding box center [299, 189] width 6 height 6
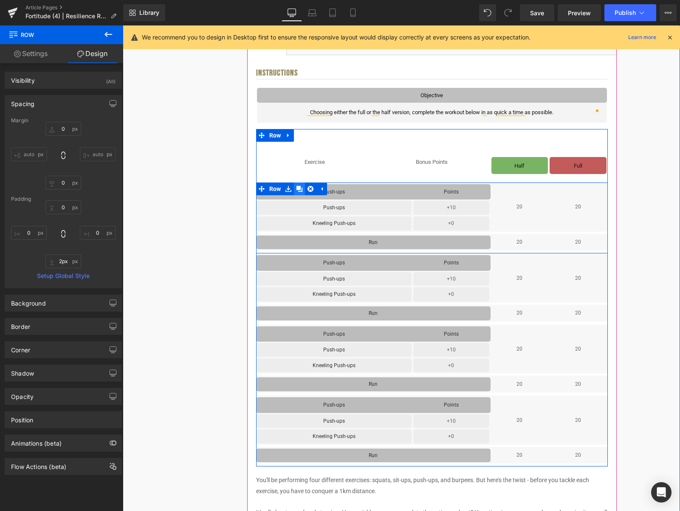
click at [302, 192] on icon at bounding box center [299, 189] width 6 height 6
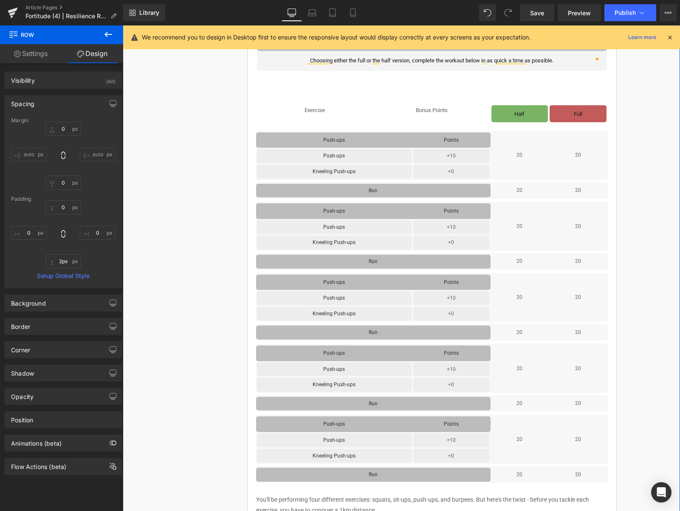
scroll to position [247, 0]
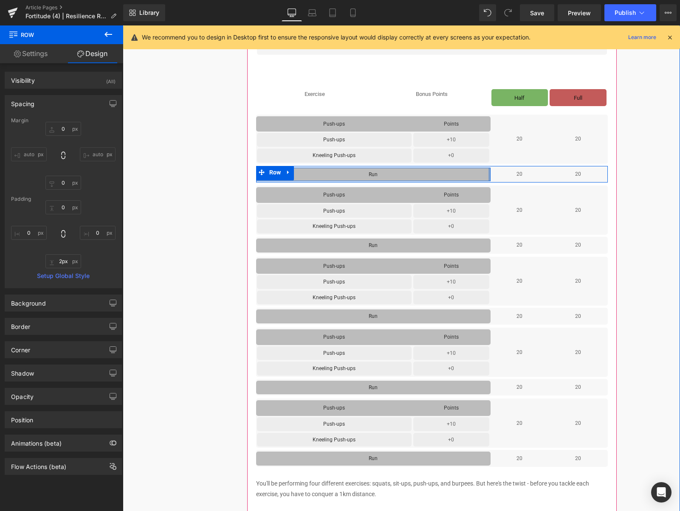
click at [488, 172] on div at bounding box center [489, 175] width 2 height 14
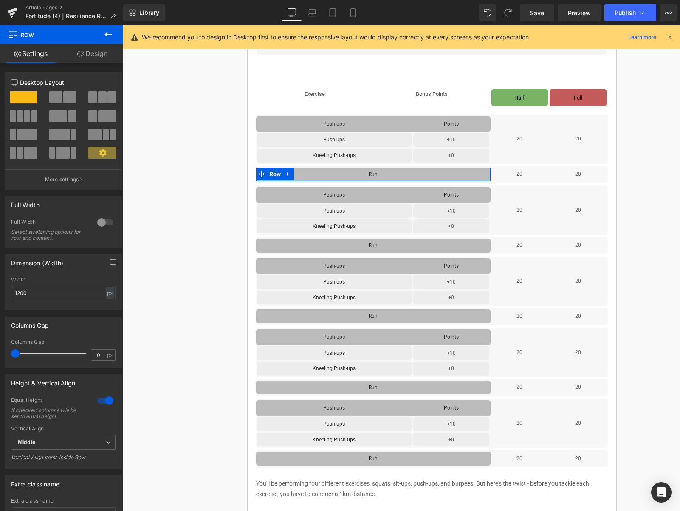
click at [94, 52] on link "Design" at bounding box center [93, 53] width 62 height 19
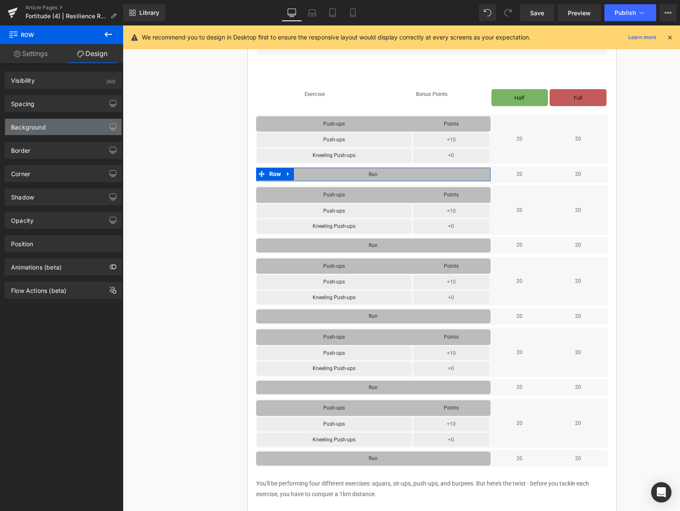
click at [34, 124] on div "Background" at bounding box center [28, 125] width 35 height 12
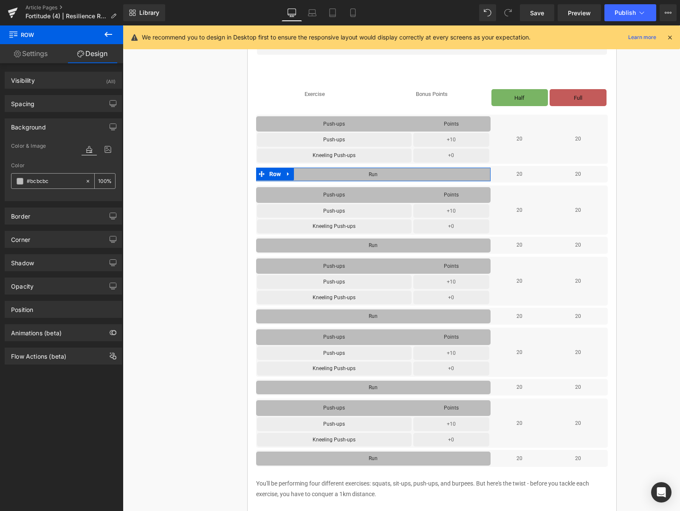
click at [23, 181] on span at bounding box center [20, 181] width 7 height 7
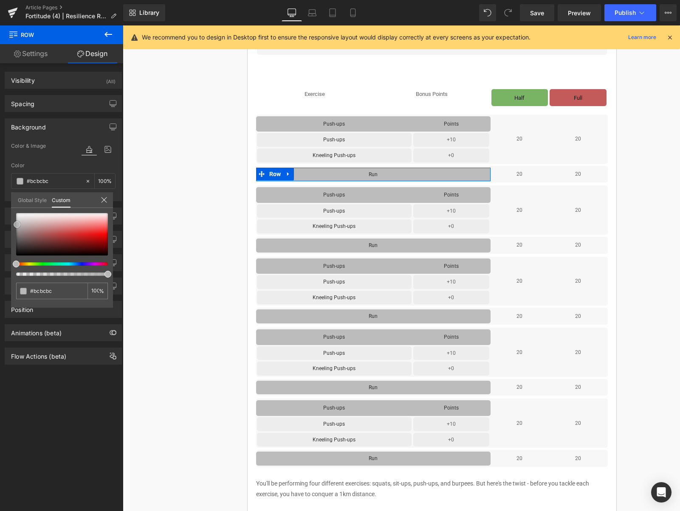
type input "#bab9b9"
type input "#b8b6b6"
type input "#b6b3b3"
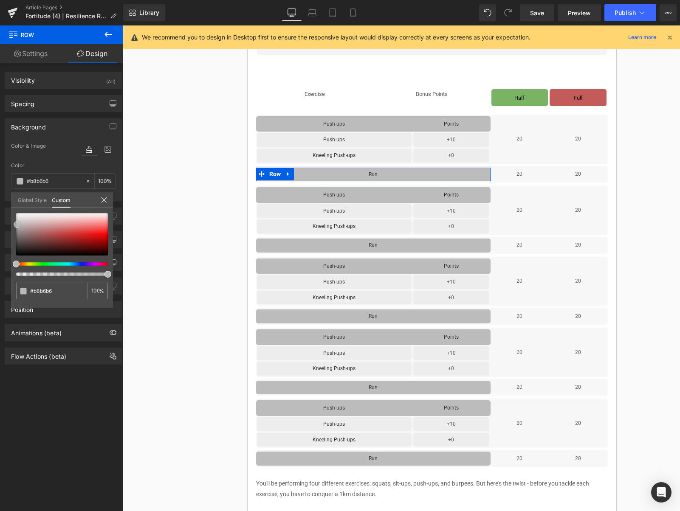
type input "#b6b3b3"
type input "#b4b0b0"
type input "#b1aeae"
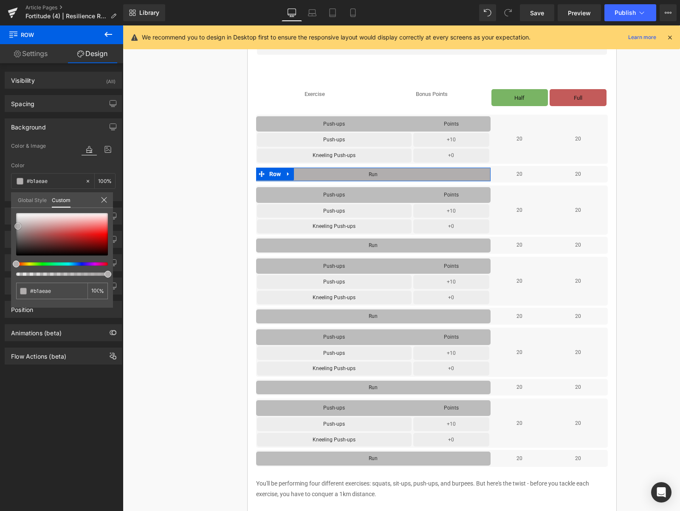
click at [17, 227] on span at bounding box center [17, 226] width 7 height 7
type input "#aeaeb1"
click at [73, 265] on div at bounding box center [59, 263] width 92 height 3
type input "#b0b0b4"
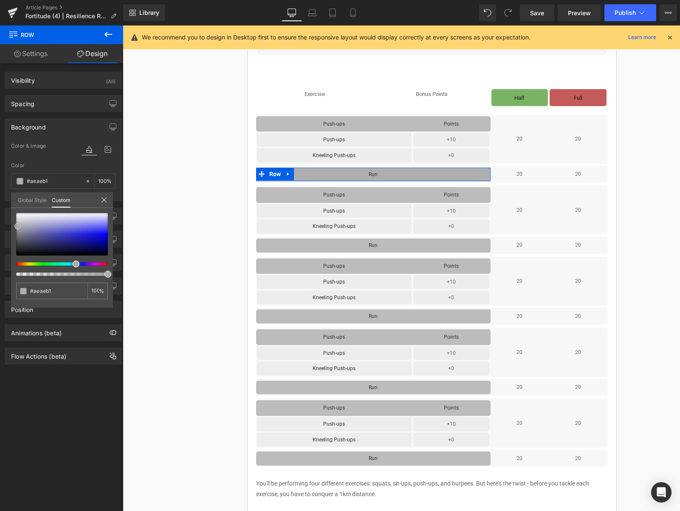
type input "#b0b0b4"
type input "#b2b2b8"
type input "#b1b1bd"
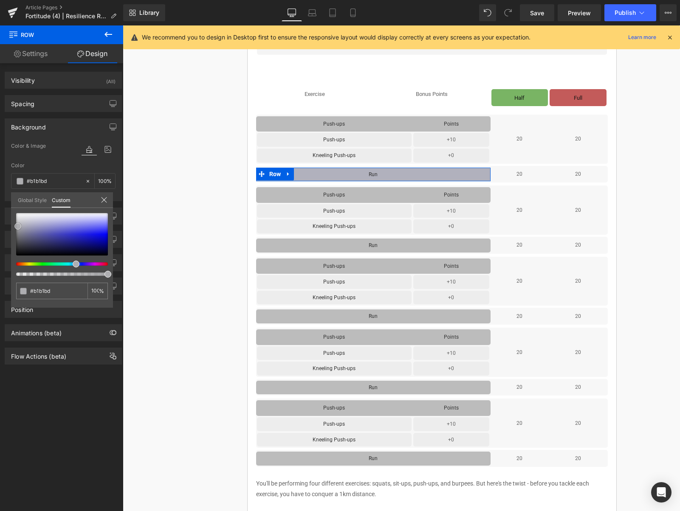
type input "#b1b1c2"
type input "#b1b1c3"
type input "#bdbdd0"
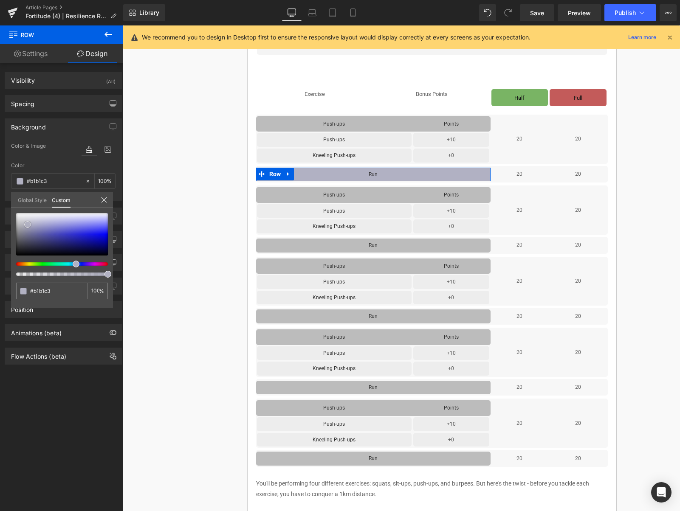
type input "#bdbdd0"
type input "#c7c7db"
type input "#c8c8de"
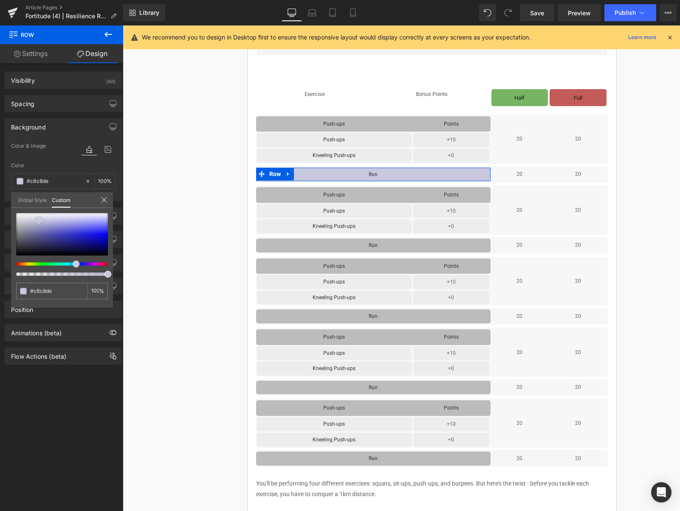
type input "#c9c9de"
type input "#ccccdf"
type input "#d0d0e1"
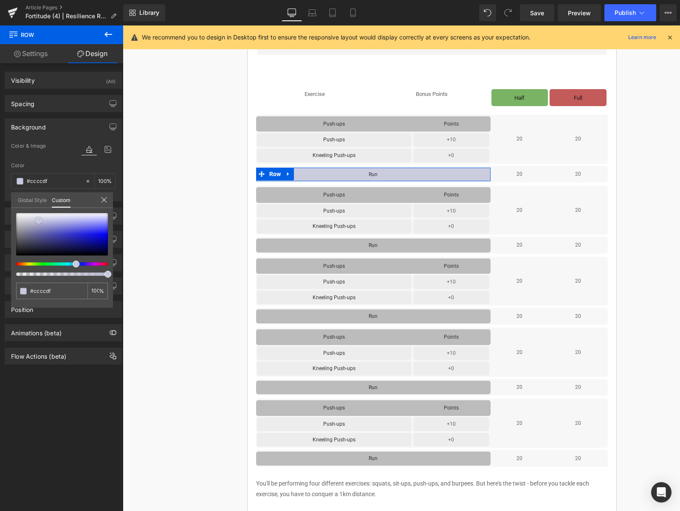
type input "#d0d0e1"
type input "#d0d0e0"
type input "#d1d1e0"
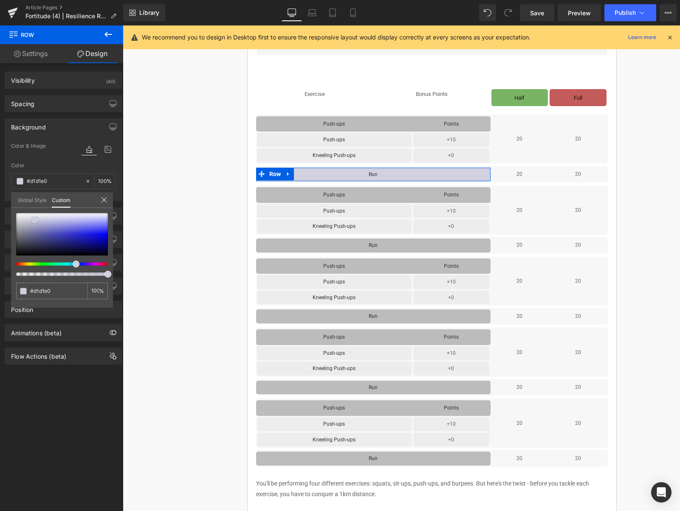
type input "#cecedd"
type input "#c7c7da"
type input "#c2c2d5"
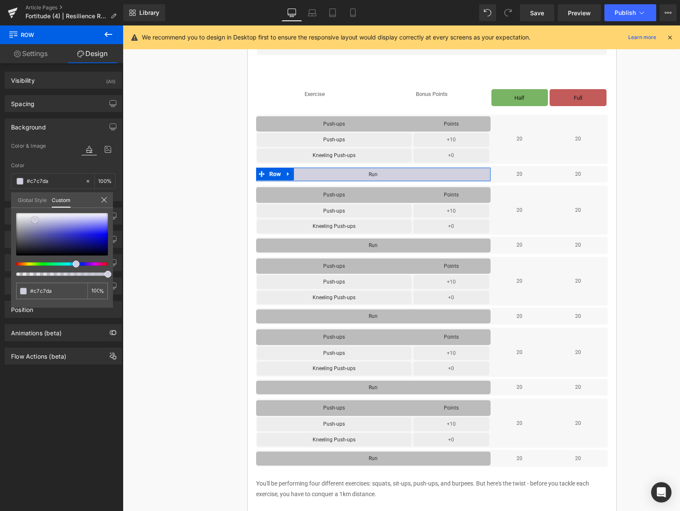
type input "#c2c2d5"
type input "#bfbfd3"
type input "#bcbcd1"
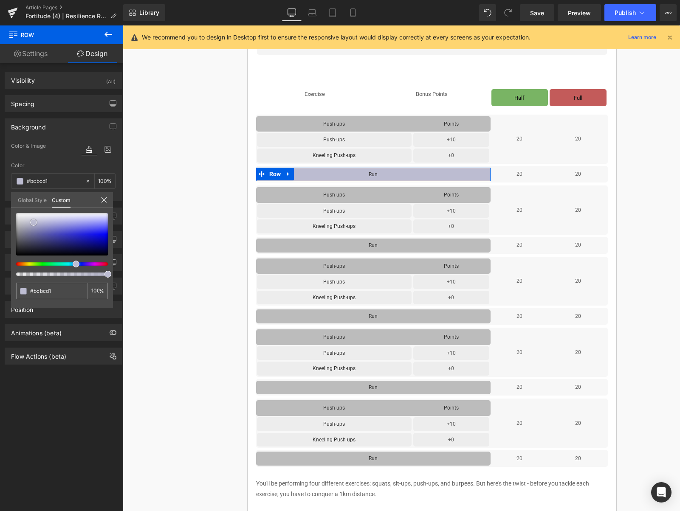
type input "#c2c2d5"
type input "#c5c5d7"
type input "#c8c8d9"
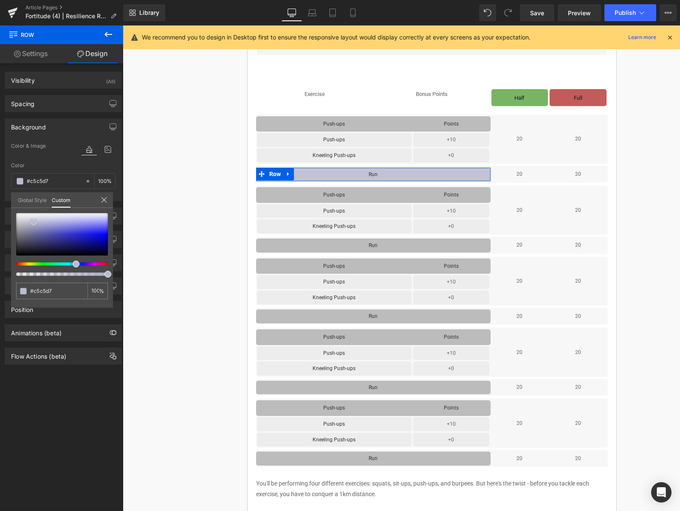
type input "#c8c8d9"
type input "#cbcbdb"
type input "#cecedd"
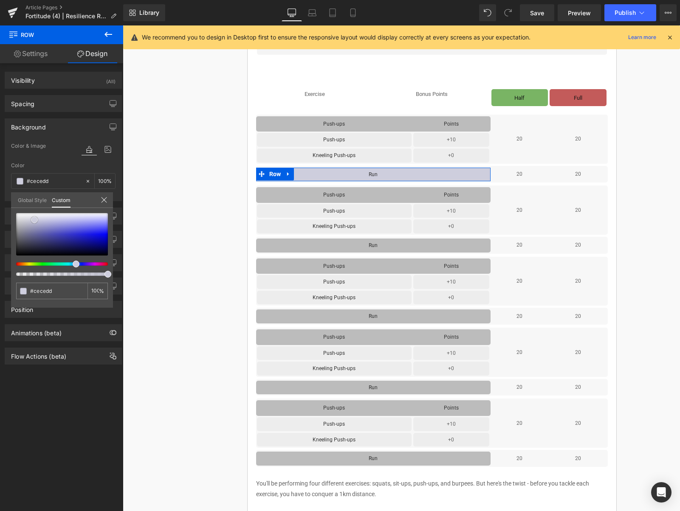
type input "#cecede"
type input "#cacadc"
type input "#c7c7da"
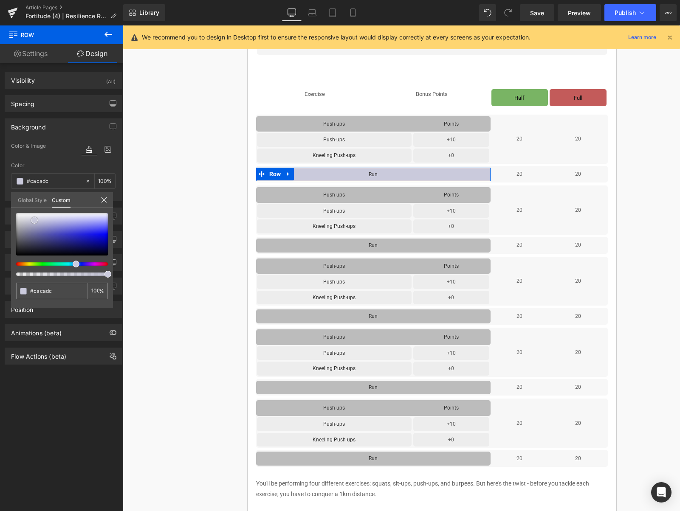
type input "#c7c7da"
type input "#c4c4d8"
type input "#c7c7da"
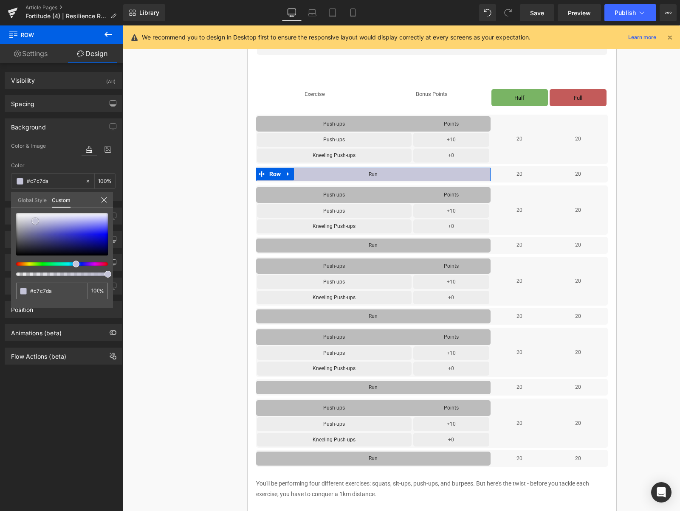
type input "#c6c6db"
type input "#c9c9dd"
type input "#c9c9de"
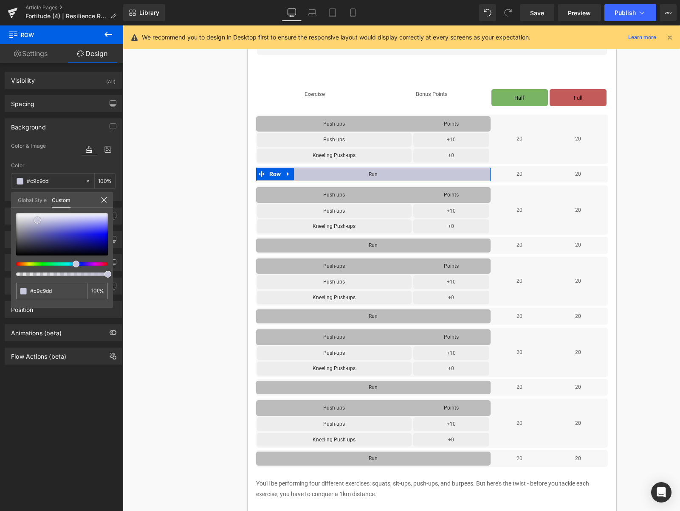
type input "#c9c9de"
type input "#c8c8de"
type input "#c5c5dc"
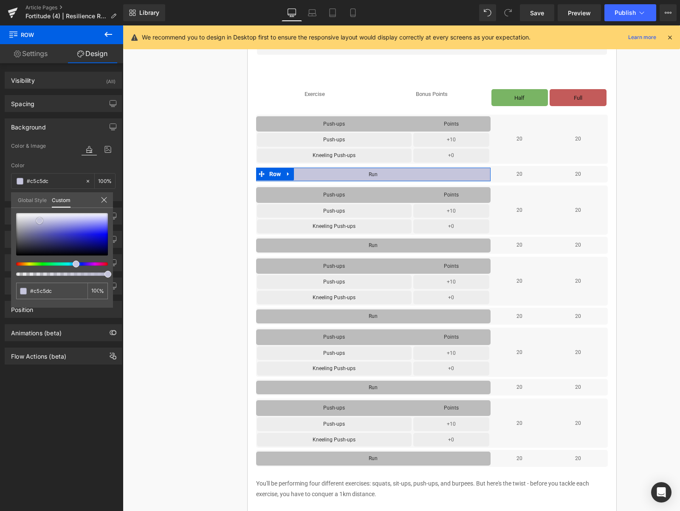
drag, startPoint x: 17, startPoint y: 229, endPoint x: 38, endPoint y: 223, distance: 22.4
click at [38, 223] on span at bounding box center [39, 220] width 7 height 7
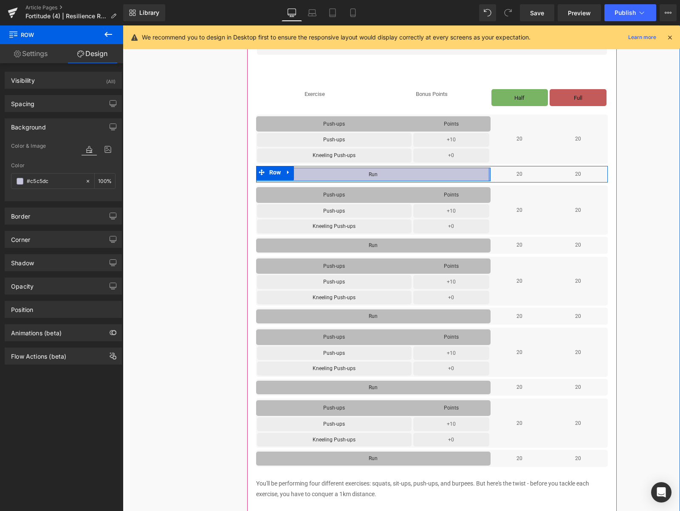
click at [488, 173] on div at bounding box center [489, 175] width 2 height 14
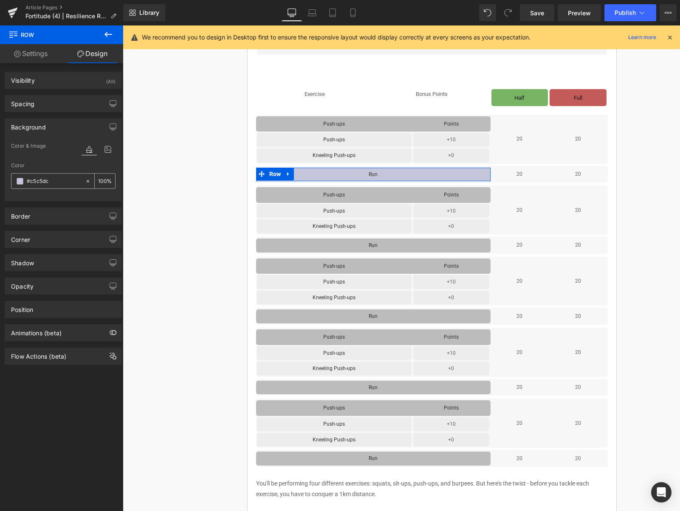
click at [39, 180] on input "#c5c5dc" at bounding box center [54, 181] width 54 height 9
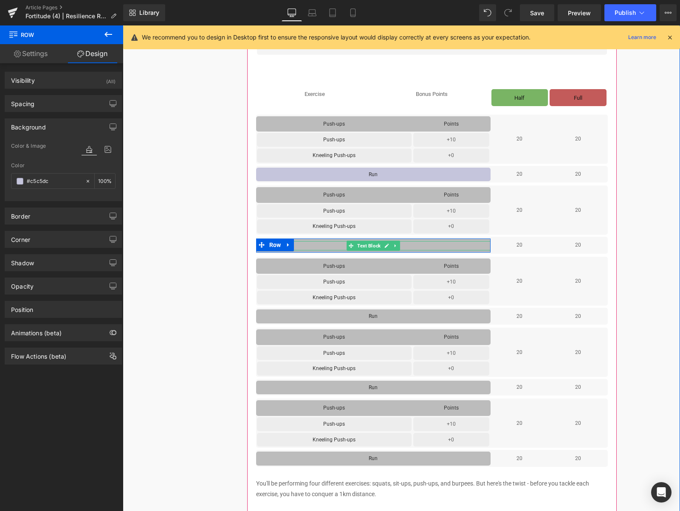
click at [488, 245] on div at bounding box center [489, 246] width 2 height 14
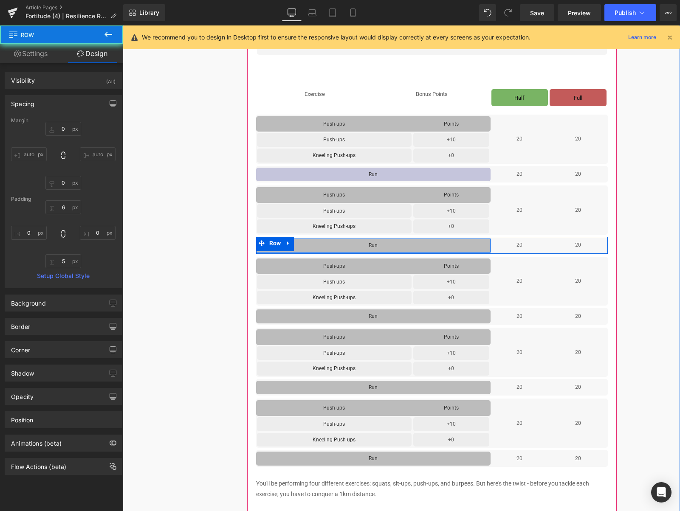
click at [488, 245] on div at bounding box center [489, 246] width 2 height 14
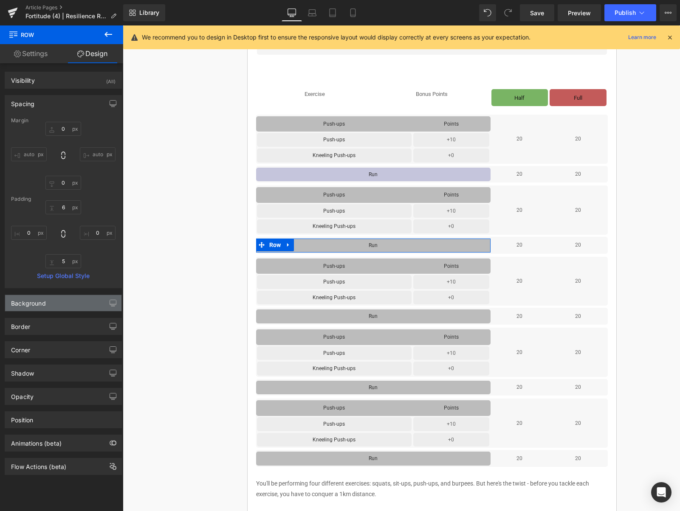
click at [63, 296] on div "Background" at bounding box center [63, 303] width 116 height 16
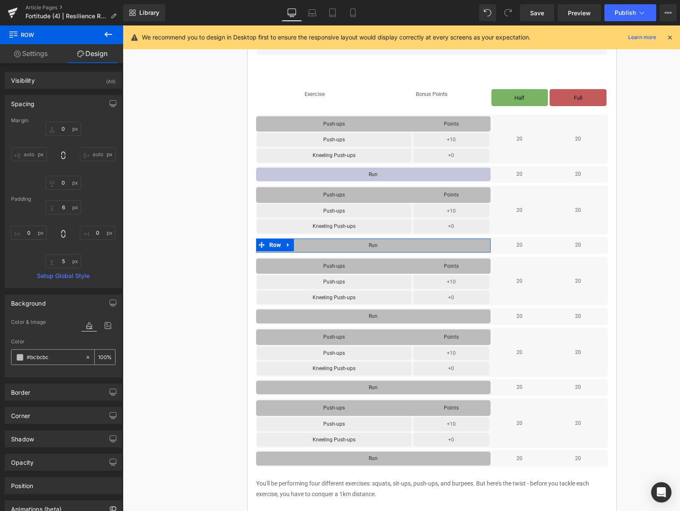
click at [52, 358] on input "#bcbcbc" at bounding box center [54, 357] width 54 height 9
paste input "c5c5d"
type input "#c5c5dc"
click at [49, 333] on div "Color & Image color" at bounding box center [63, 328] width 104 height 22
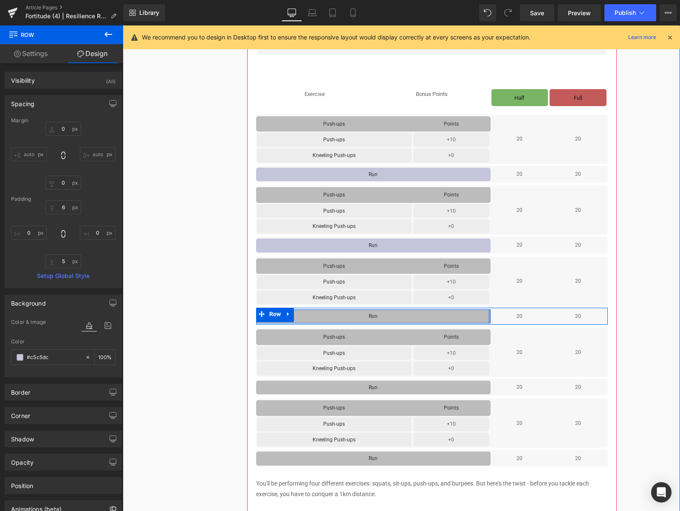
click at [490, 316] on div at bounding box center [489, 317] width 2 height 14
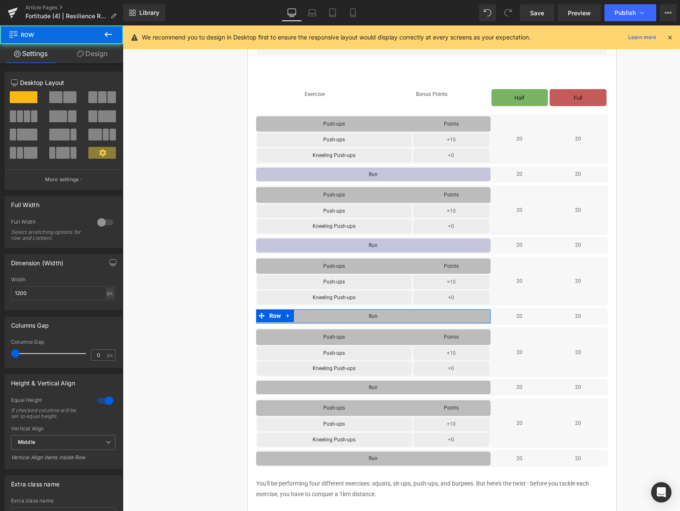
drag, startPoint x: 83, startPoint y: 51, endPoint x: 85, endPoint y: 123, distance: 71.4
click at [83, 51] on link "Design" at bounding box center [93, 53] width 62 height 19
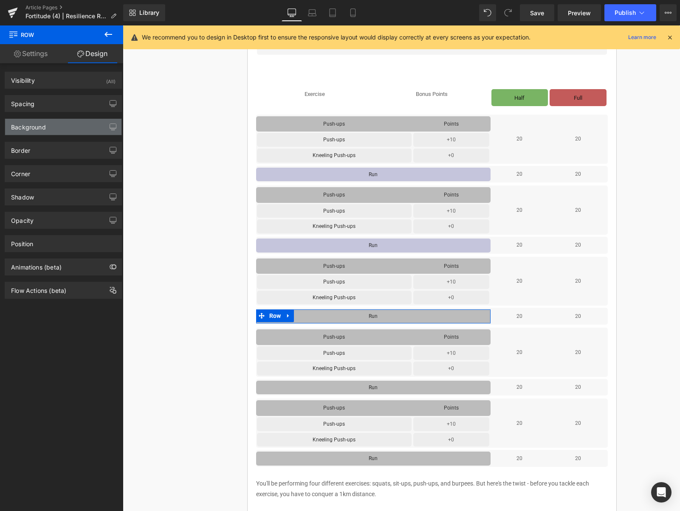
click at [54, 131] on div "Background" at bounding box center [63, 127] width 116 height 16
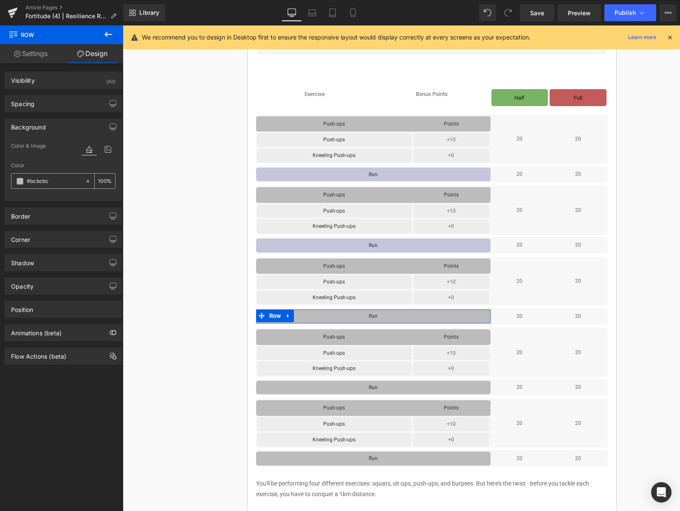
click at [54, 181] on input "#bcbcbc" at bounding box center [54, 181] width 54 height 9
paste input "c5c5d"
type input "#c5c5dc"
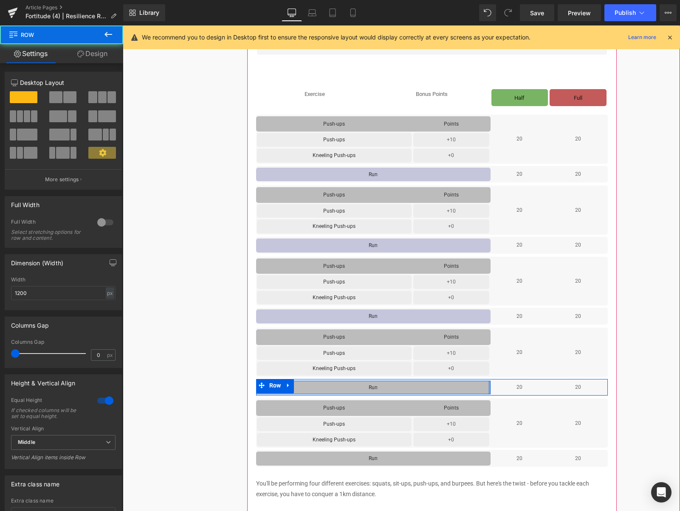
click at [489, 389] on div at bounding box center [489, 388] width 2 height 14
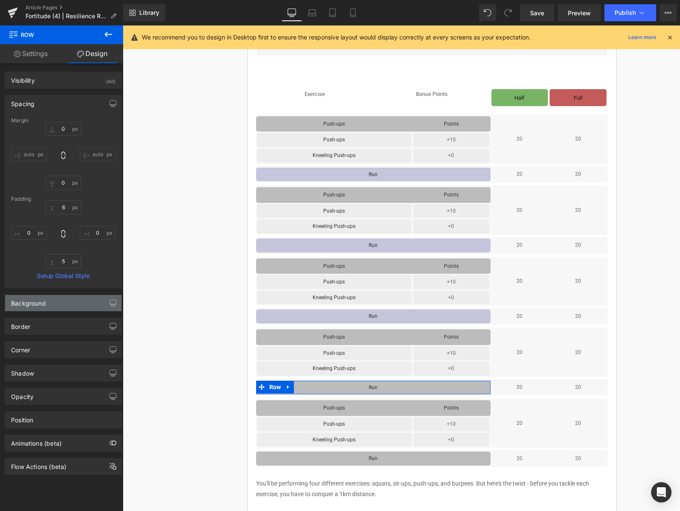
click at [66, 308] on div "Background" at bounding box center [63, 303] width 116 height 16
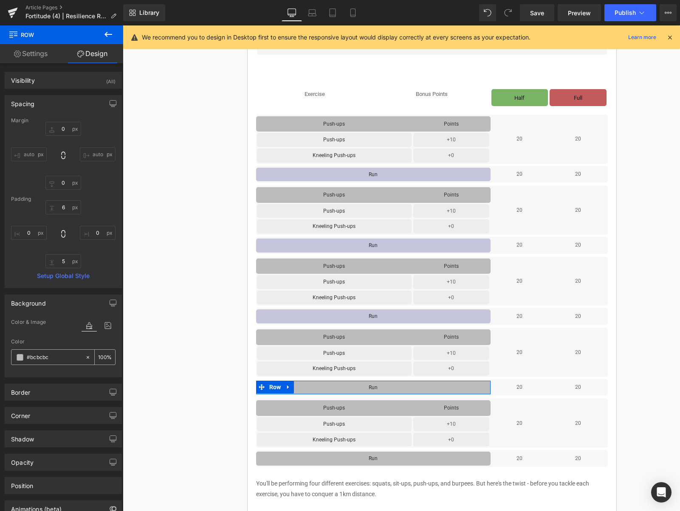
click at [60, 361] on input "#bcbcbc" at bounding box center [54, 357] width 54 height 9
paste input "c5c5d"
type input "#c5c5dc"
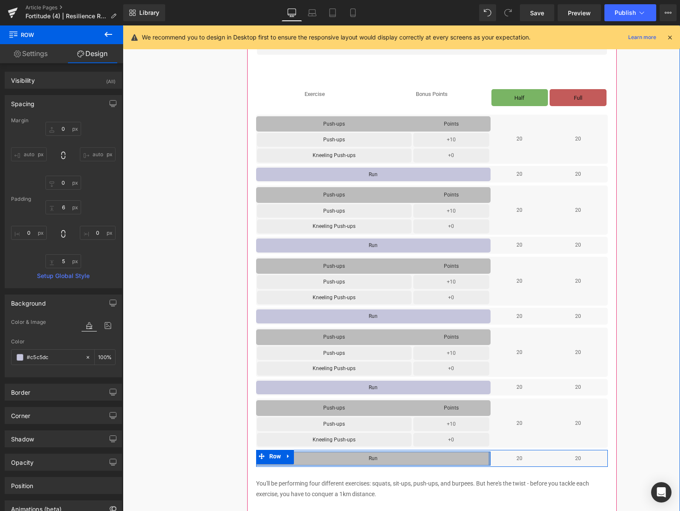
click at [489, 460] on div at bounding box center [489, 459] width 2 height 14
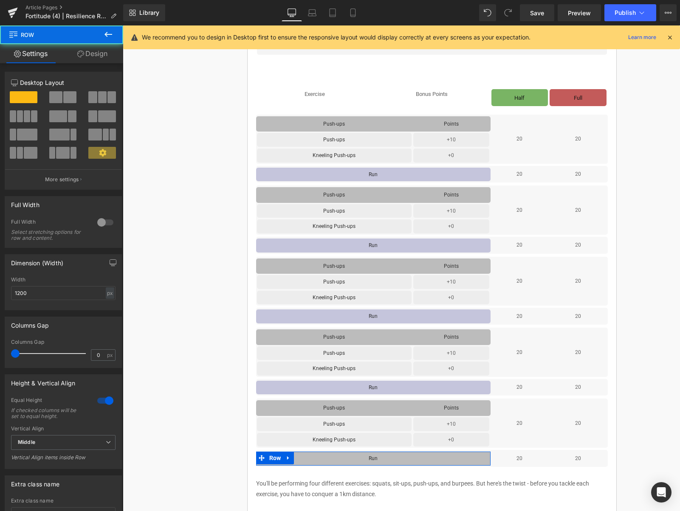
click at [99, 53] on link "Design" at bounding box center [93, 53] width 62 height 19
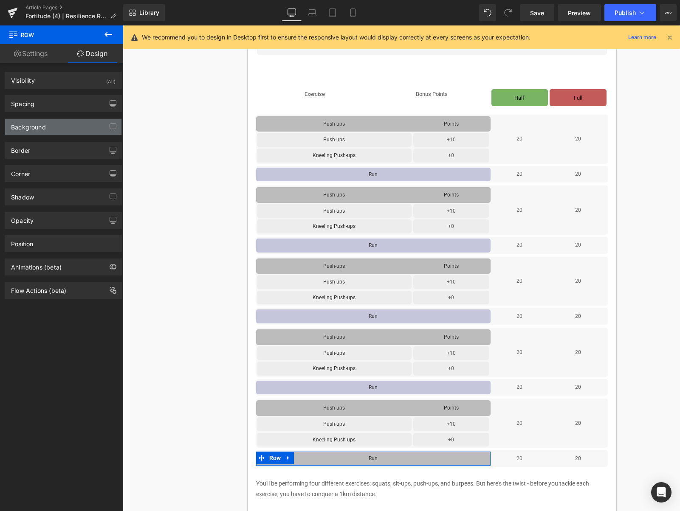
click at [61, 129] on div "Background" at bounding box center [63, 127] width 116 height 16
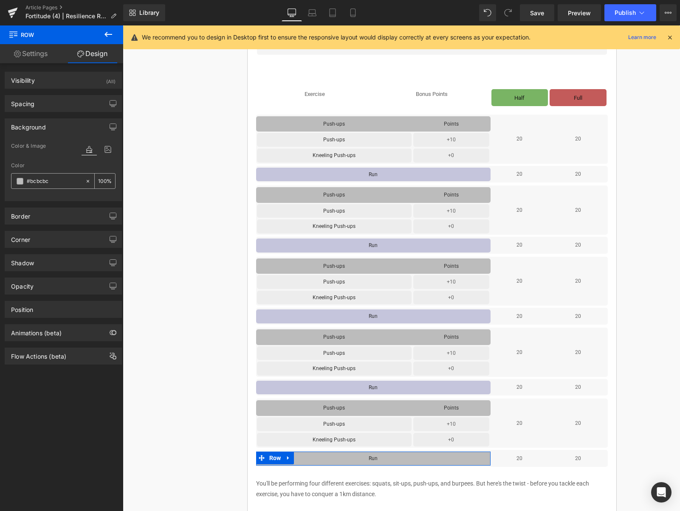
click at [59, 184] on input "#bcbcbc" at bounding box center [54, 181] width 54 height 9
paste input "c5c5d"
type input "#c5c5dc"
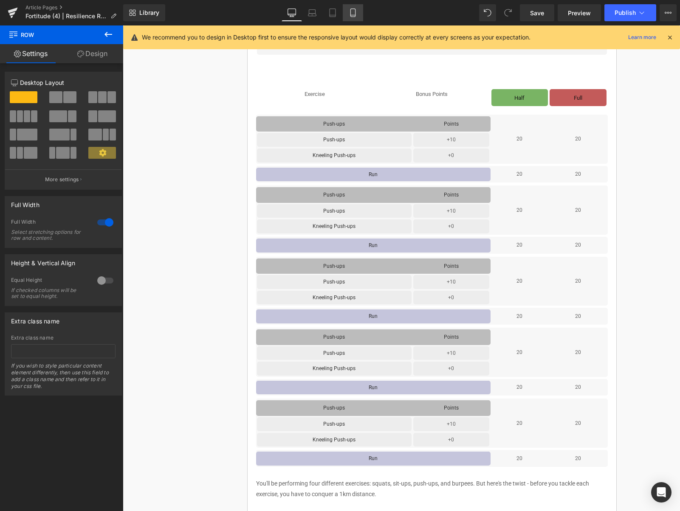
click at [355, 14] on icon at bounding box center [353, 12] width 8 height 8
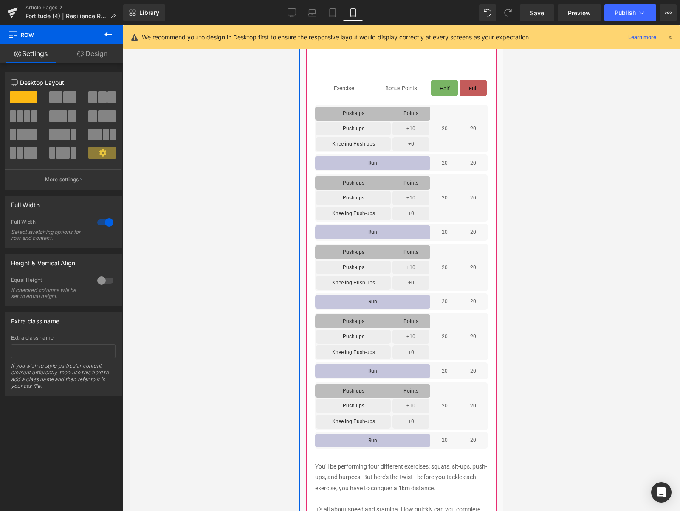
scroll to position [272, 0]
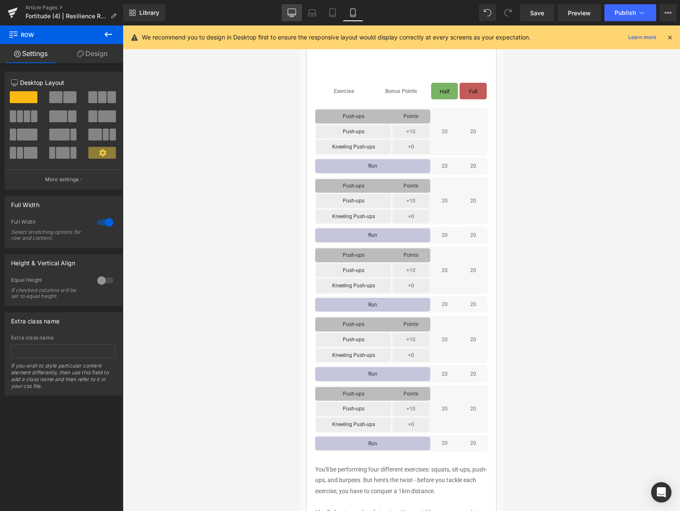
click at [288, 14] on icon at bounding box center [292, 12] width 8 height 8
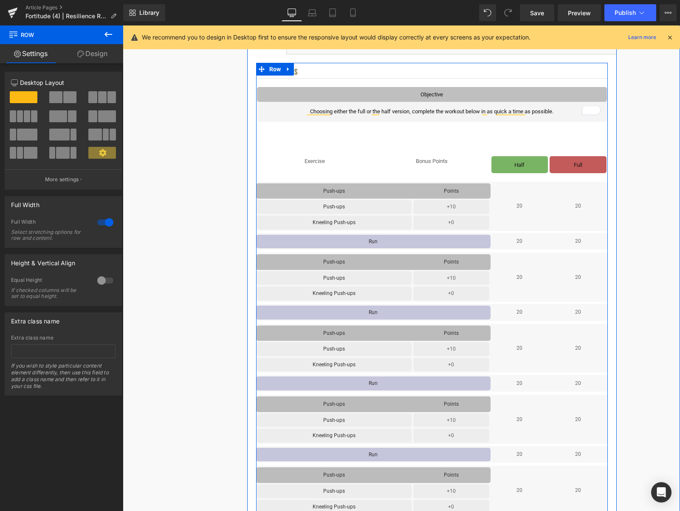
scroll to position [233, 0]
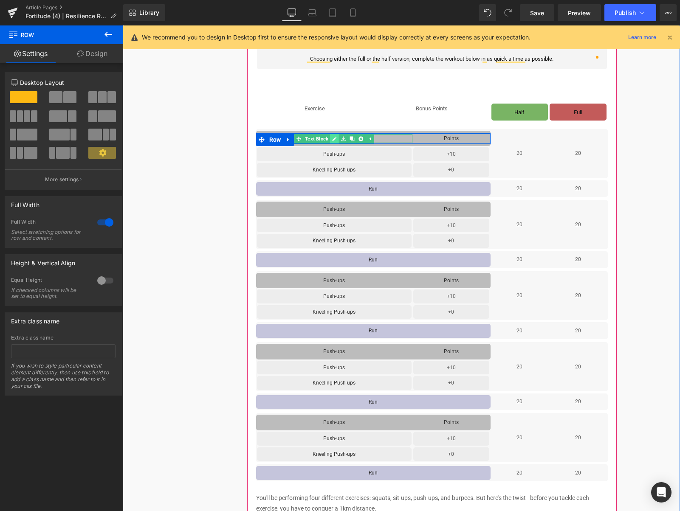
click at [332, 139] on link at bounding box center [334, 139] width 9 height 10
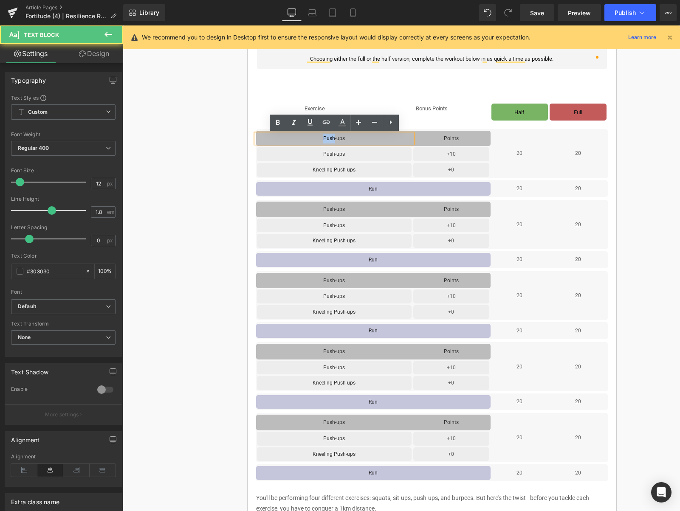
drag, startPoint x: 335, startPoint y: 138, endPoint x: 316, endPoint y: 139, distance: 18.7
click at [316, 139] on p "Push-ups" at bounding box center [334, 138] width 156 height 9
click at [363, 137] on p "Sit-ups" at bounding box center [334, 138] width 156 height 9
drag, startPoint x: 342, startPoint y: 138, endPoint x: 317, endPoint y: 138, distance: 25.1
click at [317, 138] on p "Sit-ups" at bounding box center [334, 138] width 156 height 9
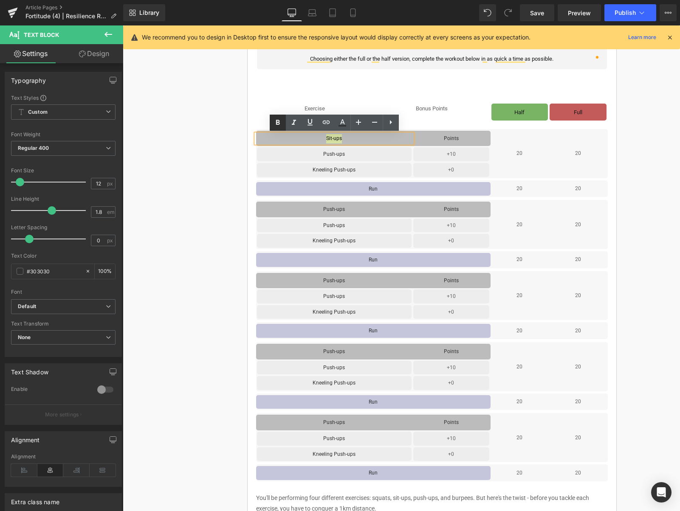
click at [279, 123] on icon at bounding box center [278, 123] width 10 height 10
click at [466, 139] on icon at bounding box center [465, 139] width 4 height 4
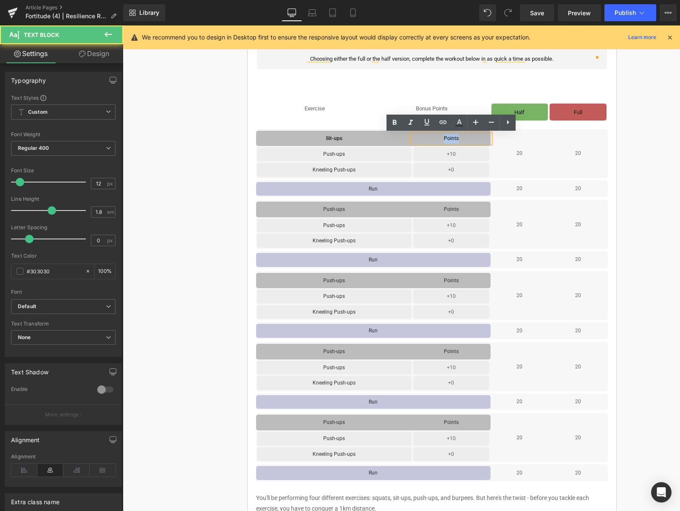
drag, startPoint x: 438, startPoint y: 138, endPoint x: 418, endPoint y: 137, distance: 20.0
click at [418, 137] on p "Points" at bounding box center [451, 138] width 78 height 9
click at [394, 124] on icon at bounding box center [395, 122] width 4 height 5
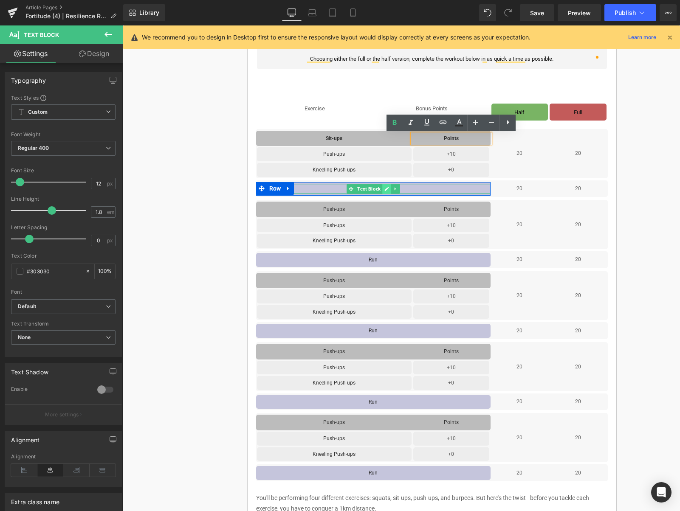
click at [388, 188] on icon at bounding box center [386, 189] width 4 height 4
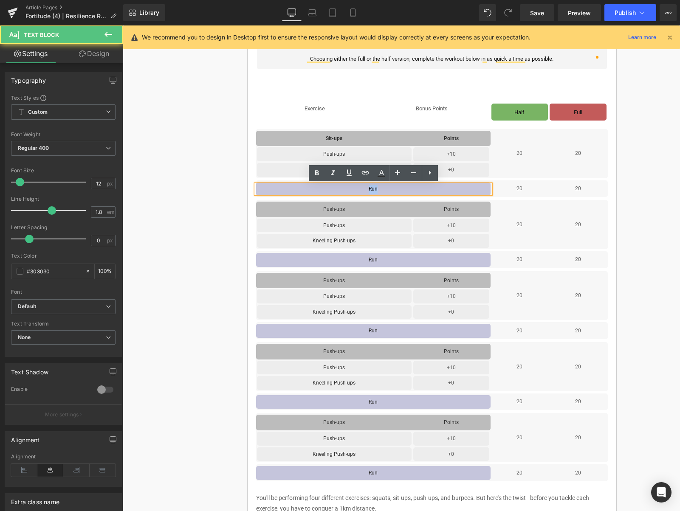
drag, startPoint x: 387, startPoint y: 189, endPoint x: 353, endPoint y: 189, distance: 34.0
click at [353, 189] on p "Run" at bounding box center [373, 189] width 234 height 9
click at [316, 175] on icon at bounding box center [317, 173] width 10 height 10
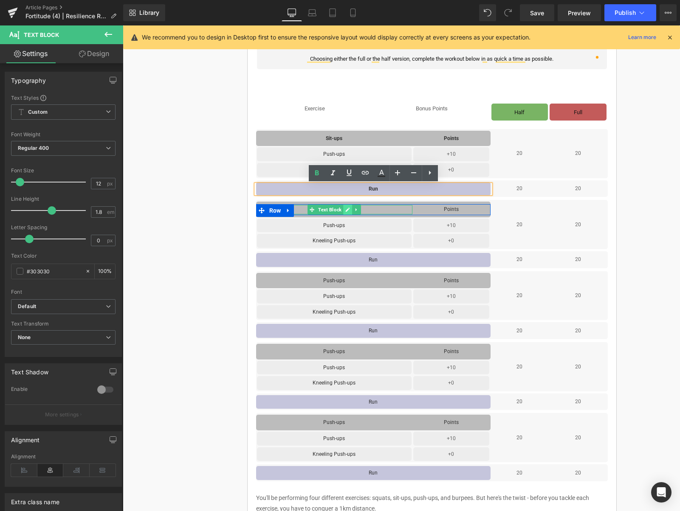
click at [349, 211] on icon at bounding box center [347, 209] width 5 height 5
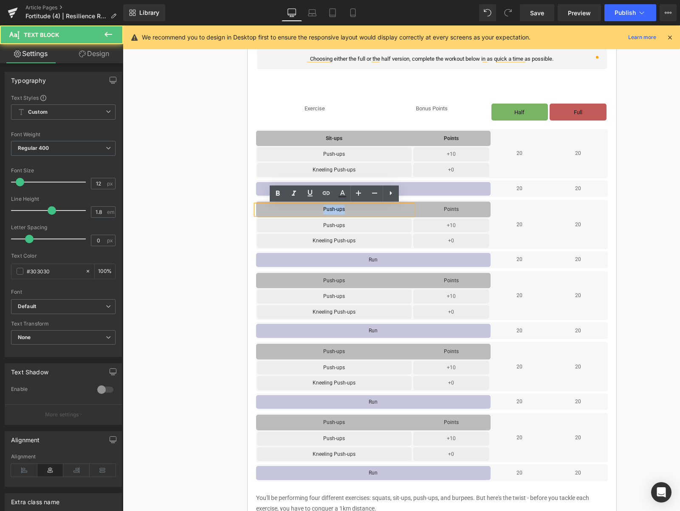
drag, startPoint x: 350, startPoint y: 210, endPoint x: 318, endPoint y: 210, distance: 31.4
click at [318, 210] on p "Push-ups" at bounding box center [334, 209] width 156 height 9
drag, startPoint x: 278, startPoint y: 196, endPoint x: 212, endPoint y: 178, distance: 67.7
click at [278, 196] on icon at bounding box center [278, 194] width 10 height 10
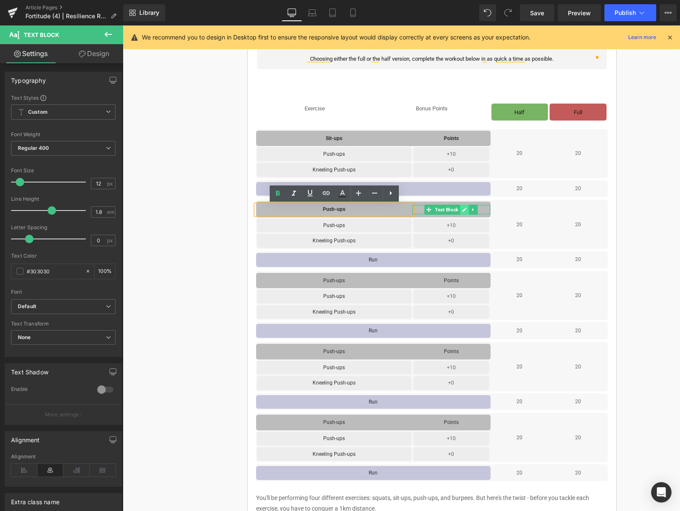
click at [461, 211] on link at bounding box center [464, 210] width 9 height 10
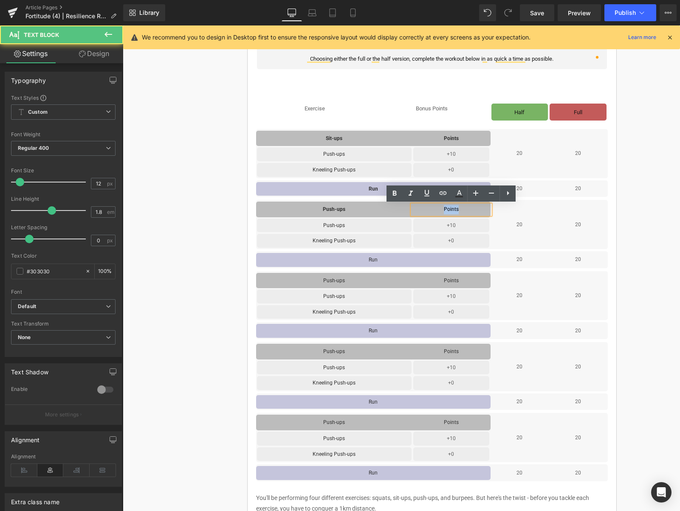
drag, startPoint x: 463, startPoint y: 211, endPoint x: 430, endPoint y: 207, distance: 33.3
click at [430, 207] on p "Points" at bounding box center [451, 209] width 78 height 9
click at [388, 195] on link at bounding box center [395, 194] width 16 height 16
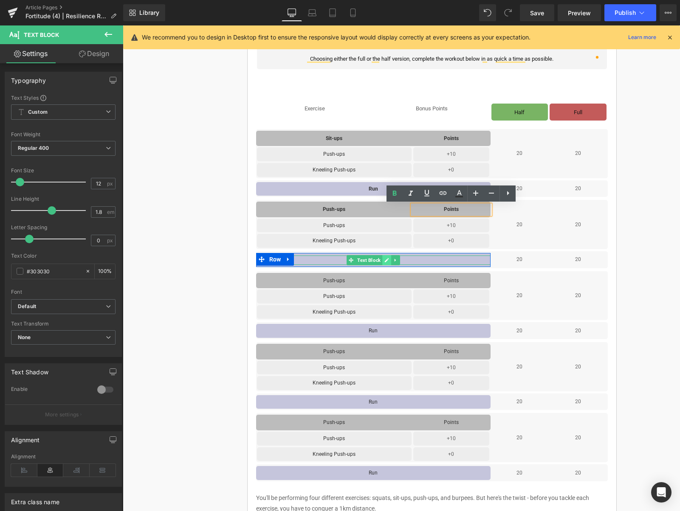
click at [384, 260] on link at bounding box center [386, 260] width 9 height 10
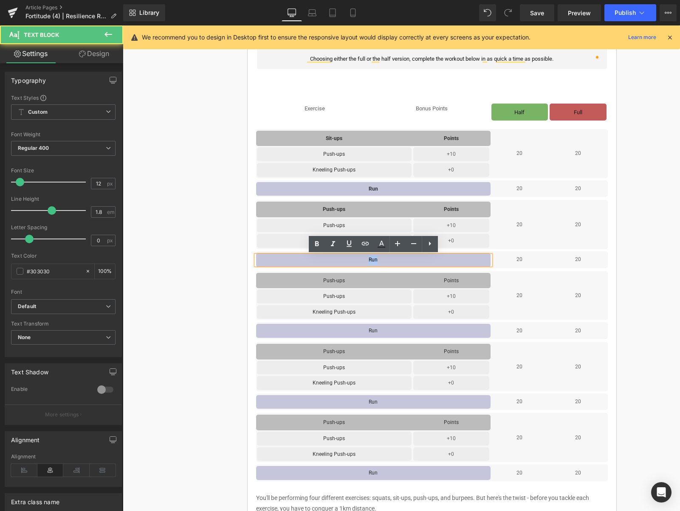
click at [360, 262] on p "Run" at bounding box center [373, 260] width 234 height 9
click at [316, 244] on icon at bounding box center [317, 243] width 4 height 5
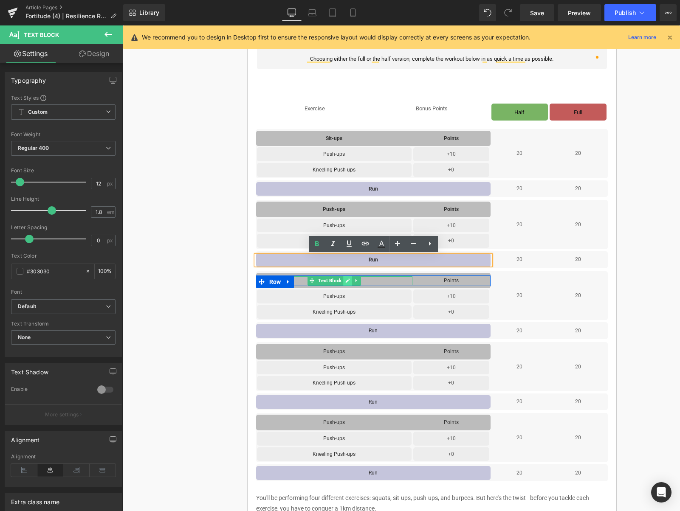
click at [345, 280] on link at bounding box center [347, 281] width 9 height 10
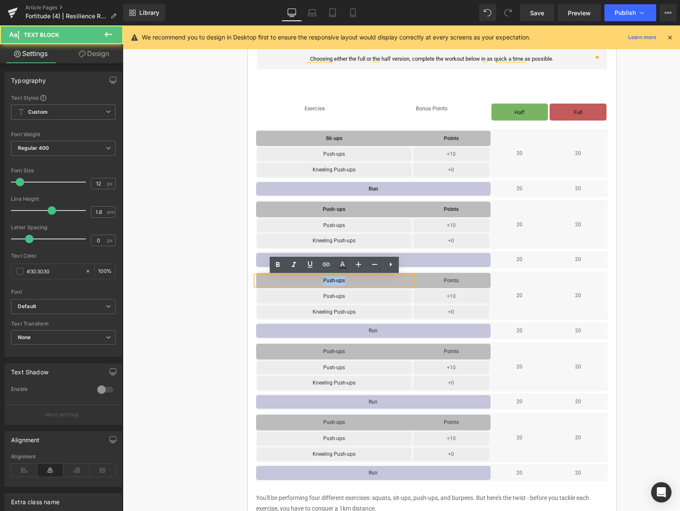
drag, startPoint x: 348, startPoint y: 282, endPoint x: 319, endPoint y: 280, distance: 28.9
click at [319, 280] on p "Push-ups" at bounding box center [334, 280] width 156 height 9
click at [273, 268] on icon at bounding box center [278, 265] width 10 height 10
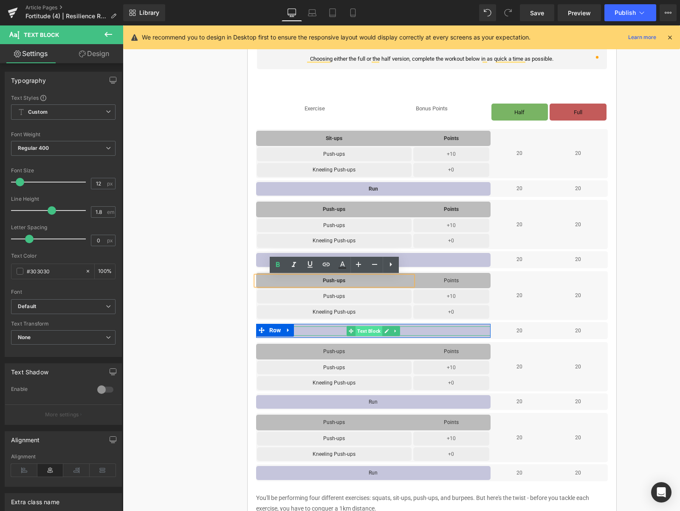
click at [379, 329] on span "Text Block" at bounding box center [368, 331] width 27 height 10
click at [385, 331] on icon at bounding box center [386, 331] width 5 height 5
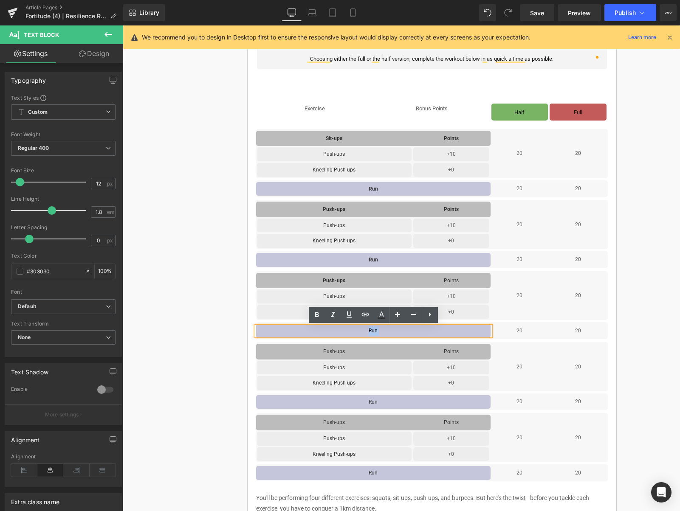
drag, startPoint x: 385, startPoint y: 331, endPoint x: 348, endPoint y: 327, distance: 36.7
click at [348, 327] on p "Run" at bounding box center [373, 331] width 234 height 9
drag, startPoint x: 387, startPoint y: 333, endPoint x: 347, endPoint y: 327, distance: 40.4
click at [347, 327] on p "Run" at bounding box center [373, 331] width 234 height 9
click at [387, 332] on p "Run" at bounding box center [373, 331] width 234 height 9
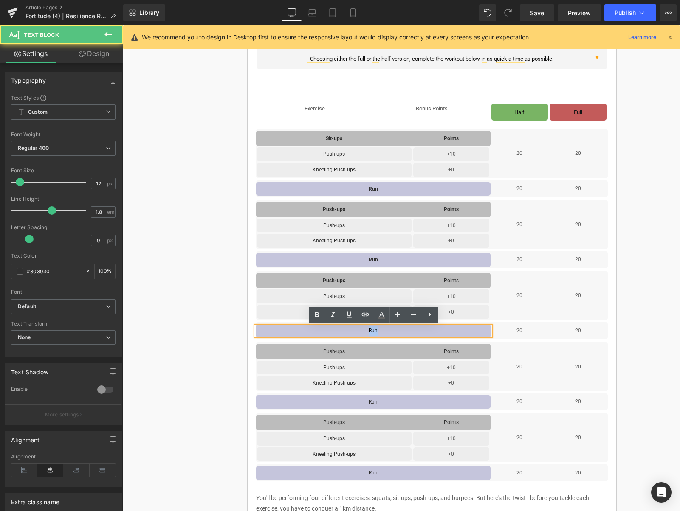
drag, startPoint x: 381, startPoint y: 331, endPoint x: 360, endPoint y: 331, distance: 21.7
click at [360, 331] on p "Run" at bounding box center [373, 331] width 234 height 9
click at [315, 316] on icon at bounding box center [317, 315] width 4 height 5
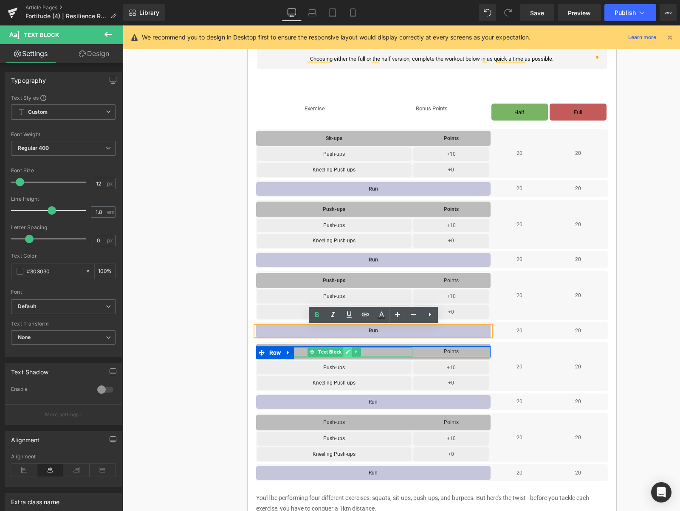
click at [348, 351] on icon at bounding box center [347, 352] width 5 height 5
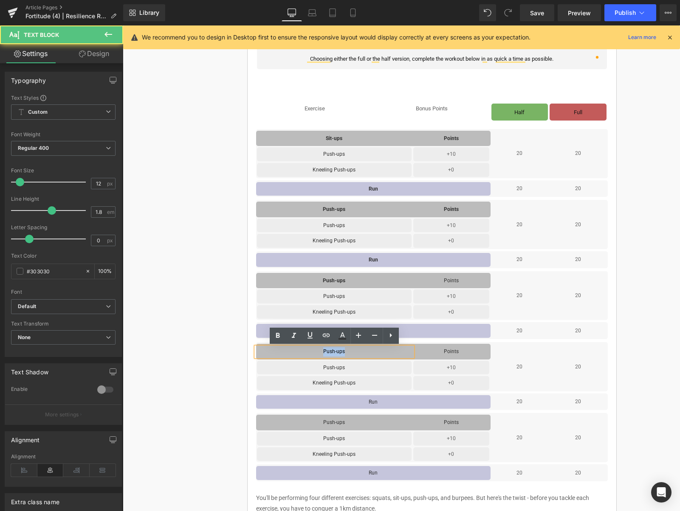
drag, startPoint x: 335, startPoint y: 350, endPoint x: 323, endPoint y: 350, distance: 11.5
click at [323, 350] on p "Push-ups" at bounding box center [334, 351] width 156 height 9
click at [276, 334] on icon at bounding box center [278, 335] width 4 height 5
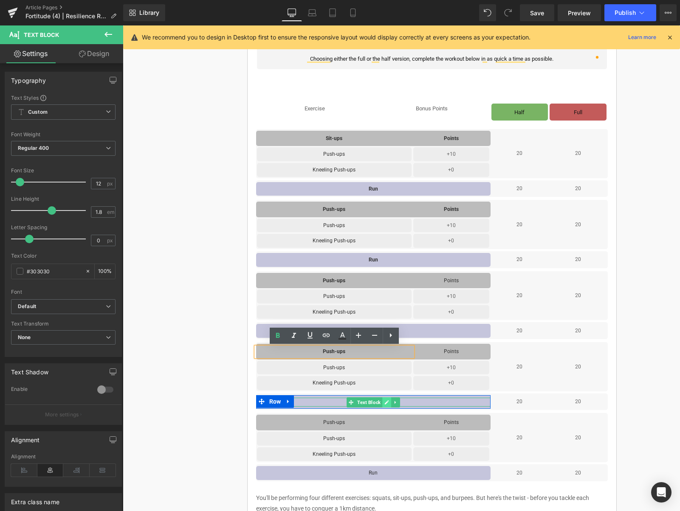
click at [385, 403] on icon at bounding box center [386, 402] width 5 height 5
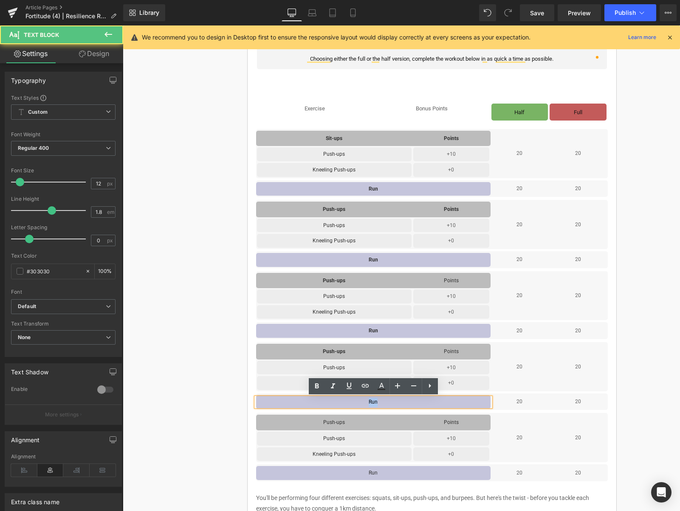
drag, startPoint x: 371, startPoint y: 403, endPoint x: 364, endPoint y: 403, distance: 6.8
click at [364, 403] on p "Run" at bounding box center [373, 402] width 234 height 9
click at [320, 388] on icon at bounding box center [317, 386] width 10 height 10
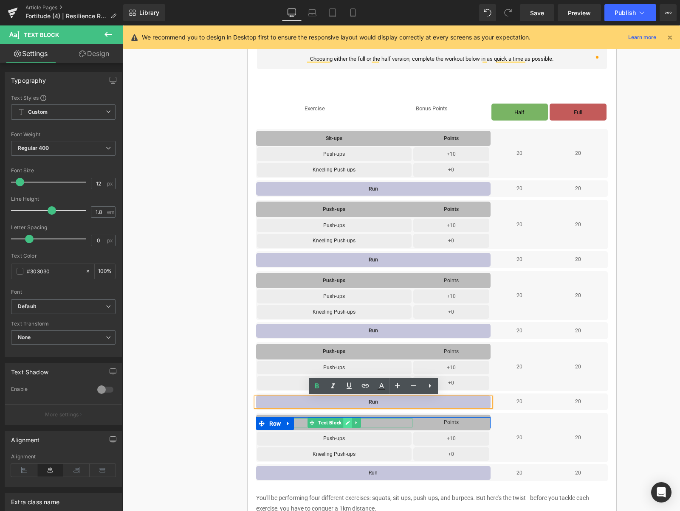
click at [347, 425] on icon at bounding box center [347, 422] width 5 height 5
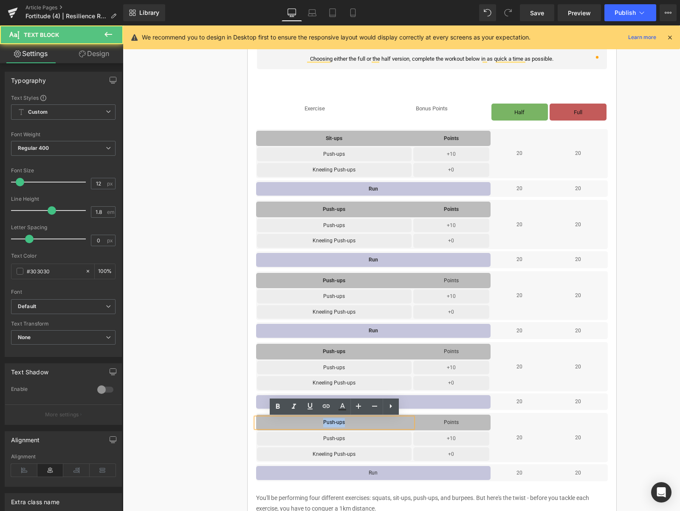
drag, startPoint x: 348, startPoint y: 424, endPoint x: 315, endPoint y: 424, distance: 33.1
click at [315, 424] on p "Push-ups" at bounding box center [334, 422] width 156 height 9
click at [276, 408] on icon at bounding box center [278, 406] width 4 height 5
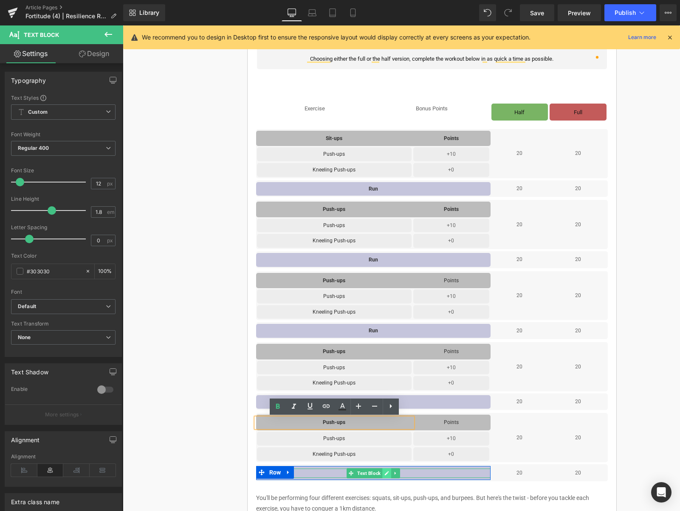
click at [388, 472] on icon at bounding box center [386, 473] width 5 height 5
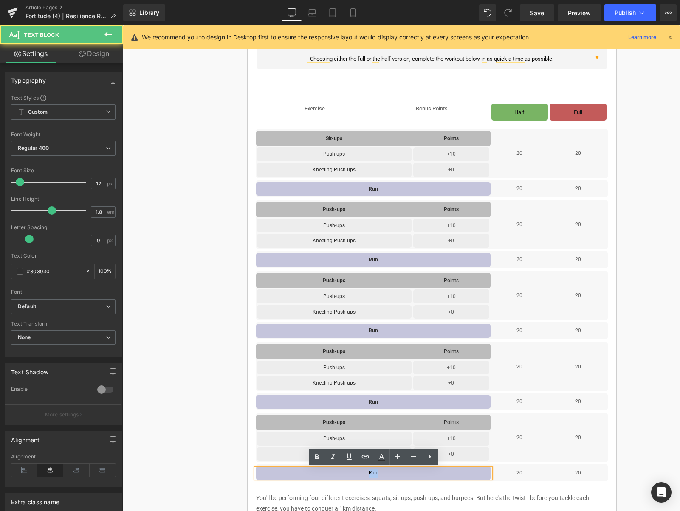
click at [362, 473] on p "Run" at bounding box center [373, 473] width 234 height 9
click at [315, 457] on icon at bounding box center [317, 457] width 10 height 10
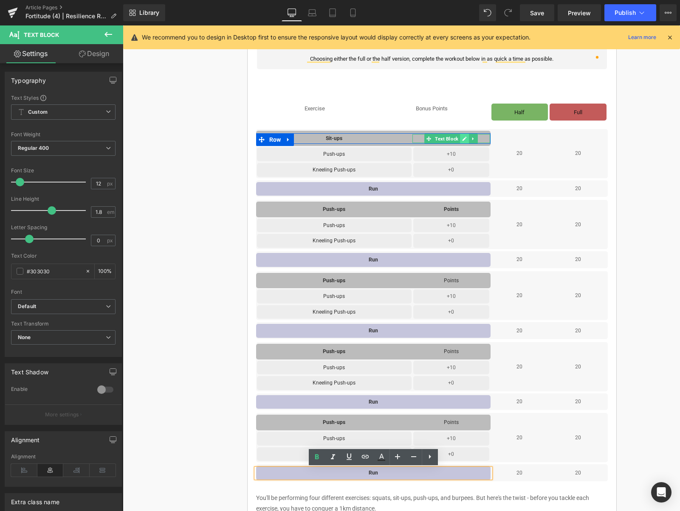
click at [467, 137] on icon at bounding box center [465, 139] width 4 height 4
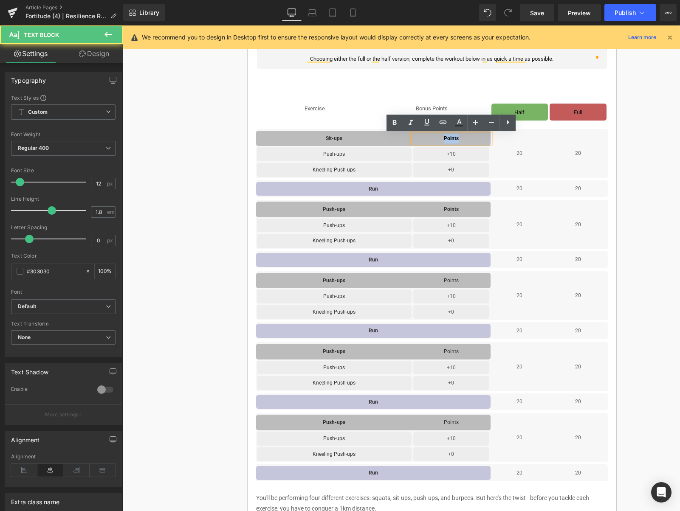
click at [439, 138] on p "Points" at bounding box center [451, 138] width 78 height 9
click at [392, 122] on icon at bounding box center [394, 123] width 10 height 10
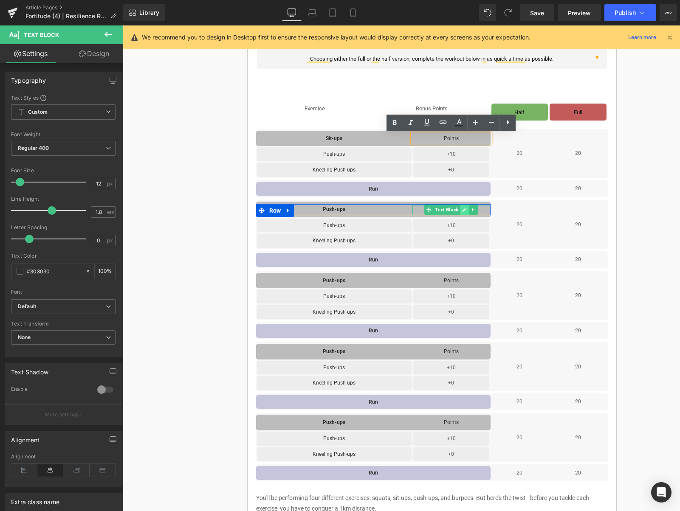
click at [465, 210] on icon at bounding box center [465, 210] width 4 height 4
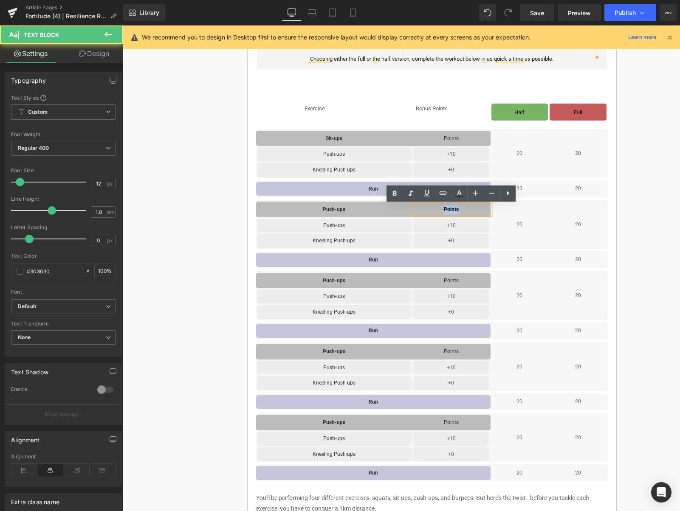
drag, startPoint x: 465, startPoint y: 209, endPoint x: 440, endPoint y: 211, distance: 24.7
click at [440, 211] on p "Points" at bounding box center [451, 209] width 78 height 9
click at [395, 192] on icon at bounding box center [394, 194] width 10 height 10
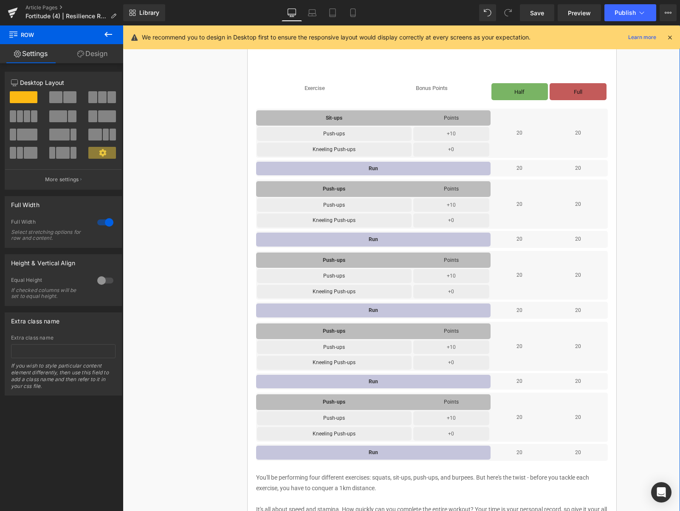
scroll to position [253, 0]
click at [350, 134] on icon at bounding box center [347, 135] width 4 height 4
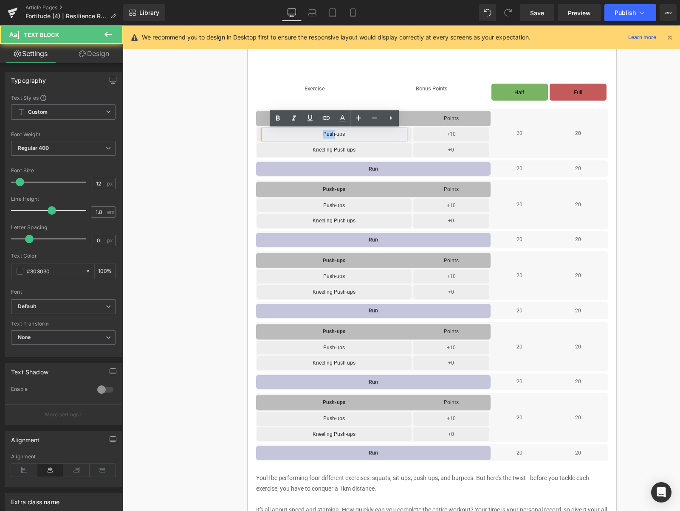
drag, startPoint x: 334, startPoint y: 134, endPoint x: 323, endPoint y: 135, distance: 10.6
click at [323, 135] on p "Push-ups" at bounding box center [334, 134] width 142 height 9
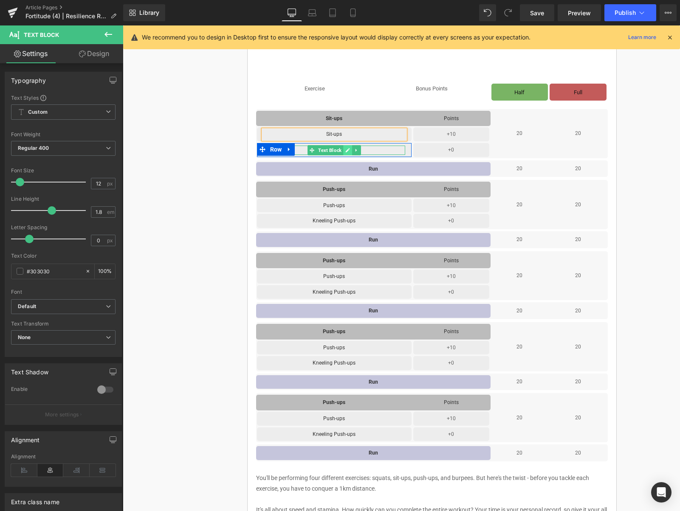
click at [350, 149] on icon at bounding box center [347, 150] width 5 height 5
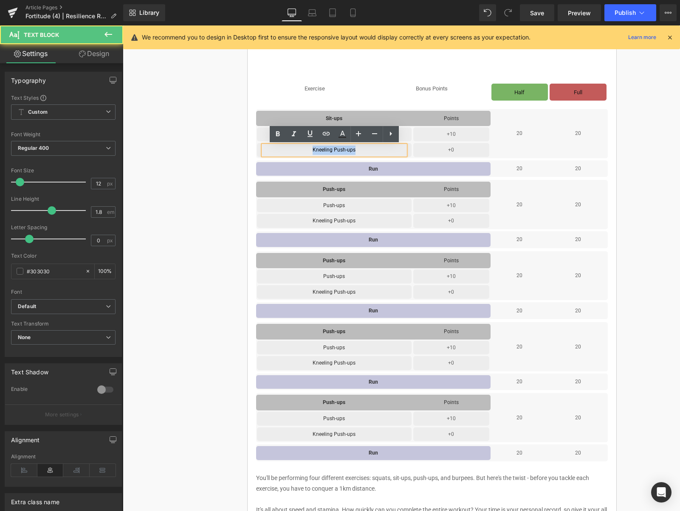
drag, startPoint x: 355, startPoint y: 150, endPoint x: 312, endPoint y: 150, distance: 43.7
click at [312, 150] on p "Kneeling Push-ups" at bounding box center [334, 150] width 142 height 9
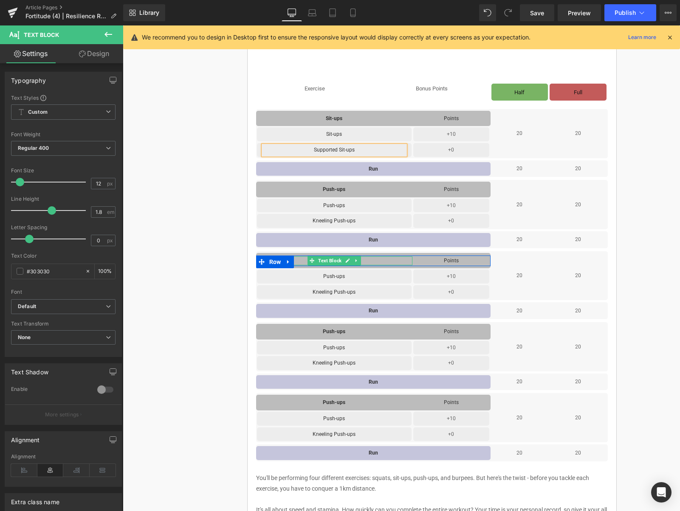
click at [350, 261] on icon at bounding box center [347, 260] width 5 height 5
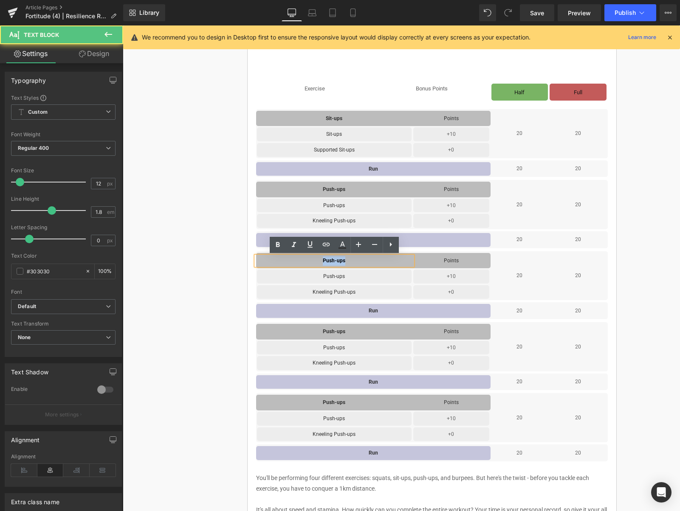
drag, startPoint x: 338, startPoint y: 261, endPoint x: 322, endPoint y: 261, distance: 16.6
click at [322, 261] on p "Push-ups" at bounding box center [334, 261] width 156 height 9
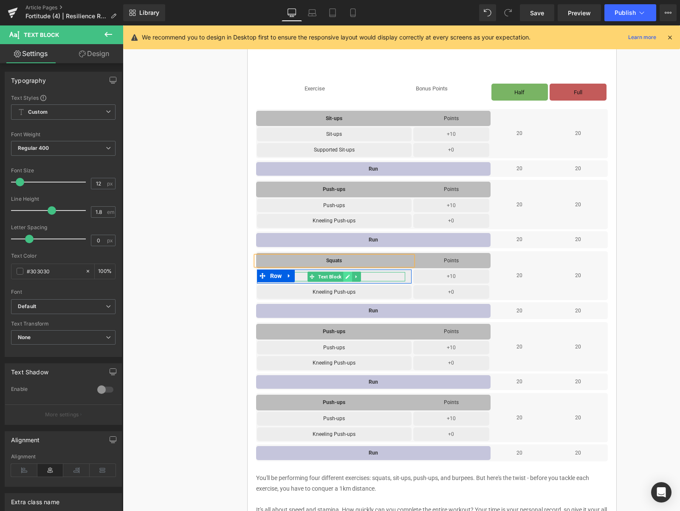
click at [350, 276] on icon at bounding box center [347, 276] width 5 height 5
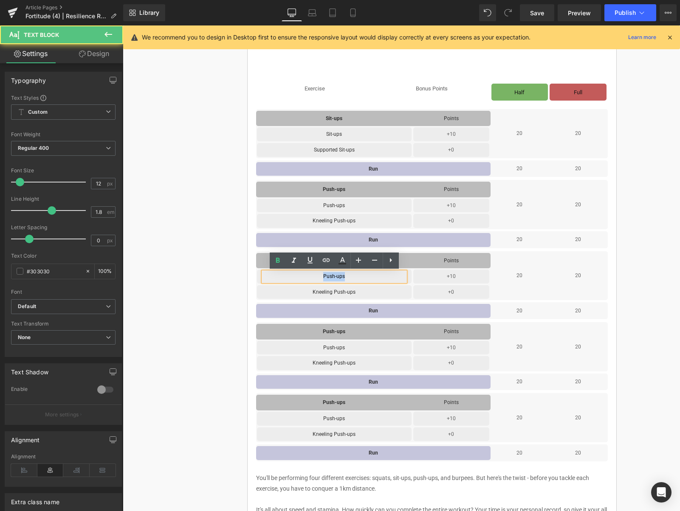
drag, startPoint x: 350, startPoint y: 276, endPoint x: 320, endPoint y: 277, distance: 29.8
click at [320, 277] on p "Push-ups" at bounding box center [334, 276] width 142 height 9
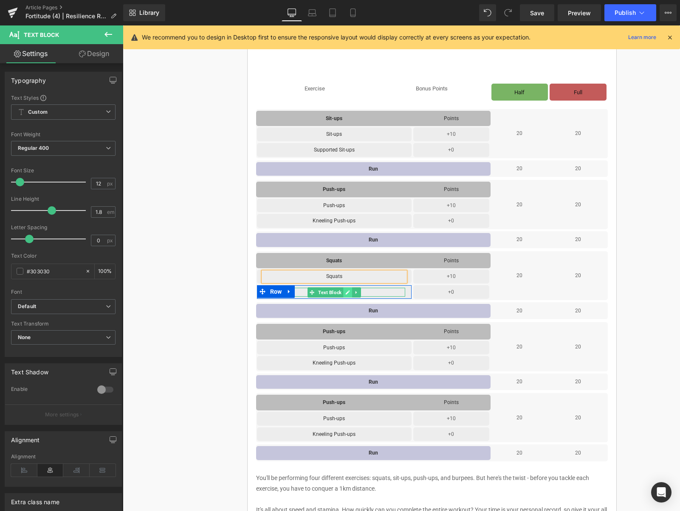
click at [347, 293] on icon at bounding box center [347, 292] width 5 height 5
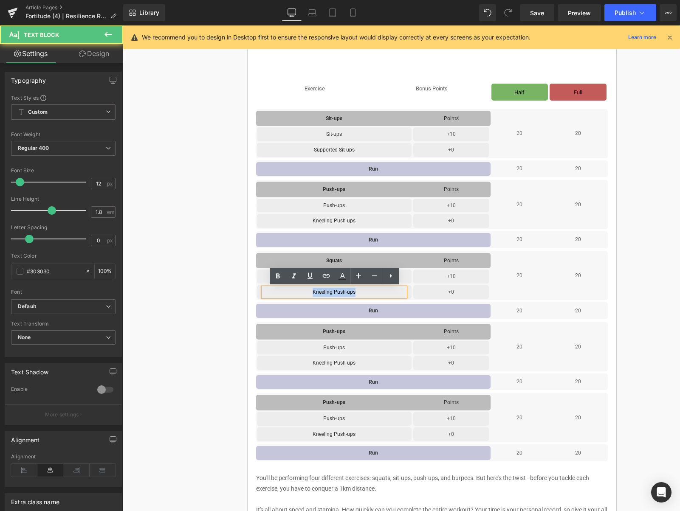
drag, startPoint x: 356, startPoint y: 293, endPoint x: 307, endPoint y: 293, distance: 48.9
click at [307, 293] on p "Kneeling Push-ups" at bounding box center [334, 292] width 142 height 9
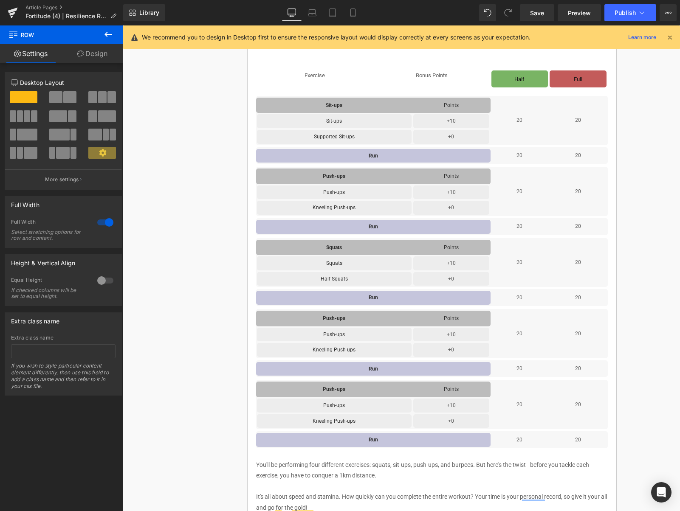
scroll to position [267, 0]
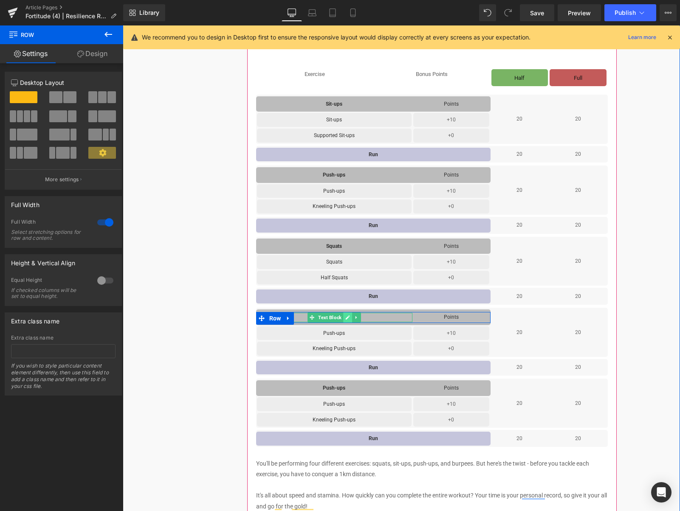
click at [349, 318] on icon at bounding box center [347, 317] width 5 height 5
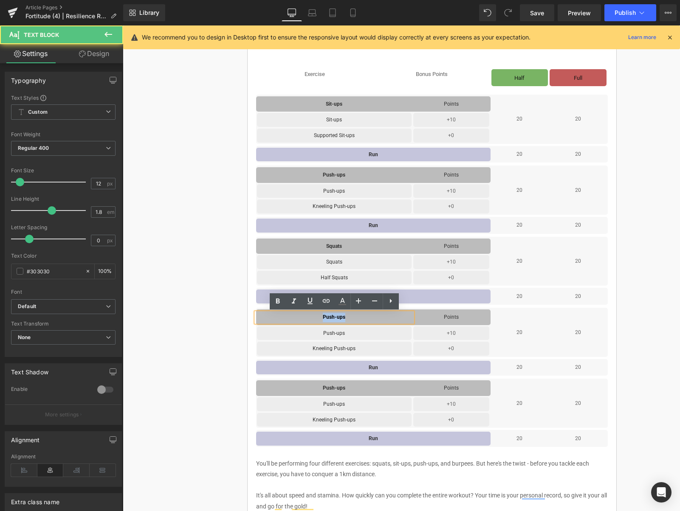
drag, startPoint x: 334, startPoint y: 316, endPoint x: 313, endPoint y: 316, distance: 21.7
click at [313, 316] on p "Push-ups" at bounding box center [334, 317] width 156 height 9
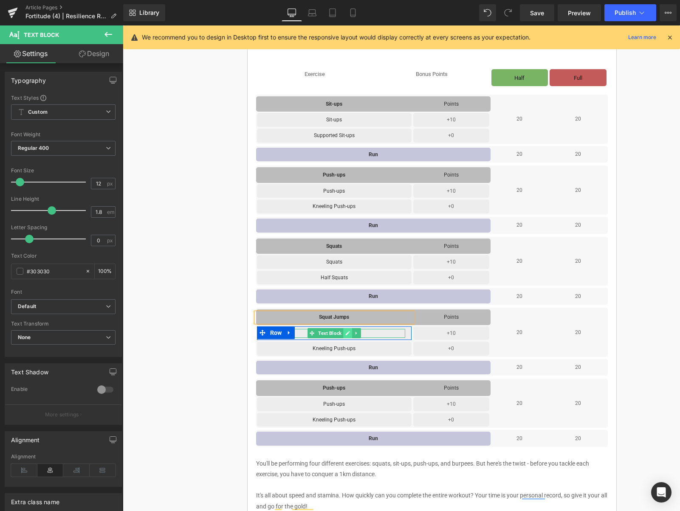
click at [348, 333] on icon at bounding box center [347, 334] width 4 height 4
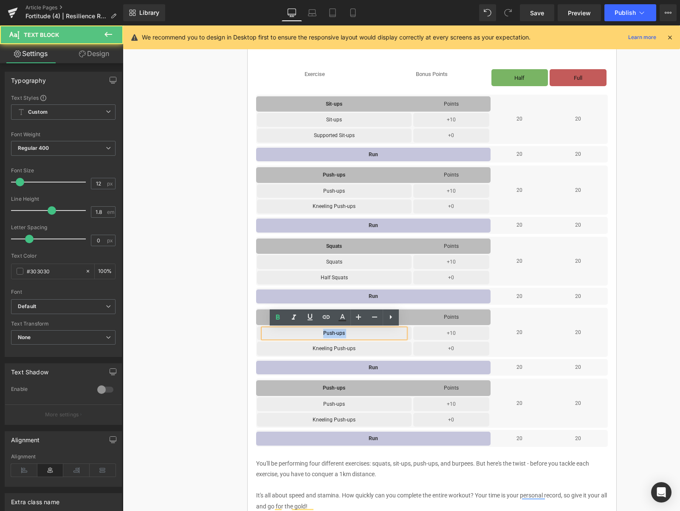
drag, startPoint x: 345, startPoint y: 333, endPoint x: 324, endPoint y: 333, distance: 20.4
click at [324, 333] on p "Push-ups" at bounding box center [334, 333] width 142 height 9
drag, startPoint x: 324, startPoint y: 333, endPoint x: 358, endPoint y: 334, distance: 34.0
click at [358, 334] on p "Push-ups" at bounding box center [334, 333] width 142 height 9
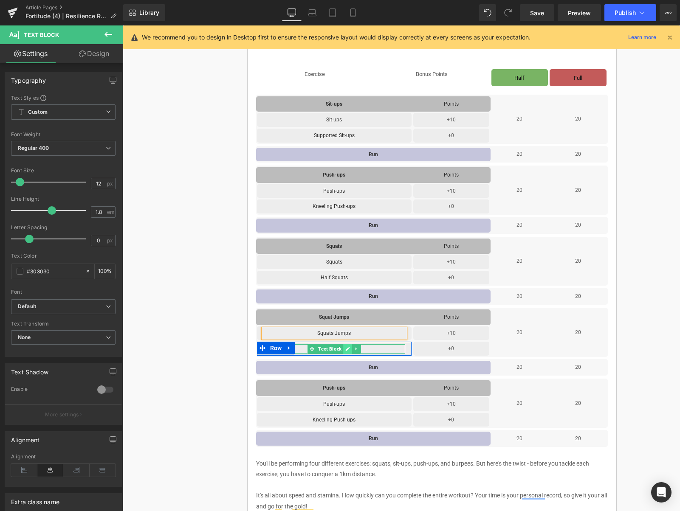
click at [348, 350] on icon at bounding box center [347, 349] width 4 height 4
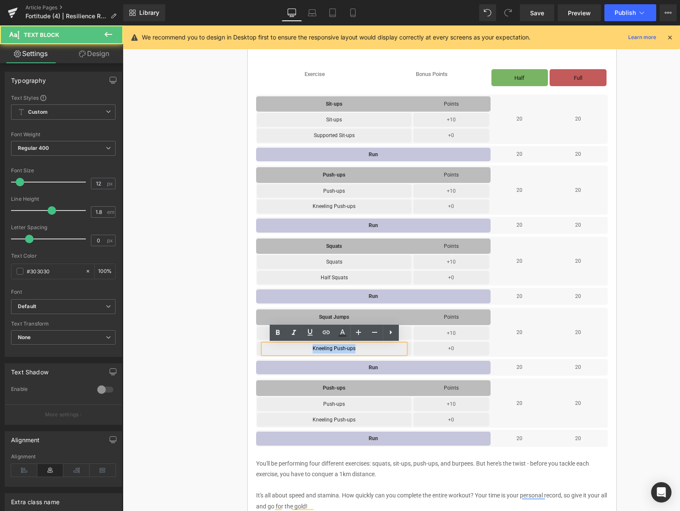
drag, startPoint x: 367, startPoint y: 350, endPoint x: 310, endPoint y: 349, distance: 57.8
click at [310, 349] on p "Kneeling Push-ups" at bounding box center [334, 348] width 142 height 9
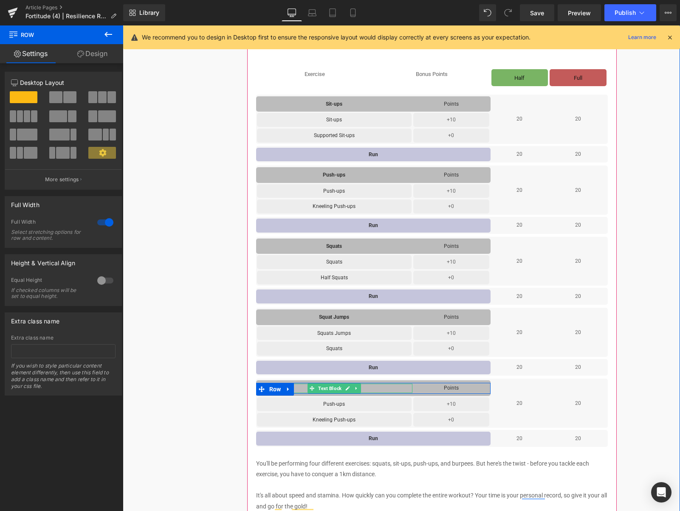
click at [350, 390] on icon at bounding box center [347, 388] width 5 height 5
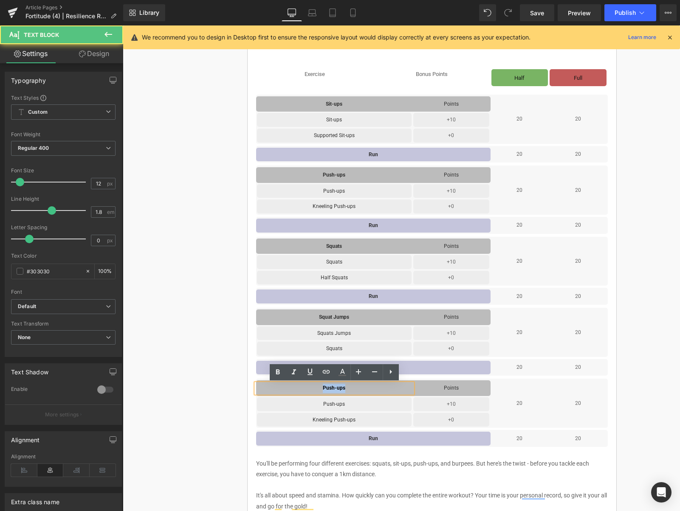
drag, startPoint x: 349, startPoint y: 389, endPoint x: 322, endPoint y: 389, distance: 26.8
click at [322, 389] on p "Push-ups" at bounding box center [334, 388] width 156 height 9
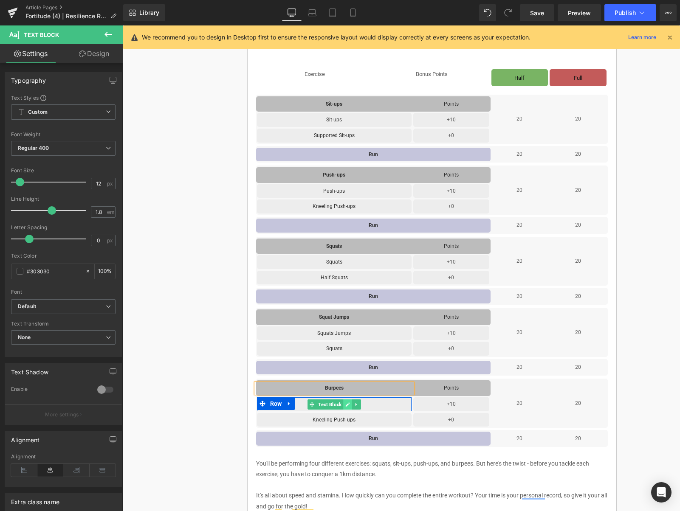
click at [351, 404] on link at bounding box center [347, 405] width 9 height 10
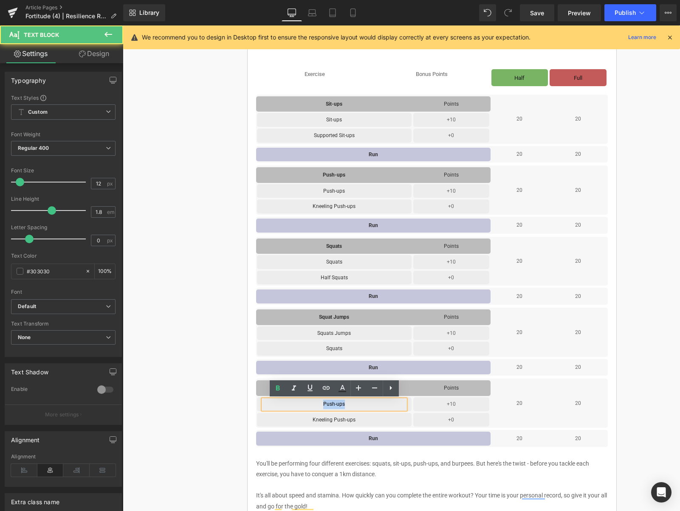
drag, startPoint x: 353, startPoint y: 405, endPoint x: 322, endPoint y: 402, distance: 31.6
click at [322, 402] on p "Push-ups" at bounding box center [334, 404] width 142 height 9
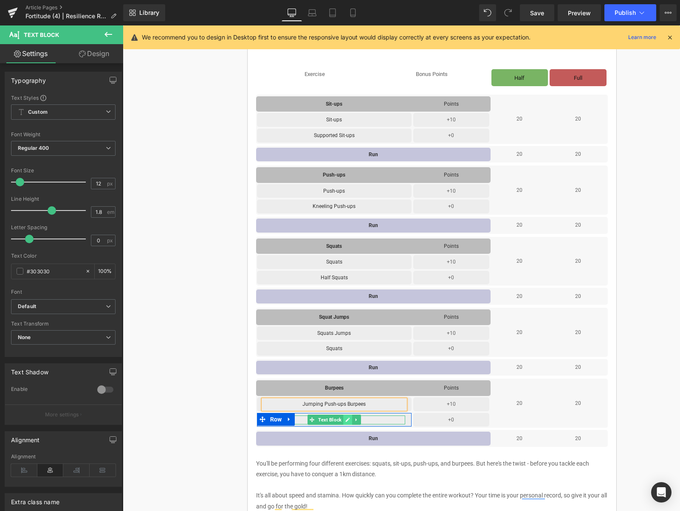
click at [348, 419] on icon at bounding box center [347, 420] width 5 height 5
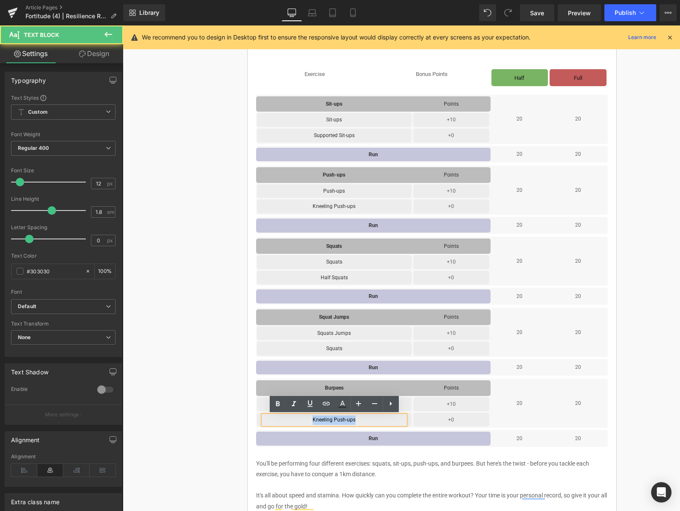
drag, startPoint x: 360, startPoint y: 420, endPoint x: 311, endPoint y: 421, distance: 48.9
click at [311, 421] on p "Kneeling Push-ups" at bounding box center [334, 420] width 142 height 9
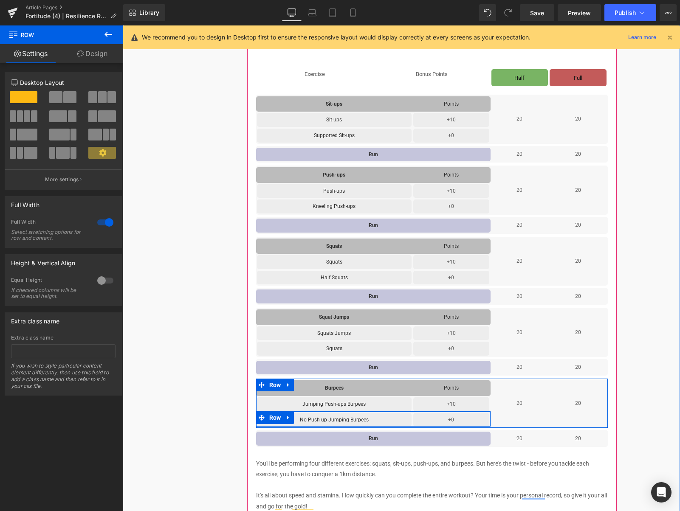
click at [293, 416] on link at bounding box center [288, 418] width 11 height 13
click at [300, 417] on icon at bounding box center [299, 418] width 6 height 6
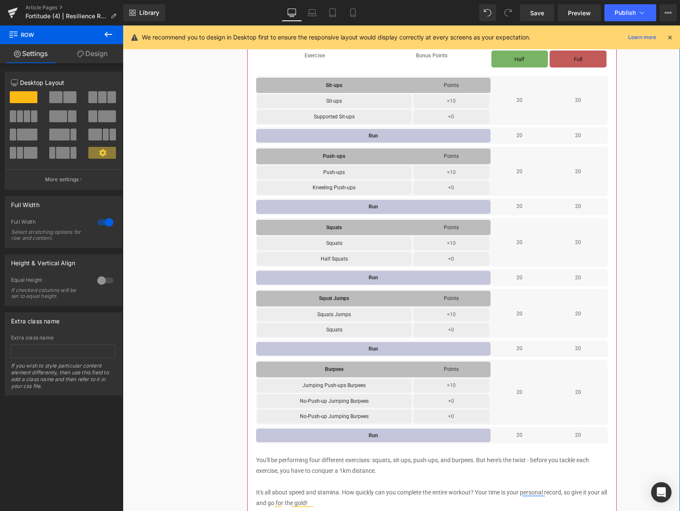
scroll to position [330, 0]
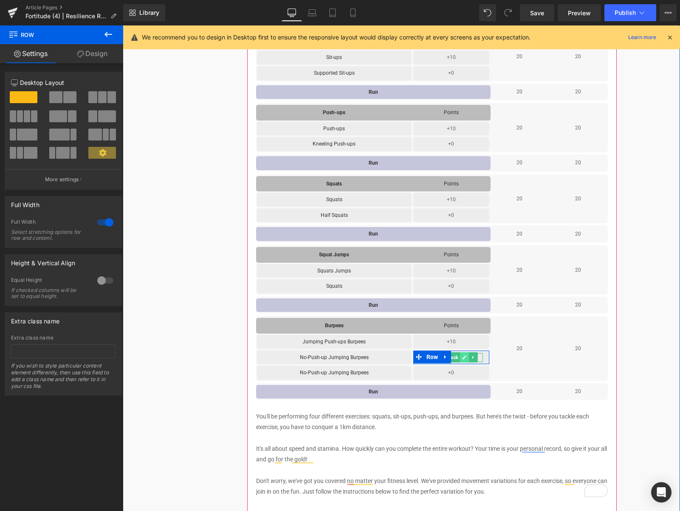
click at [466, 355] on icon at bounding box center [464, 357] width 5 height 5
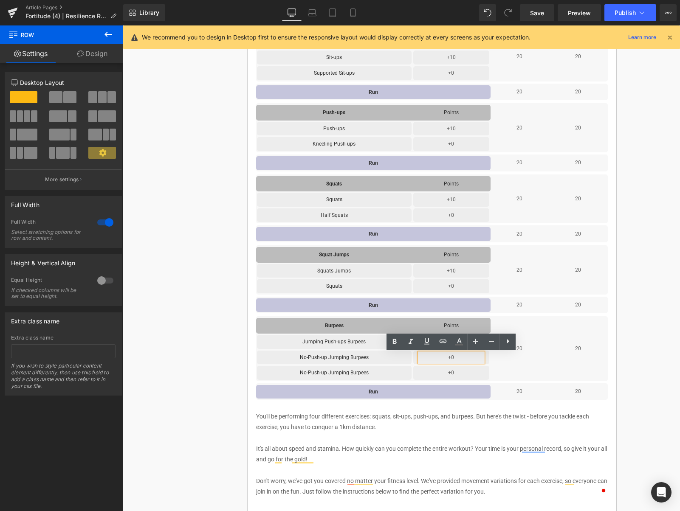
click at [465, 358] on p "+0" at bounding box center [452, 357] width 64 height 9
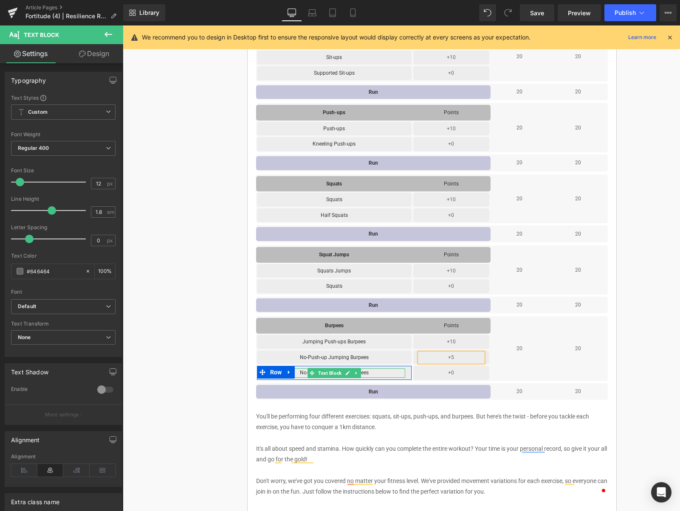
click at [375, 372] on p "No-Push-up Jumping Burpees" at bounding box center [334, 373] width 142 height 9
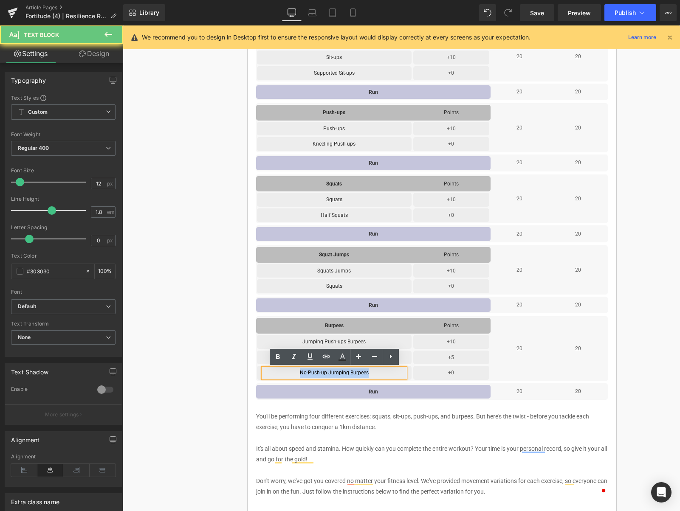
drag, startPoint x: 375, startPoint y: 373, endPoint x: 306, endPoint y: 372, distance: 69.7
click at [298, 374] on p "No-Push-up Jumping Burpees" at bounding box center [334, 373] width 142 height 9
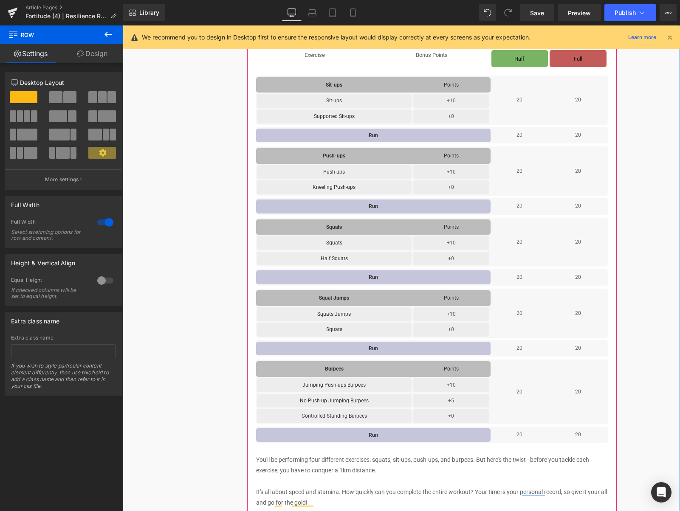
scroll to position [272, 0]
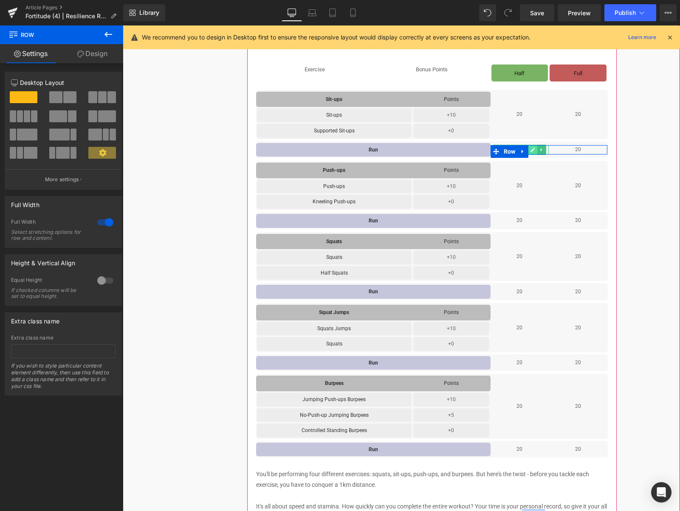
click at [533, 151] on icon at bounding box center [533, 150] width 4 height 4
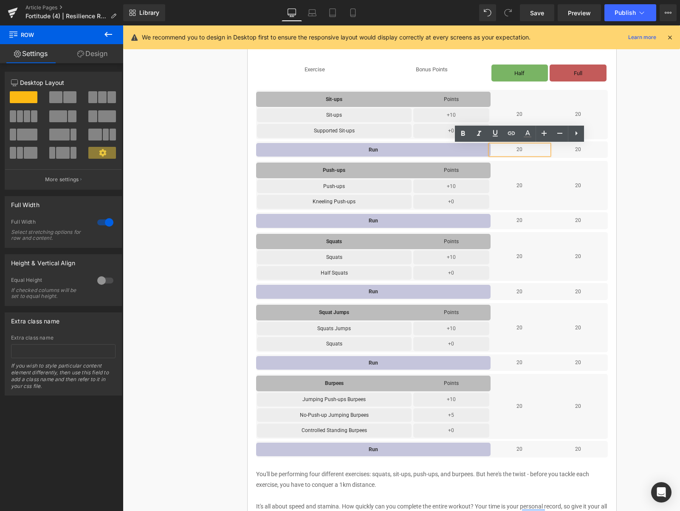
click at [533, 151] on p "20" at bounding box center [520, 149] width 59 height 9
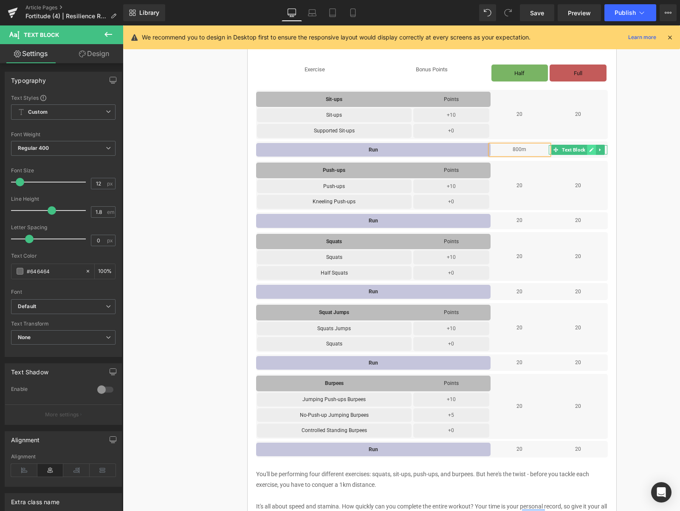
click at [590, 149] on icon at bounding box center [591, 149] width 5 height 5
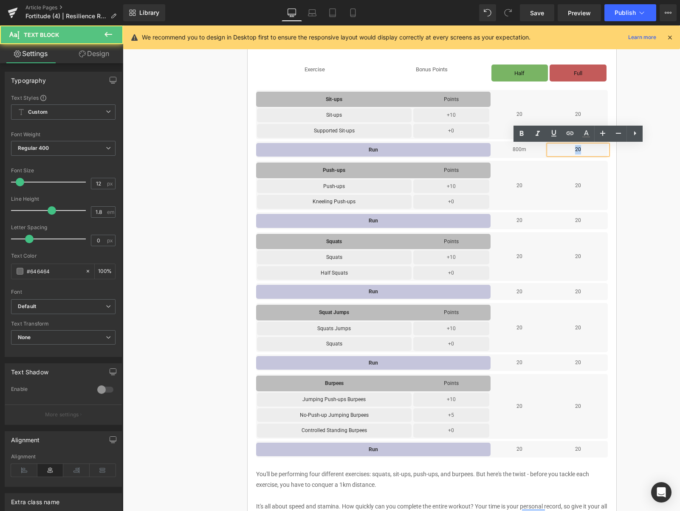
drag, startPoint x: 591, startPoint y: 150, endPoint x: 571, endPoint y: 150, distance: 19.5
click at [571, 150] on p "20" at bounding box center [578, 149] width 59 height 9
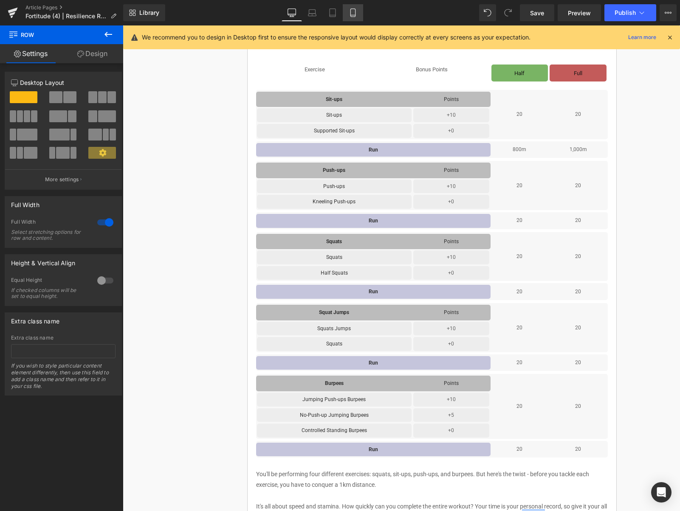
click at [358, 8] on link "Mobile" at bounding box center [353, 12] width 20 height 17
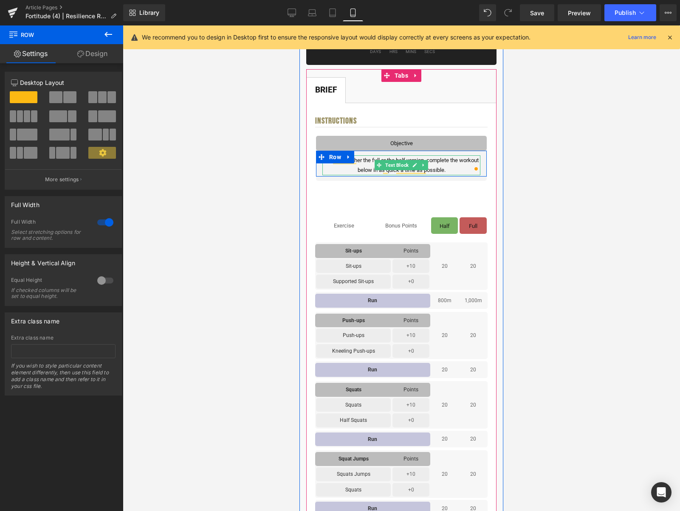
scroll to position [206, 0]
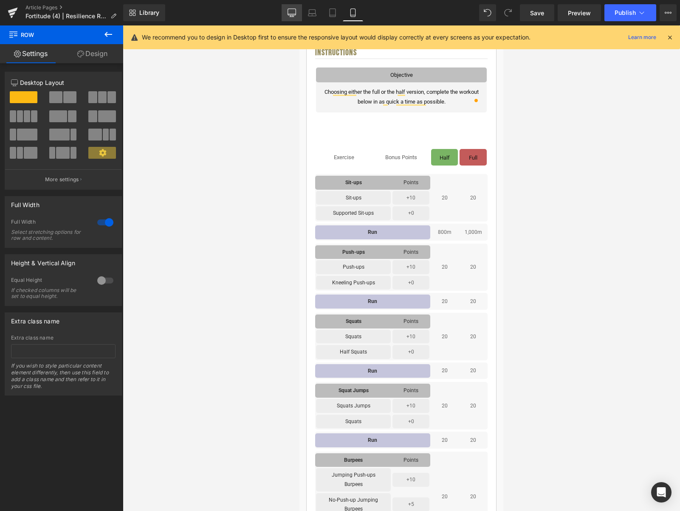
click at [287, 8] on link "Desktop" at bounding box center [292, 12] width 20 height 17
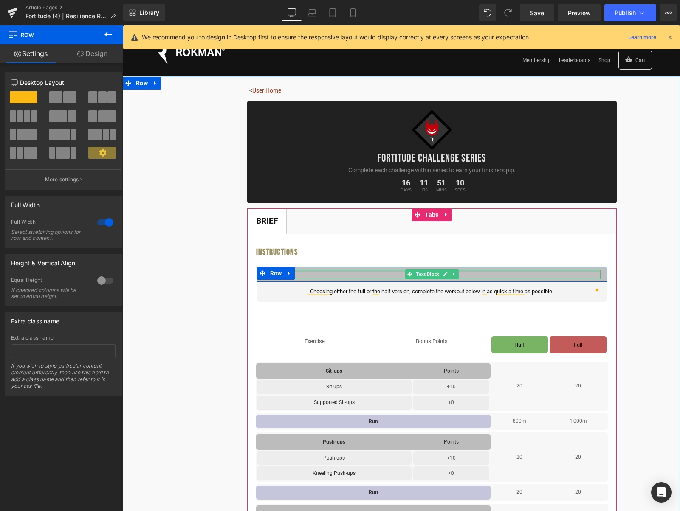
scroll to position [181, 0]
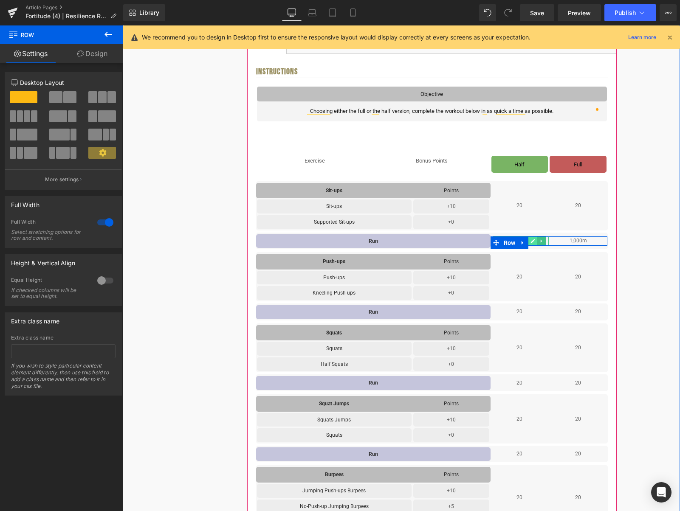
click at [536, 241] on link at bounding box center [533, 241] width 9 height 10
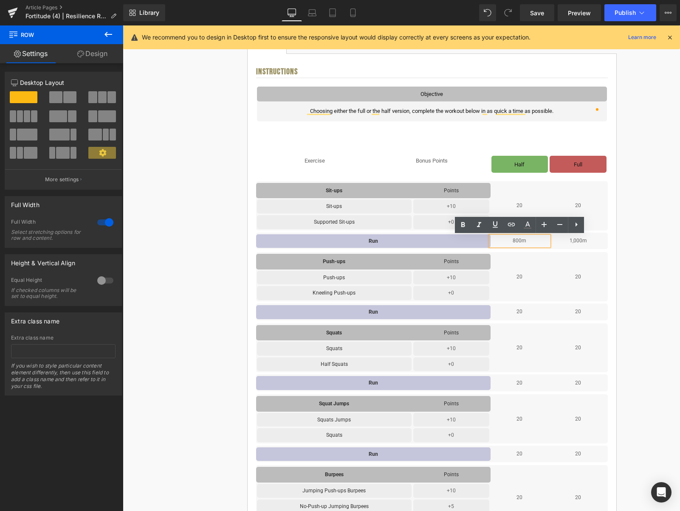
click at [536, 241] on p "800m" at bounding box center [520, 241] width 59 height 9
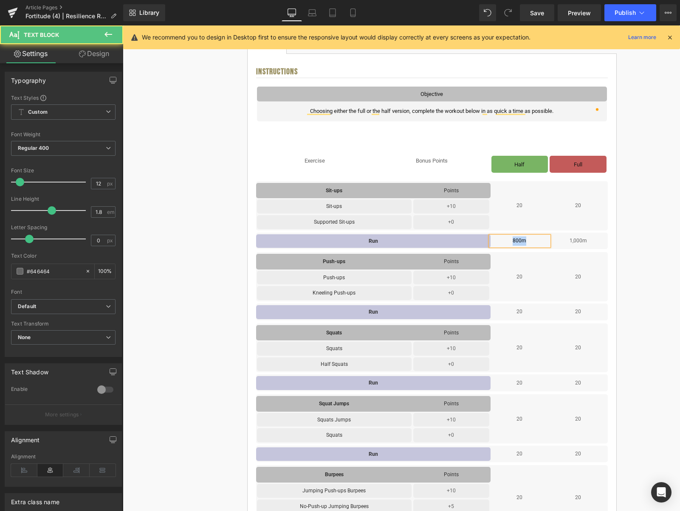
click at [536, 241] on p "800m" at bounding box center [520, 241] width 59 height 9
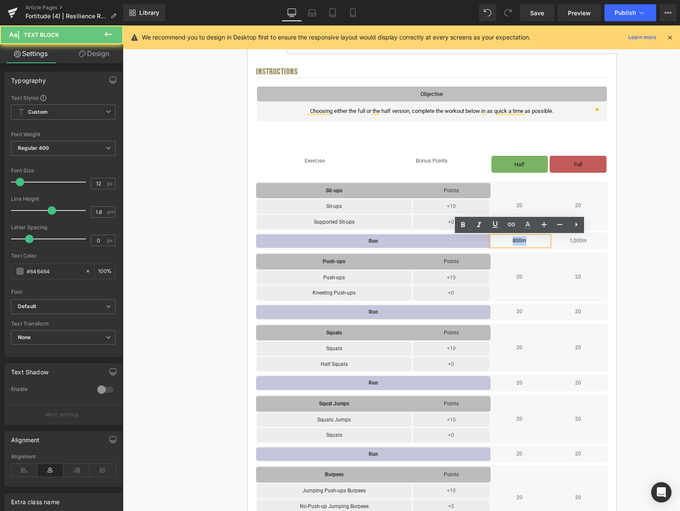
drag, startPoint x: 536, startPoint y: 241, endPoint x: 513, endPoint y: 241, distance: 22.5
click at [513, 241] on div "800m Text Block 1,000m Text Block Row" at bounding box center [549, 241] width 117 height 9
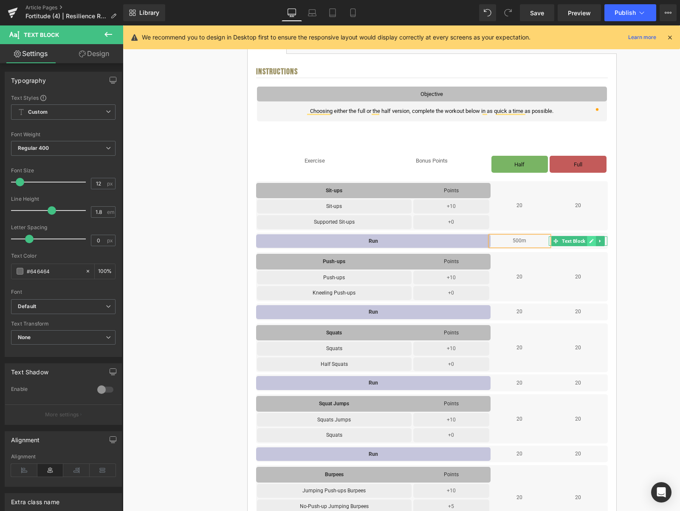
click at [590, 242] on icon at bounding box center [591, 241] width 5 height 5
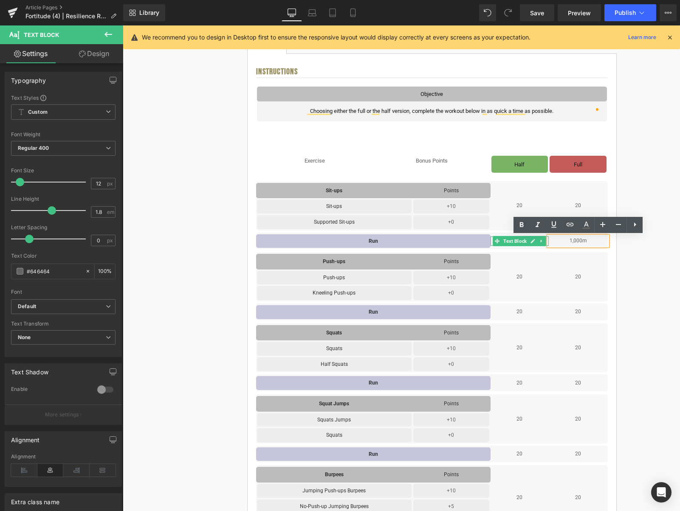
click at [529, 242] on link at bounding box center [533, 241] width 9 height 10
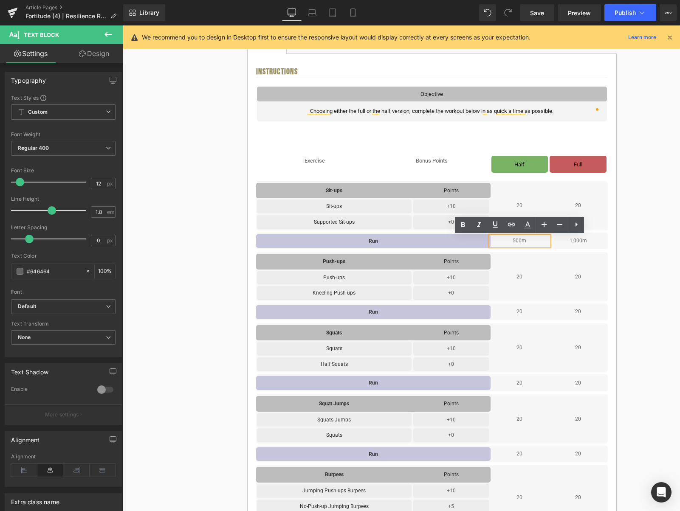
click at [530, 242] on p "500m" at bounding box center [520, 241] width 59 height 9
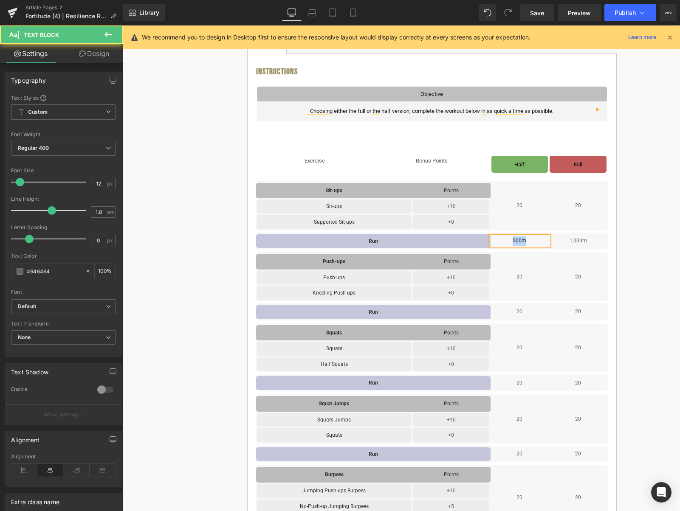
copy p "500m"
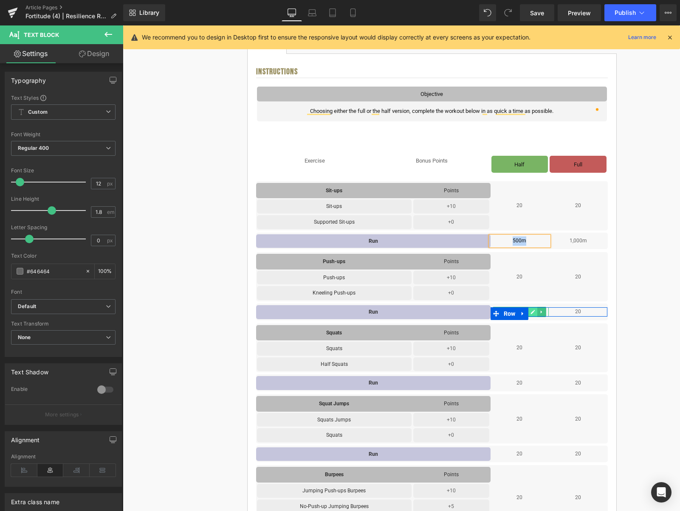
click at [535, 313] on icon at bounding box center [532, 312] width 5 height 5
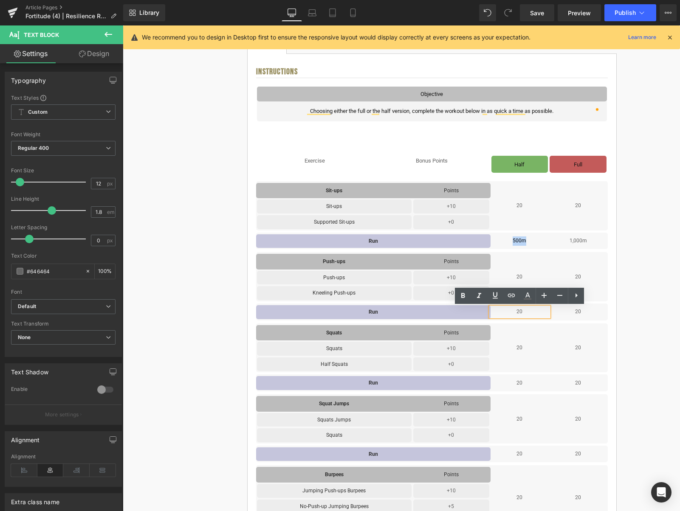
click at [535, 313] on p "20" at bounding box center [520, 312] width 59 height 9
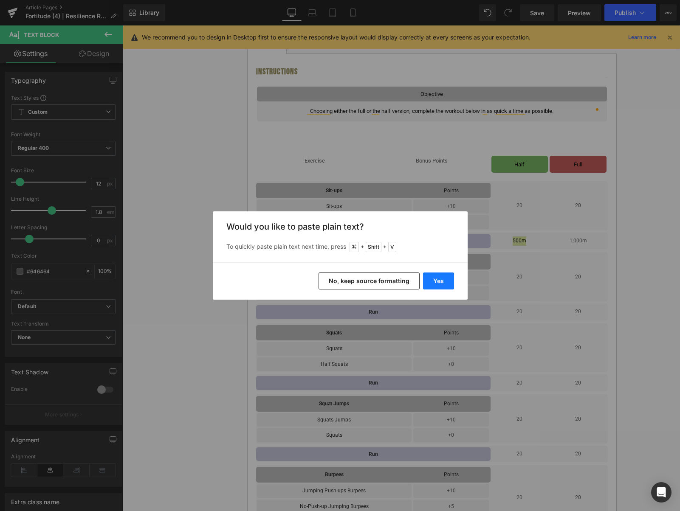
click at [441, 283] on button "Yes" at bounding box center [438, 281] width 31 height 17
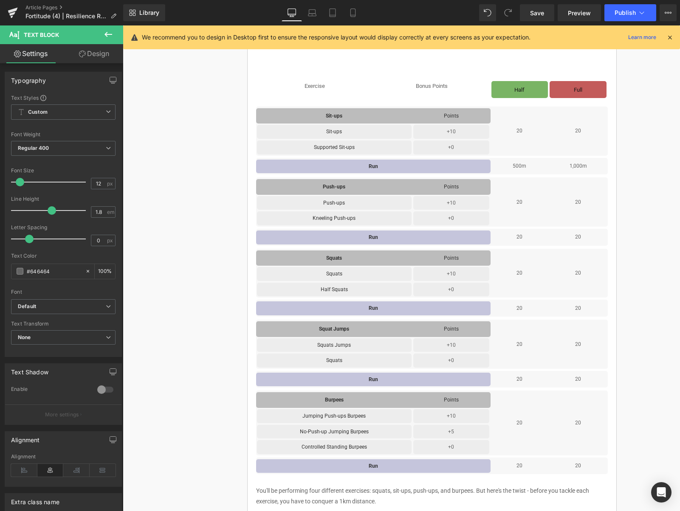
scroll to position [256, 0]
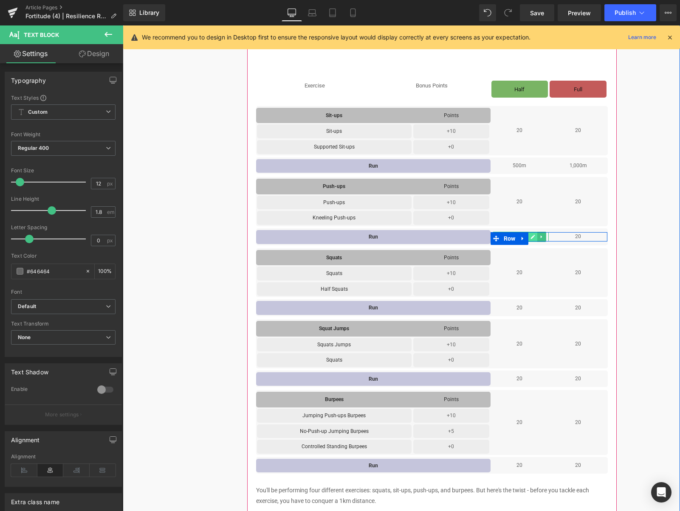
click at [533, 238] on icon at bounding box center [533, 237] width 4 height 4
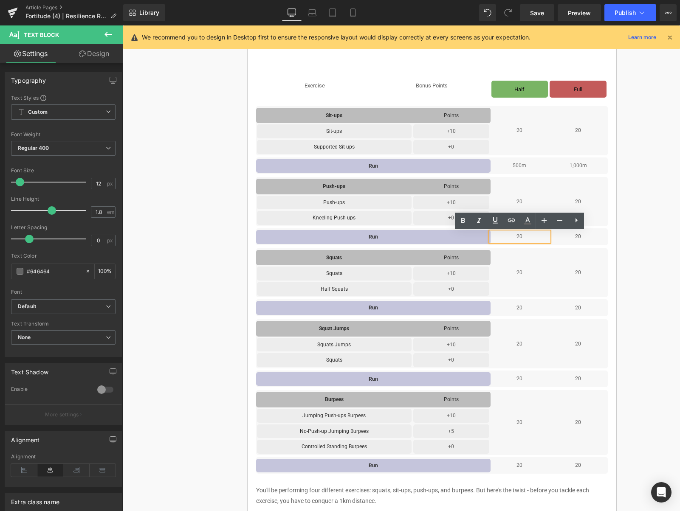
click at [533, 238] on p "20" at bounding box center [520, 236] width 59 height 9
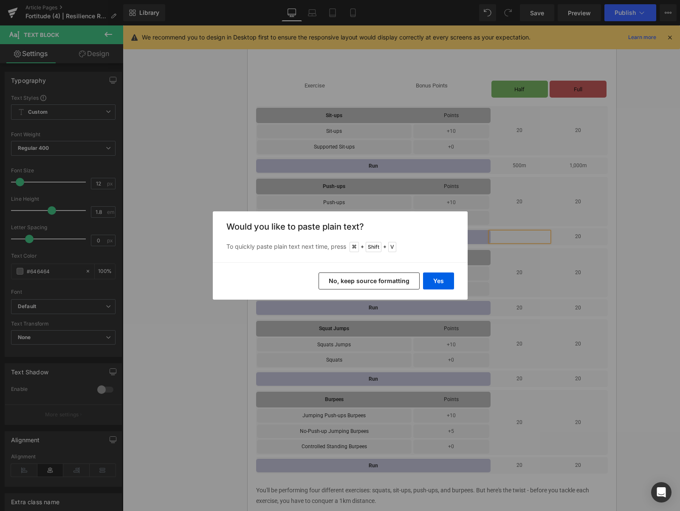
click at [375, 281] on button "No, keep source formatting" at bounding box center [369, 281] width 101 height 17
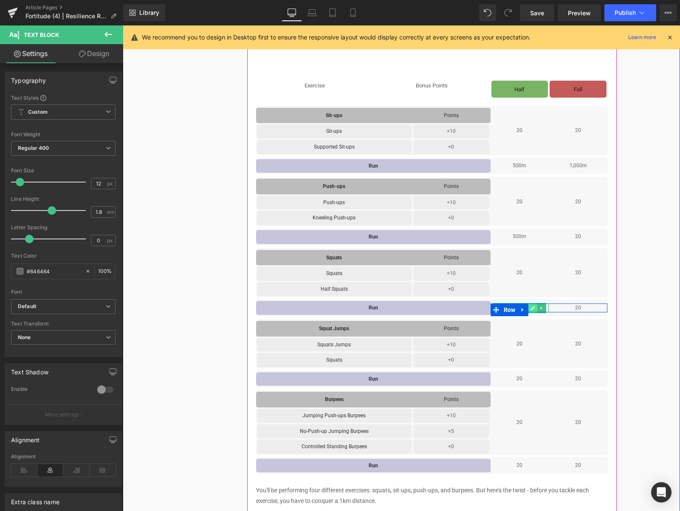
click at [533, 308] on icon at bounding box center [533, 308] width 4 height 4
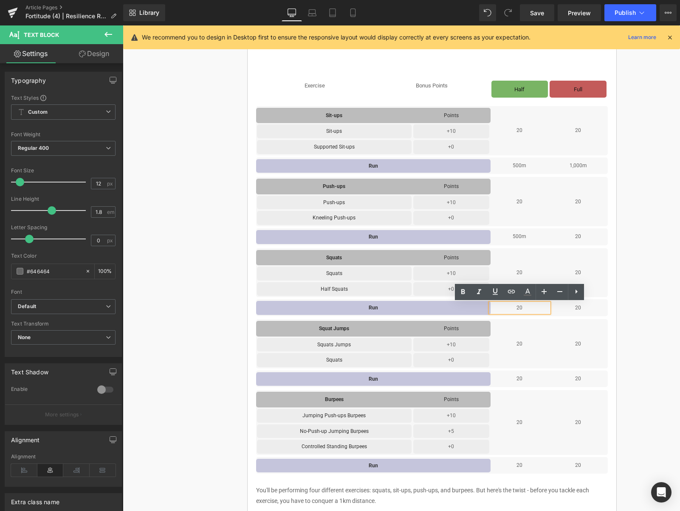
click at [533, 308] on p "20" at bounding box center [520, 308] width 59 height 9
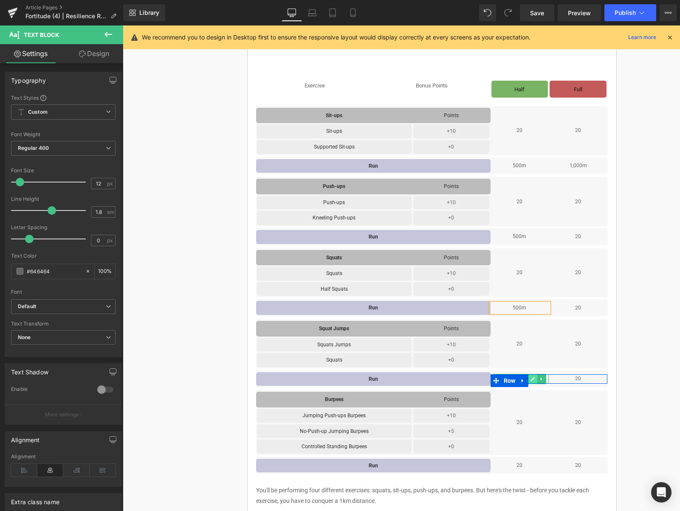
click at [534, 380] on icon at bounding box center [532, 379] width 5 height 5
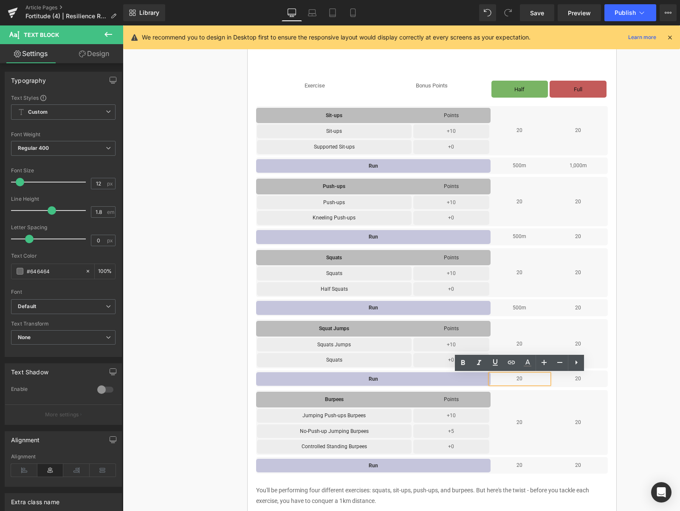
click at [533, 380] on p "20" at bounding box center [520, 379] width 59 height 9
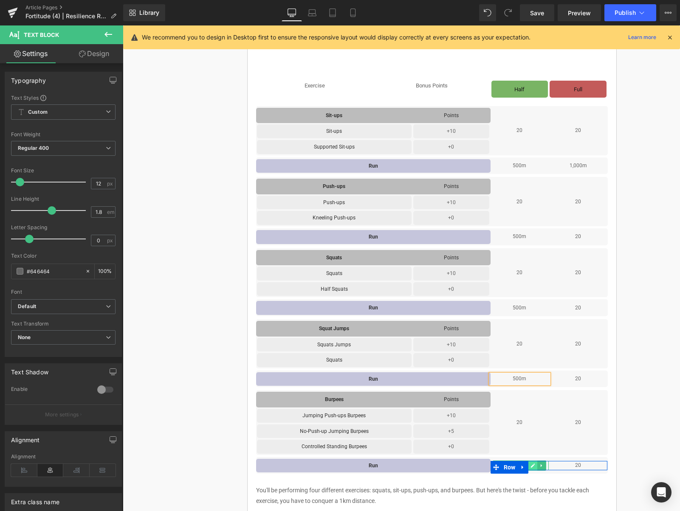
click at [532, 467] on icon at bounding box center [533, 466] width 4 height 4
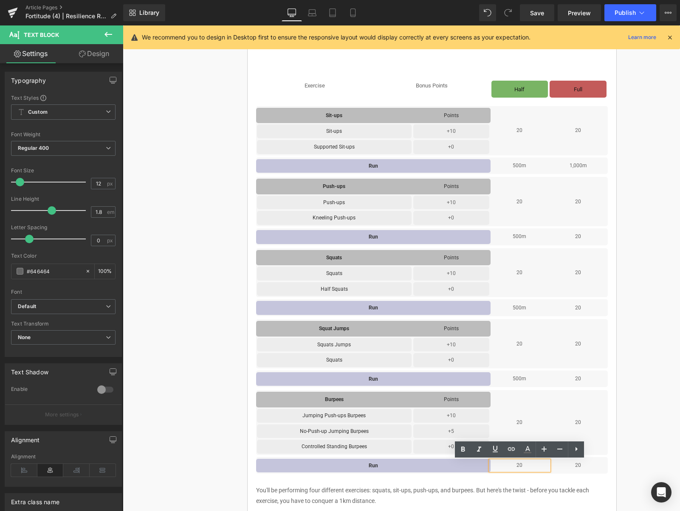
click at [533, 467] on p "20" at bounding box center [520, 465] width 59 height 9
click at [593, 468] on icon at bounding box center [591, 465] width 5 height 5
click at [592, 466] on p "20" at bounding box center [578, 465] width 59 height 9
drag, startPoint x: 591, startPoint y: 466, endPoint x: 571, endPoint y: 467, distance: 20.0
click at [571, 467] on p "1,000m" at bounding box center [578, 465] width 59 height 9
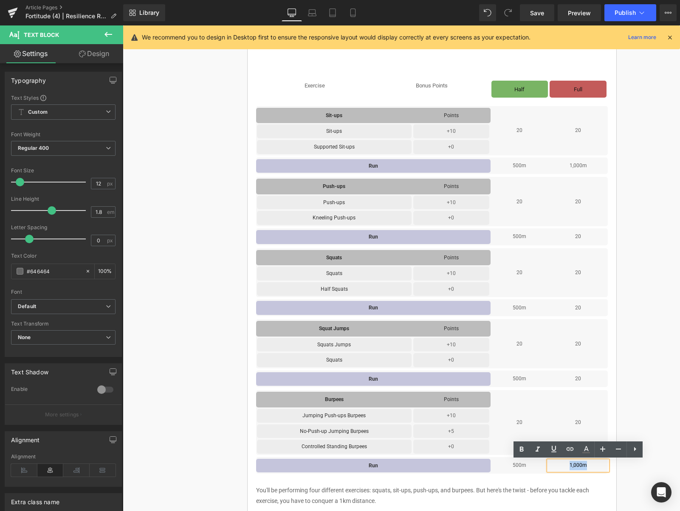
copy p "1,000m"
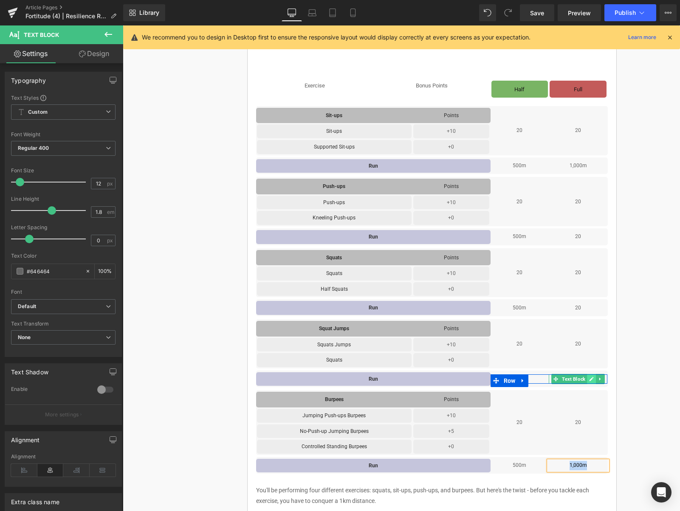
click at [589, 381] on link at bounding box center [591, 379] width 9 height 10
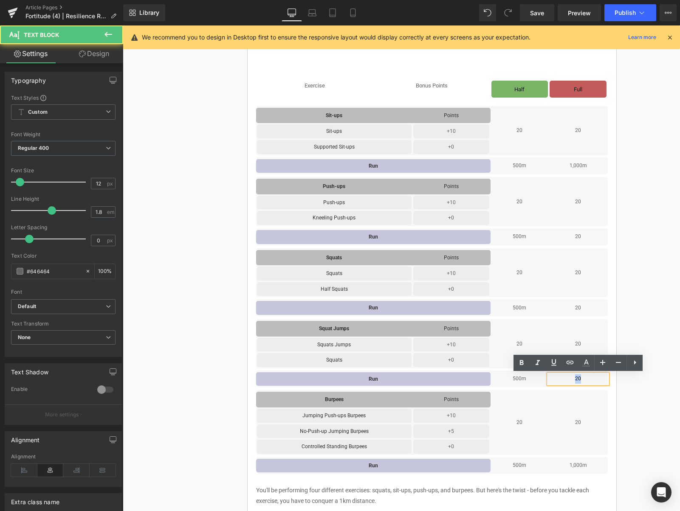
click at [575, 380] on p "20" at bounding box center [578, 379] width 59 height 9
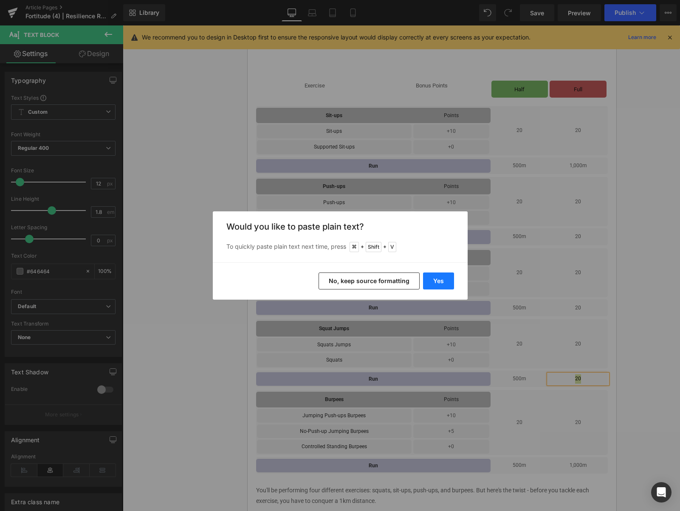
drag, startPoint x: 443, startPoint y: 287, endPoint x: 320, endPoint y: 261, distance: 125.5
click at [443, 287] on button "Yes" at bounding box center [438, 281] width 31 height 17
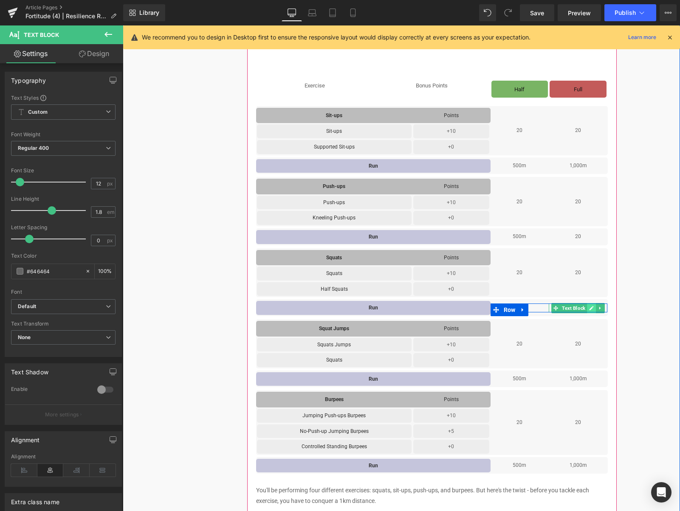
click at [591, 308] on icon at bounding box center [591, 308] width 5 height 5
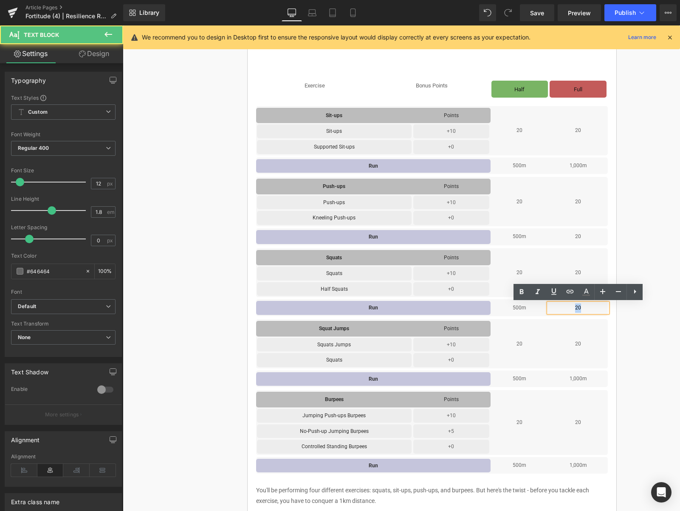
drag, startPoint x: 590, startPoint y: 308, endPoint x: 576, endPoint y: 308, distance: 14.0
click at [576, 308] on p "20" at bounding box center [578, 308] width 59 height 9
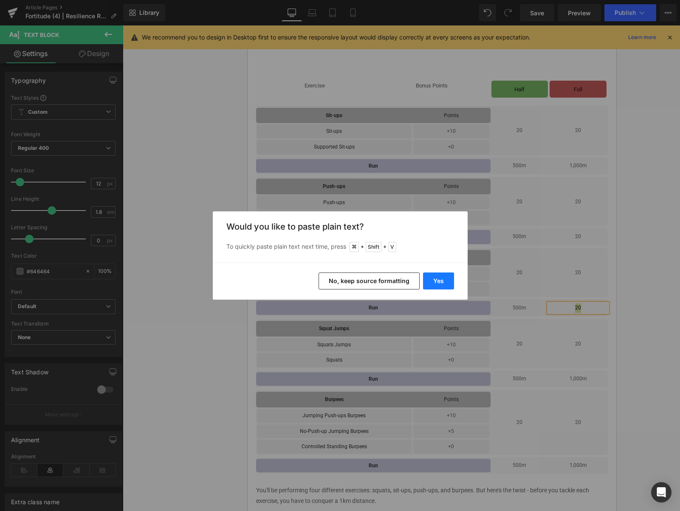
drag, startPoint x: 442, startPoint y: 284, endPoint x: 407, endPoint y: 245, distance: 52.3
click at [442, 284] on button "Yes" at bounding box center [438, 281] width 31 height 17
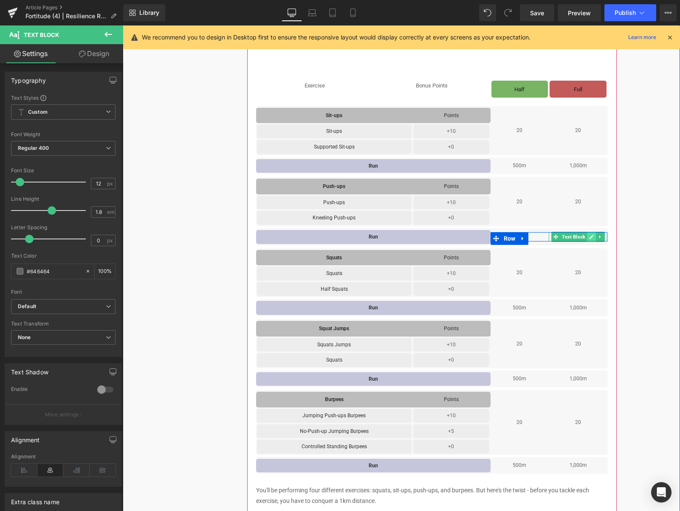
click at [590, 237] on icon at bounding box center [591, 236] width 5 height 5
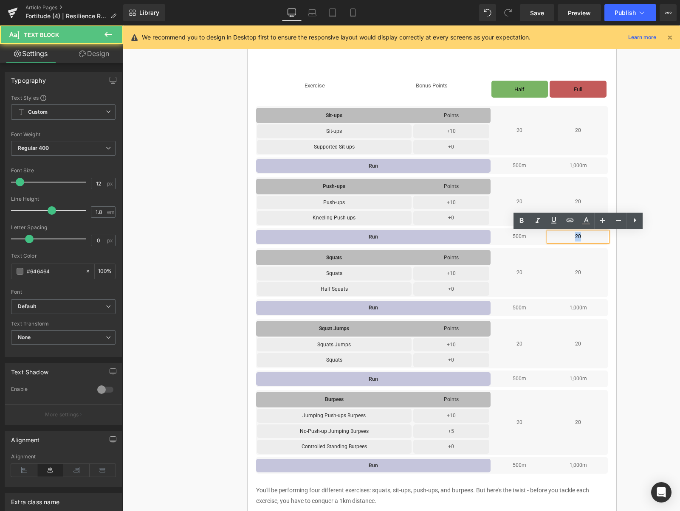
drag, startPoint x: 587, startPoint y: 236, endPoint x: 563, endPoint y: 236, distance: 24.6
click at [563, 236] on p "20" at bounding box center [578, 236] width 59 height 9
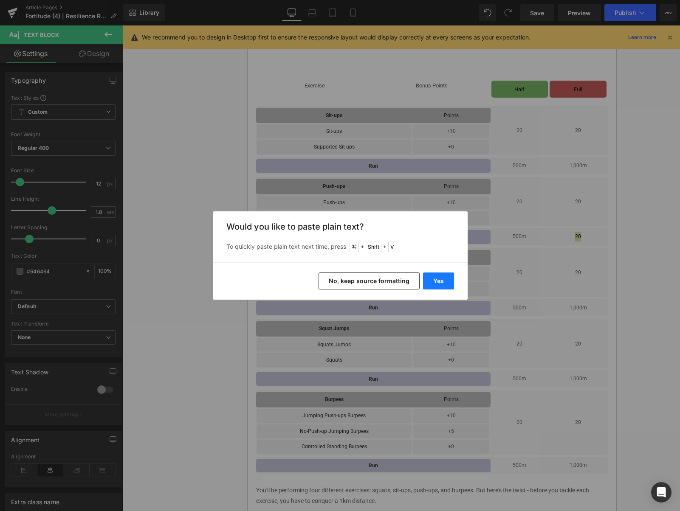
click at [443, 283] on button "Yes" at bounding box center [438, 281] width 31 height 17
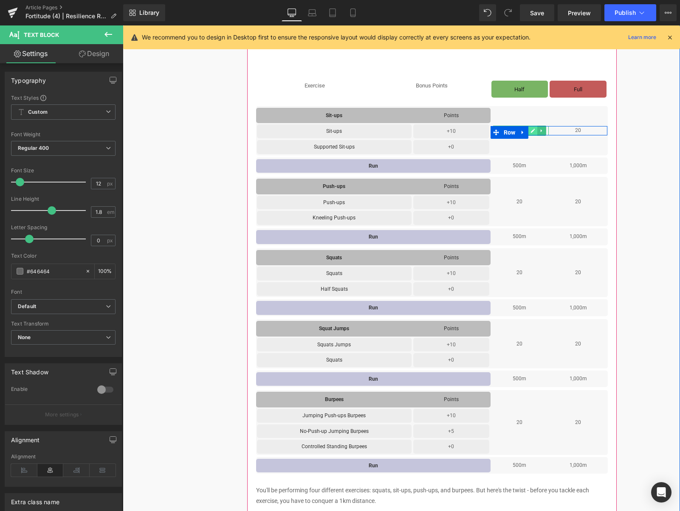
click at [533, 132] on icon at bounding box center [533, 131] width 4 height 4
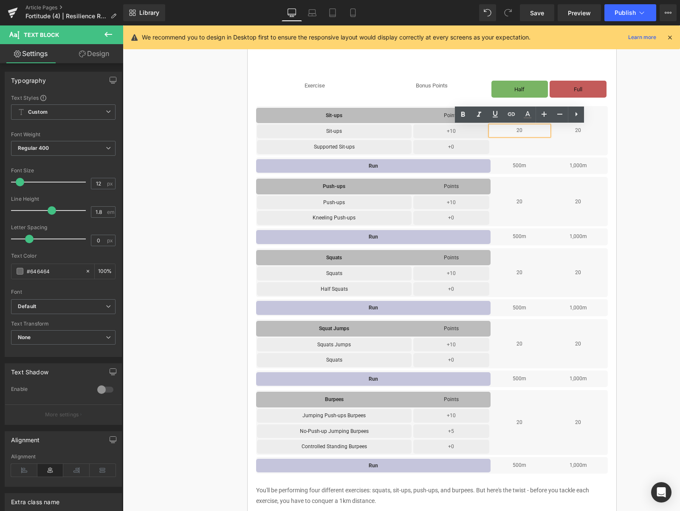
click at [533, 131] on p "20" at bounding box center [520, 130] width 59 height 9
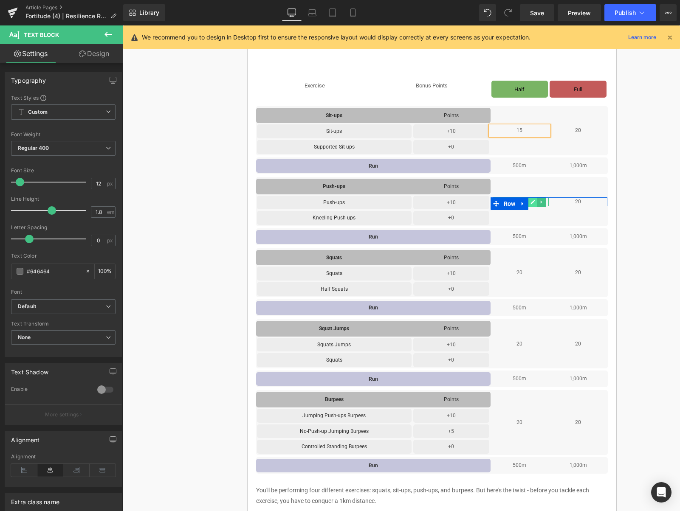
click at [533, 203] on icon at bounding box center [533, 202] width 4 height 4
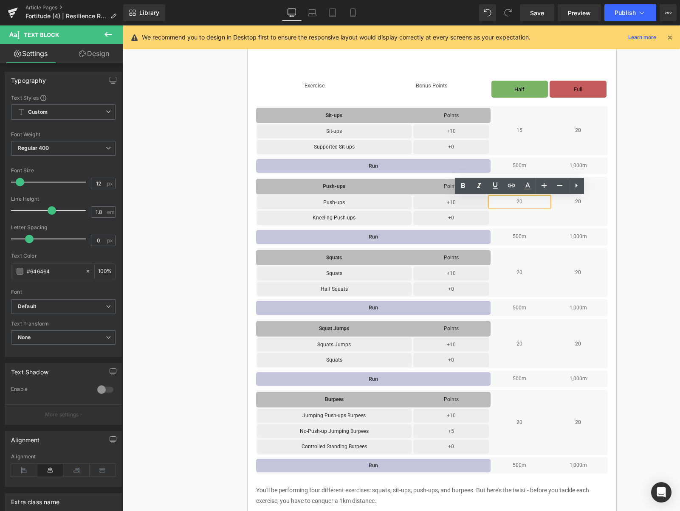
click at [533, 203] on p "20" at bounding box center [520, 201] width 59 height 9
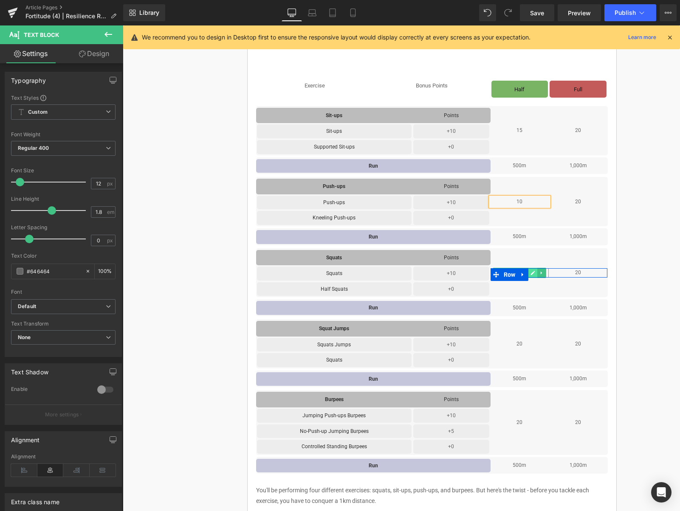
click at [533, 271] on icon at bounding box center [532, 273] width 5 height 5
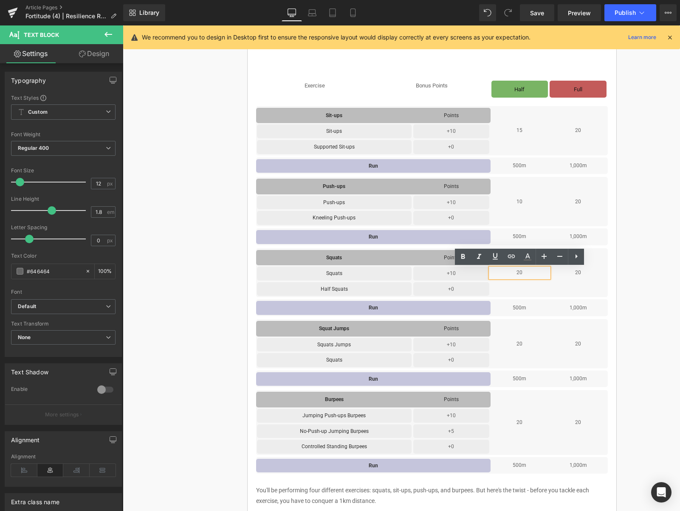
click at [533, 271] on p "20" at bounding box center [520, 272] width 59 height 9
click at [535, 344] on icon at bounding box center [532, 343] width 5 height 5
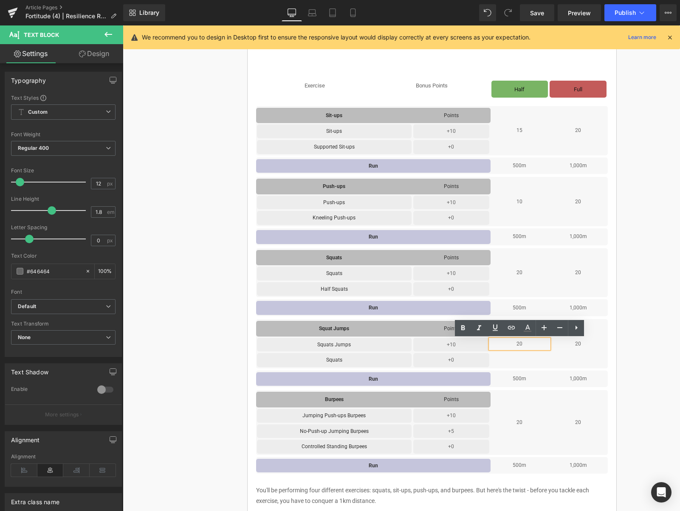
click at [533, 344] on p "20" at bounding box center [520, 344] width 59 height 9
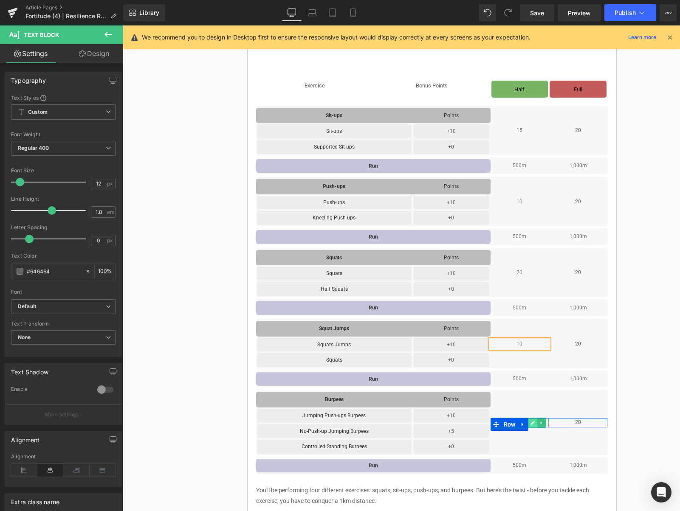
click at [535, 424] on icon at bounding box center [532, 422] width 5 height 5
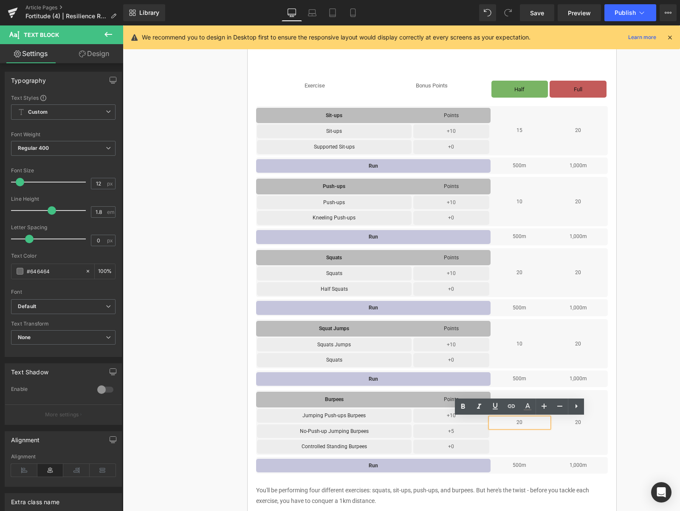
click at [535, 423] on p "20" at bounding box center [520, 422] width 59 height 9
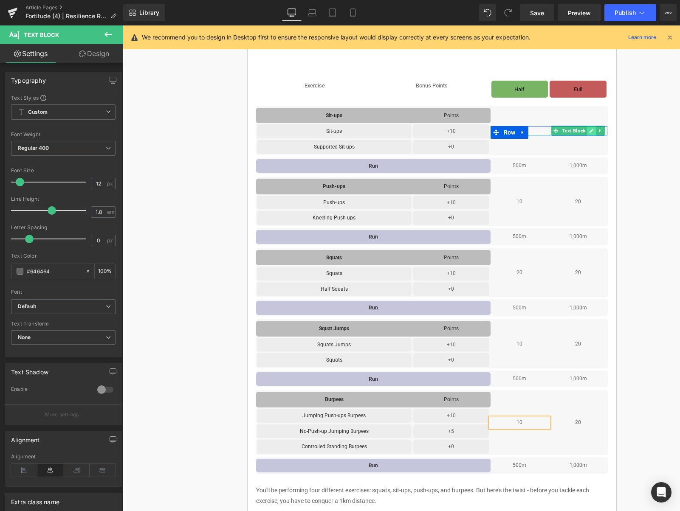
click at [590, 130] on icon at bounding box center [591, 130] width 5 height 5
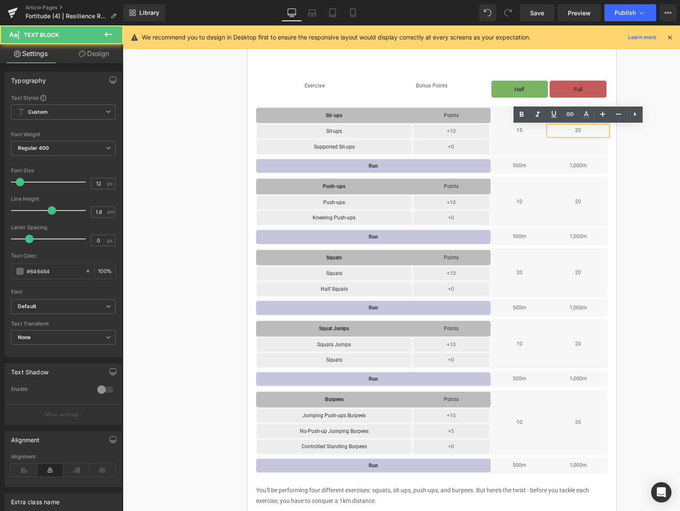
click at [590, 131] on p "20" at bounding box center [578, 130] width 59 height 9
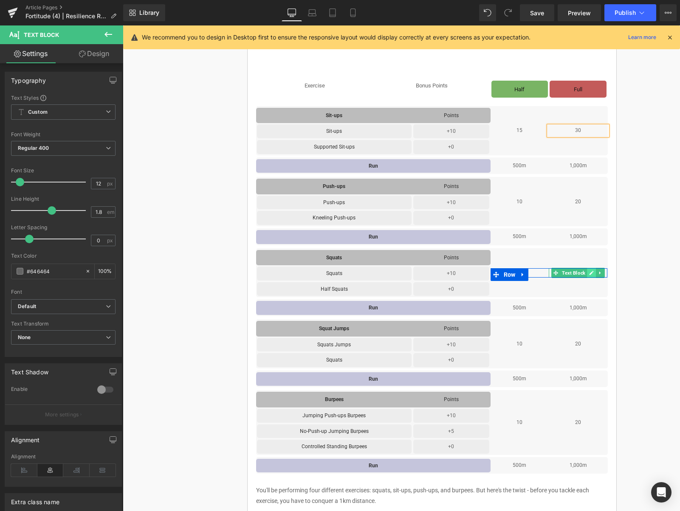
click at [590, 272] on icon at bounding box center [591, 273] width 5 height 5
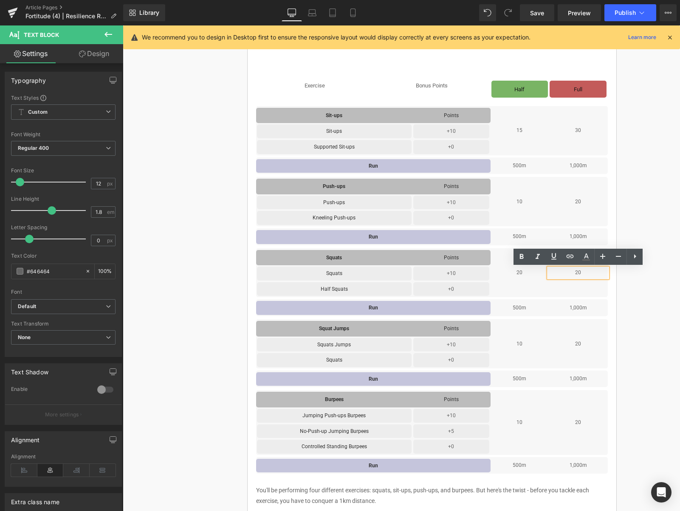
click at [590, 273] on p "20" at bounding box center [578, 272] width 59 height 9
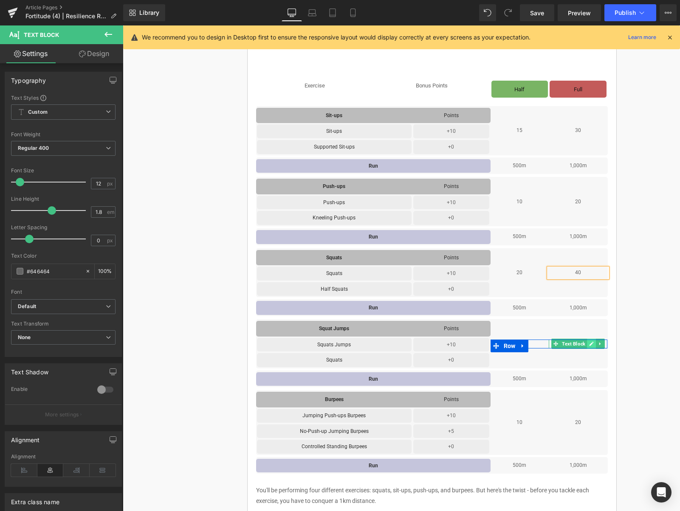
click at [593, 344] on icon at bounding box center [591, 343] width 5 height 5
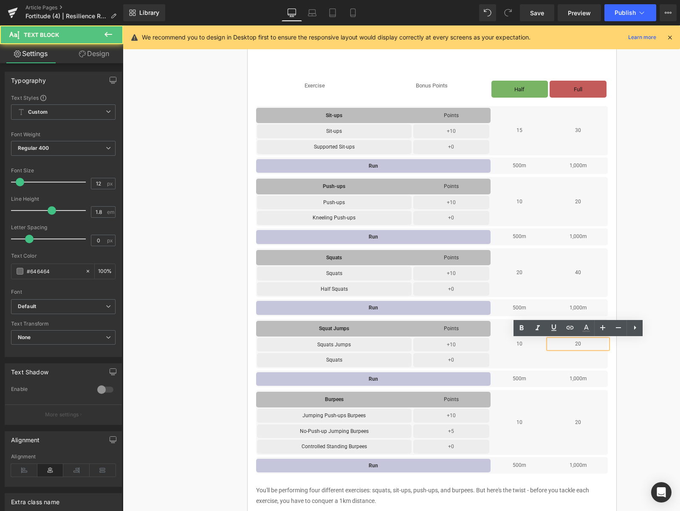
click at [591, 344] on p "20" at bounding box center [578, 344] width 59 height 9
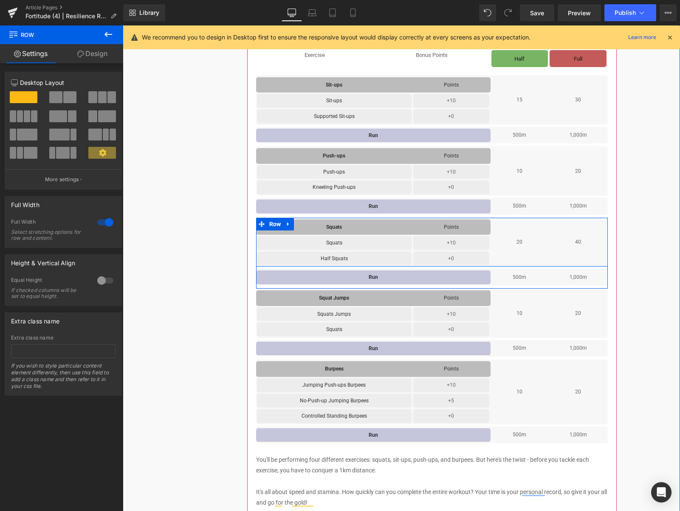
scroll to position [112, 0]
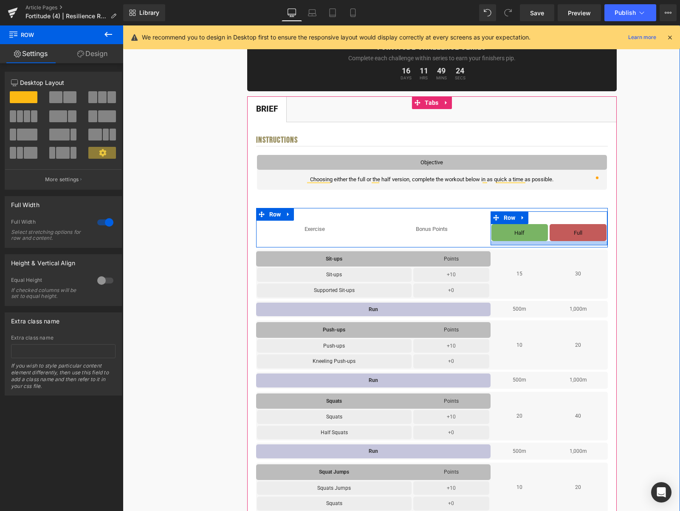
click at [532, 245] on div "Half Text Block Row Full Text Block Row Row" at bounding box center [549, 229] width 117 height 34
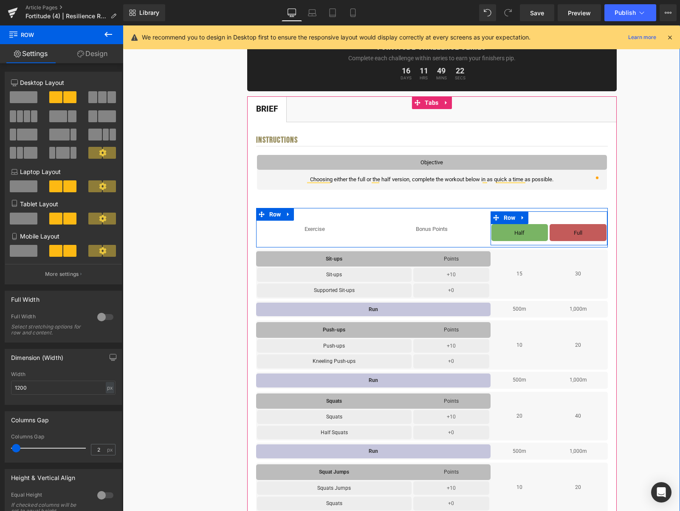
click at [532, 240] on div "Half Text Block Row Full Text Block Row Row" at bounding box center [549, 229] width 117 height 34
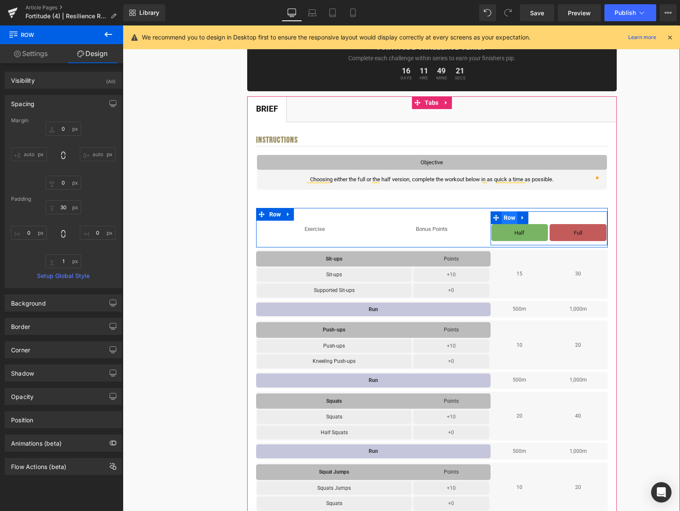
click at [511, 219] on span "Row" at bounding box center [510, 218] width 16 height 13
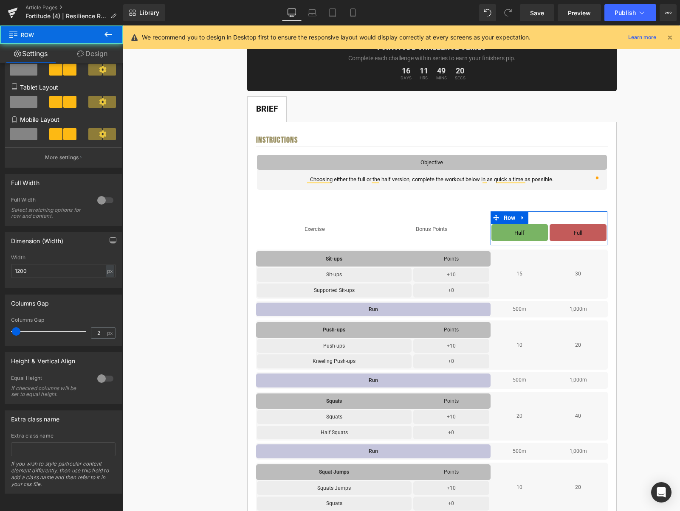
scroll to position [124, 0]
click at [100, 363] on div "Height & Vertical Align 0 Equal Height If checked columns will be set to equal …" at bounding box center [63, 379] width 117 height 52
click at [100, 372] on div at bounding box center [105, 379] width 20 height 14
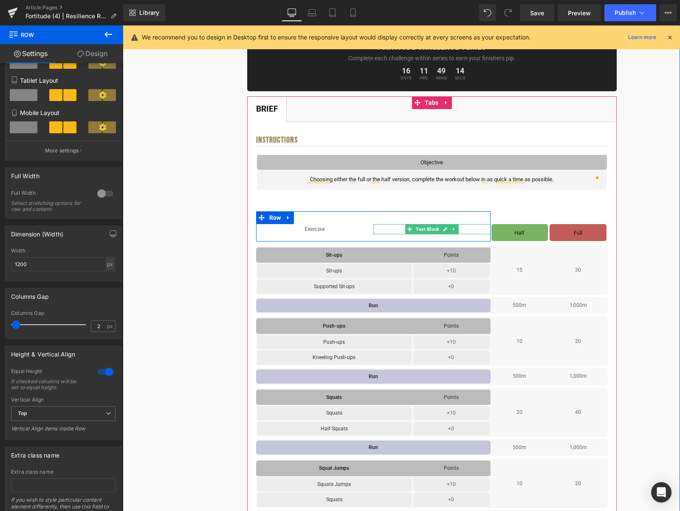
click at [445, 228] on icon at bounding box center [445, 229] width 5 height 5
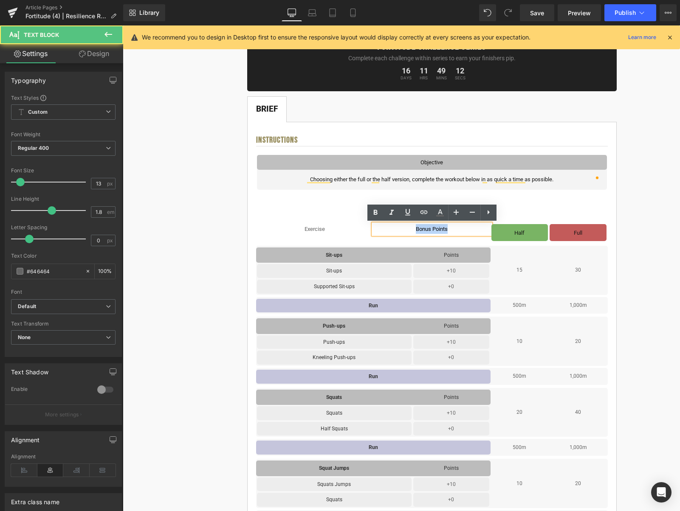
drag, startPoint x: 448, startPoint y: 228, endPoint x: 408, endPoint y: 228, distance: 39.5
click at [408, 228] on p "Bonus Points" at bounding box center [431, 229] width 117 height 10
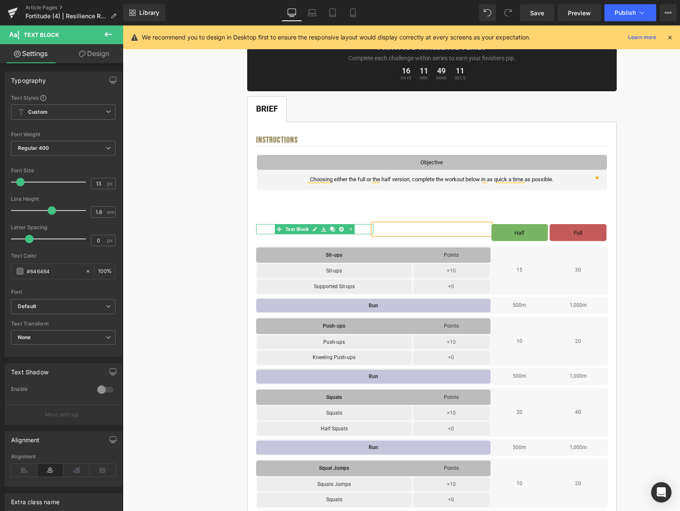
click at [362, 229] on p "Exercise" at bounding box center [314, 229] width 117 height 10
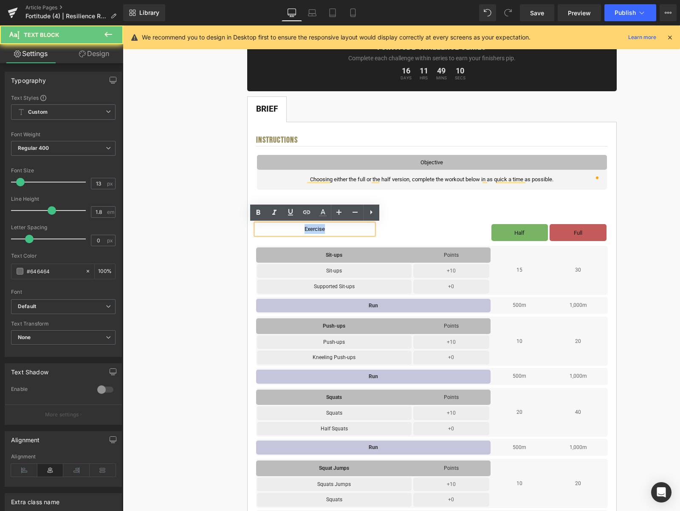
drag, startPoint x: 327, startPoint y: 229, endPoint x: 297, endPoint y: 229, distance: 29.3
click at [297, 229] on p "Exercise" at bounding box center [314, 229] width 117 height 10
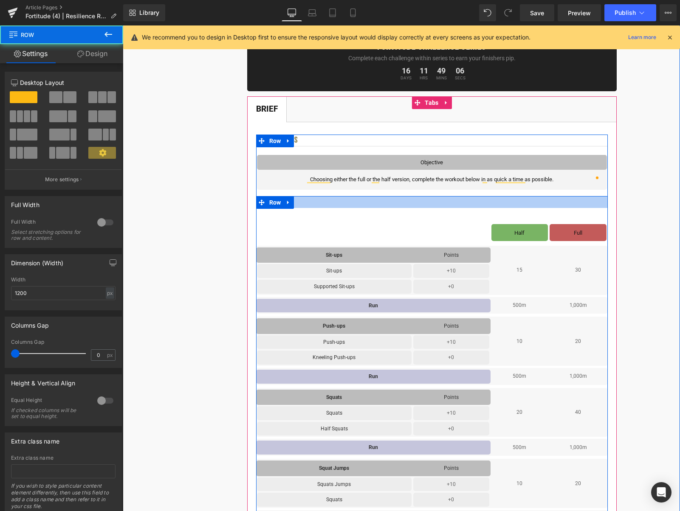
click at [550, 207] on div at bounding box center [432, 202] width 352 height 12
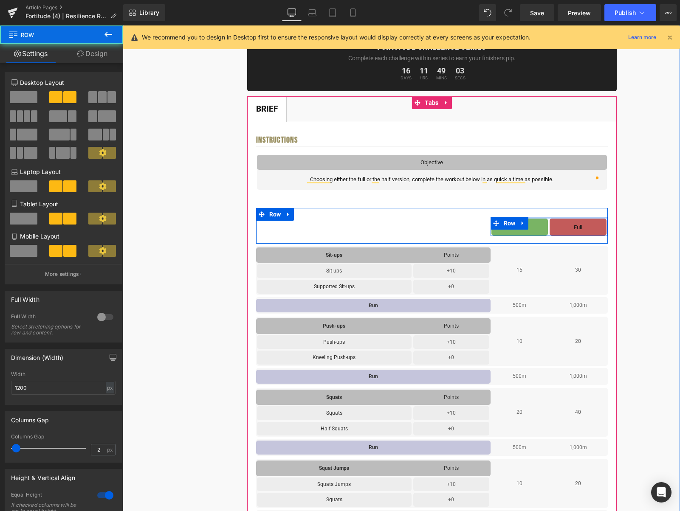
drag, startPoint x: 554, startPoint y: 219, endPoint x: 553, endPoint y: 208, distance: 11.1
click at [553, 208] on div "Text Block Text Block Row Half Text Block Row Full Text Block Row Row Row" at bounding box center [432, 225] width 352 height 35
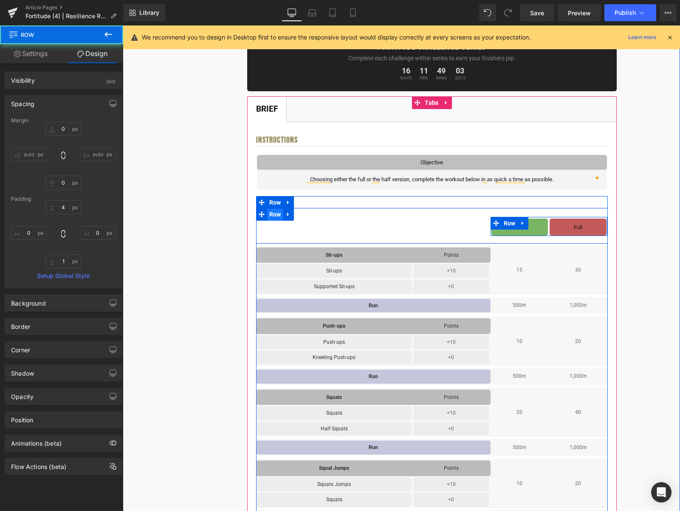
click at [276, 217] on span "Row" at bounding box center [275, 214] width 16 height 13
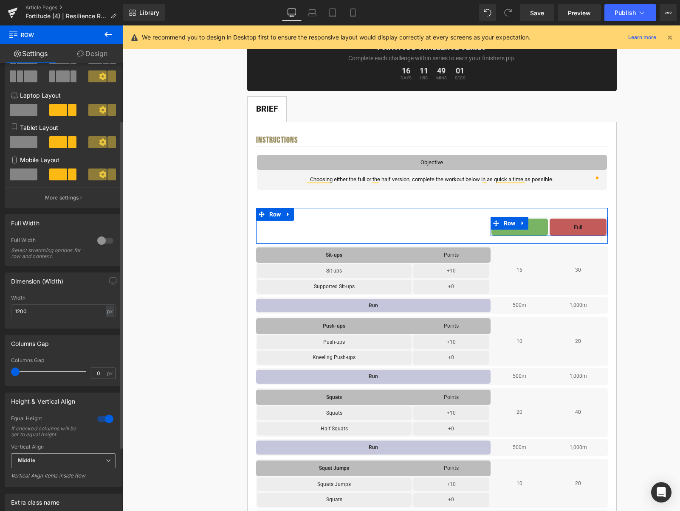
scroll to position [78, 0]
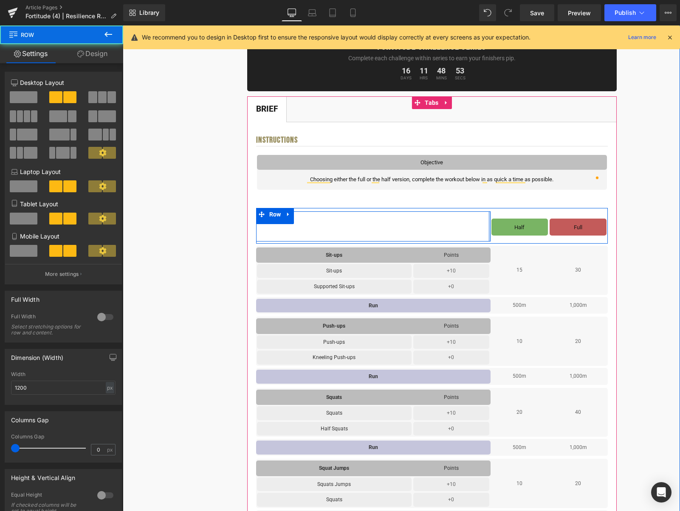
click at [489, 235] on div at bounding box center [489, 227] width 2 height 30
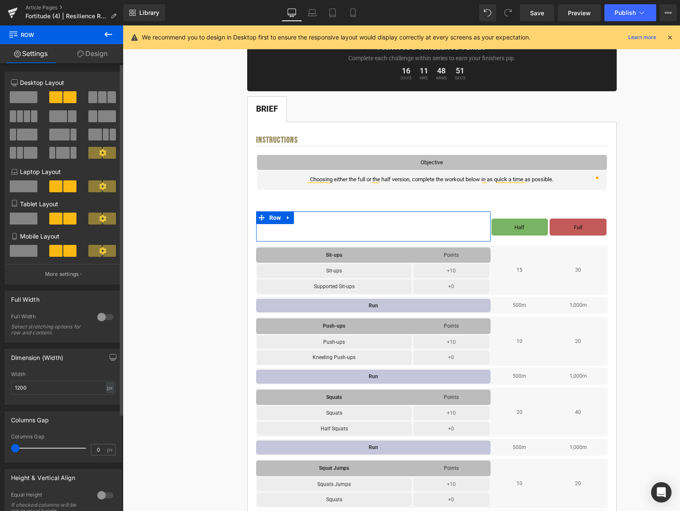
click at [101, 497] on div at bounding box center [105, 496] width 20 height 14
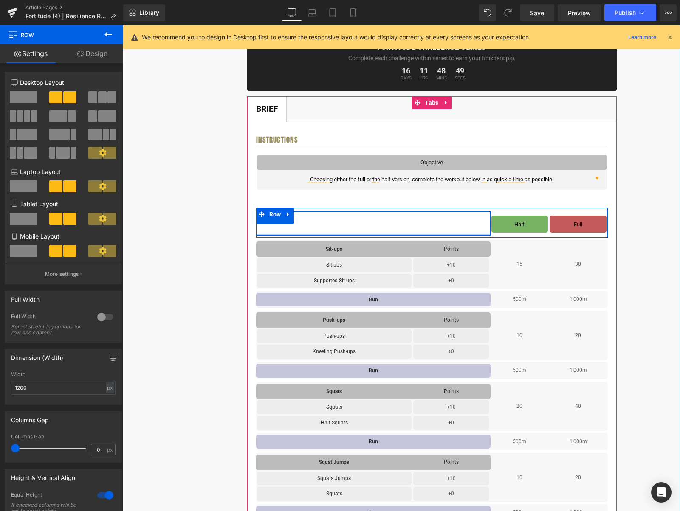
click at [479, 231] on div "Text Block Text Block Row" at bounding box center [373, 224] width 234 height 24
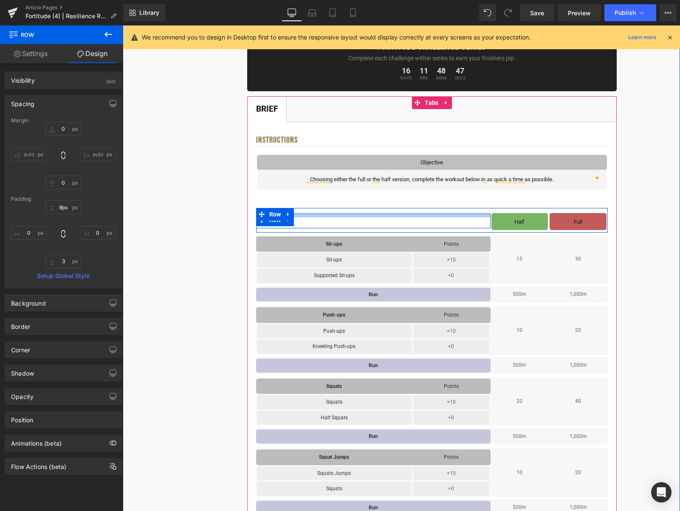
type input "10px"
drag, startPoint x: 479, startPoint y: 217, endPoint x: 483, endPoint y: 211, distance: 7.2
click at [477, 208] on div "Text Block Text Block Row Half Text Block Row Full Text Block Row Row Row" at bounding box center [432, 220] width 352 height 24
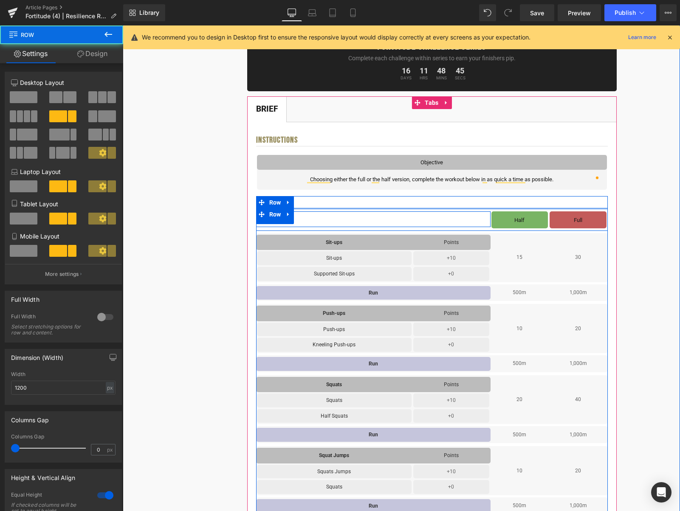
click at [535, 209] on div at bounding box center [432, 209] width 352 height 2
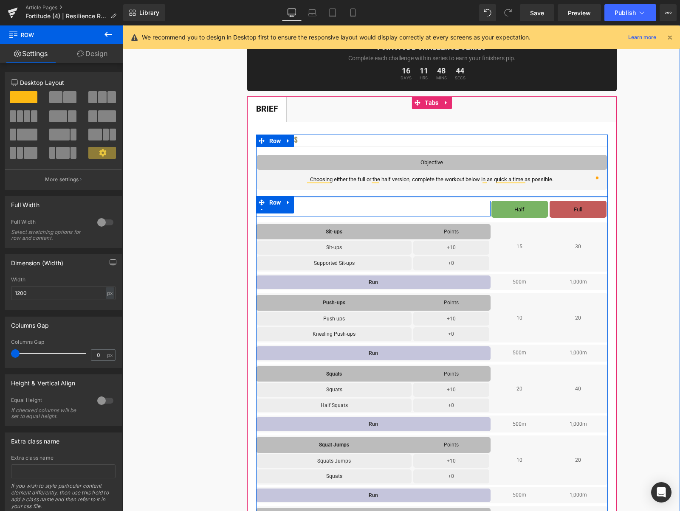
drag, startPoint x: 537, startPoint y: 204, endPoint x: 539, endPoint y: 193, distance: 10.8
click at [539, 193] on div "Instructions Heading Objective Text Block Row Choosing either the full or the h…" at bounding box center [432, 462] width 352 height 655
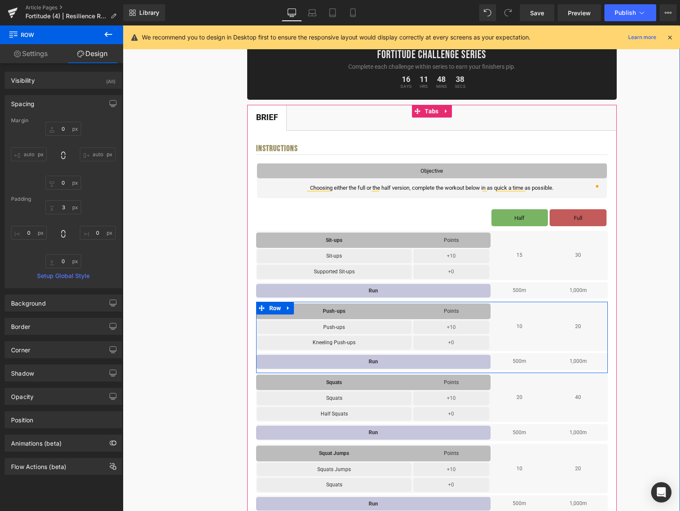
scroll to position [103, 0]
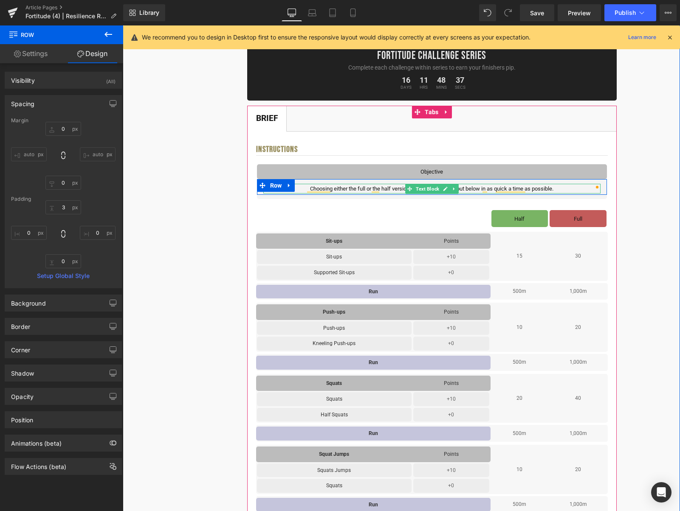
click at [475, 187] on p "Choosing either the full or the half version, complete the workout below in as …" at bounding box center [431, 189] width 337 height 10
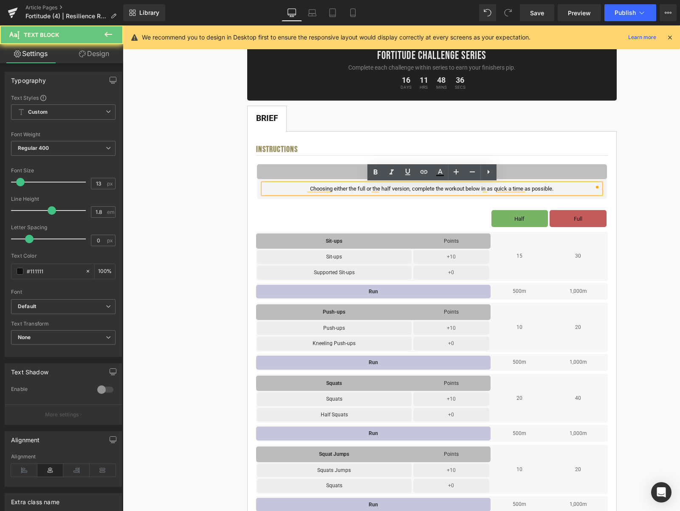
click at [467, 187] on p "Choosing either the full or the half version, complete the workout below in as …" at bounding box center [431, 189] width 337 height 10
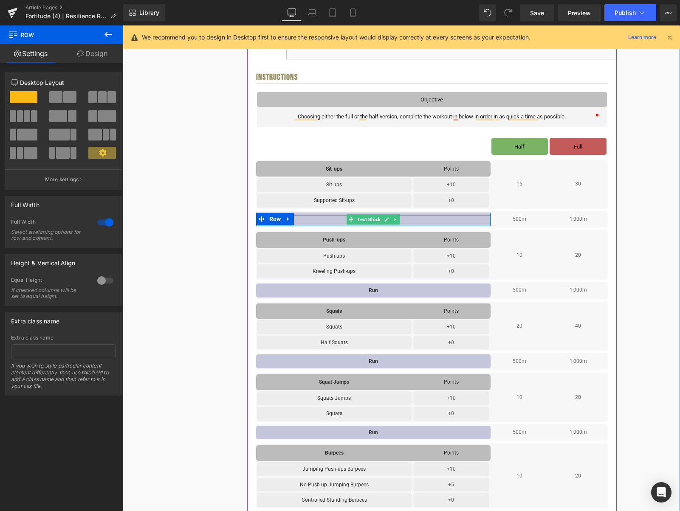
scroll to position [62, 0]
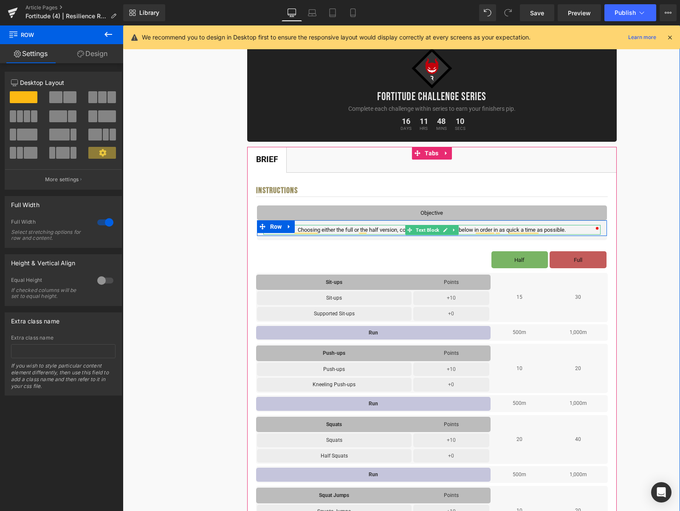
click at [392, 230] on p "Choosing either the full or the half version, complete the workout in below in …" at bounding box center [431, 230] width 337 height 10
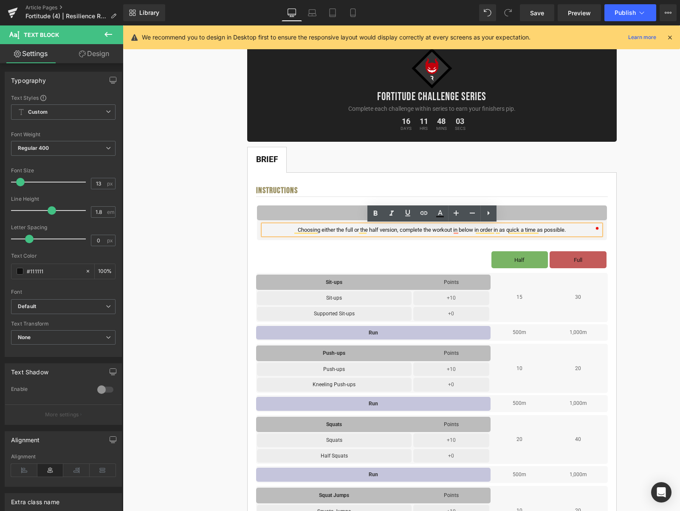
click at [399, 231] on p "Choosing either the full or the half version, complete the workout in below in …" at bounding box center [431, 230] width 337 height 10
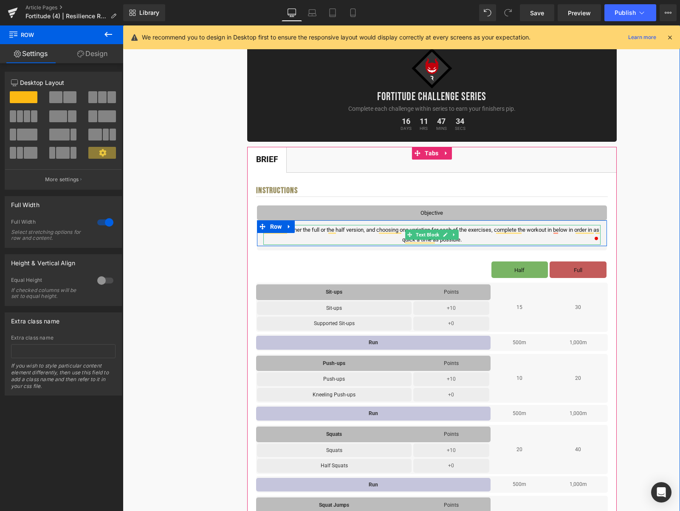
click at [368, 231] on p "Choosing either the full or the half version, and choosing one variation for ea…" at bounding box center [431, 235] width 337 height 20
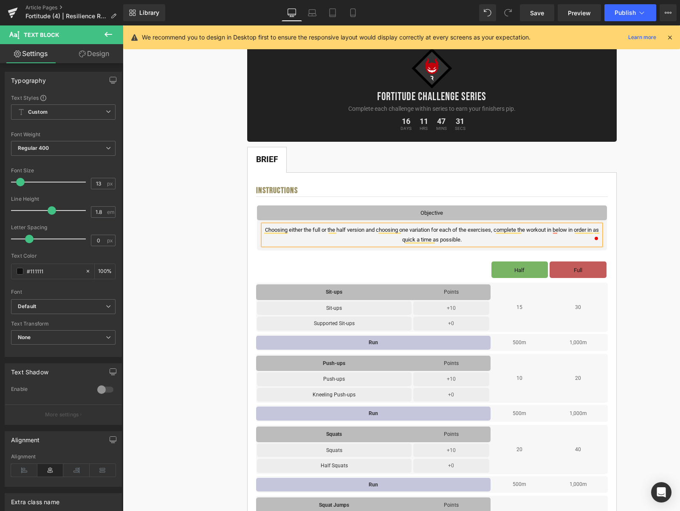
click at [413, 228] on p "Choosing either the full or the half version and choosing one variation for eac…" at bounding box center [431, 235] width 337 height 20
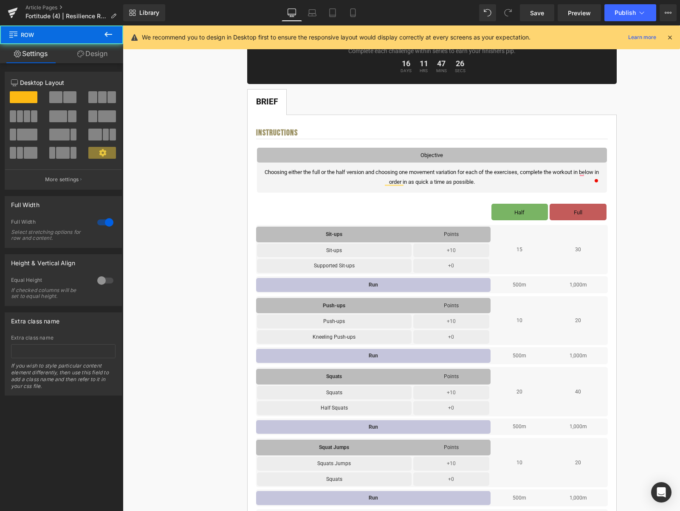
scroll to position [222, 0]
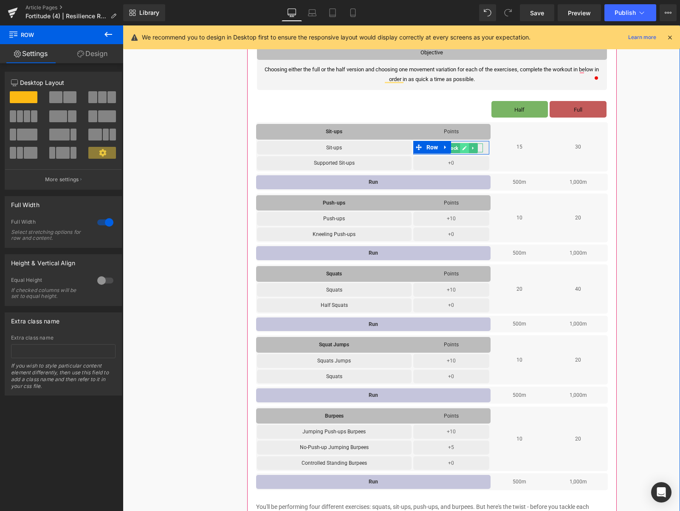
click at [466, 149] on icon at bounding box center [464, 148] width 5 height 5
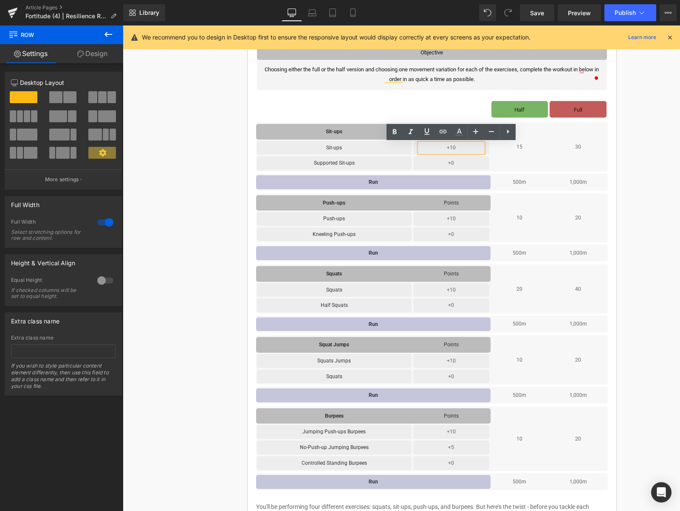
click at [466, 149] on p "+10" at bounding box center [452, 148] width 64 height 9
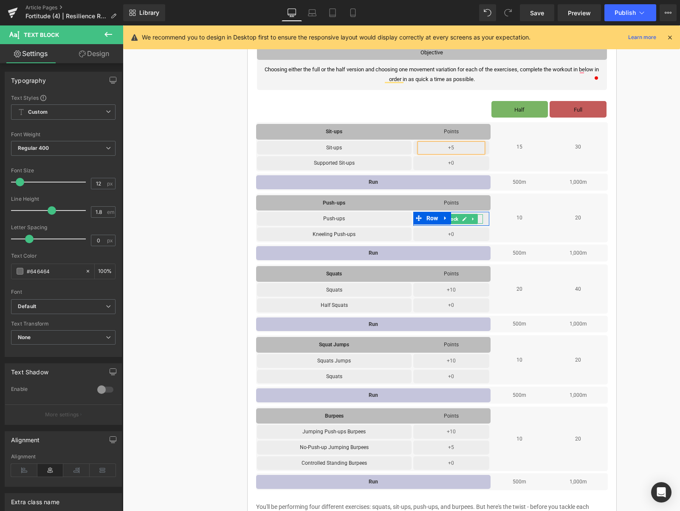
click at [467, 220] on icon at bounding box center [464, 219] width 5 height 5
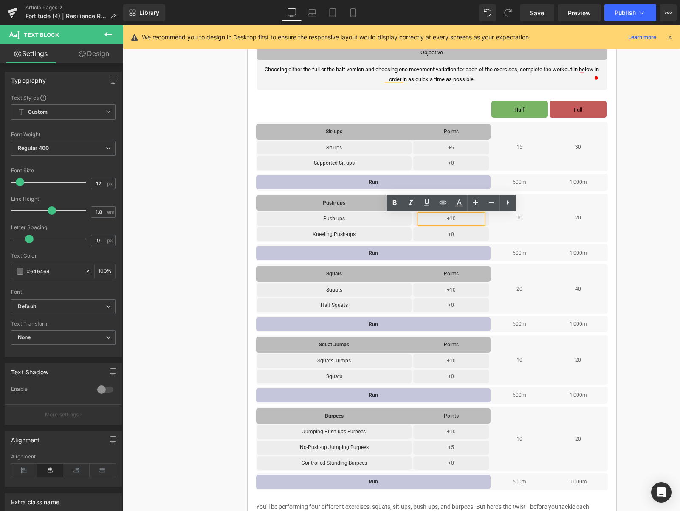
click at [465, 219] on p "+10" at bounding box center [452, 218] width 64 height 9
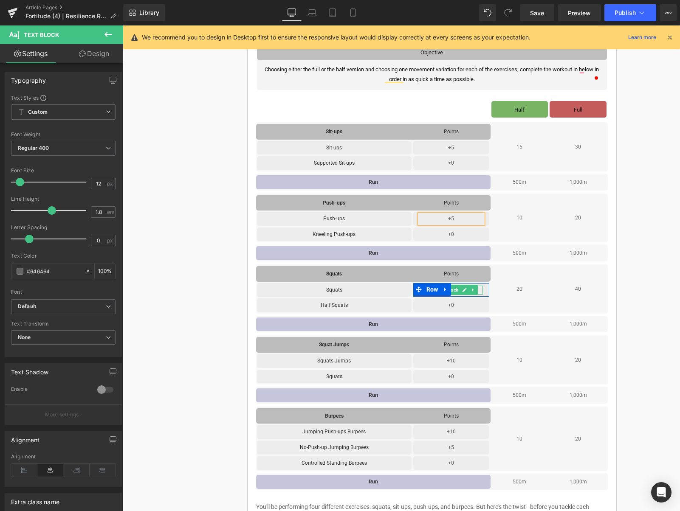
click at [463, 291] on icon at bounding box center [465, 290] width 4 height 4
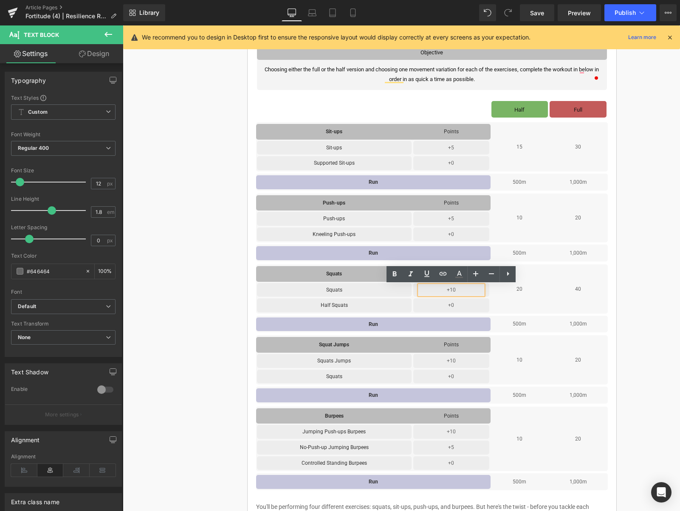
click at [463, 291] on p "+10" at bounding box center [452, 290] width 64 height 9
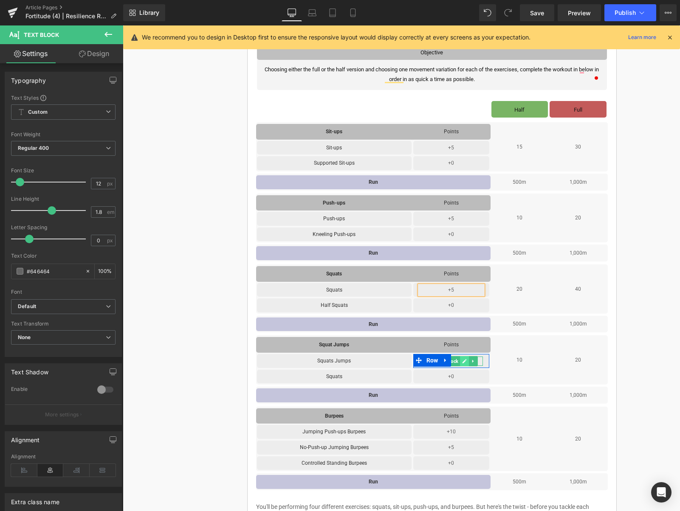
click at [465, 362] on icon at bounding box center [465, 361] width 4 height 4
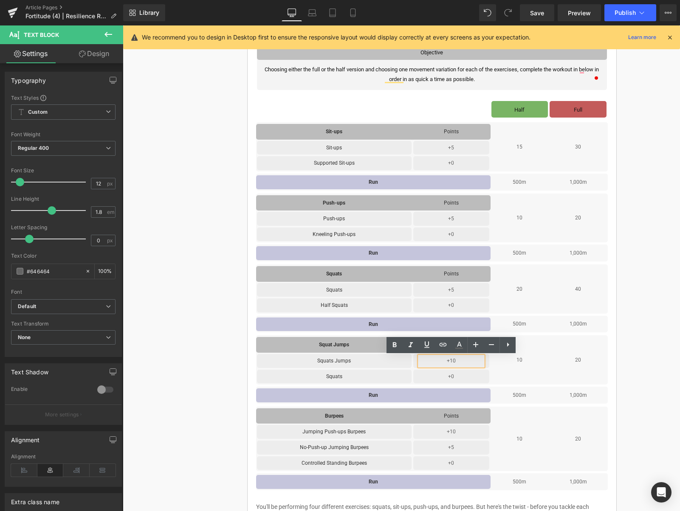
click at [466, 362] on p "+10" at bounding box center [452, 361] width 64 height 9
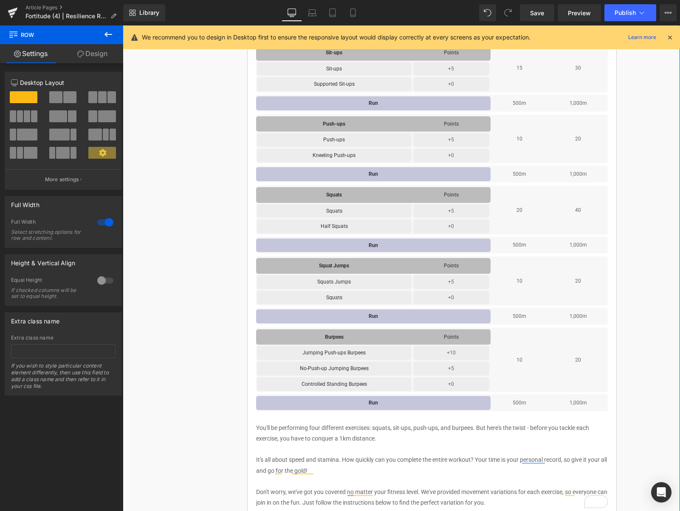
scroll to position [464, 0]
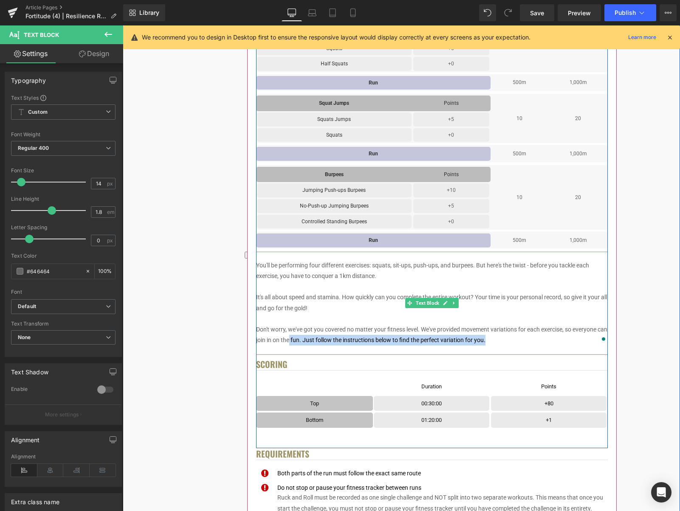
drag, startPoint x: 504, startPoint y: 340, endPoint x: 301, endPoint y: 345, distance: 202.6
click at [301, 345] on p "Don't worry, we've got you covered no matter your fitness level. We've provided…" at bounding box center [432, 334] width 352 height 21
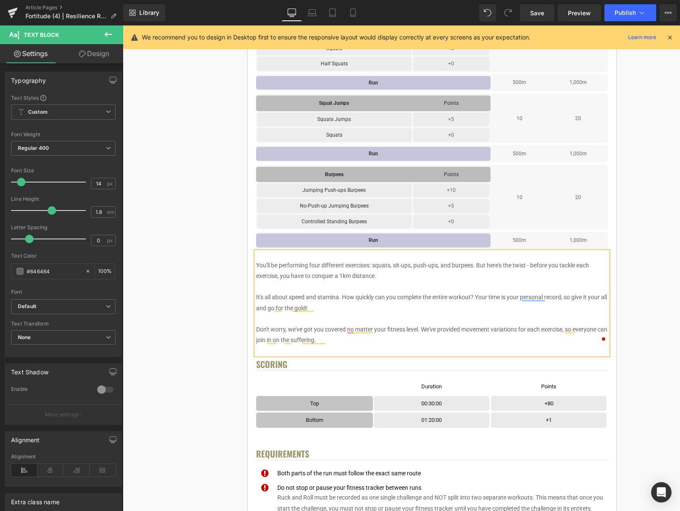
click at [649, 281] on div "< User Home Text Block Row Image Fortitude Challenge Series Heading Complete ea…" at bounding box center [431, 387] width 491 height 1543
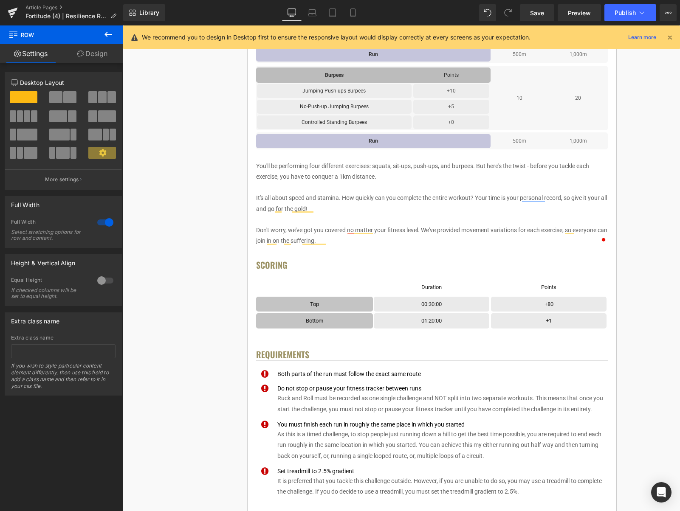
scroll to position [564, 0]
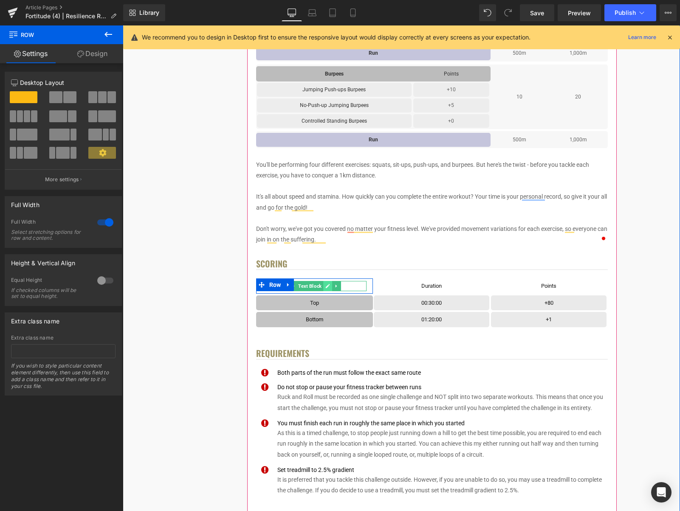
click at [327, 286] on icon at bounding box center [327, 286] width 5 height 5
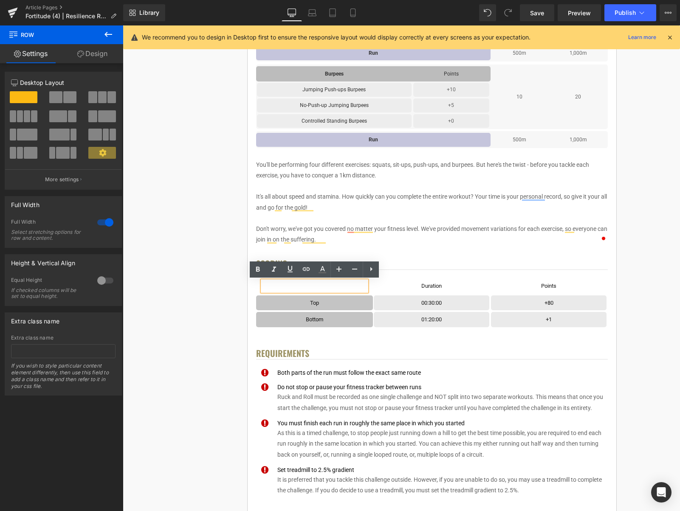
click at [338, 286] on p at bounding box center [314, 286] width 104 height 10
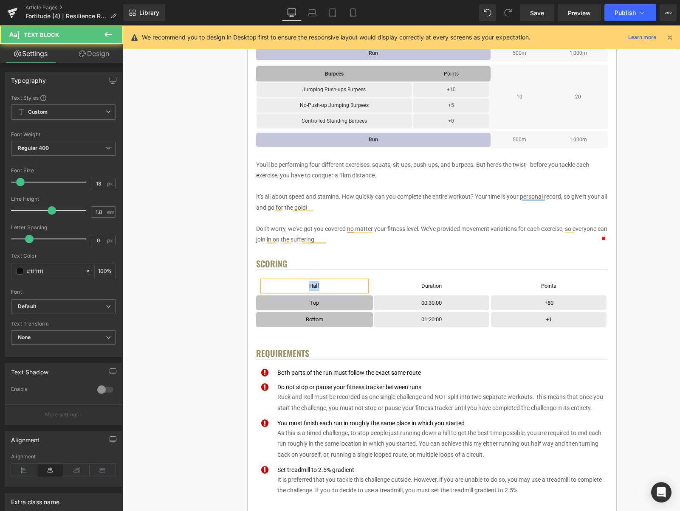
drag, startPoint x: 338, startPoint y: 288, endPoint x: 311, endPoint y: 285, distance: 26.4
click at [311, 285] on p "Half" at bounding box center [314, 286] width 104 height 10
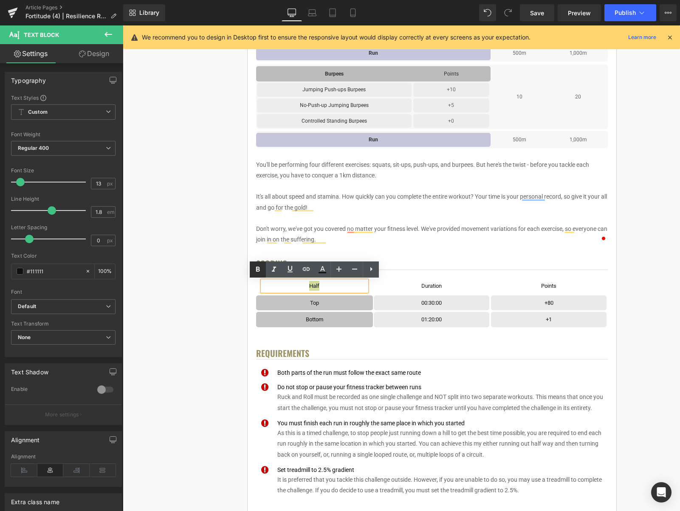
click at [260, 270] on icon at bounding box center [258, 269] width 4 height 5
click at [197, 286] on div "< User Home Text Block Row Image Fortitude Challenge Series Heading Complete ea…" at bounding box center [431, 286] width 491 height 1543
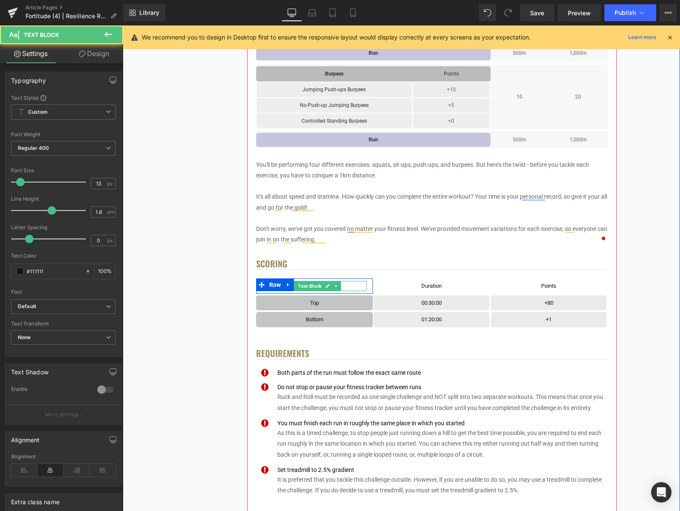
click at [355, 288] on p "Half" at bounding box center [314, 286] width 104 height 10
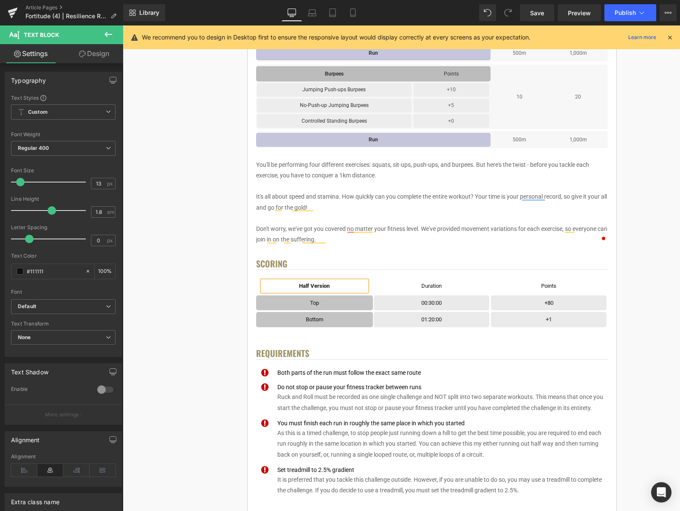
click at [643, 275] on div "< User Home Text Block Row Image Fortitude Challenge Series Heading Complete ea…" at bounding box center [431, 286] width 491 height 1543
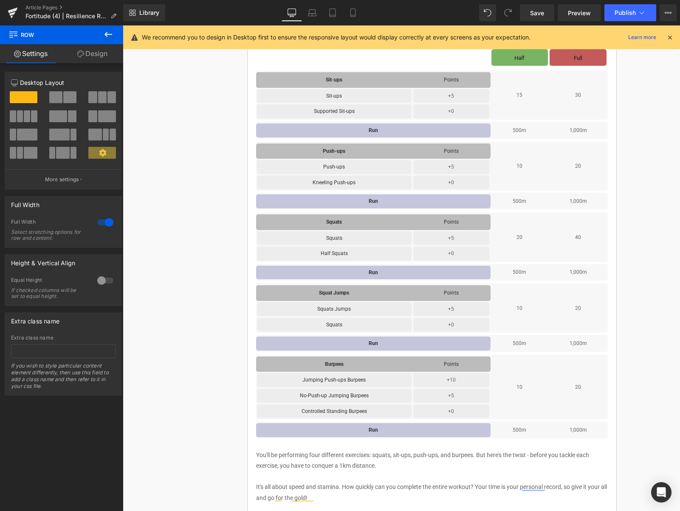
scroll to position [255, 0]
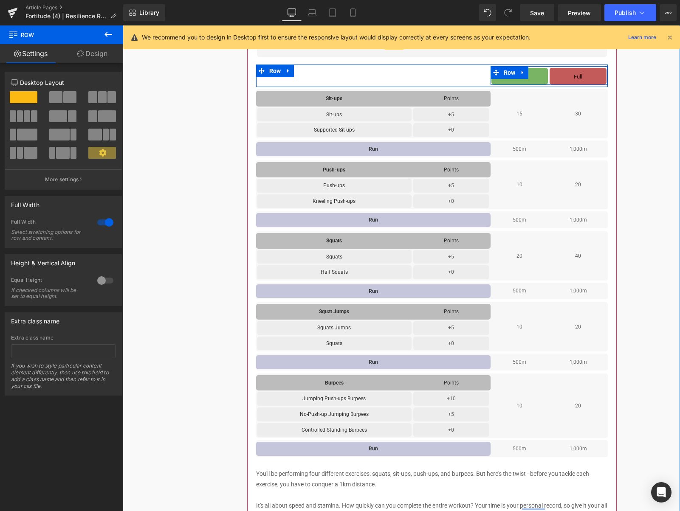
click at [522, 73] on icon at bounding box center [523, 72] width 6 height 6
click at [530, 73] on link at bounding box center [533, 72] width 11 height 13
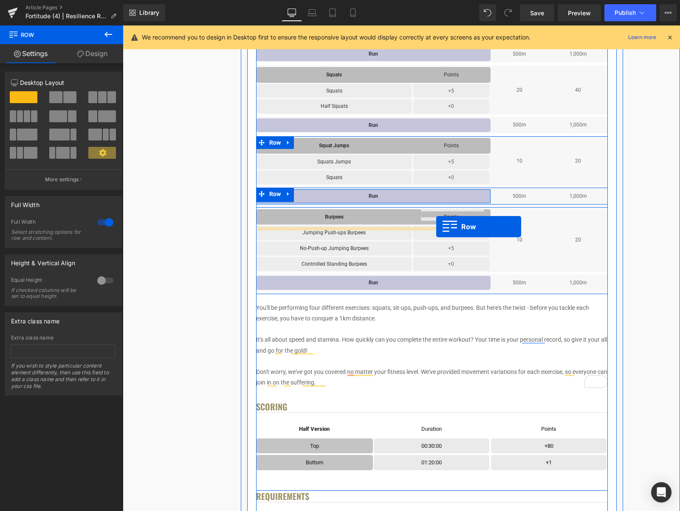
scroll to position [567, 0]
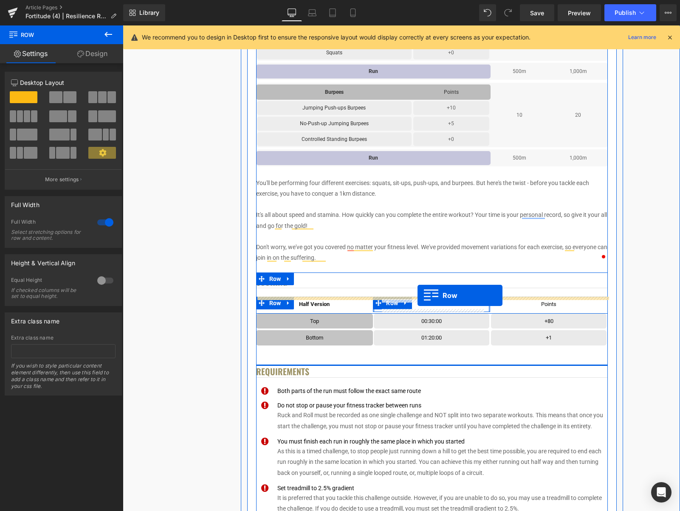
drag, startPoint x: 513, startPoint y: 94, endPoint x: 418, endPoint y: 296, distance: 223.1
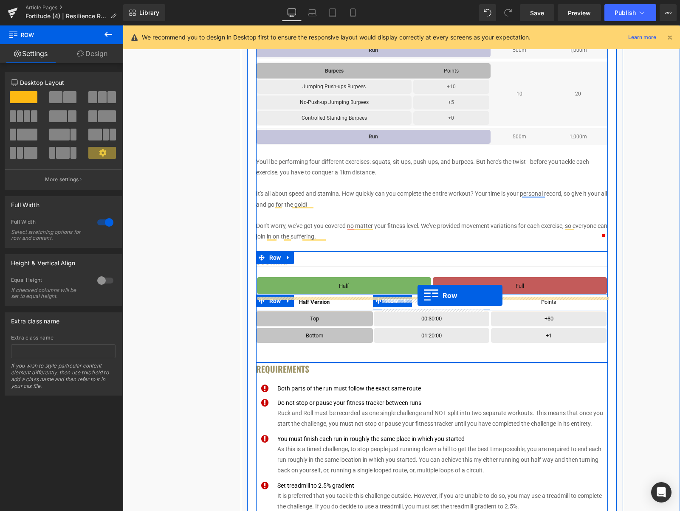
scroll to position [546, 0]
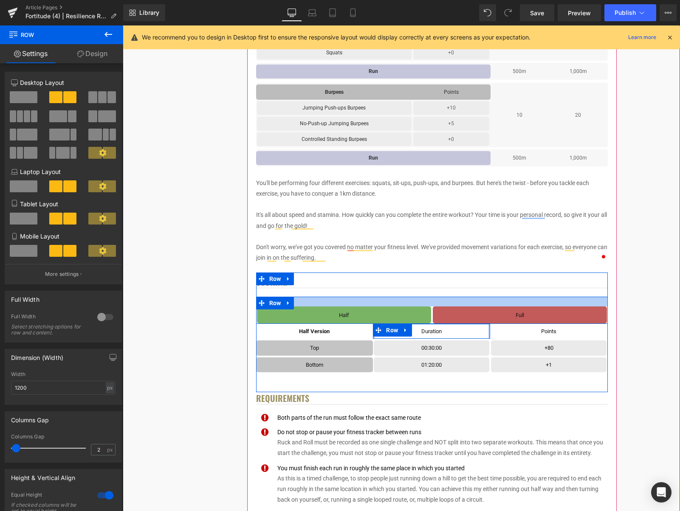
drag, startPoint x: 379, startPoint y: 296, endPoint x: 378, endPoint y: 305, distance: 8.2
click at [378, 305] on div at bounding box center [432, 302] width 352 height 10
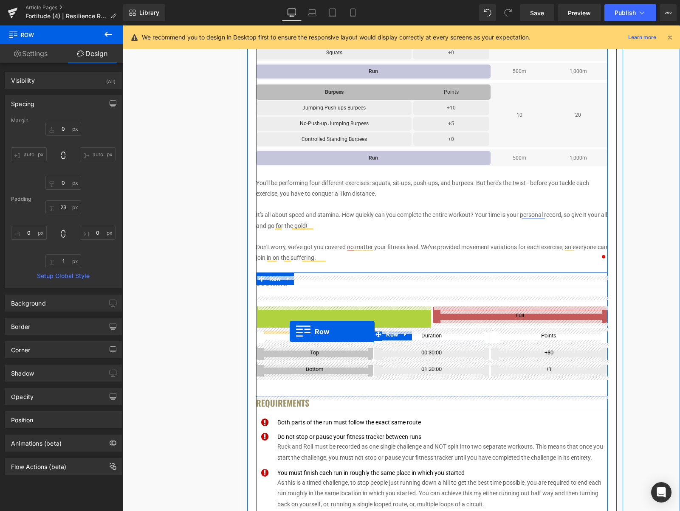
drag, startPoint x: 281, startPoint y: 315, endPoint x: 290, endPoint y: 332, distance: 18.6
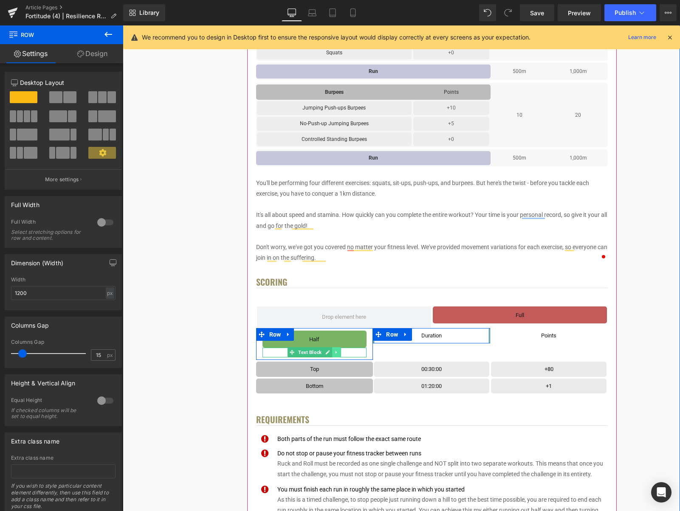
click at [335, 353] on icon at bounding box center [336, 352] width 5 height 5
click at [339, 354] on icon at bounding box center [341, 352] width 5 height 5
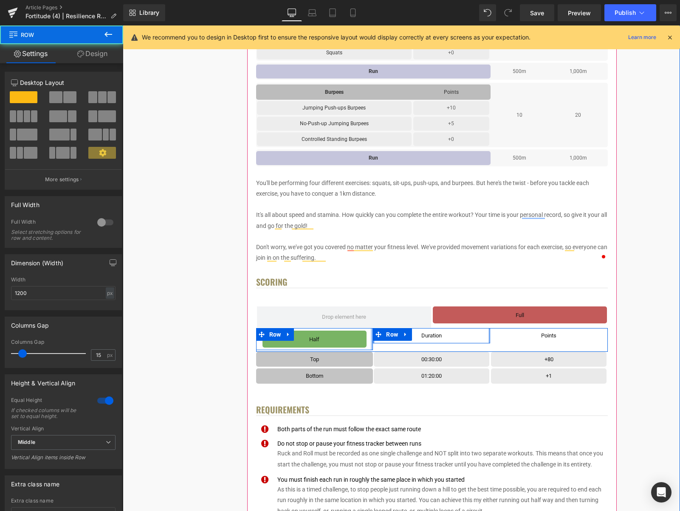
click at [371, 347] on div at bounding box center [372, 339] width 2 height 22
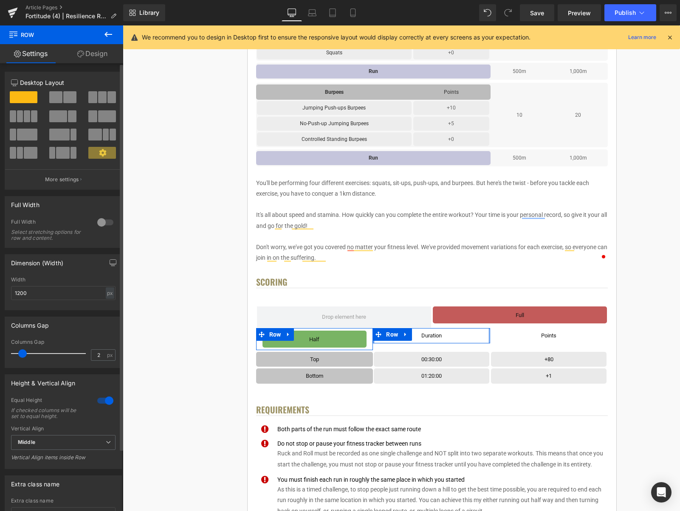
type input "0"
drag, startPoint x: 23, startPoint y: 354, endPoint x: 12, endPoint y: 353, distance: 11.1
click at [12, 353] on span at bounding box center [15, 354] width 8 height 8
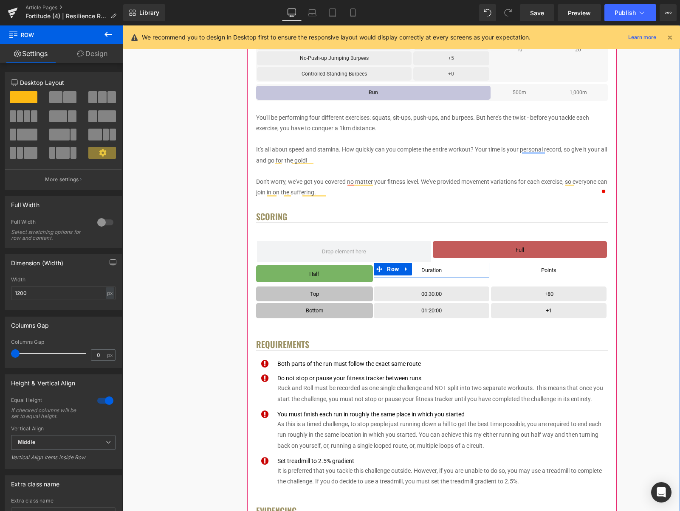
scroll to position [620, 0]
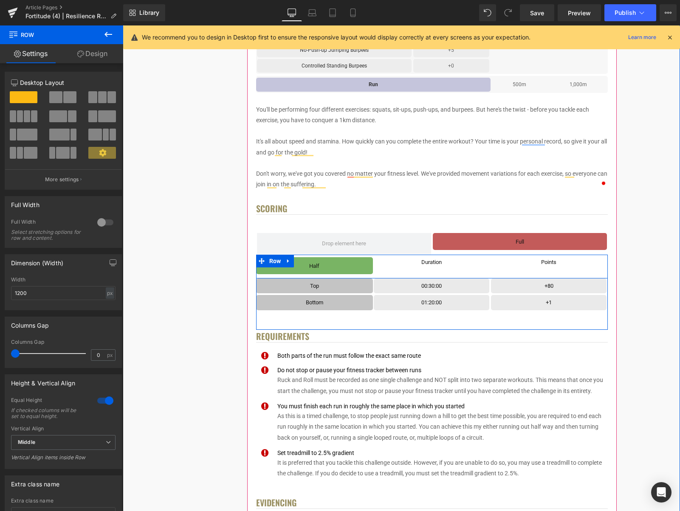
click at [383, 274] on div "Half Text Block Row Row Duration Text Block Row Row Points Text [GEOGRAPHIC_DAT…" at bounding box center [432, 266] width 352 height 23
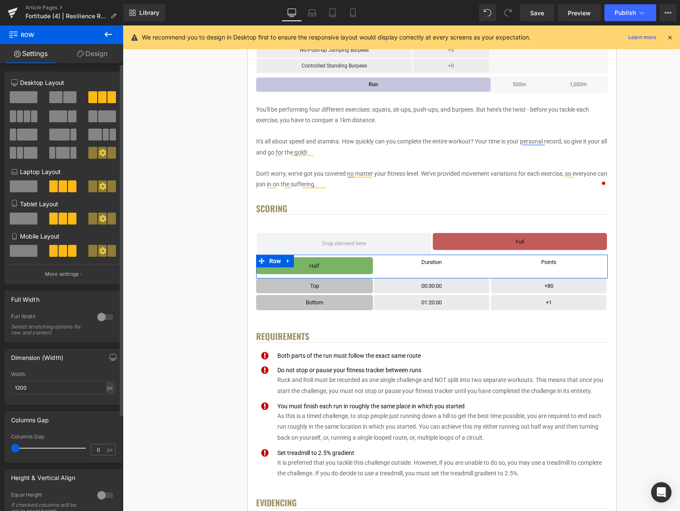
click at [103, 495] on div at bounding box center [105, 496] width 20 height 14
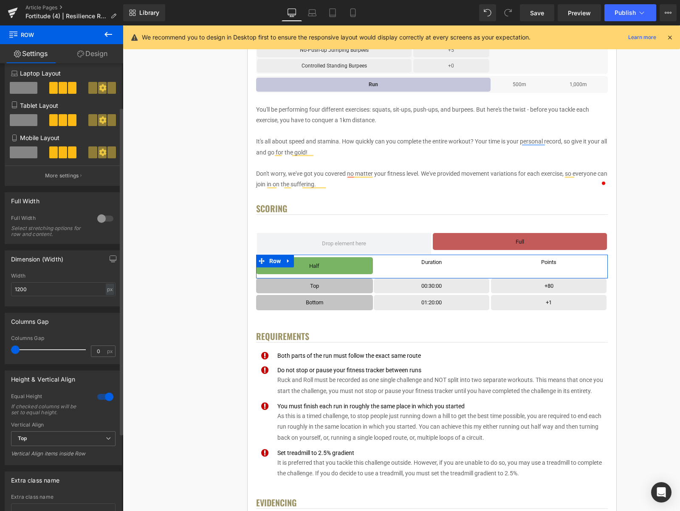
scroll to position [99, 0]
click at [90, 440] on span "Top" at bounding box center [63, 438] width 104 height 15
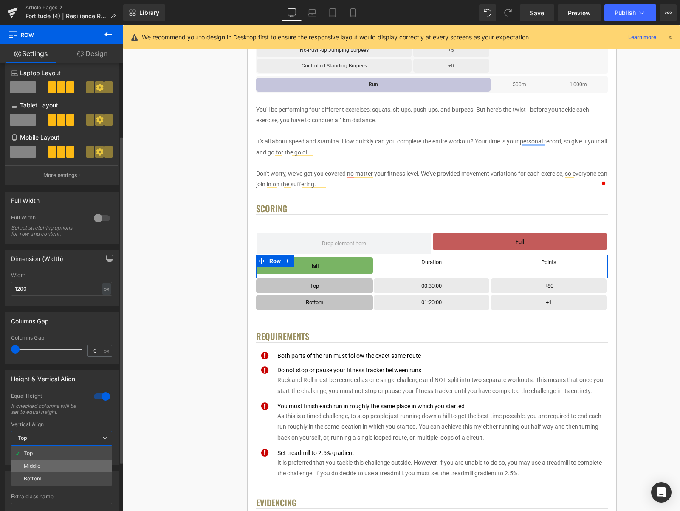
click at [75, 462] on li "Middle" at bounding box center [61, 466] width 101 height 13
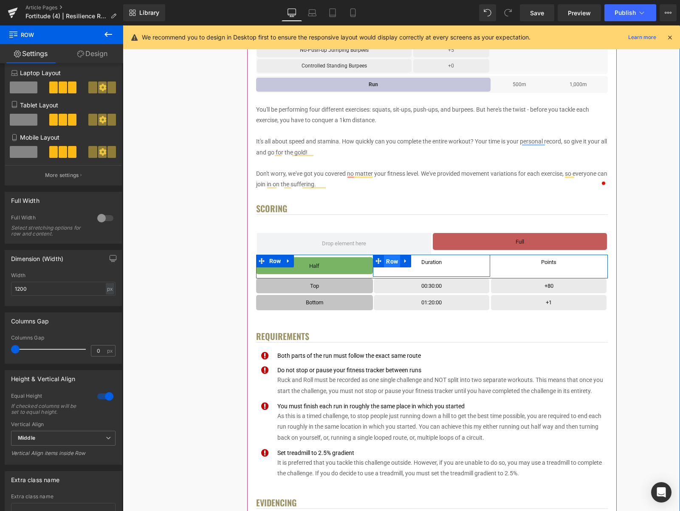
click at [396, 265] on span "Row" at bounding box center [392, 261] width 16 height 13
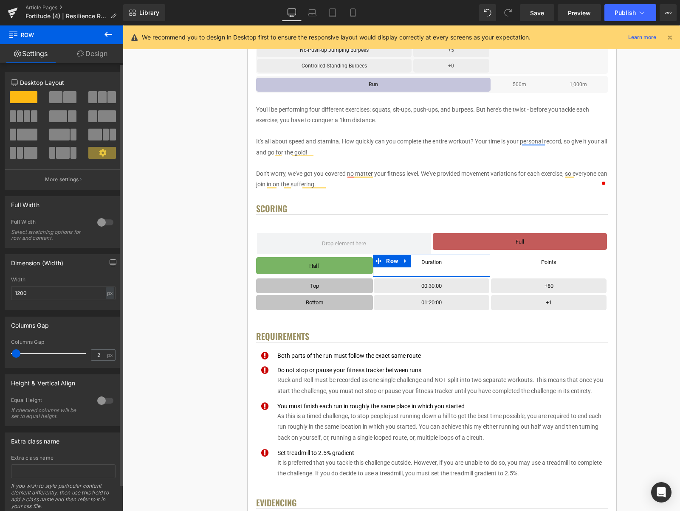
click at [103, 402] on div at bounding box center [105, 401] width 20 height 14
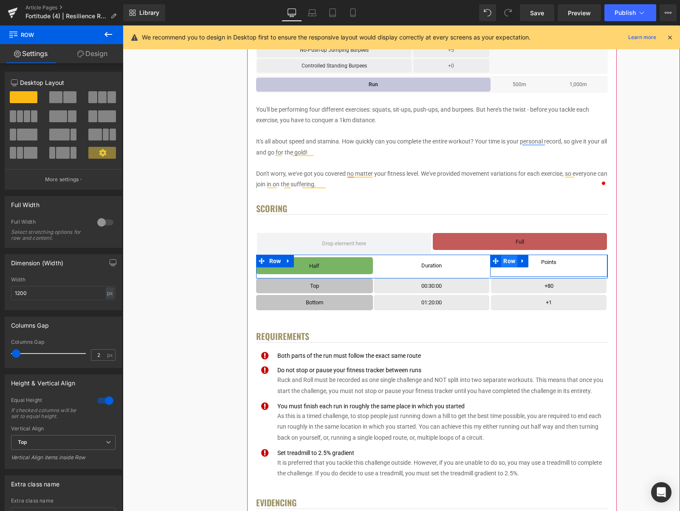
click at [510, 264] on span "Row" at bounding box center [509, 261] width 16 height 13
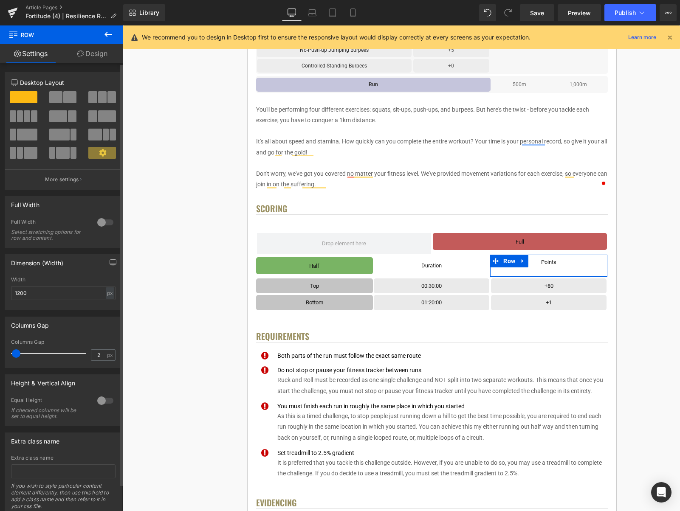
click at [97, 398] on div at bounding box center [105, 401] width 20 height 14
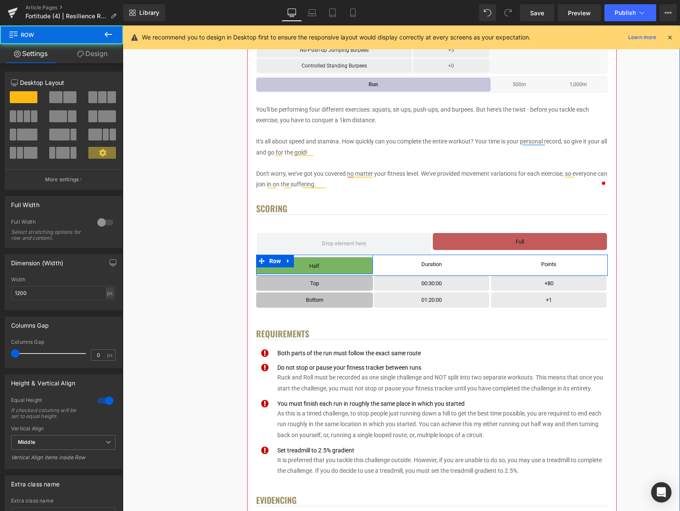
click at [367, 273] on div "Half Text Block Row Row" at bounding box center [314, 264] width 117 height 19
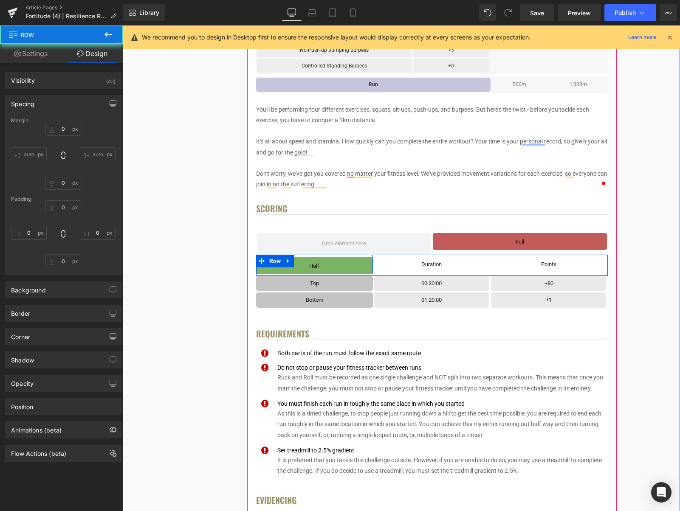
type input "0"
type input "6"
type input "0"
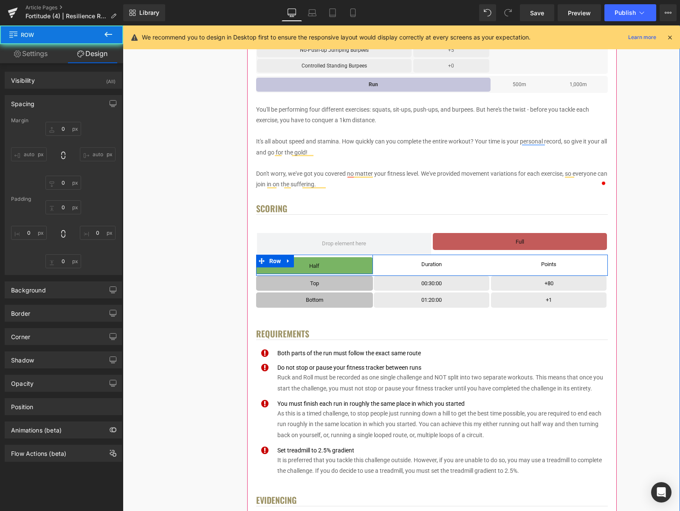
type input "0"
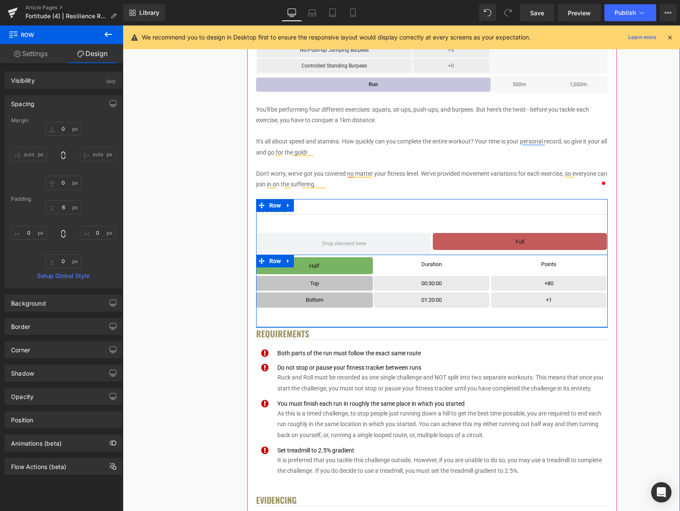
drag, startPoint x: 289, startPoint y: 262, endPoint x: 296, endPoint y: 265, distance: 7.5
click at [289, 262] on icon at bounding box center [288, 261] width 6 height 6
click at [299, 262] on icon at bounding box center [299, 261] width 6 height 6
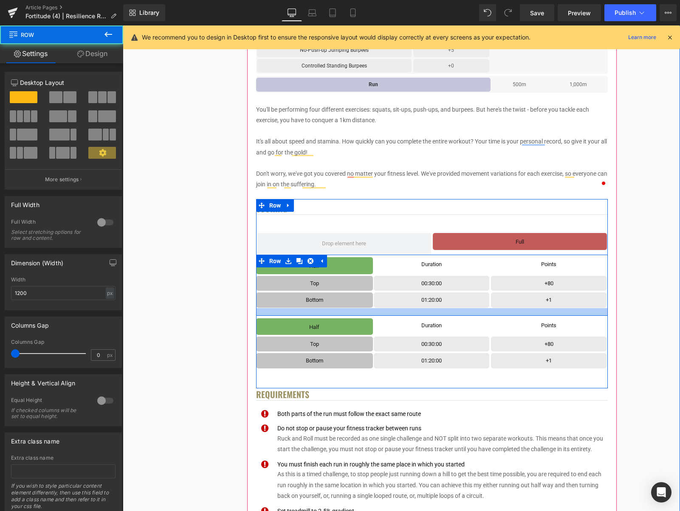
drag, startPoint x: 394, startPoint y: 322, endPoint x: 390, endPoint y: 310, distance: 12.1
click at [390, 310] on div at bounding box center [432, 312] width 352 height 8
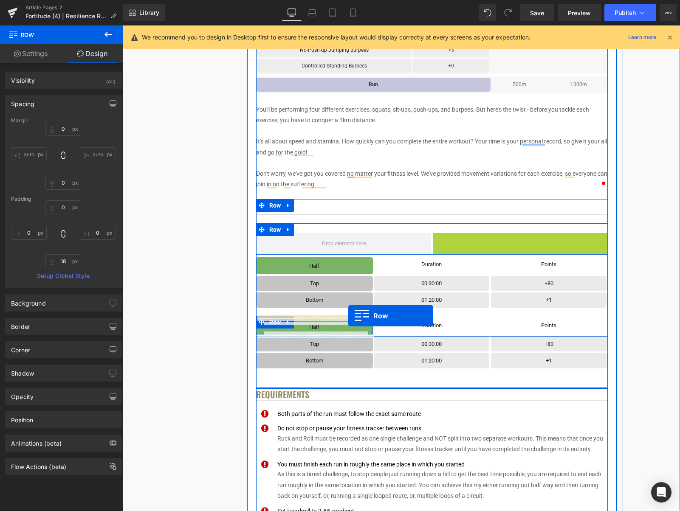
drag, startPoint x: 451, startPoint y: 242, endPoint x: 348, endPoint y: 316, distance: 126.2
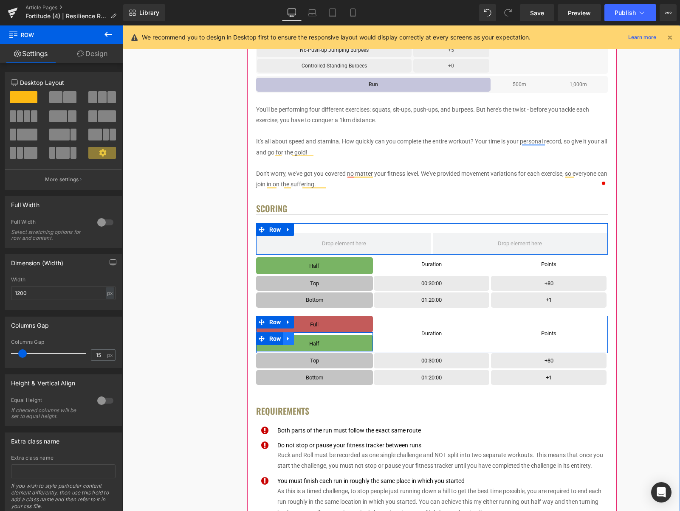
click at [292, 342] on link at bounding box center [288, 339] width 11 height 13
click at [309, 339] on icon at bounding box center [311, 339] width 6 height 6
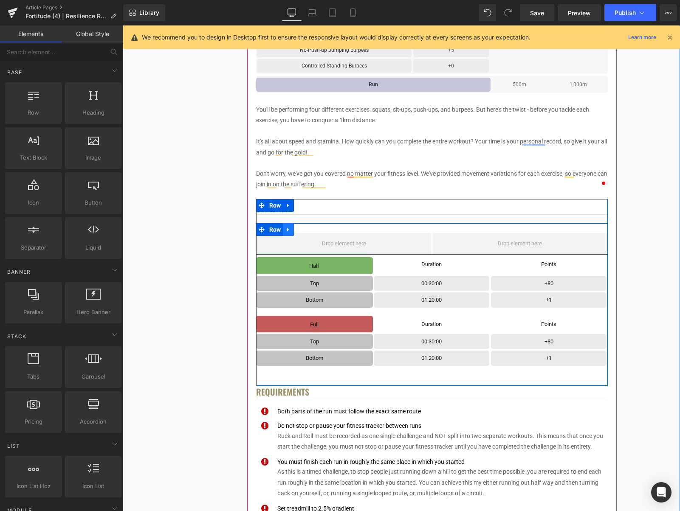
click at [288, 229] on icon at bounding box center [288, 230] width 6 height 6
click at [309, 230] on icon at bounding box center [311, 230] width 6 height 6
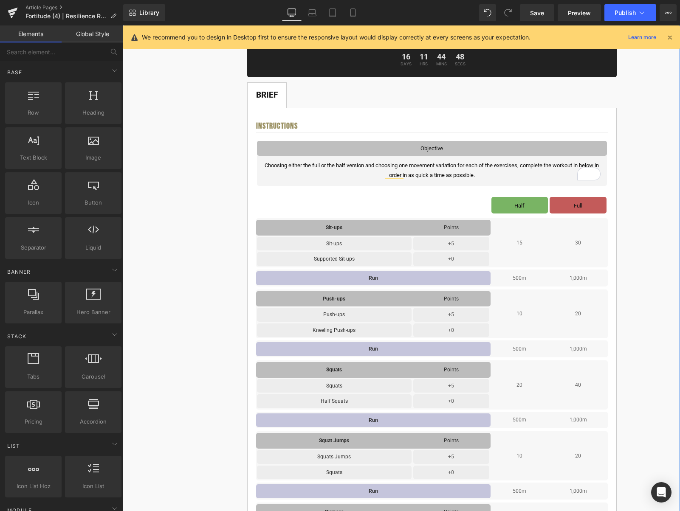
scroll to position [116, 0]
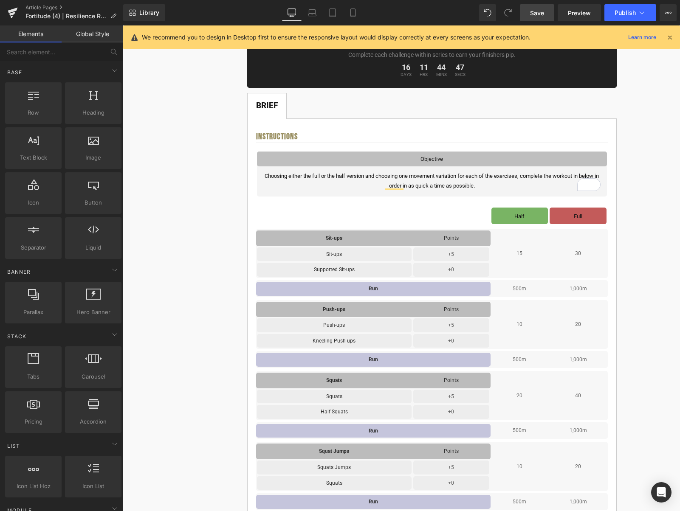
click at [538, 18] on link "Save" at bounding box center [537, 12] width 34 height 17
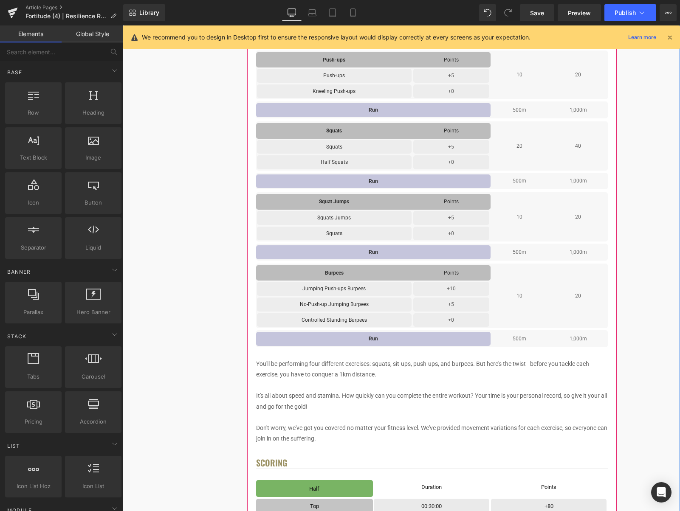
scroll to position [528, 0]
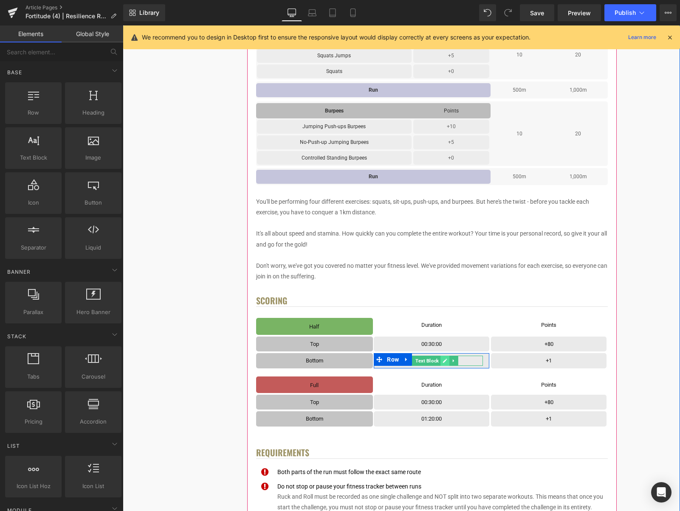
click at [447, 362] on icon at bounding box center [445, 360] width 5 height 5
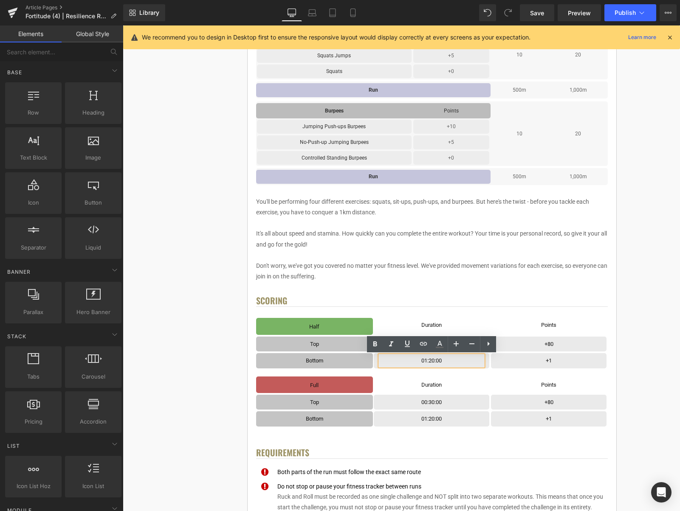
click at [430, 361] on p "01:20:00" at bounding box center [431, 361] width 103 height 10
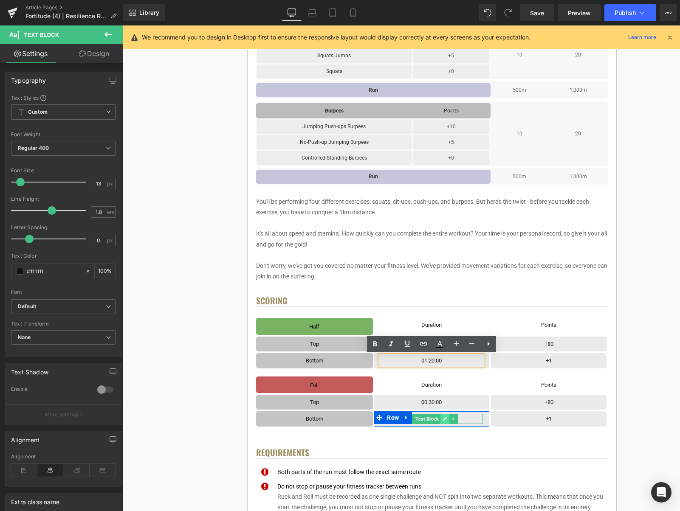
click at [449, 420] on link at bounding box center [445, 419] width 9 height 10
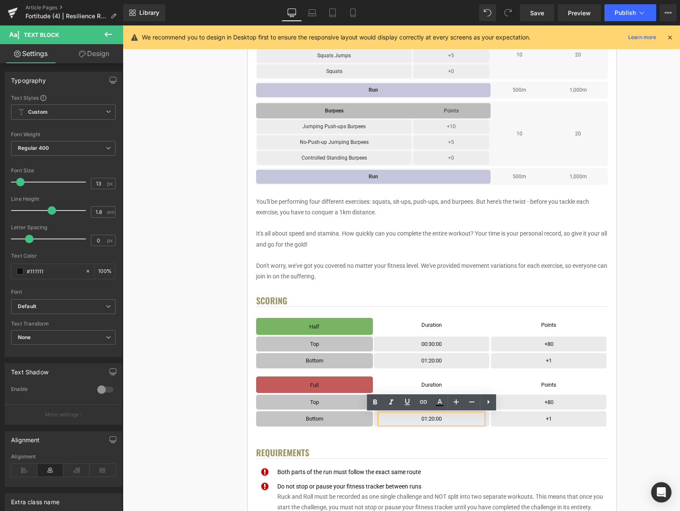
click at [432, 419] on p "01:20:00" at bounding box center [431, 419] width 103 height 10
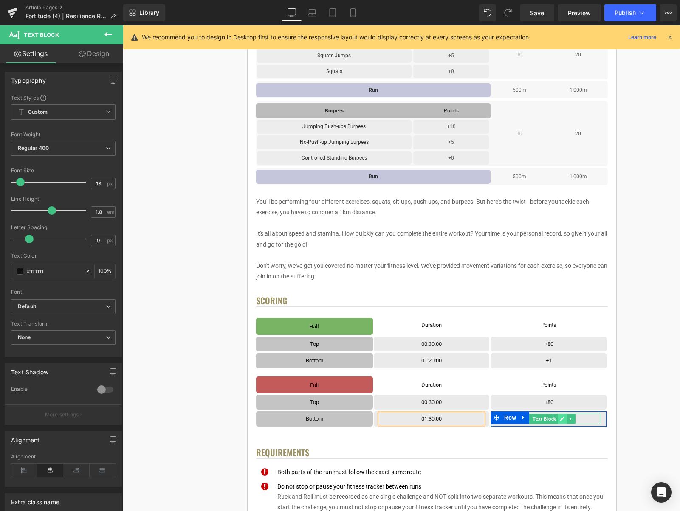
click at [564, 421] on icon at bounding box center [562, 419] width 5 height 5
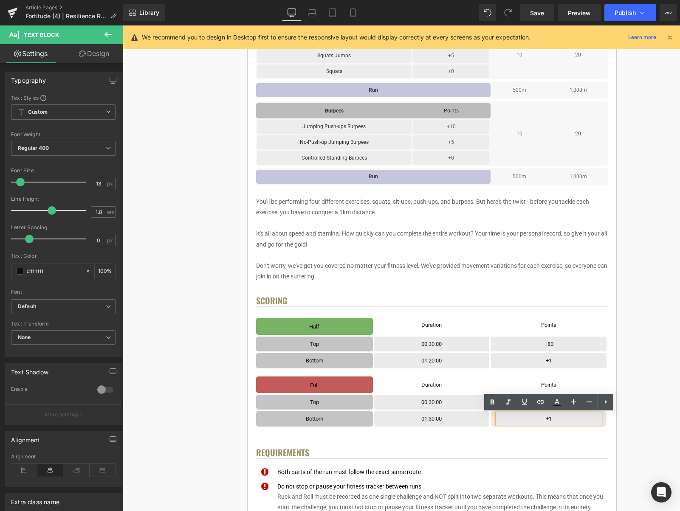
click at [563, 420] on p "+1" at bounding box center [548, 419] width 103 height 10
click at [559, 403] on link at bounding box center [562, 403] width 9 height 10
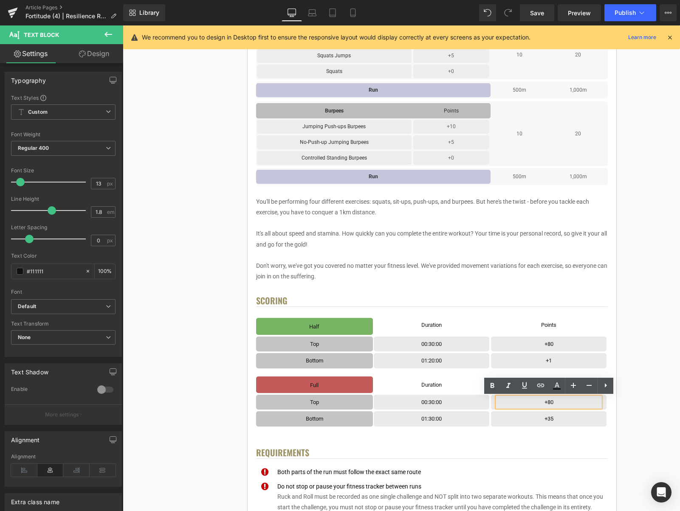
click at [559, 403] on p "+80" at bounding box center [548, 403] width 103 height 10
click at [638, 348] on div "< User Home Text Block Row Image Fortitude Challenge Series Heading Complete ea…" at bounding box center [431, 354] width 491 height 1605
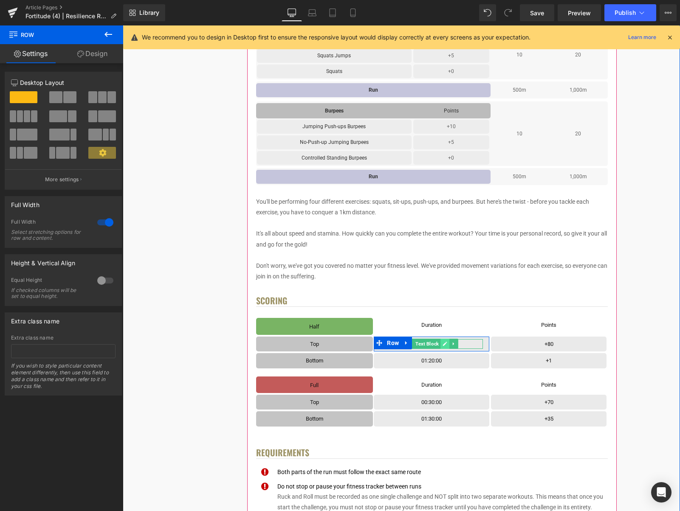
click at [447, 343] on icon at bounding box center [445, 344] width 4 height 4
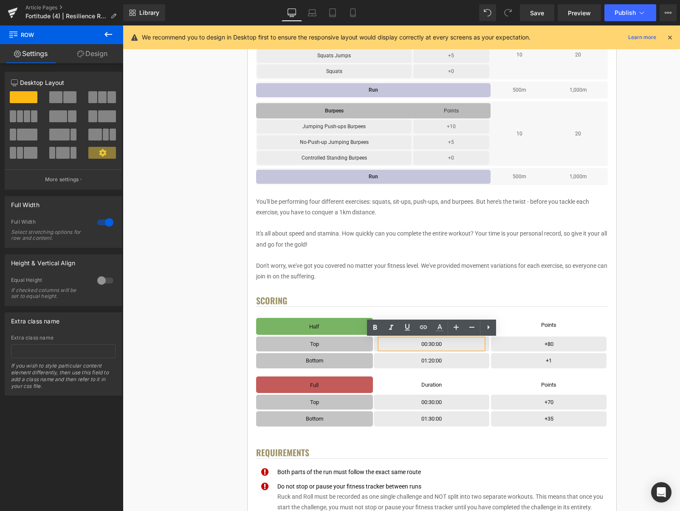
click at [434, 344] on p "00:30:00" at bounding box center [431, 344] width 103 height 10
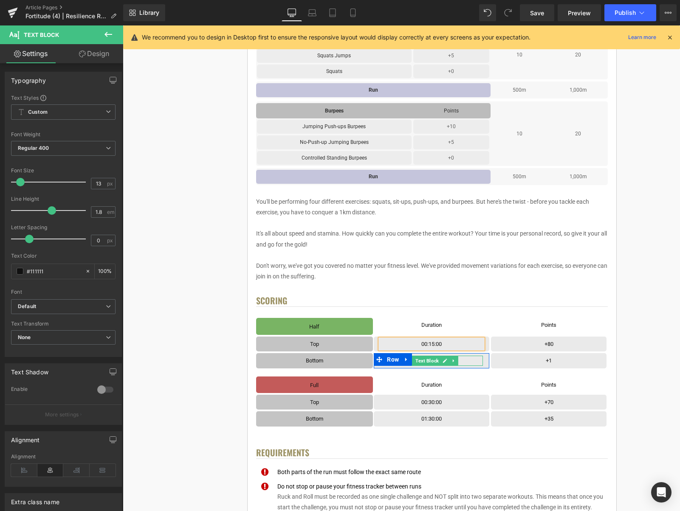
click at [445, 361] on icon at bounding box center [445, 361] width 4 height 4
click at [432, 361] on p "01:20:00" at bounding box center [431, 361] width 103 height 10
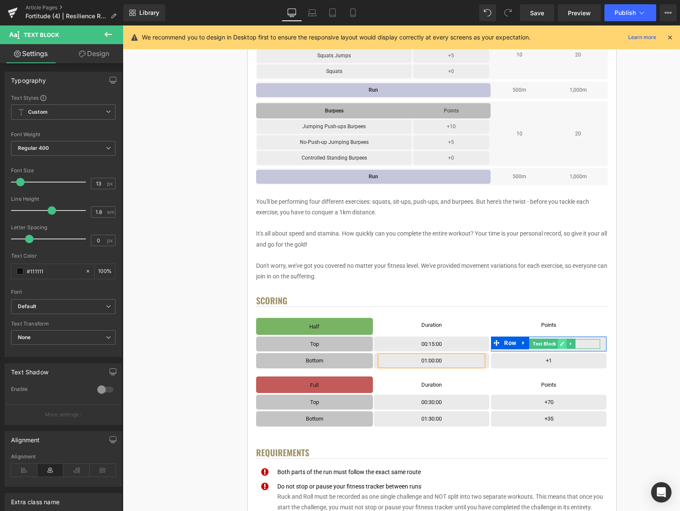
click at [563, 346] on icon at bounding box center [562, 343] width 5 height 5
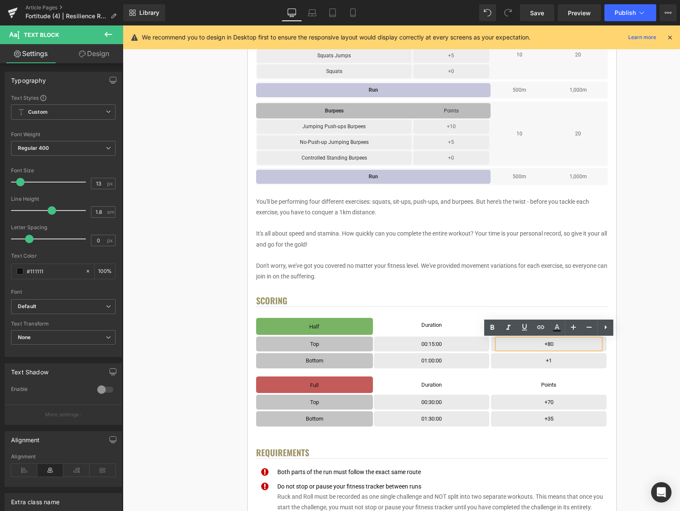
click at [563, 343] on p "+80" at bounding box center [548, 344] width 103 height 10
click at [644, 306] on div "< User Home Text Block Row Image Fortitude Challenge Series Heading Complete ea…" at bounding box center [431, 354] width 491 height 1605
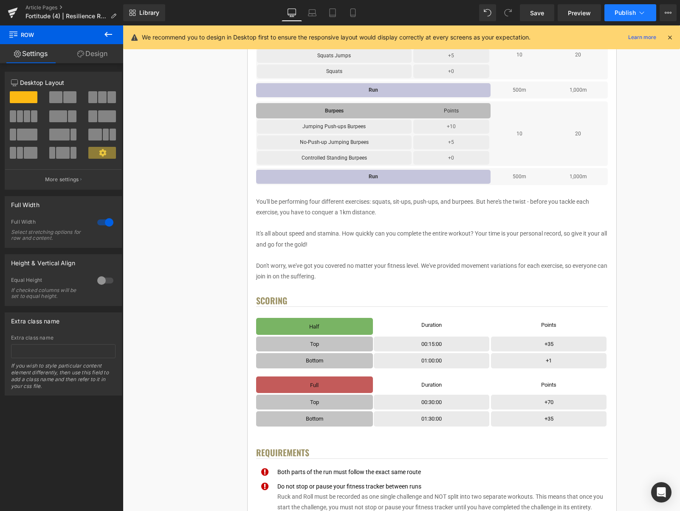
click at [642, 10] on icon at bounding box center [642, 12] width 8 height 8
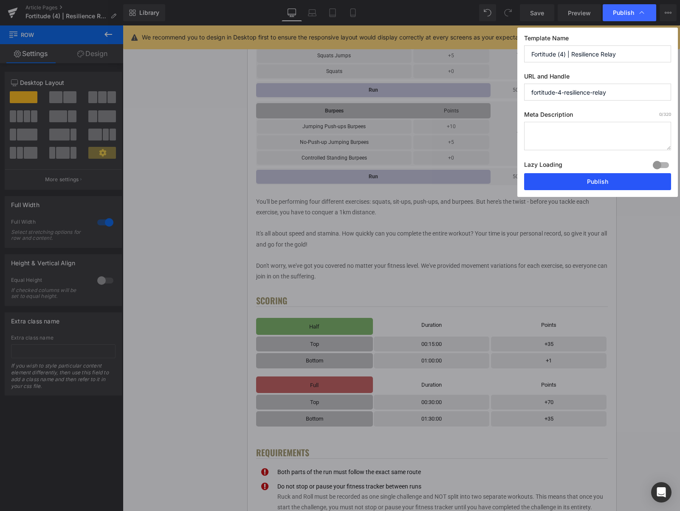
click at [593, 184] on button "Publish" at bounding box center [597, 181] width 147 height 17
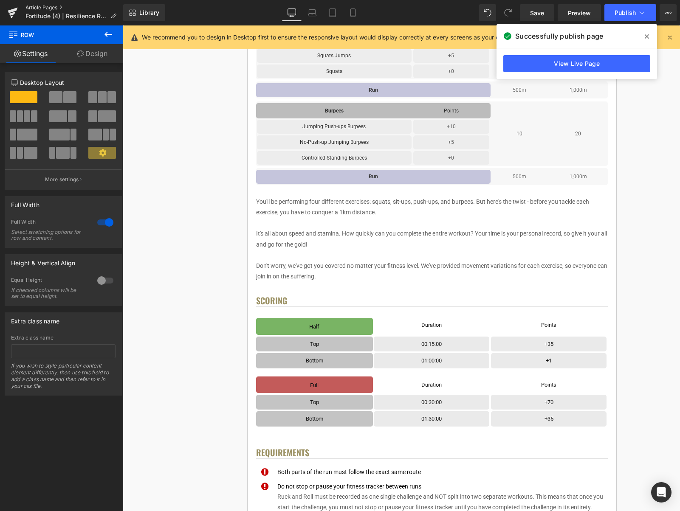
click at [61, 7] on link "Article Pages" at bounding box center [74, 7] width 98 height 7
